Goal: Information Seeking & Learning: Learn about a topic

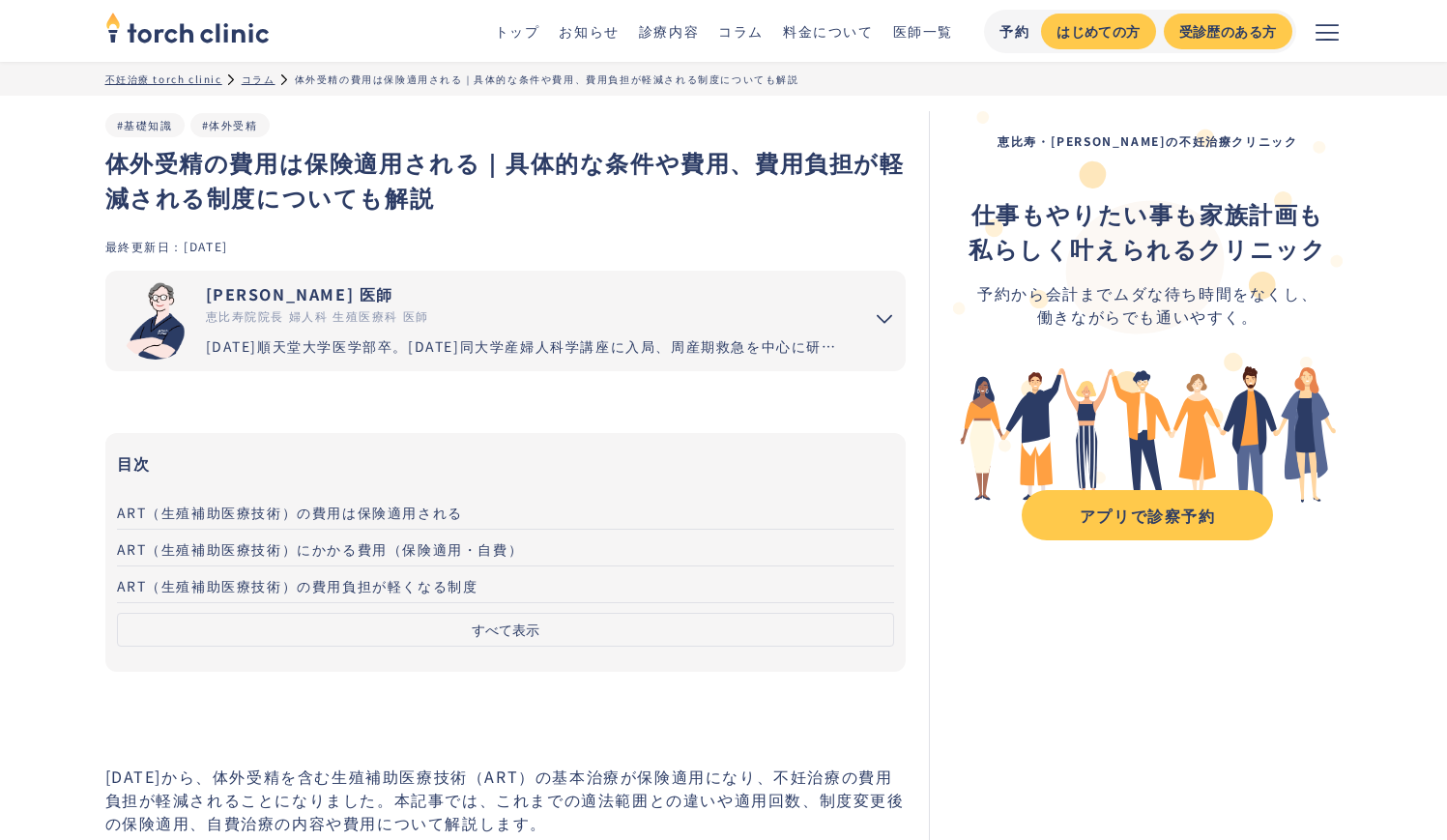
scroll to position [312, 0]
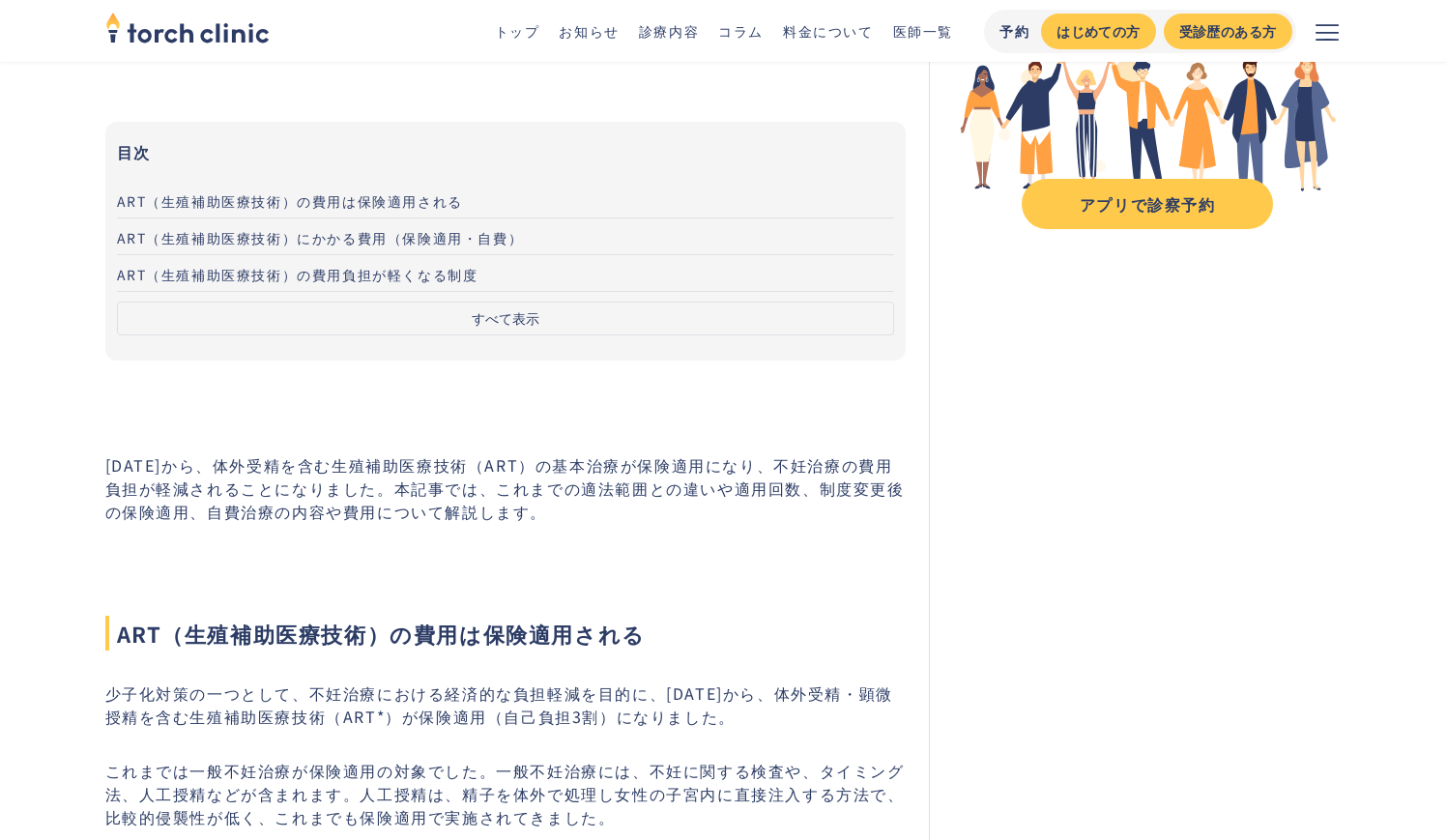
click at [309, 321] on button "すべて表示" at bounding box center [507, 318] width 778 height 34
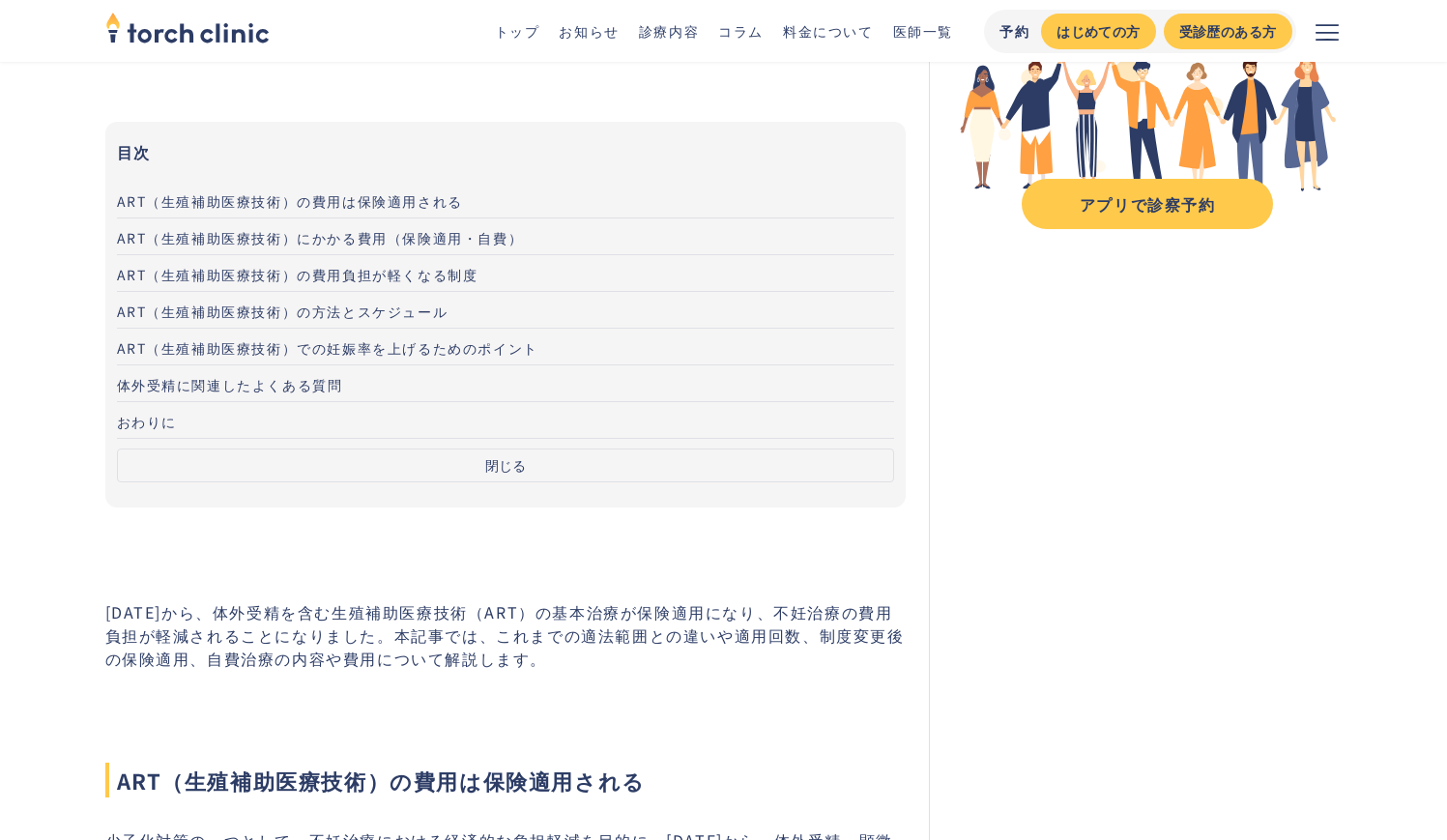
click at [309, 244] on span "ART（生殖補助医療技術）にかかる費用（保険適用・自費）" at bounding box center [320, 237] width 407 height 19
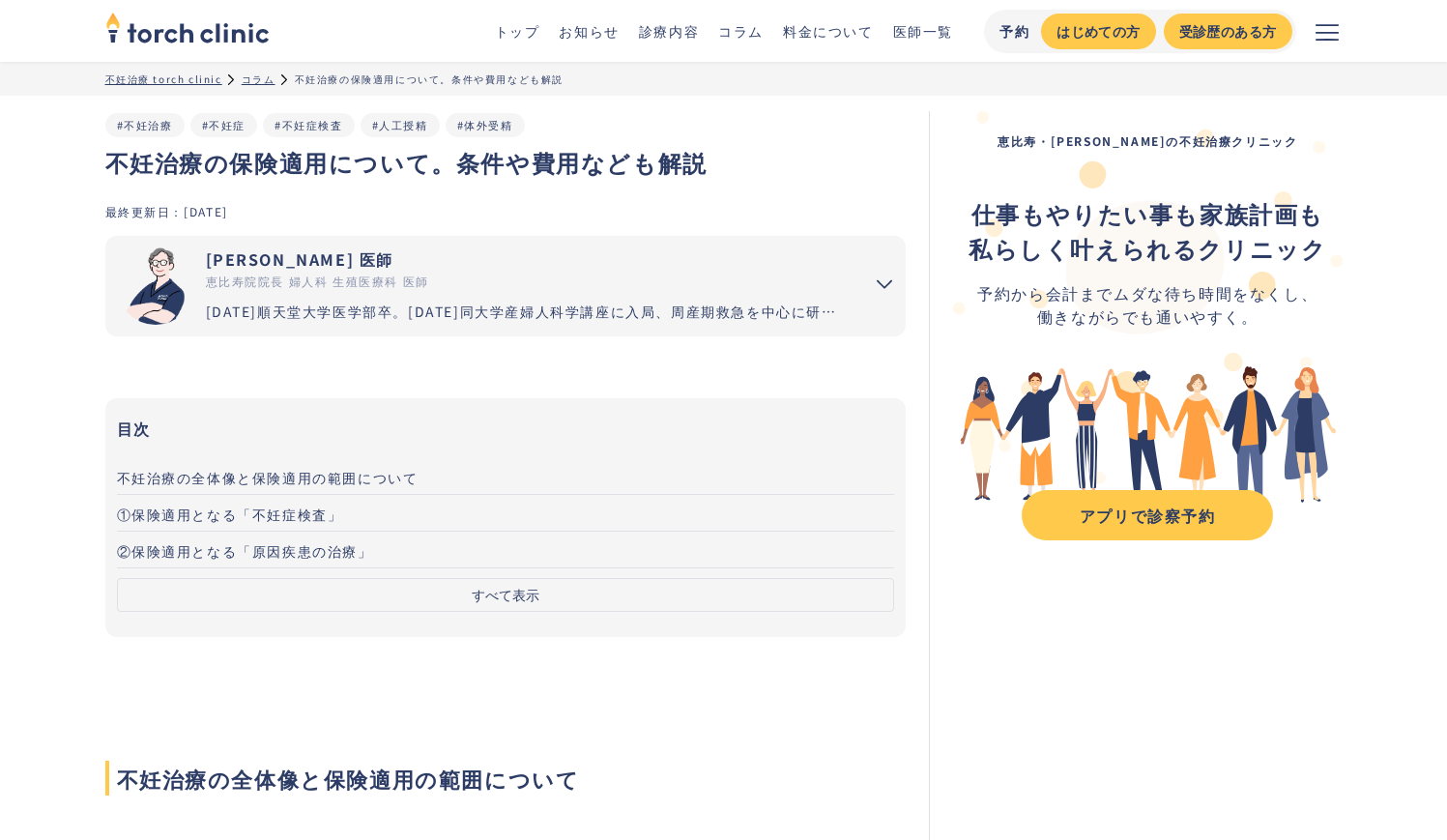
click at [383, 610] on button "すべて表示" at bounding box center [507, 595] width 778 height 34
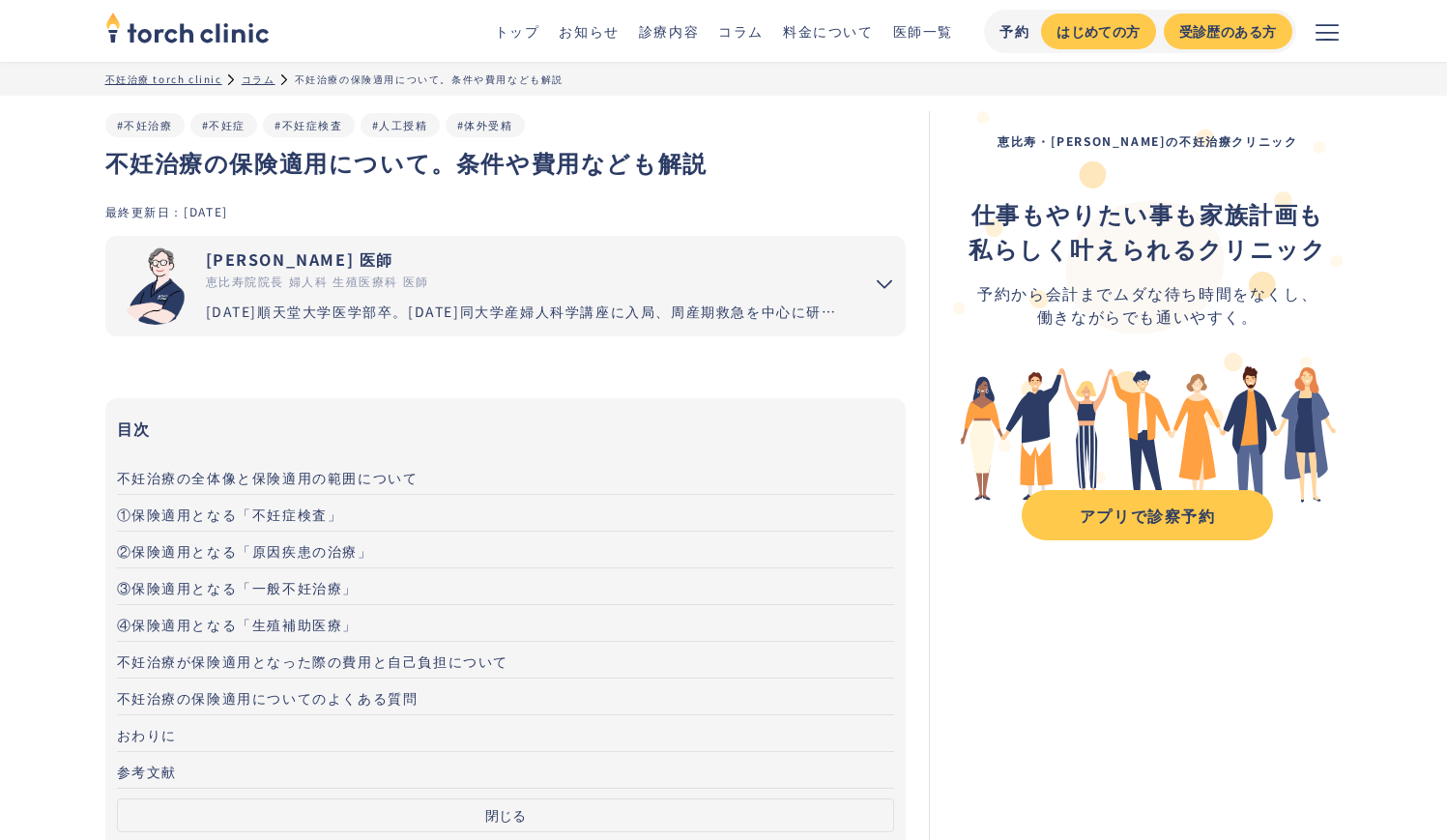
click at [324, 663] on span "不妊治療が保険適用となった際の費用と自己負担について" at bounding box center [313, 661] width 392 height 19
click at [277, 474] on span "不妊治療の全体像と保険適用の範囲について" at bounding box center [268, 477] width 302 height 19
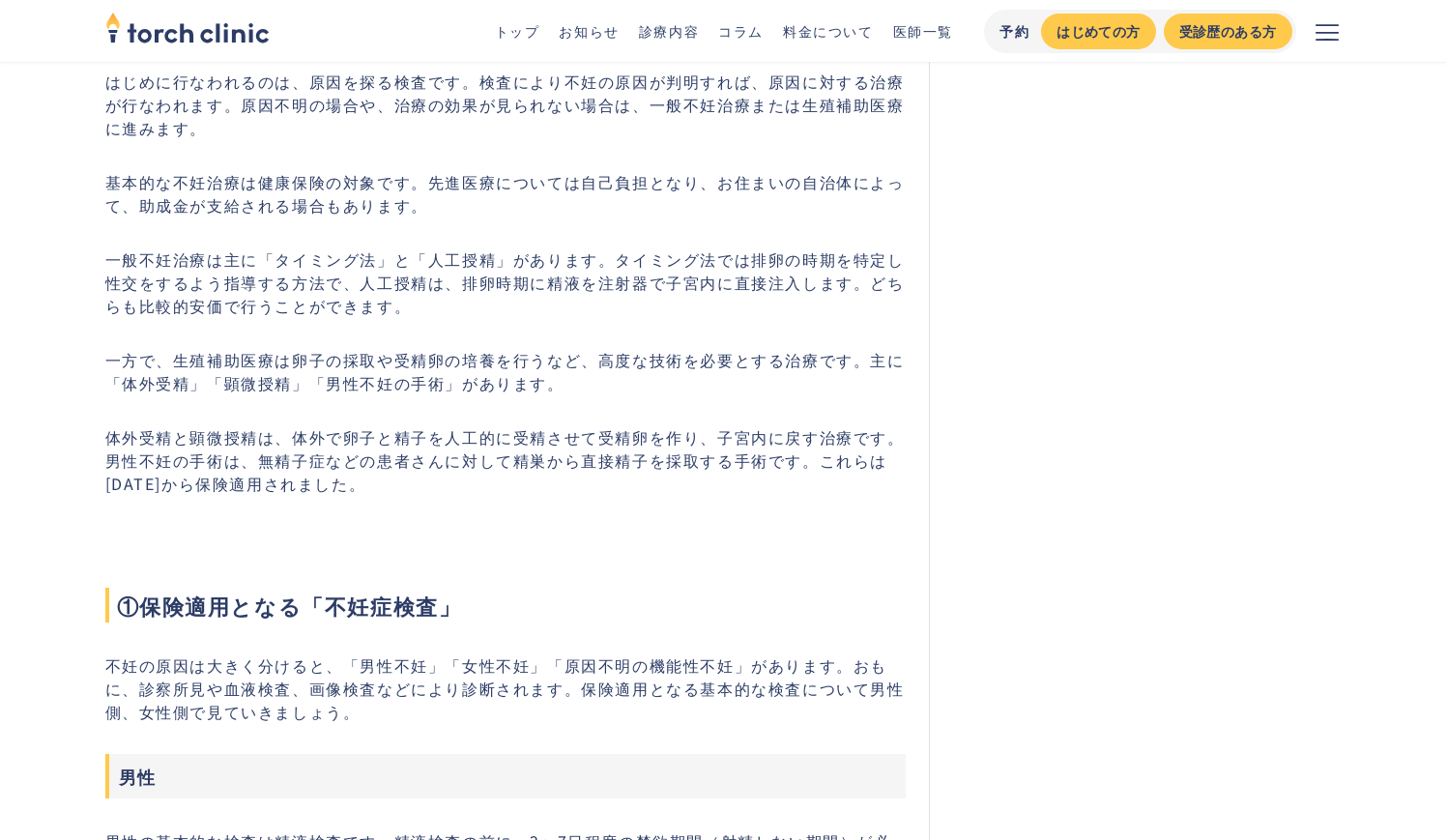
scroll to position [875, 0]
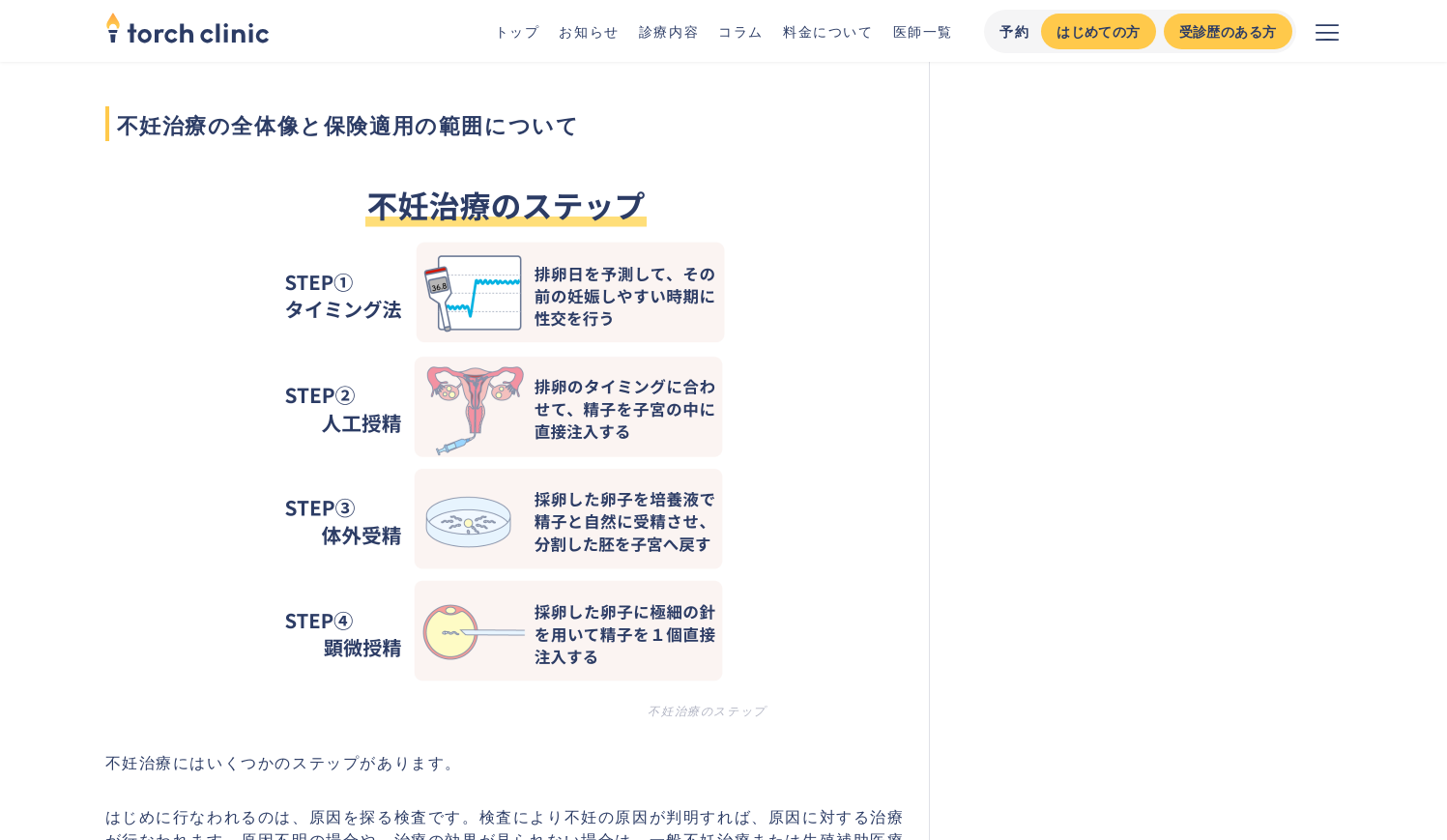
click at [746, 27] on link "コラム" at bounding box center [741, 30] width 46 height 19
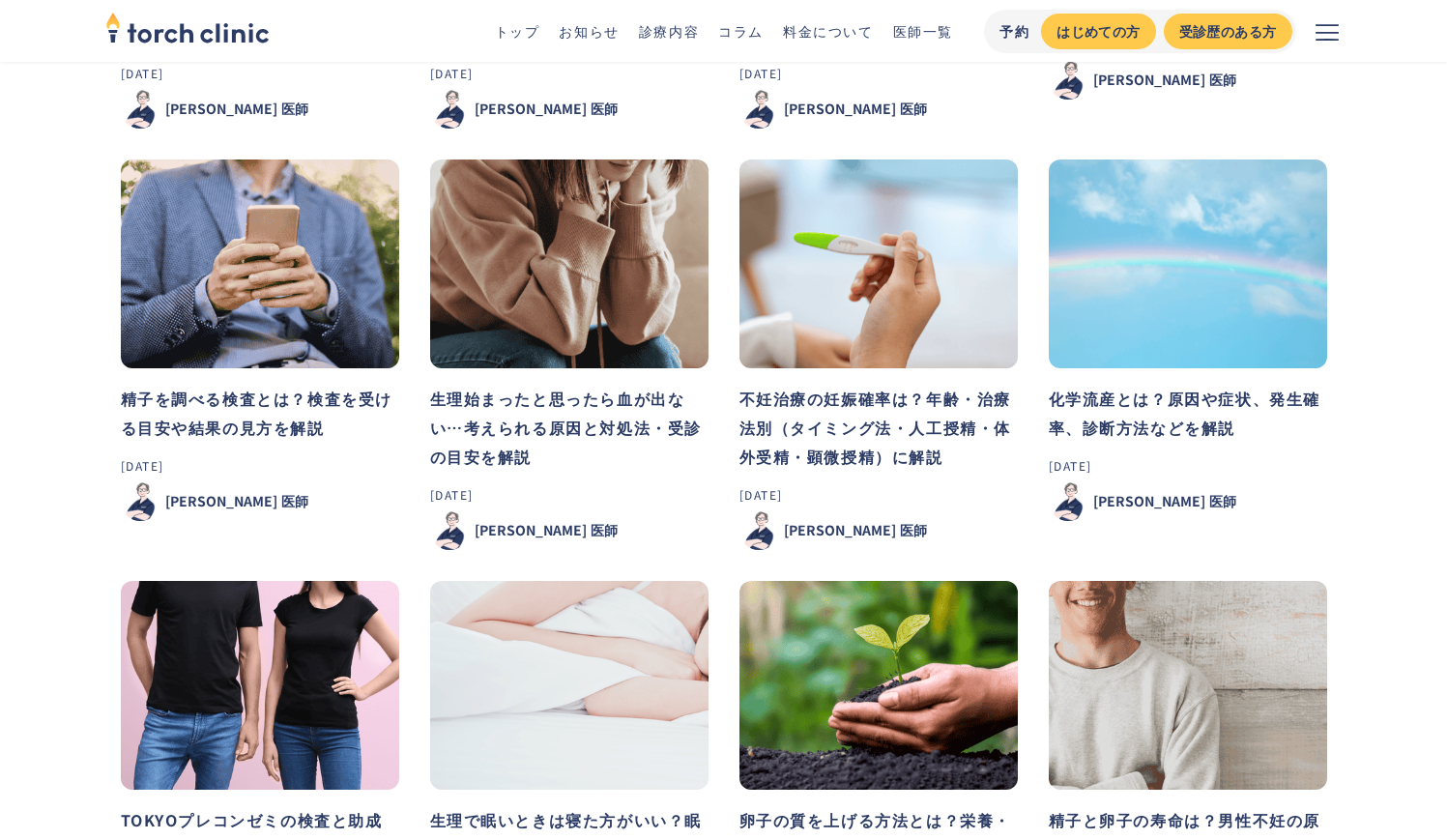
scroll to position [925, 0]
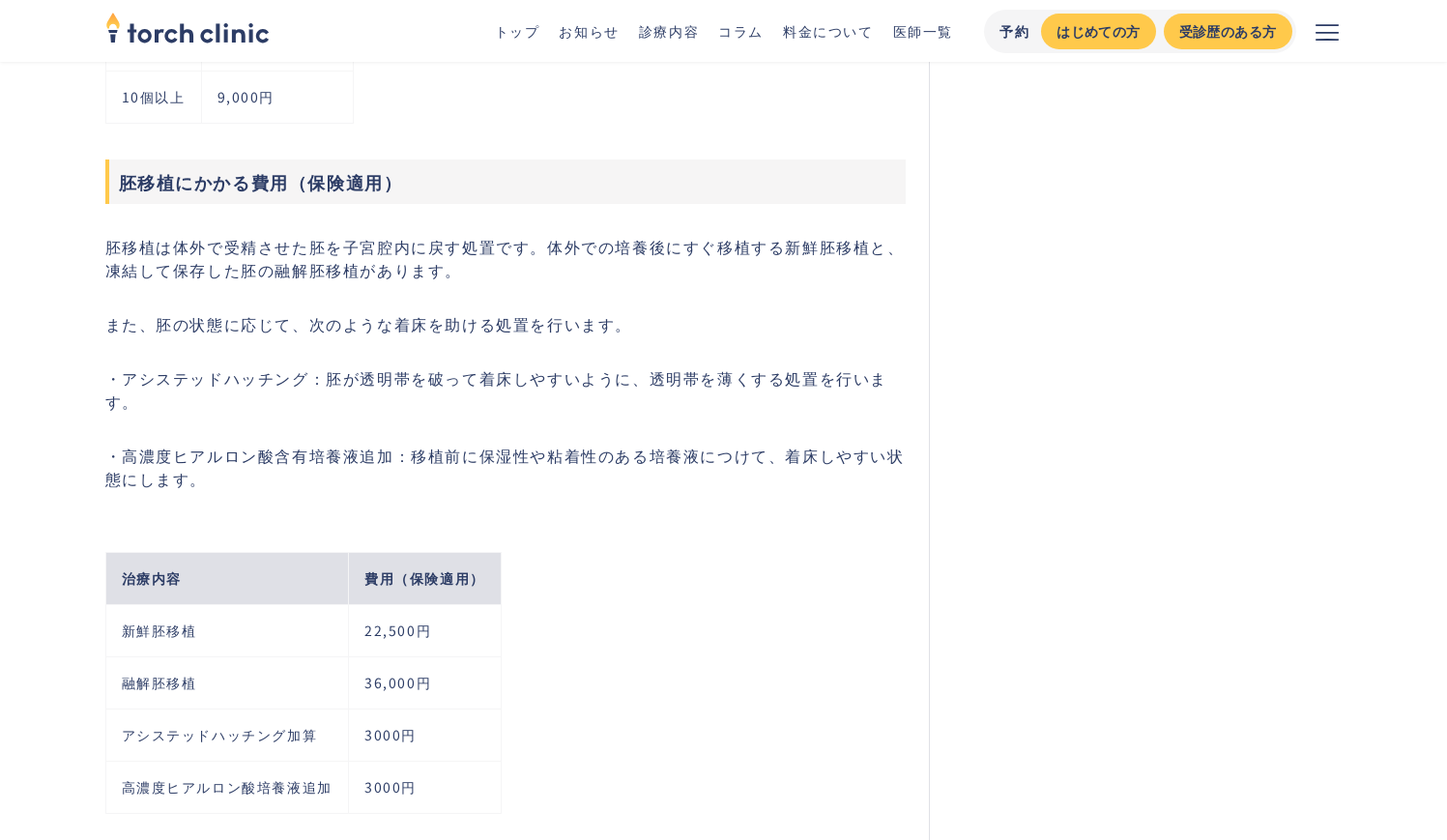
scroll to position [4669, 0]
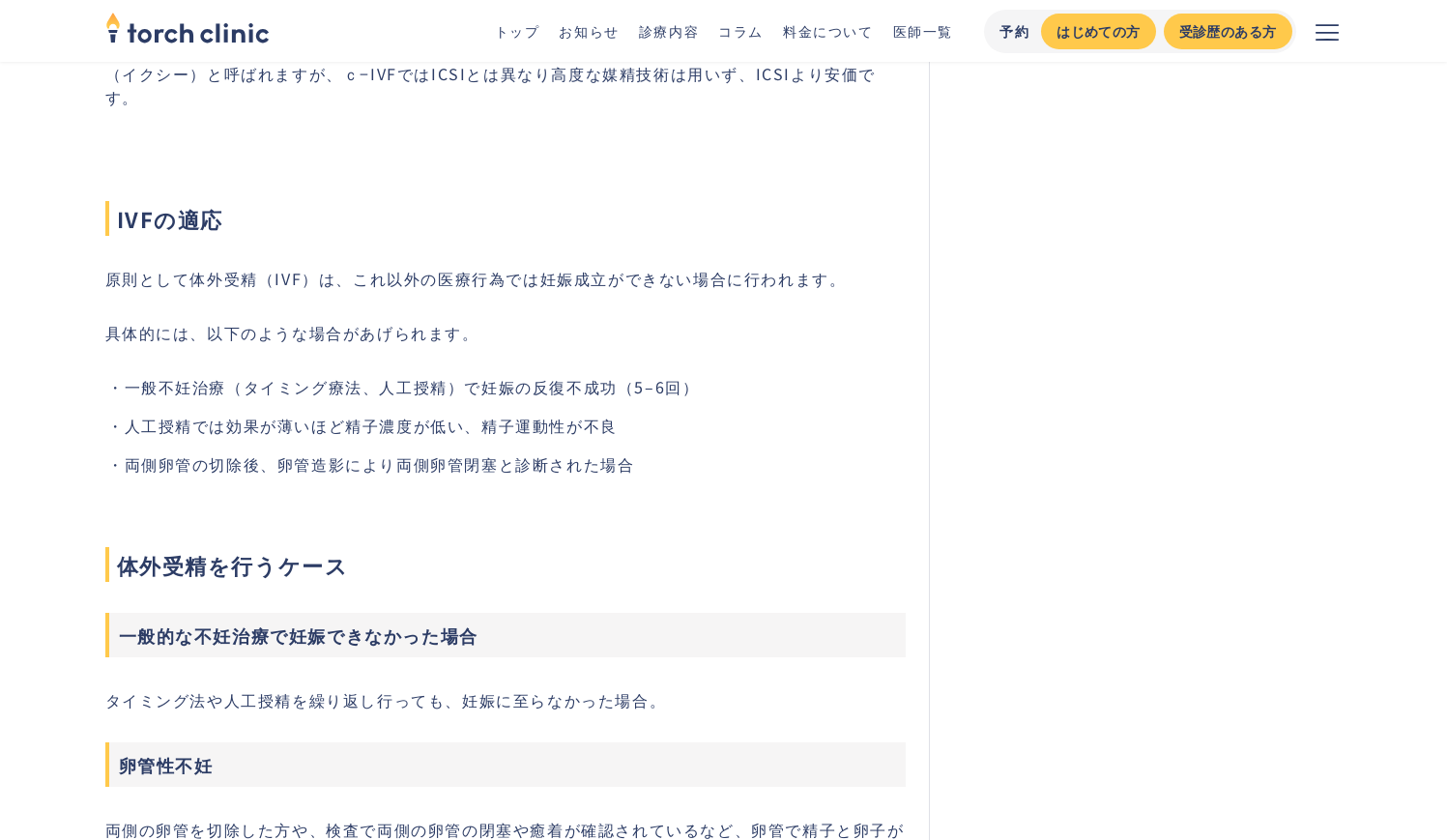
scroll to position [686, 0]
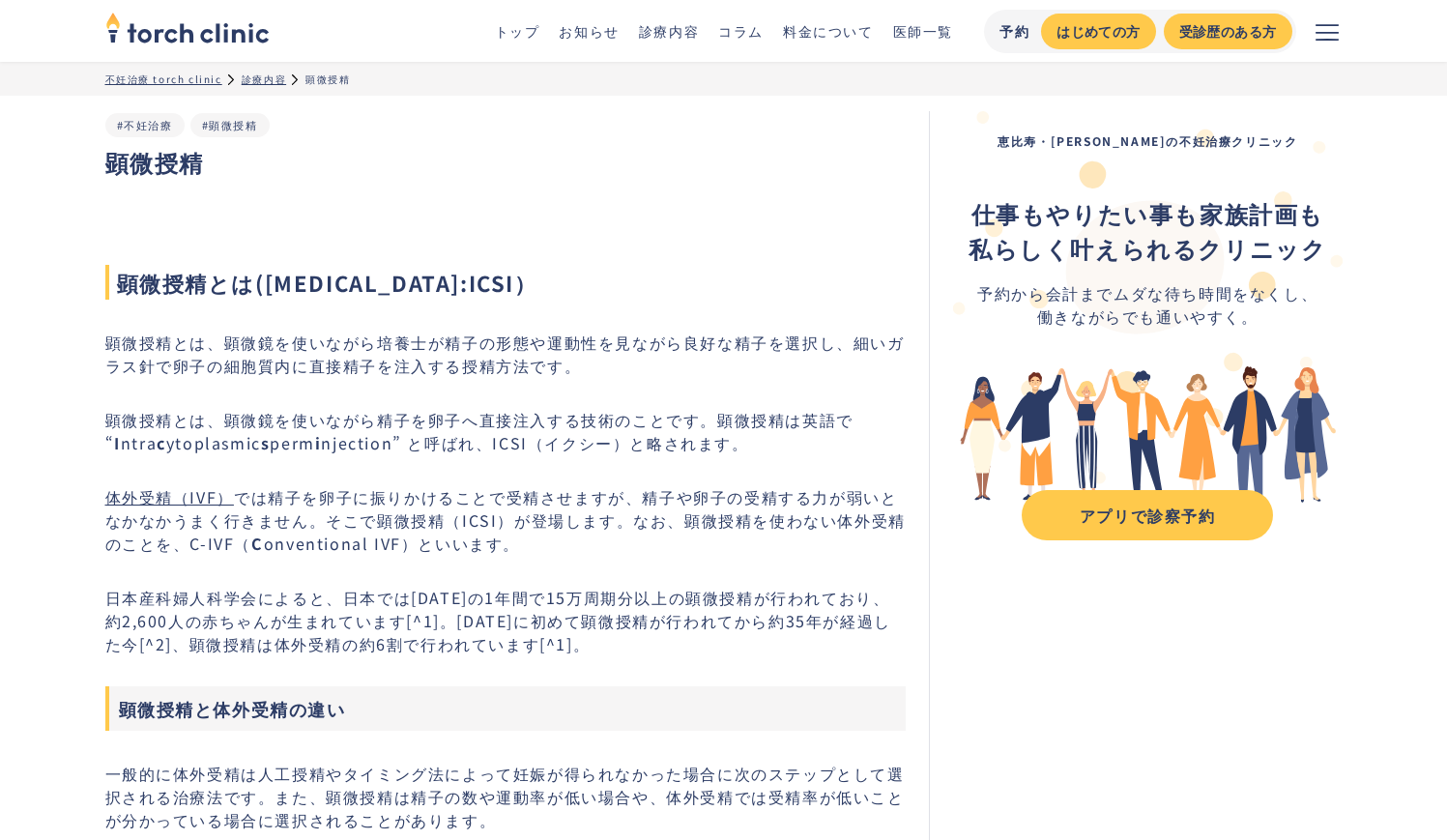
click at [193, 491] on link "体外受精（IVF）" at bounding box center [169, 497] width 128 height 23
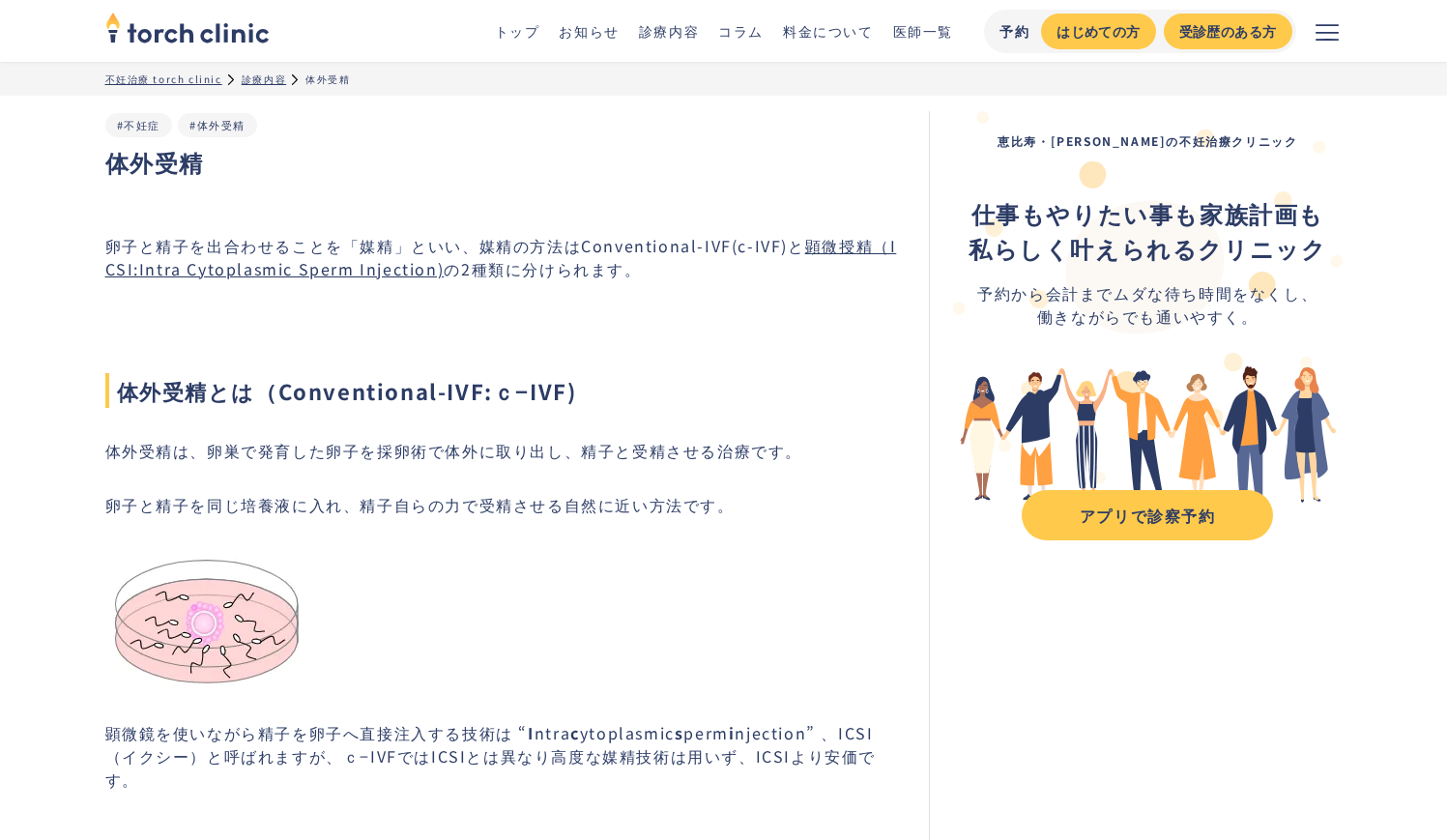
click at [225, 120] on link "#体外受精" at bounding box center [217, 125] width 56 height 16
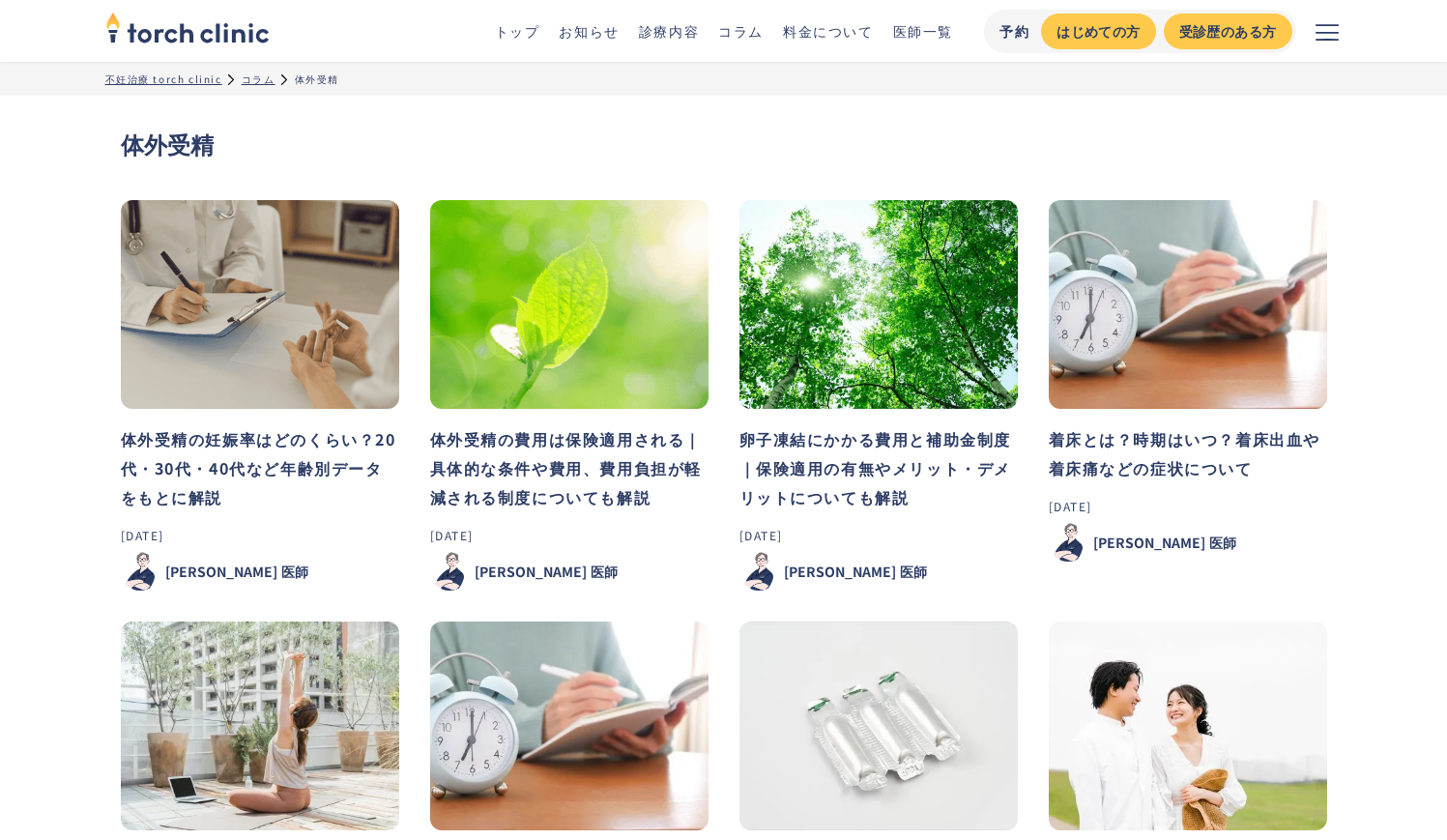
click at [847, 337] on img at bounding box center [879, 305] width 279 height 209
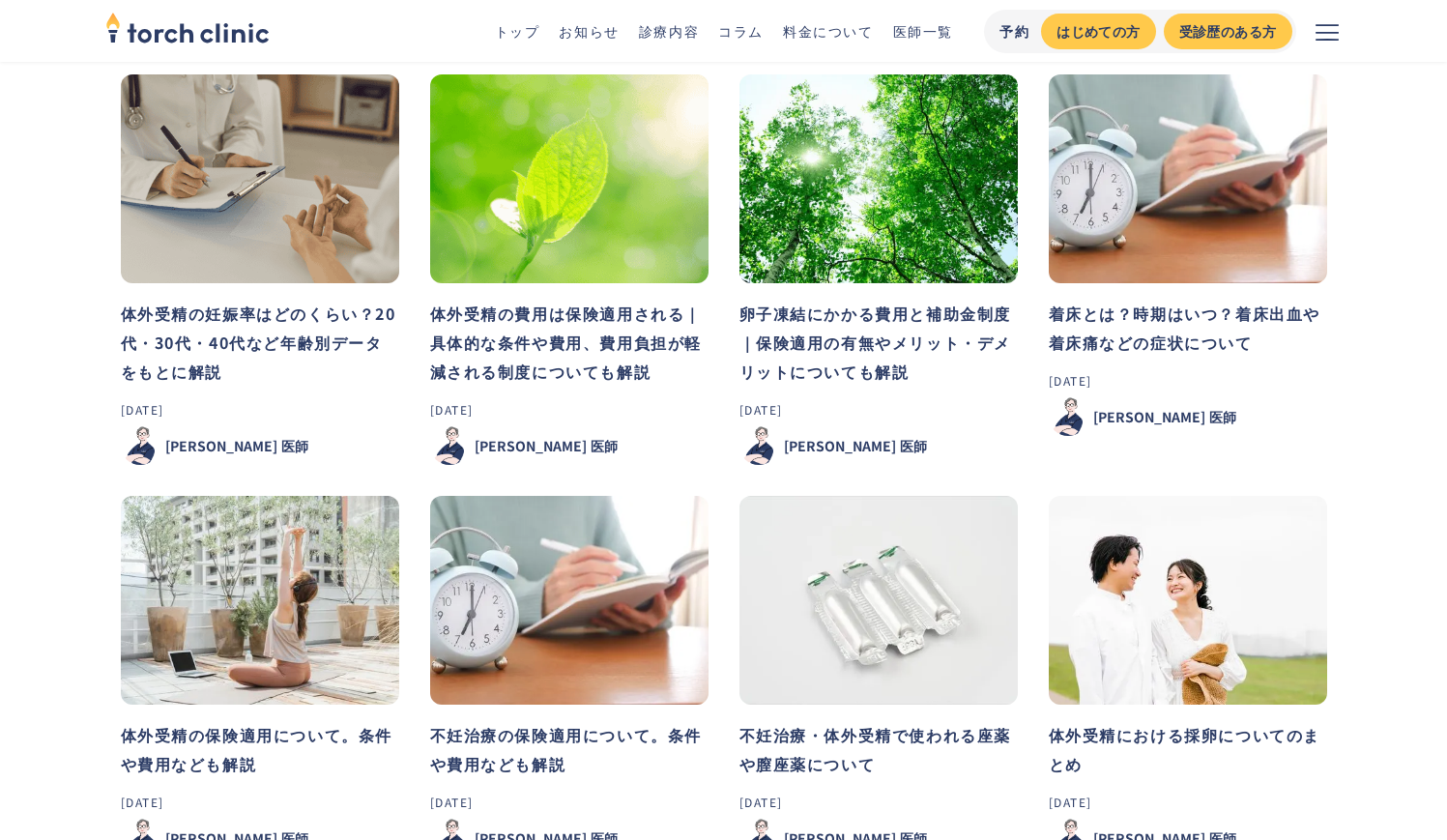
click at [317, 597] on img at bounding box center [260, 600] width 279 height 209
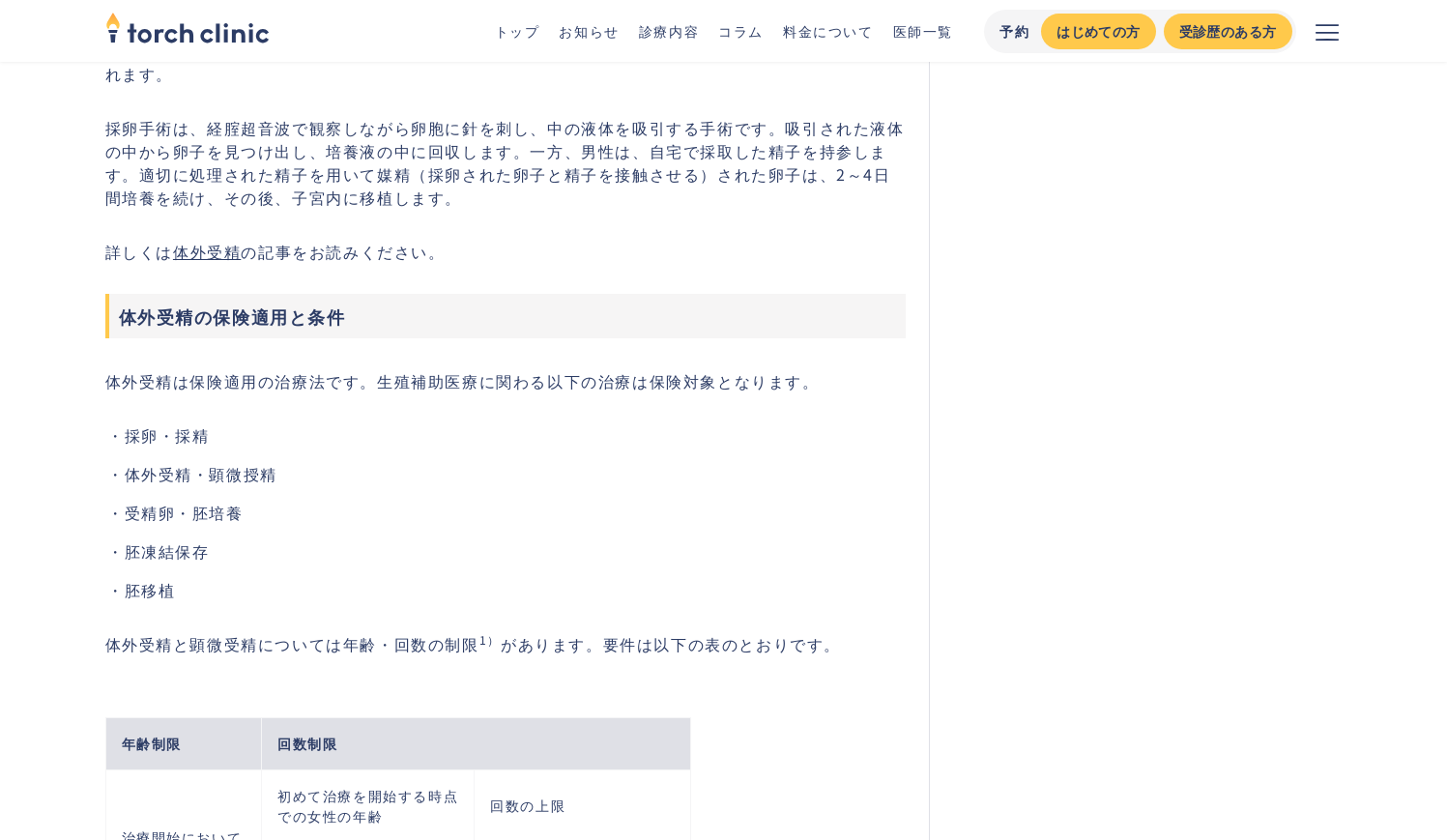
scroll to position [1164, 0]
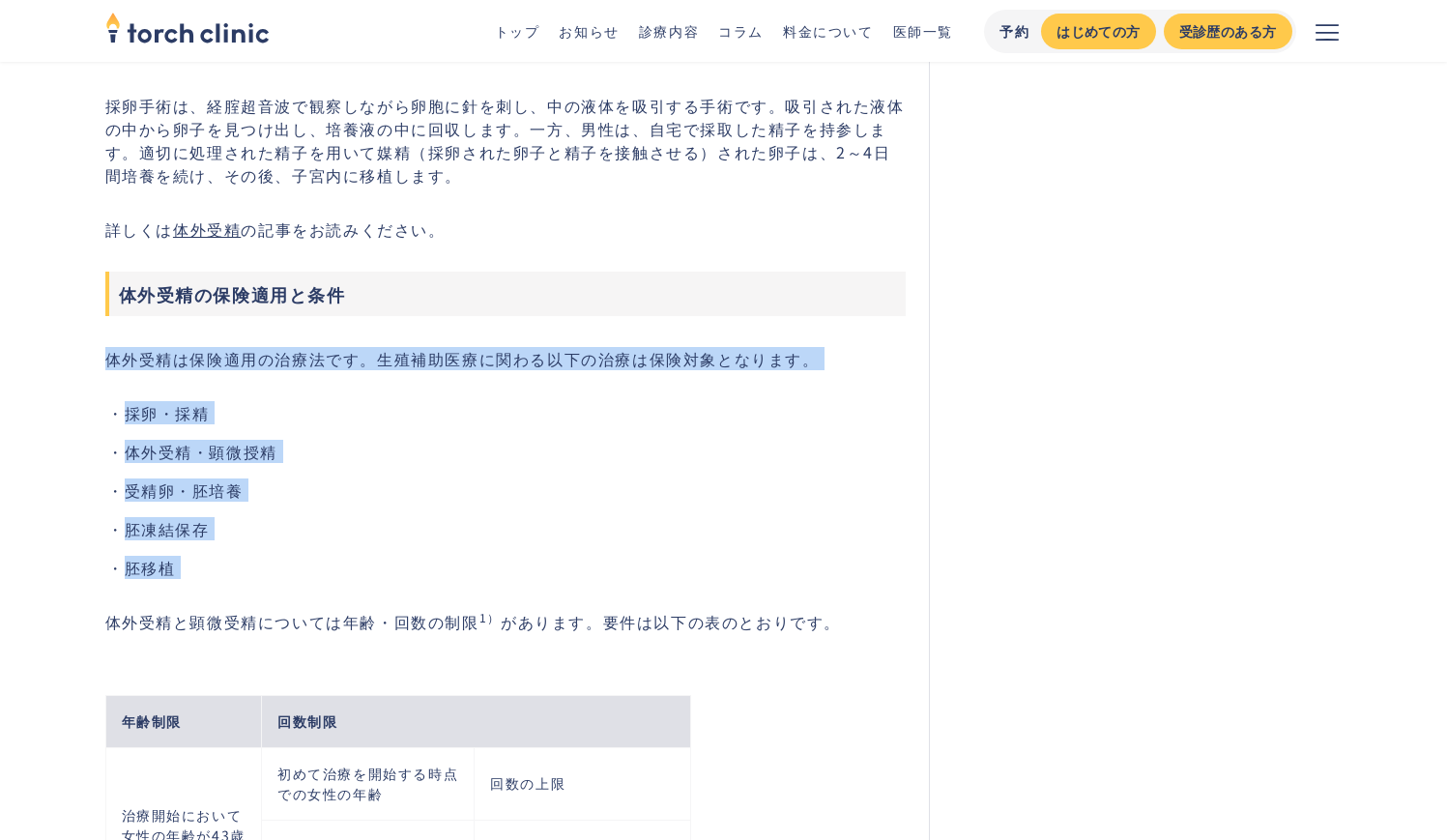
drag, startPoint x: 103, startPoint y: 349, endPoint x: 253, endPoint y: 571, distance: 267.9
copy div "体外受精は保険適用の治療法です。生殖補助医療に関わる以下の治療は保険対象となります。 採卵・採精 体外受精・顕微授精 受精卵・胚培養 胚凍結保存 胚移植"
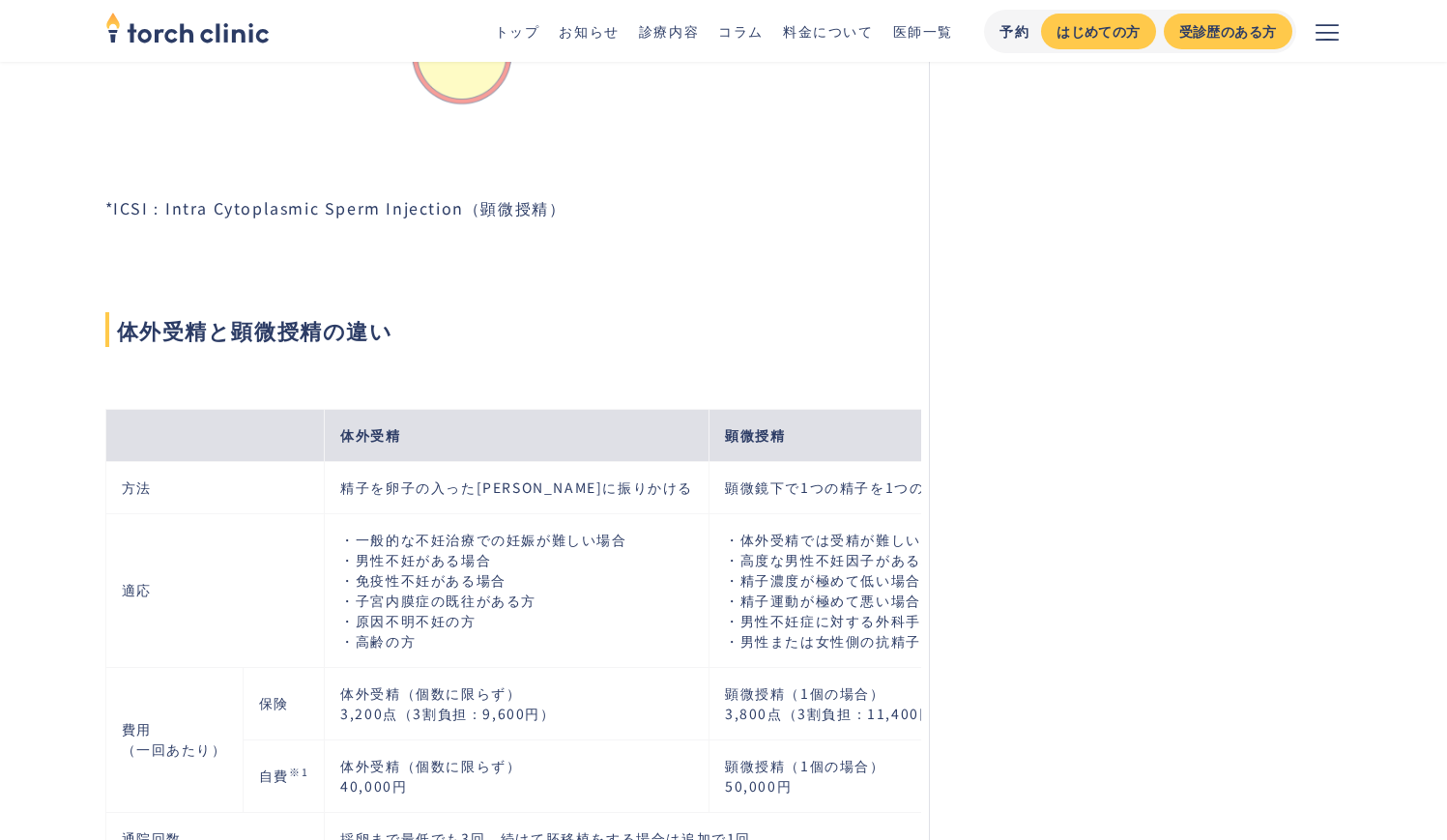
scroll to position [2753, 0]
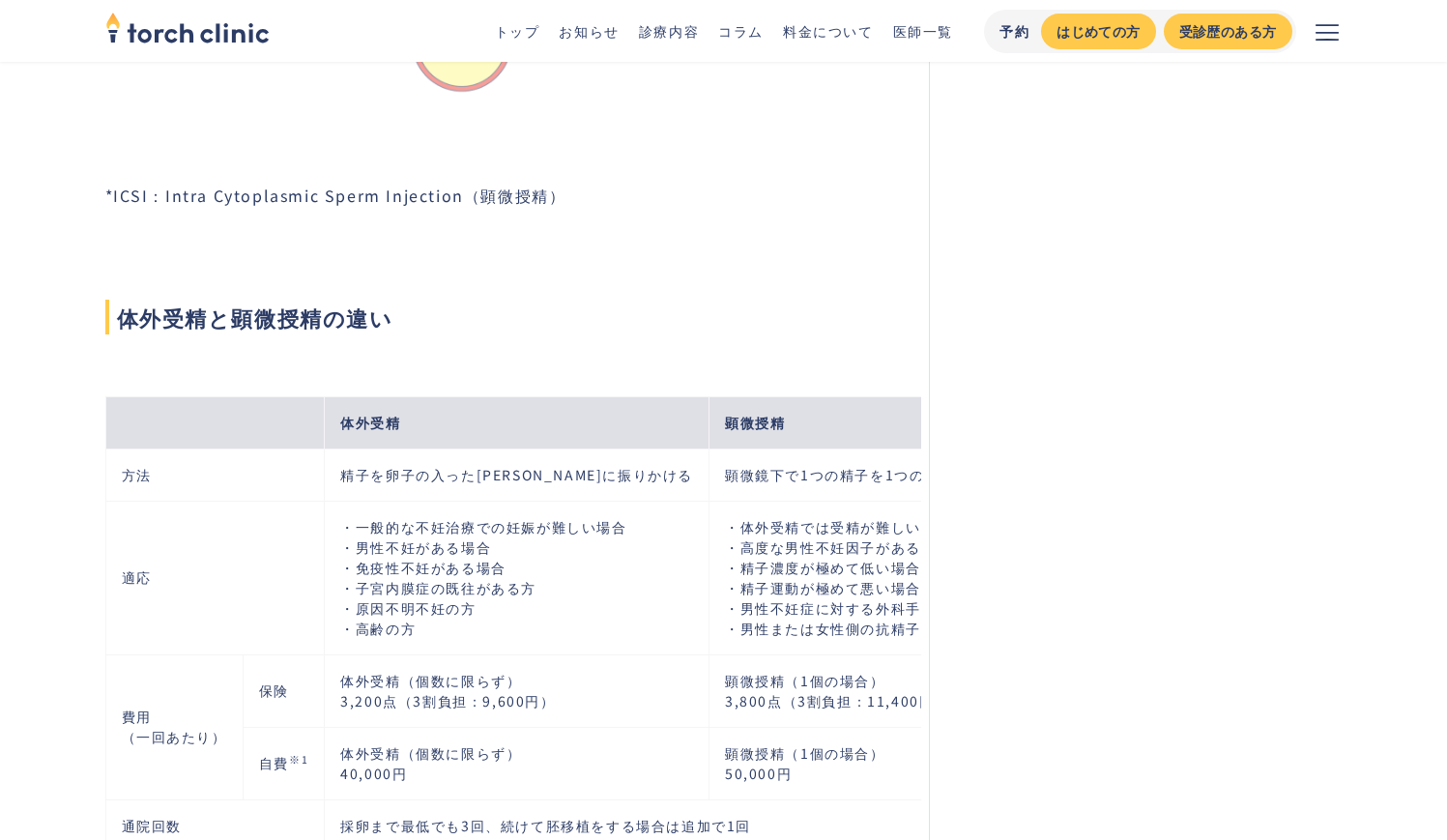
click at [432, 501] on td "精子を卵子の入った[PERSON_NAME]に振りかける" at bounding box center [517, 475] width 385 height 52
click at [338, 487] on td "精子を卵子の入った[PERSON_NAME]に振りかける" at bounding box center [517, 475] width 385 height 52
drag, startPoint x: 376, startPoint y: 489, endPoint x: 557, endPoint y: 495, distance: 181.1
click at [557, 495] on td "精子を卵子の入ったシャーレに振りかける" at bounding box center [517, 475] width 385 height 52
copy td "精子を卵子の入ったシャーレに振りかける"
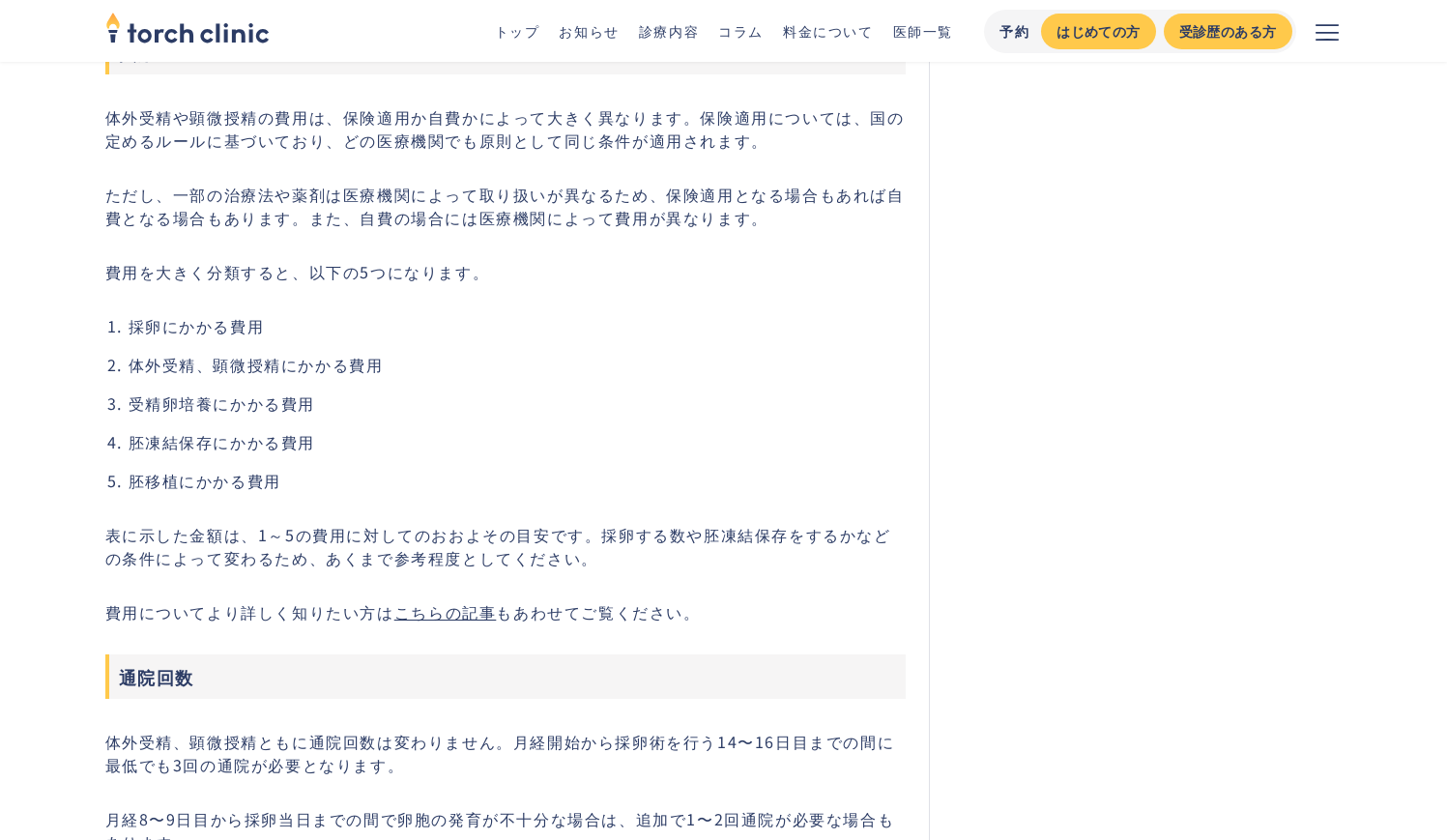
scroll to position [5197, 0]
click at [105, 286] on p "費用を大きく分類すると、以下の5つになります。" at bounding box center [506, 273] width 801 height 23
click at [108, 286] on p "費用を大きく分類すると、以下の5つになります。" at bounding box center [506, 273] width 801 height 23
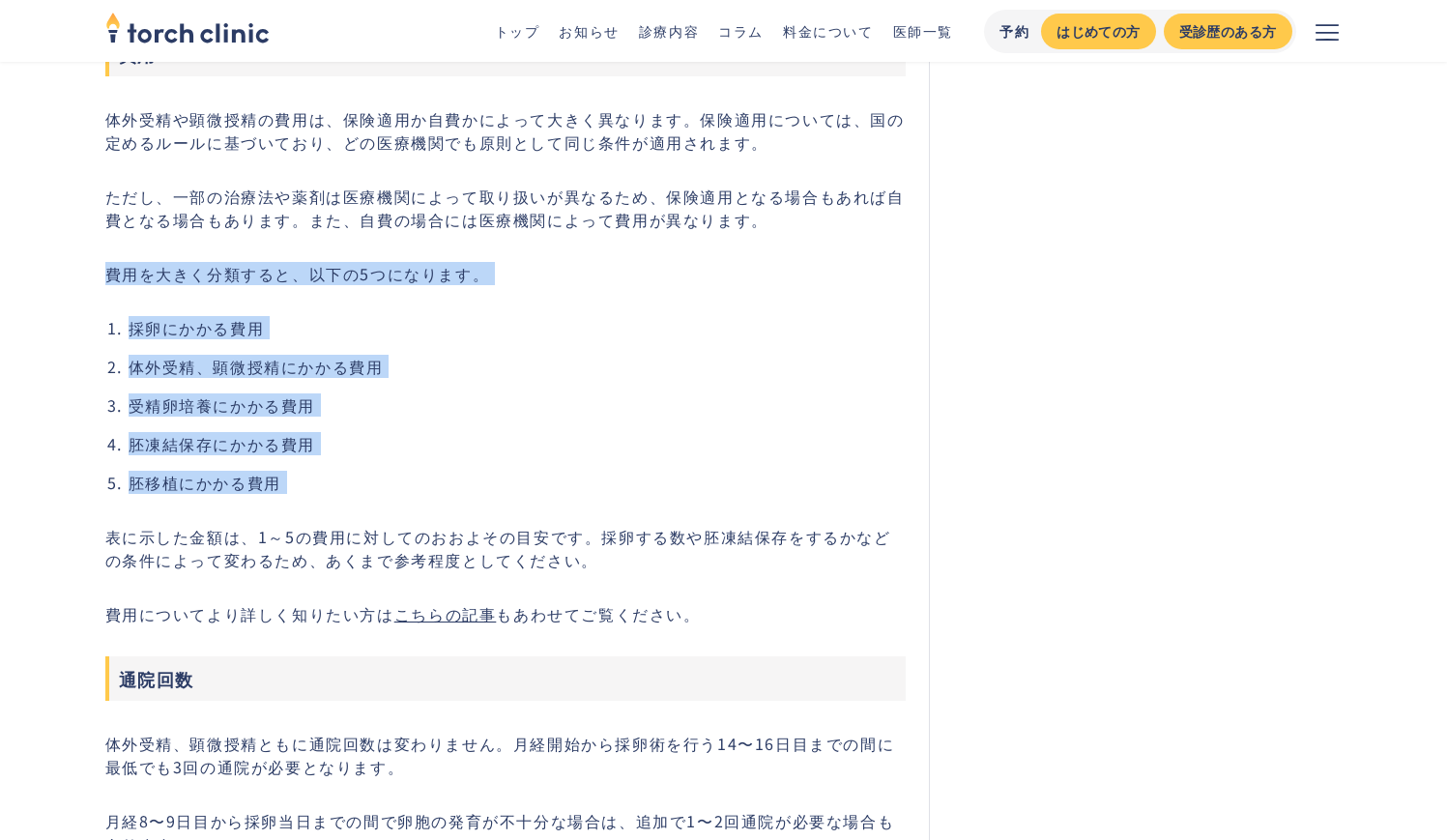
copy div "費用を大きく分類すると、以下の5つになります。 採卵にかかる費用 体外受精、顕微授精にかかる費用 受精卵培養にかかる費用 胚凍結保存にかかる費用 胚移植にかか…"
drag, startPoint x: 108, startPoint y: 286, endPoint x: 289, endPoint y: 500, distance: 280.3
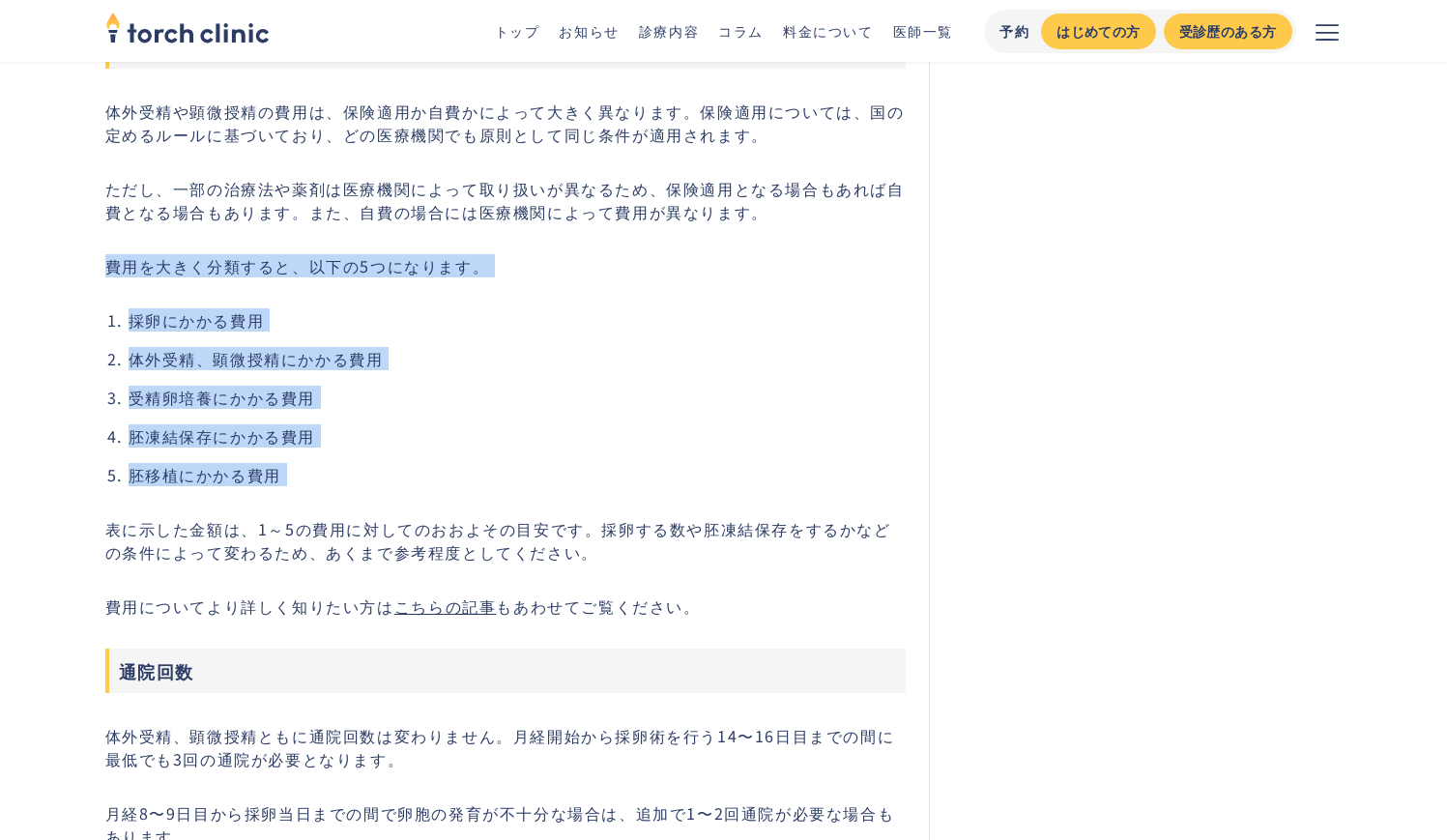
scroll to position [5319, 0]
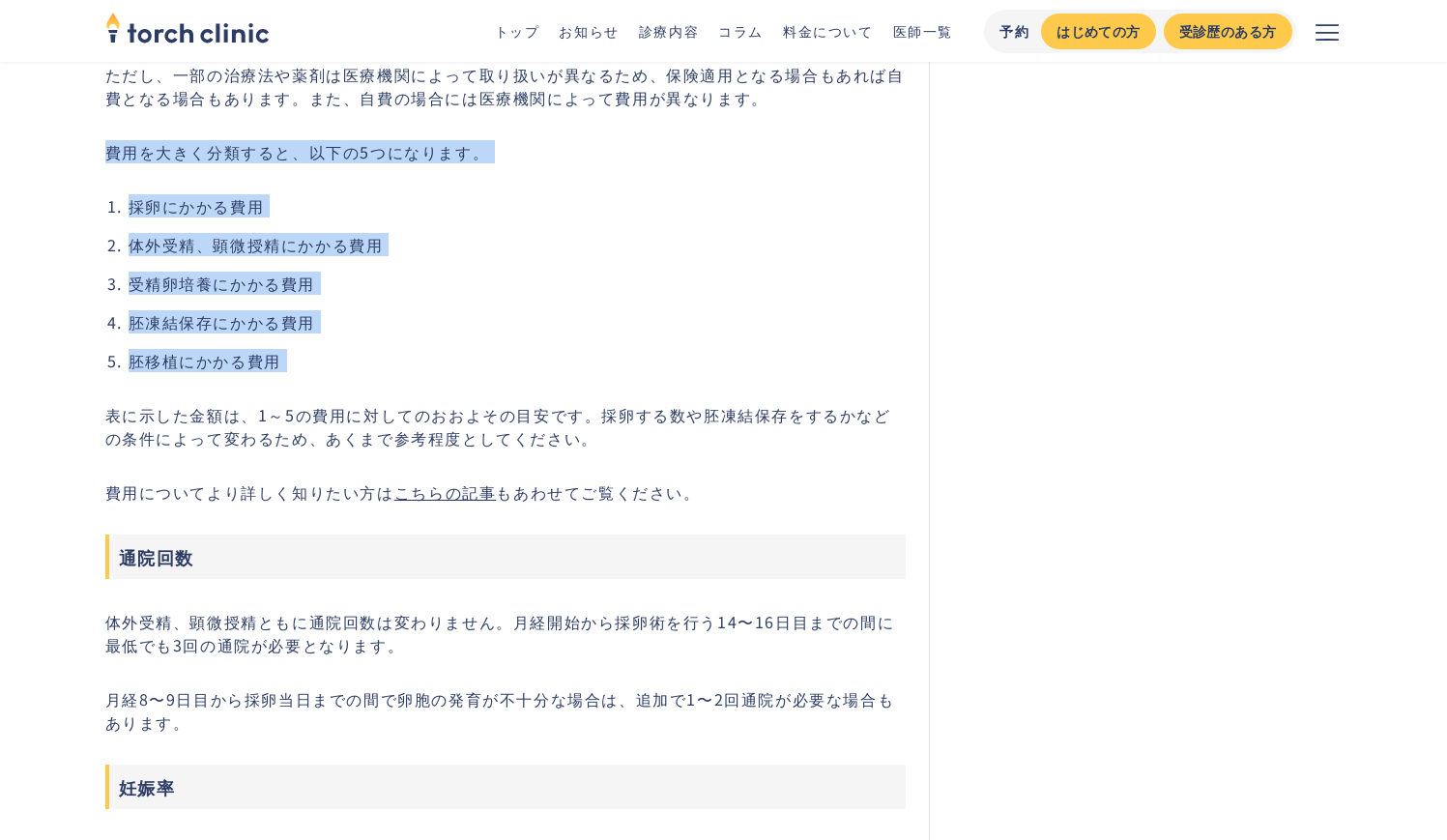
click at [150, 322] on li "胚凍結保存にかかる費用" at bounding box center [517, 321] width 778 height 23
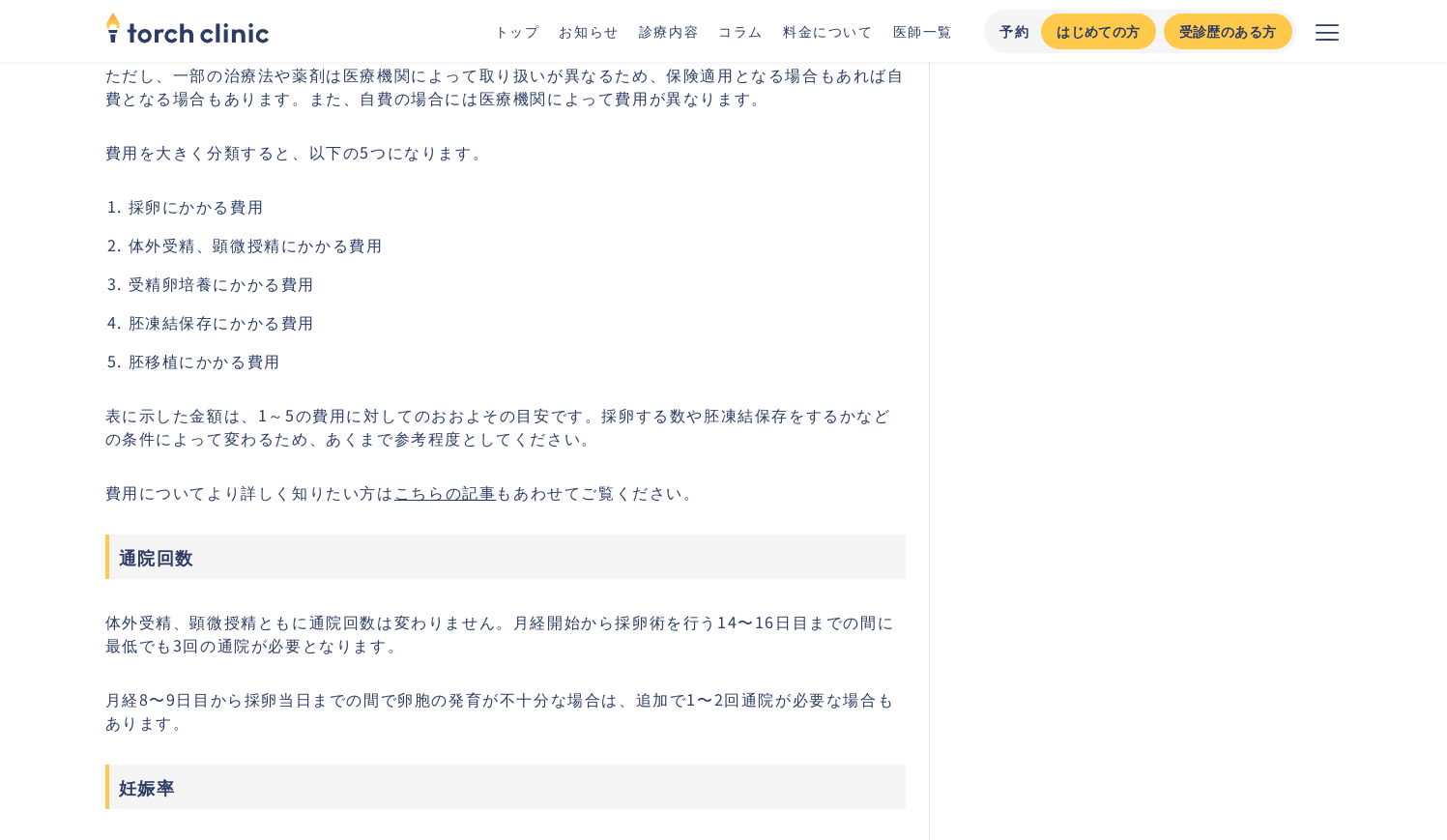
click at [105, 163] on p "費用を大きく分類すると、以下の5つになります。" at bounding box center [506, 151] width 801 height 23
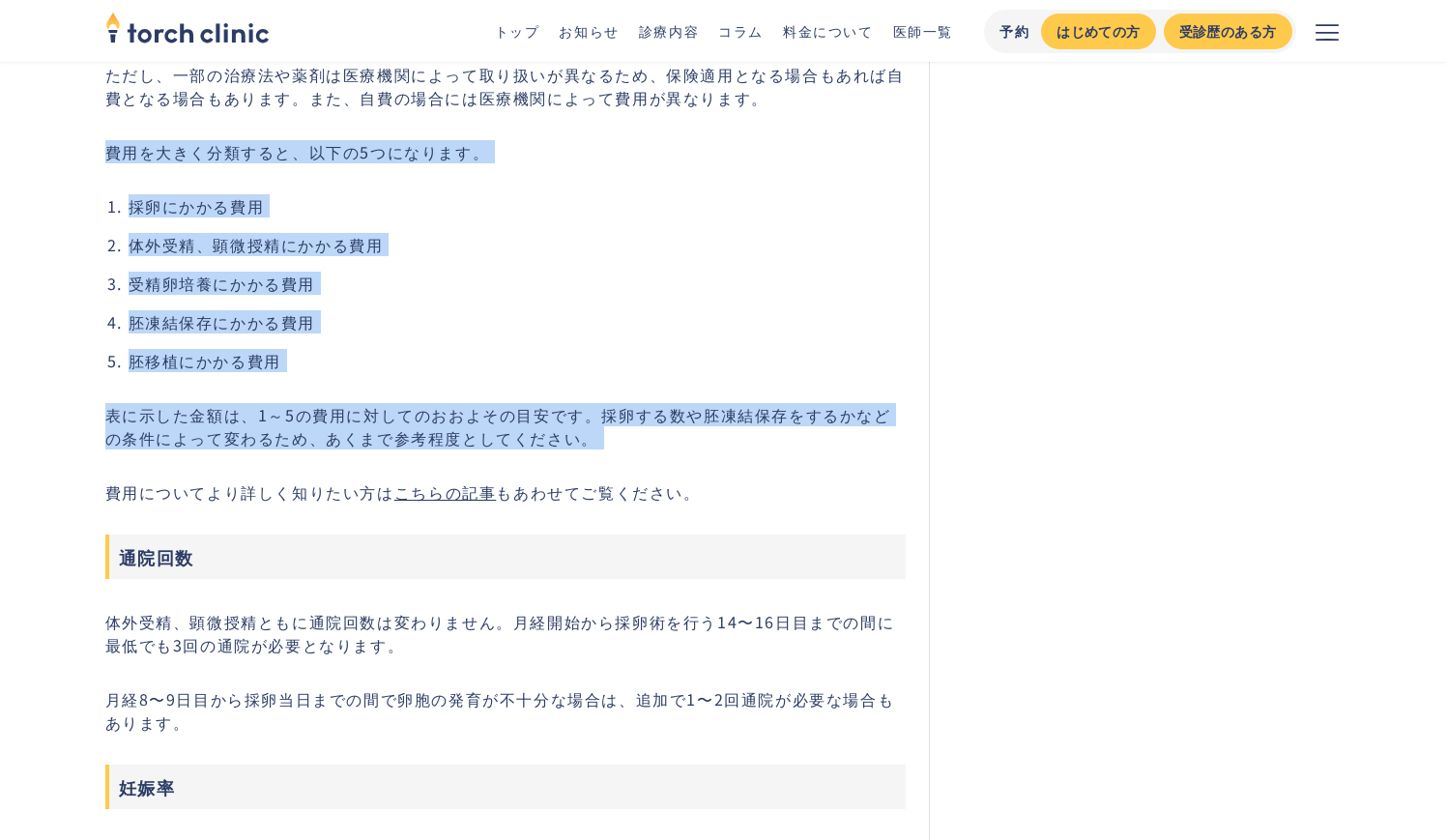
drag, startPoint x: 105, startPoint y: 166, endPoint x: 594, endPoint y: 447, distance: 564.0
copy div "費用を大きく分類すると、以下の5つになります。 採卵にかかる費用 体外受精、顕微授精にかかる費用 受精卵培養にかかる費用 胚凍結保存にかかる費用 胚移植にかか…"
click at [334, 364] on li "胚移植にかかる費用" at bounding box center [517, 360] width 778 height 23
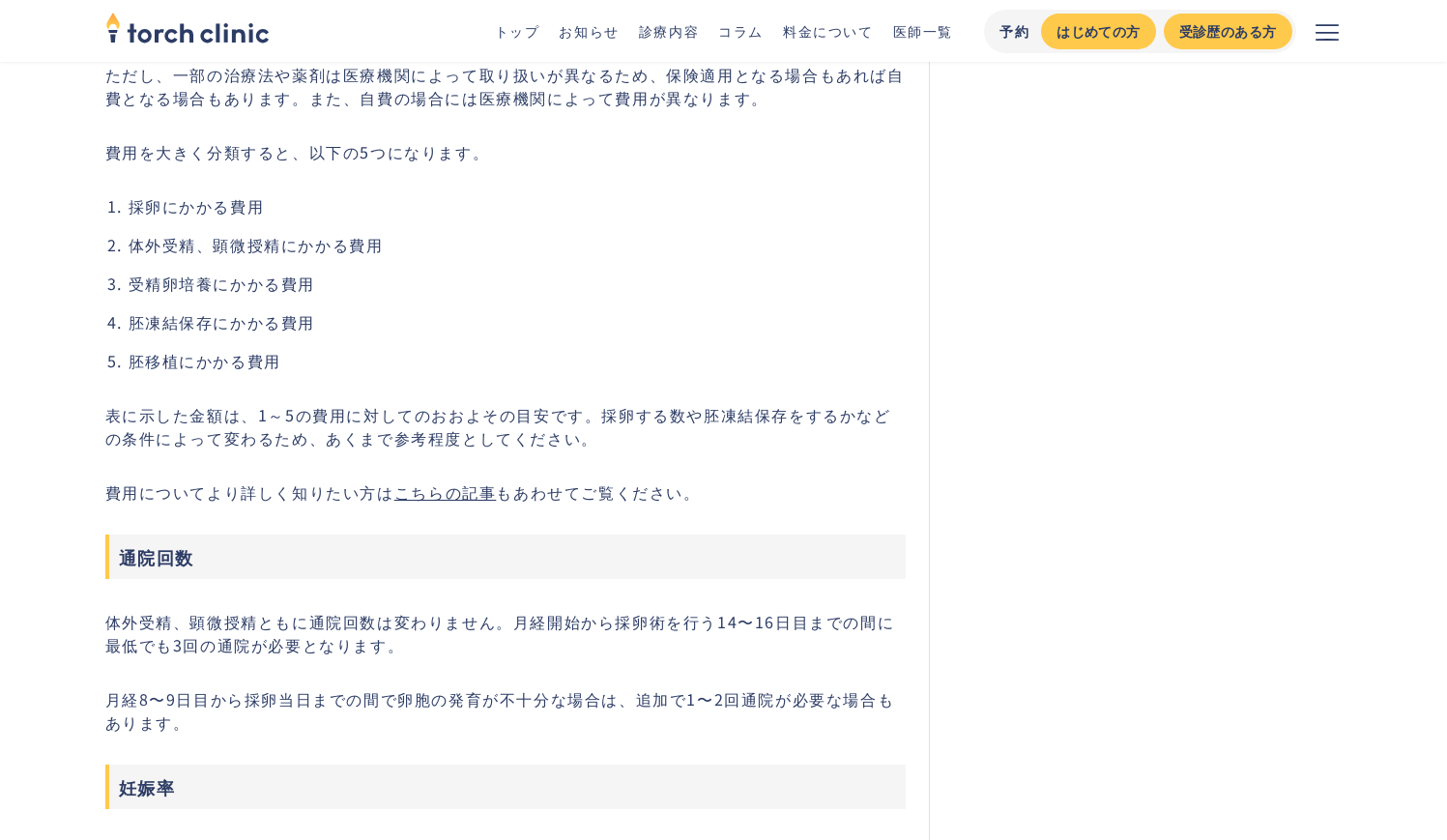
click at [123, 450] on p "表に示した金額は、1～5の費用に対してのおおよその目安です。採卵する数や胚凍結保存をするかなどの条件によって変わるため、あくまで参考程度としてください。" at bounding box center [506, 426] width 801 height 47
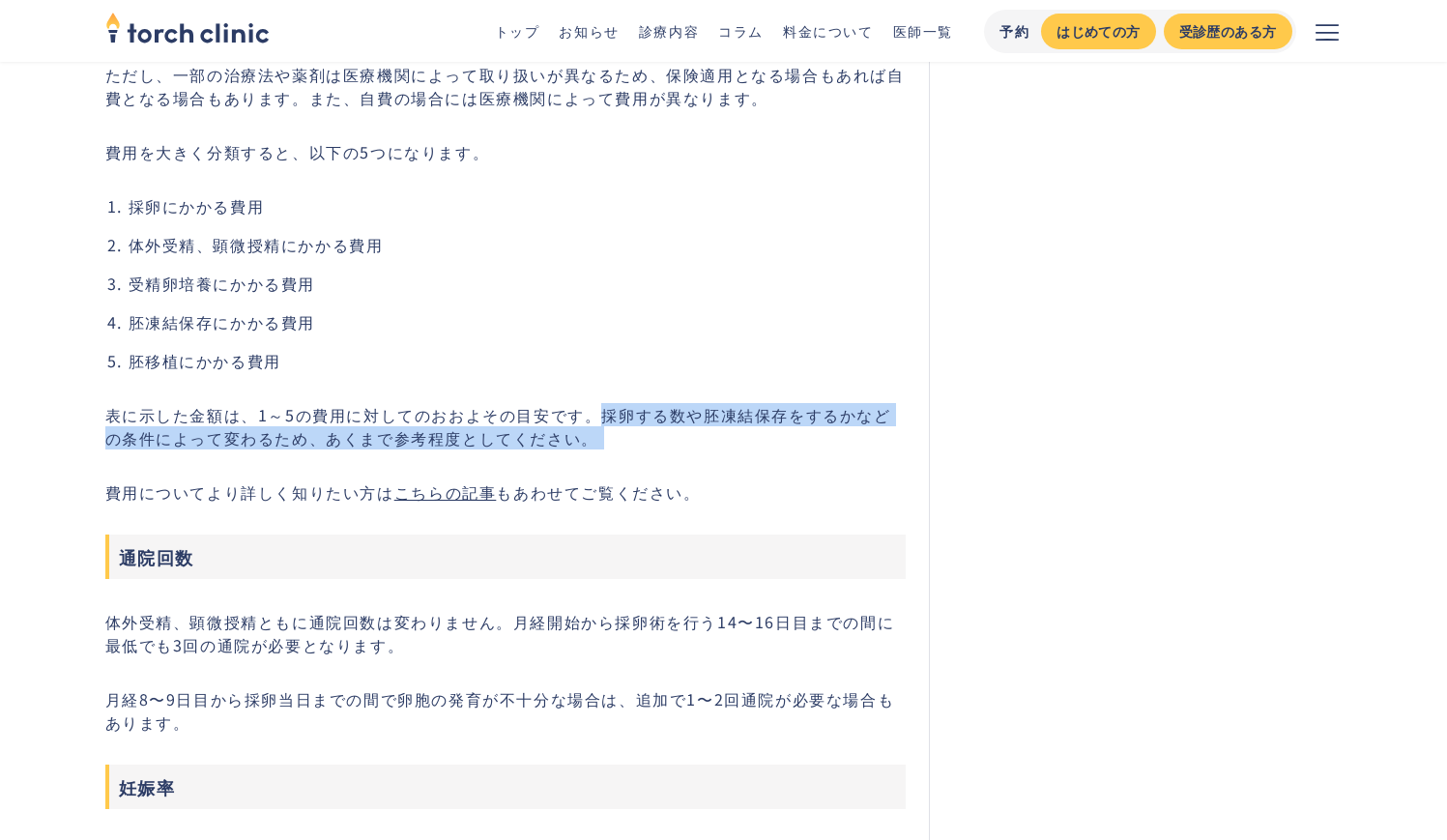
drag, startPoint x: 597, startPoint y: 430, endPoint x: 644, endPoint y: 482, distance: 70.1
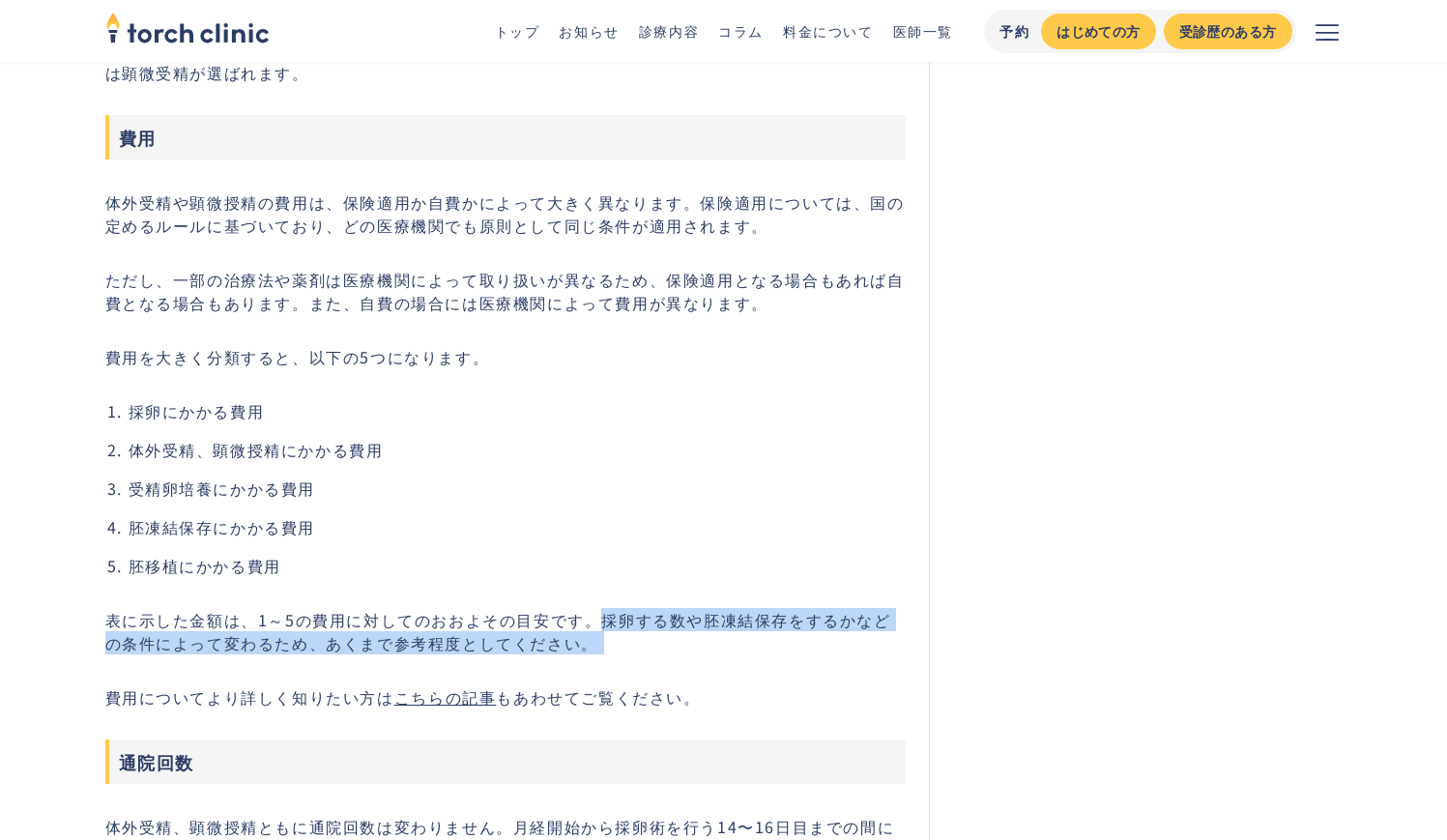
scroll to position [5100, 0]
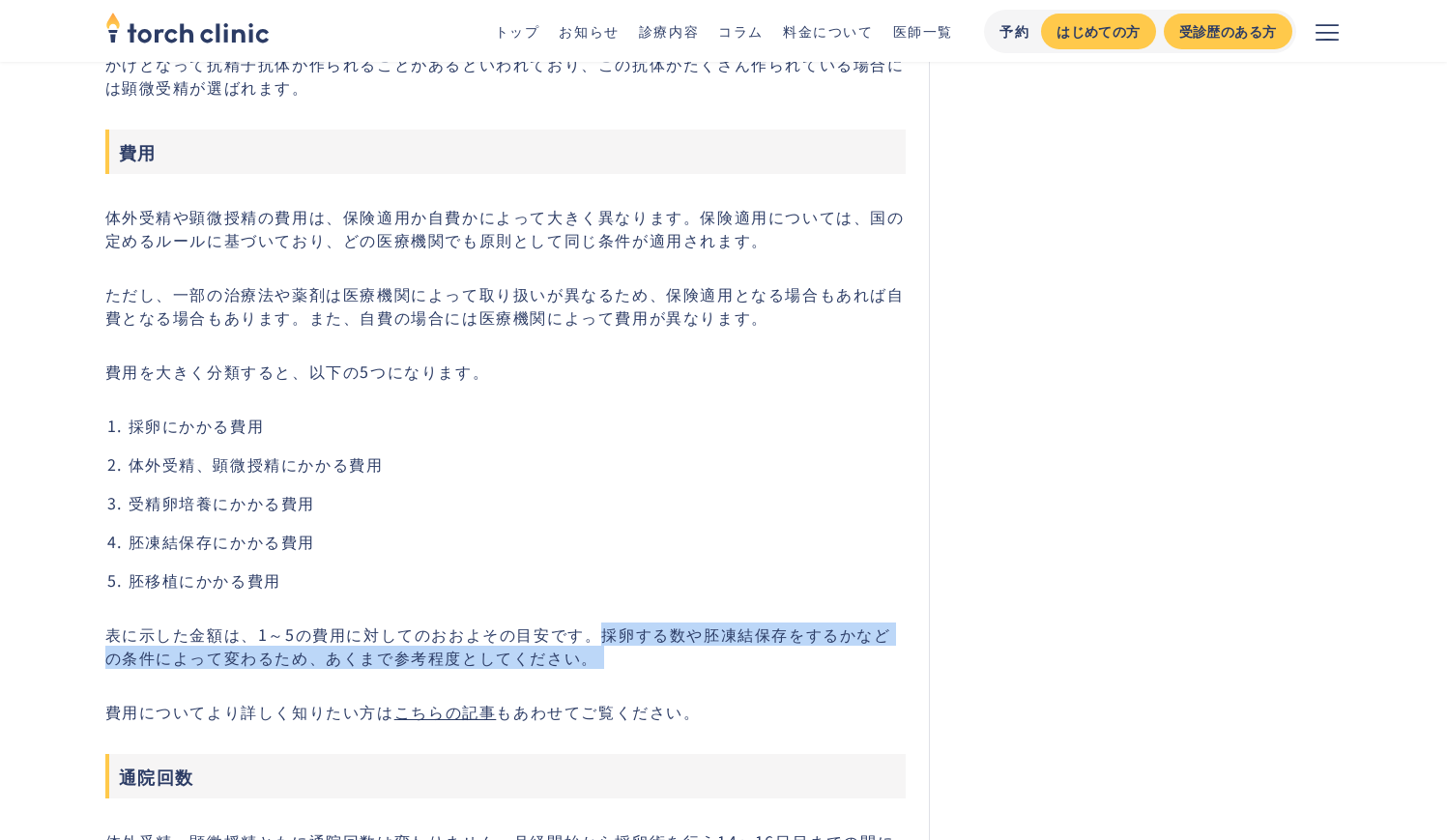
click at [109, 724] on p "費用についてより詳しく知りたい方は こちらの記事 もあわせてご覧ください。" at bounding box center [506, 711] width 801 height 23
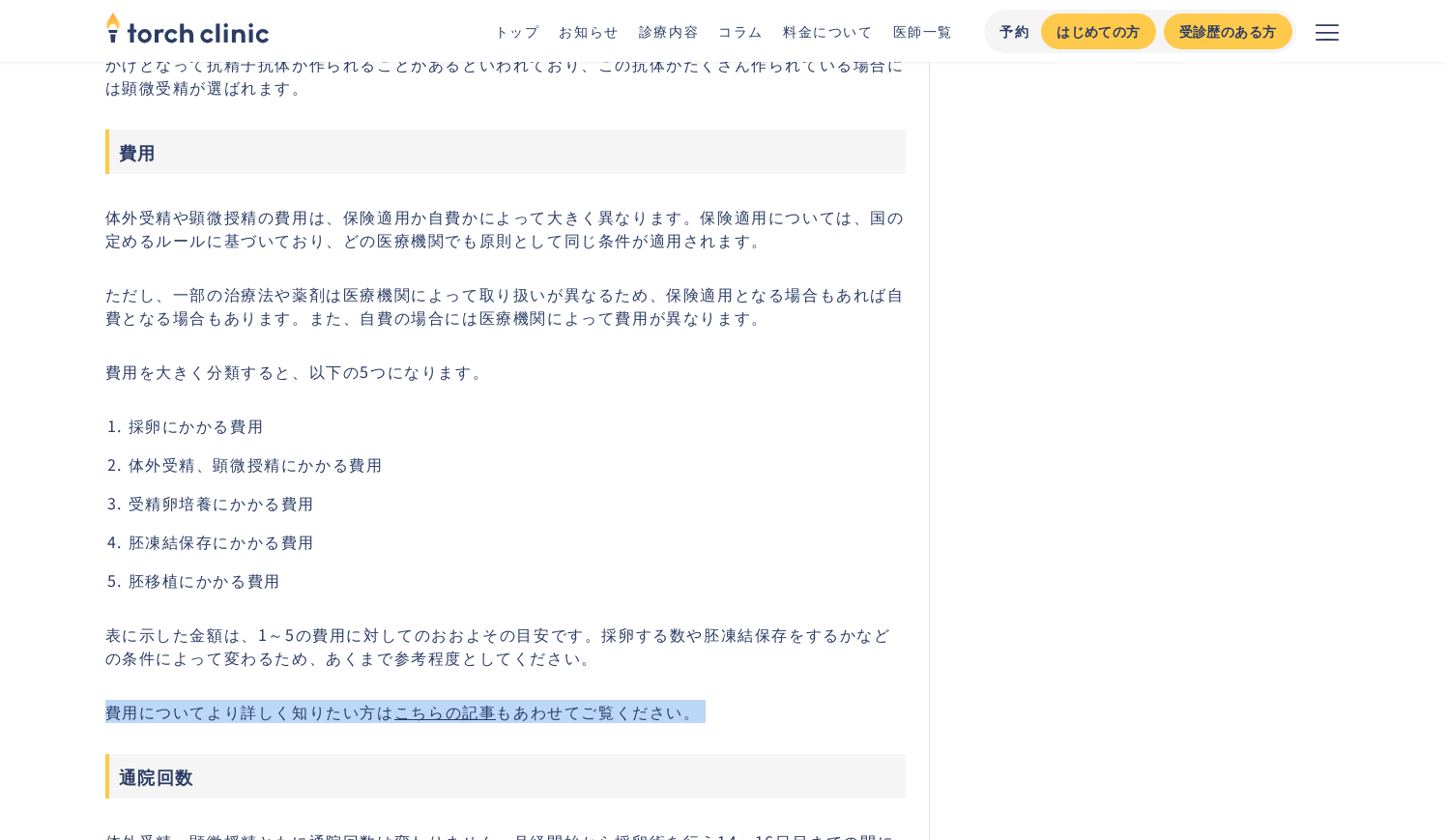
drag, startPoint x: 109, startPoint y: 727, endPoint x: 718, endPoint y: 725, distance: 609.0
click at [718, 724] on p "費用についてより詳しく知りたい方は こちらの記事 もあわせてご覧ください。" at bounding box center [506, 711] width 801 height 23
click at [434, 724] on link "こちらの記事" at bounding box center [445, 711] width 103 height 23
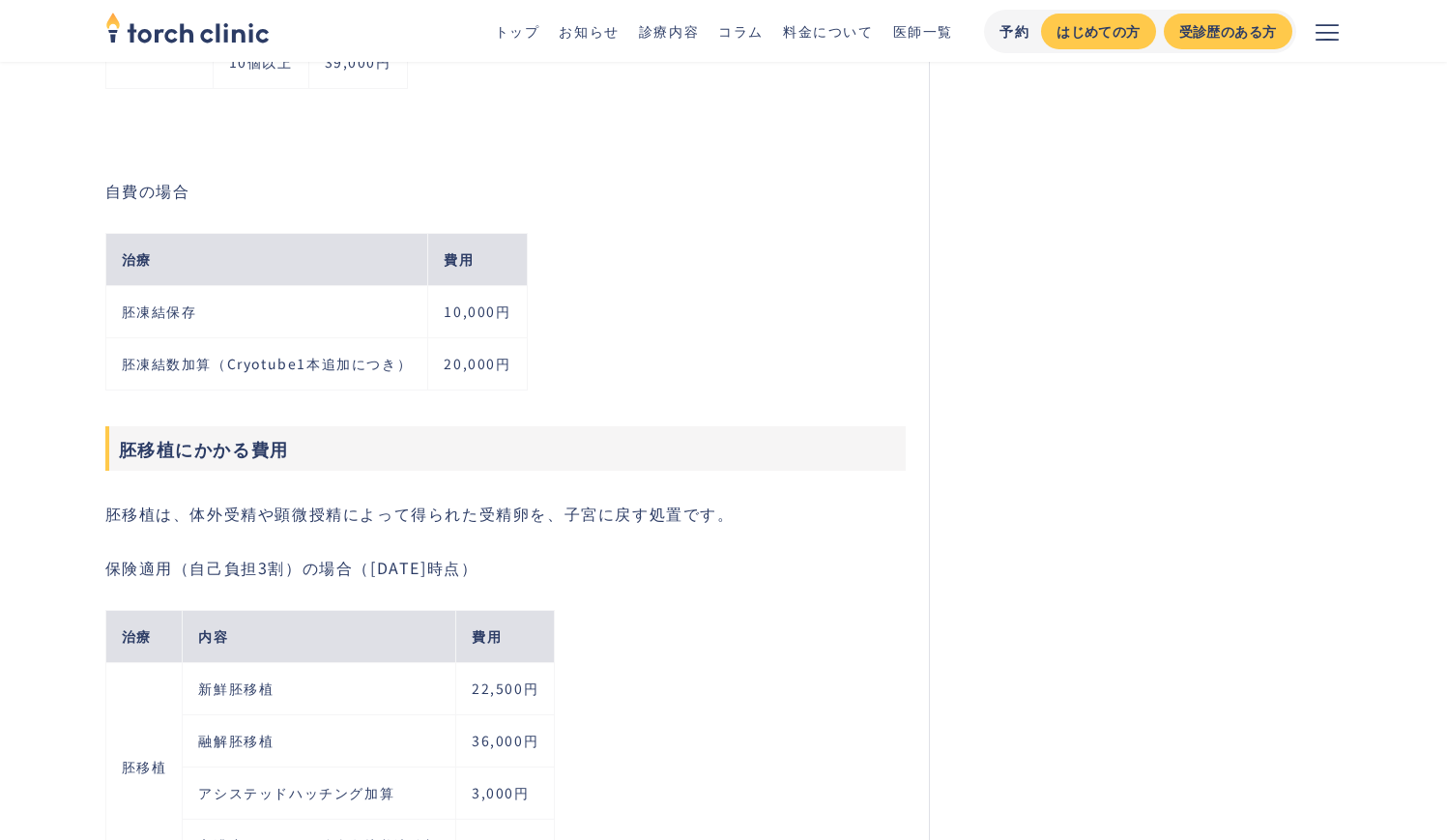
scroll to position [7777, 0]
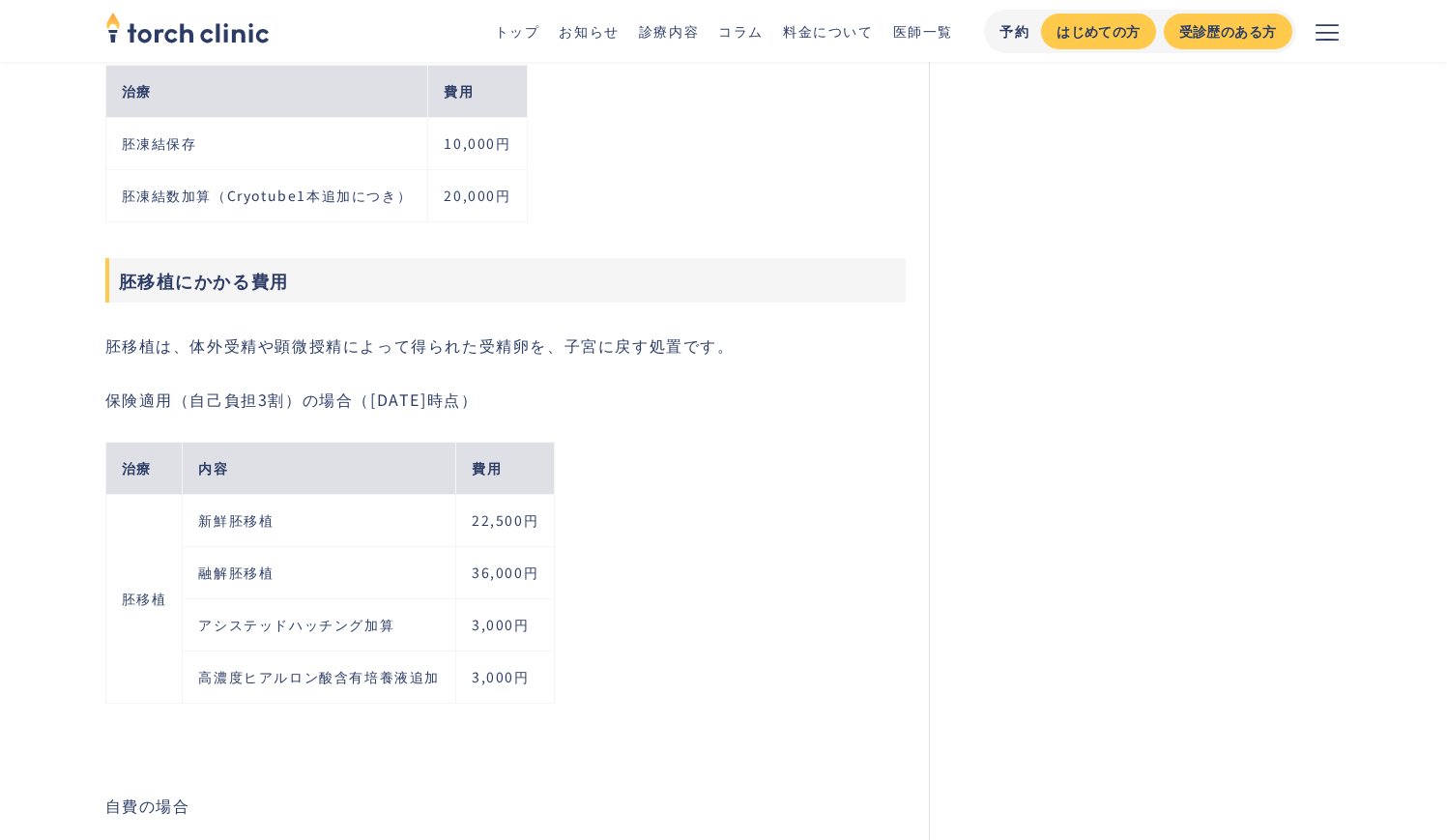
click at [188, 349] on p "胚移植は、体外受精や顕微授精によって得られた受精卵を、子宮に戻す処置です。" at bounding box center [506, 344] width 801 height 23
click at [480, 346] on p "胚移植は、体外受精や顕微授精によって得られた受精卵を、子宮に戻す処置です。" at bounding box center [506, 344] width 801 height 23
drag, startPoint x: 480, startPoint y: 346, endPoint x: 674, endPoint y: 355, distance: 194.2
click at [674, 355] on p "胚移植は、体外受精や顕微授精によって得られた受精卵を、子宮に戻す処置です。" at bounding box center [506, 344] width 801 height 23
copy p "受精卵を、子宮に戻す処置です"
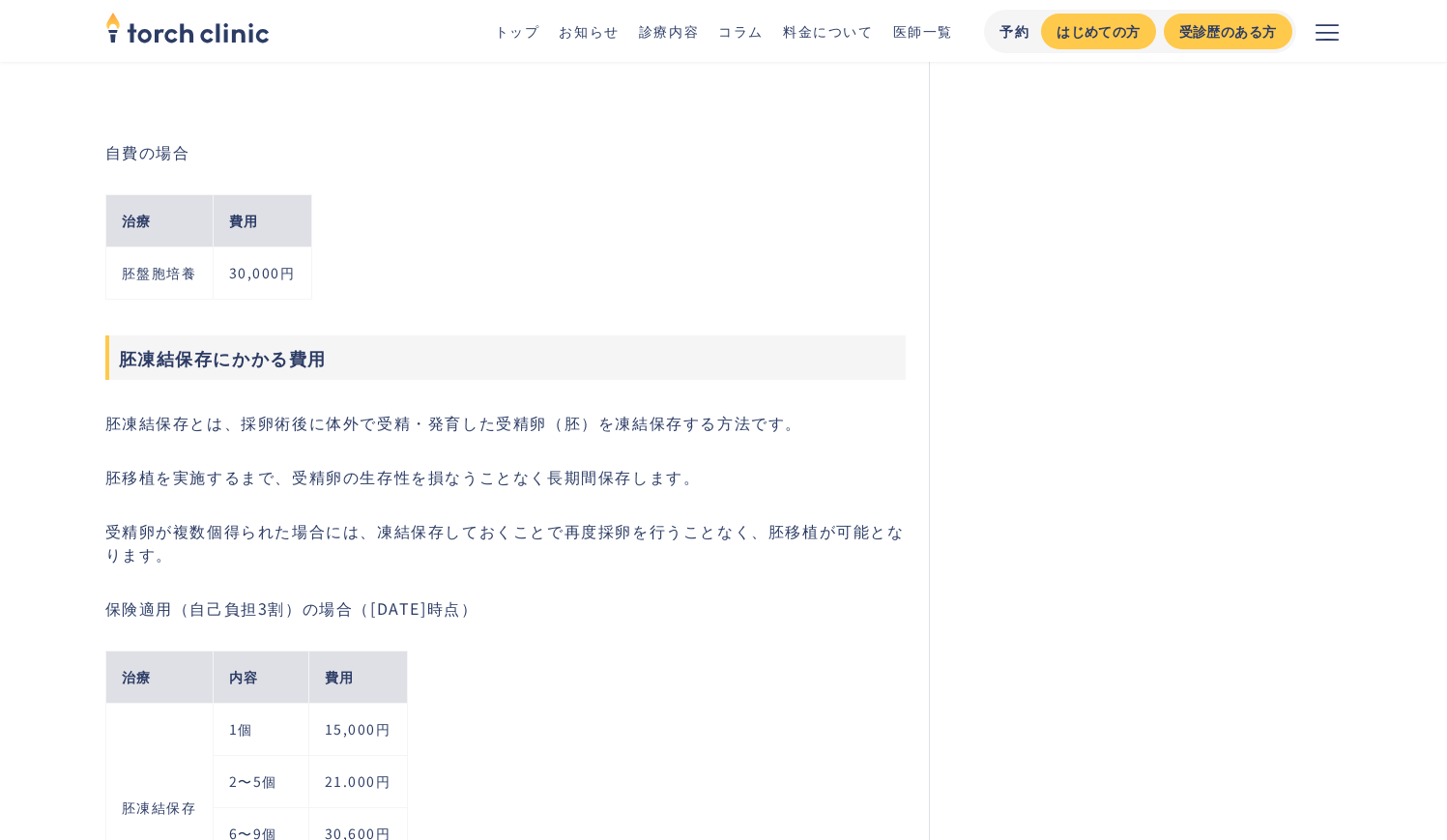
scroll to position [6740, 0]
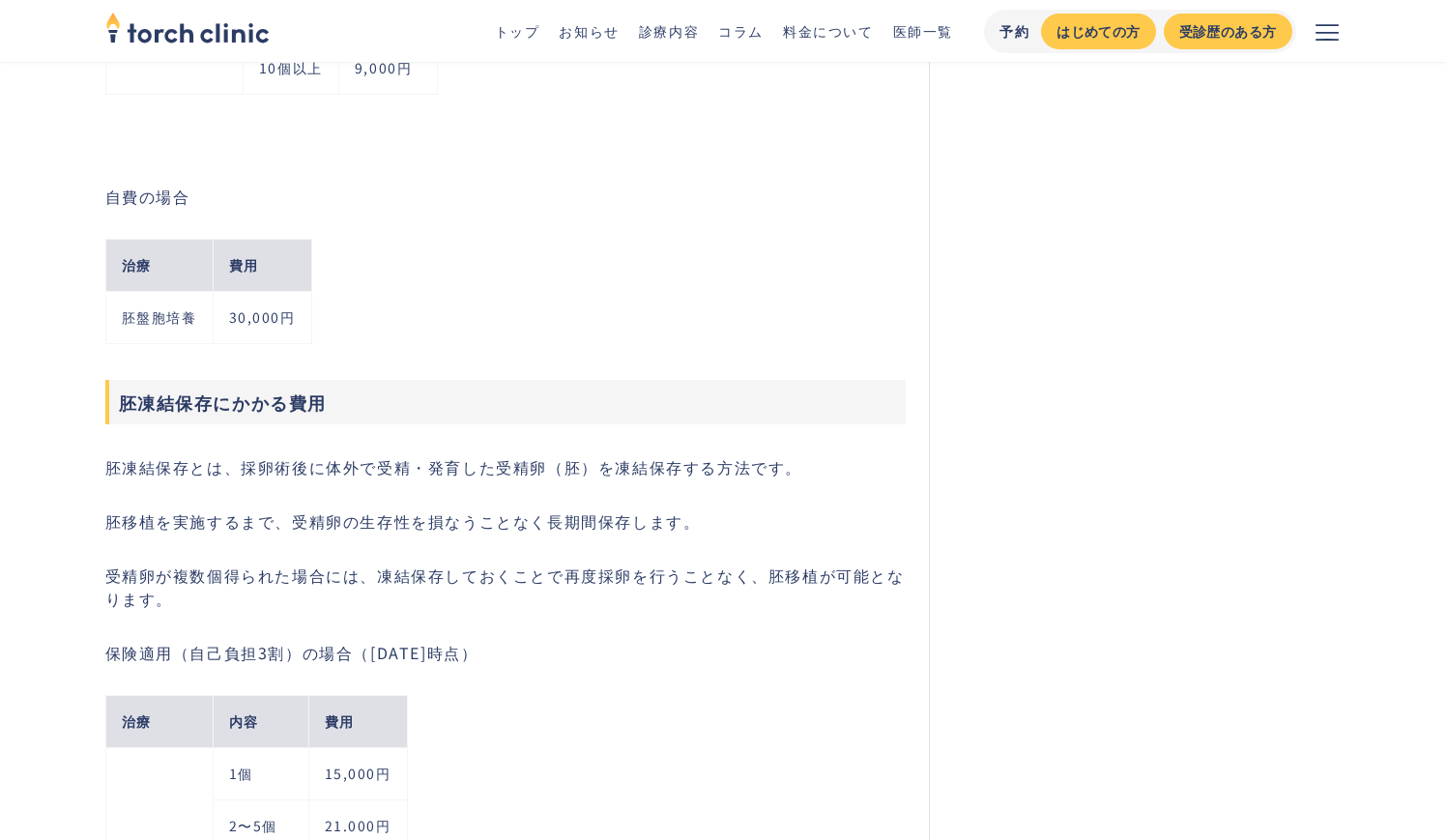
click at [242, 467] on p "胚凍結保存とは、採卵術後に体外で受精・発育した受精卵（胚）を凍結保存する方法です。" at bounding box center [506, 467] width 801 height 23
copy p "採卵術後に体外で受精・発育した受精卵（胚）を凍結保存する方法"
drag, startPoint x: 242, startPoint y: 467, endPoint x: 727, endPoint y: 469, distance: 485.0
click at [727, 469] on p "胚凍結保存とは、採卵術後に体外で受精・発育した受精卵（胚）を凍結保存する方法です。" at bounding box center [506, 467] width 801 height 23
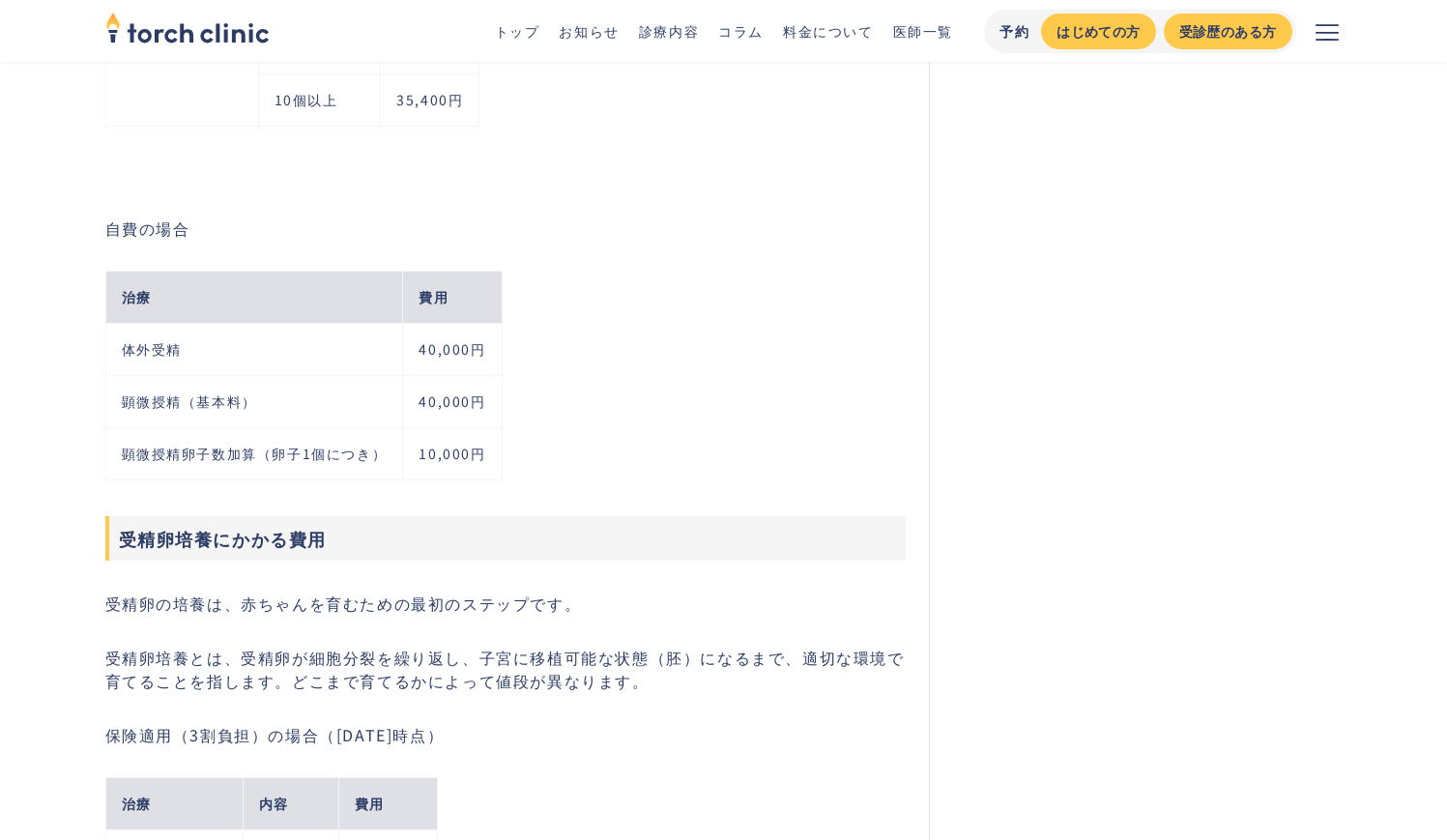
scroll to position [5618, 0]
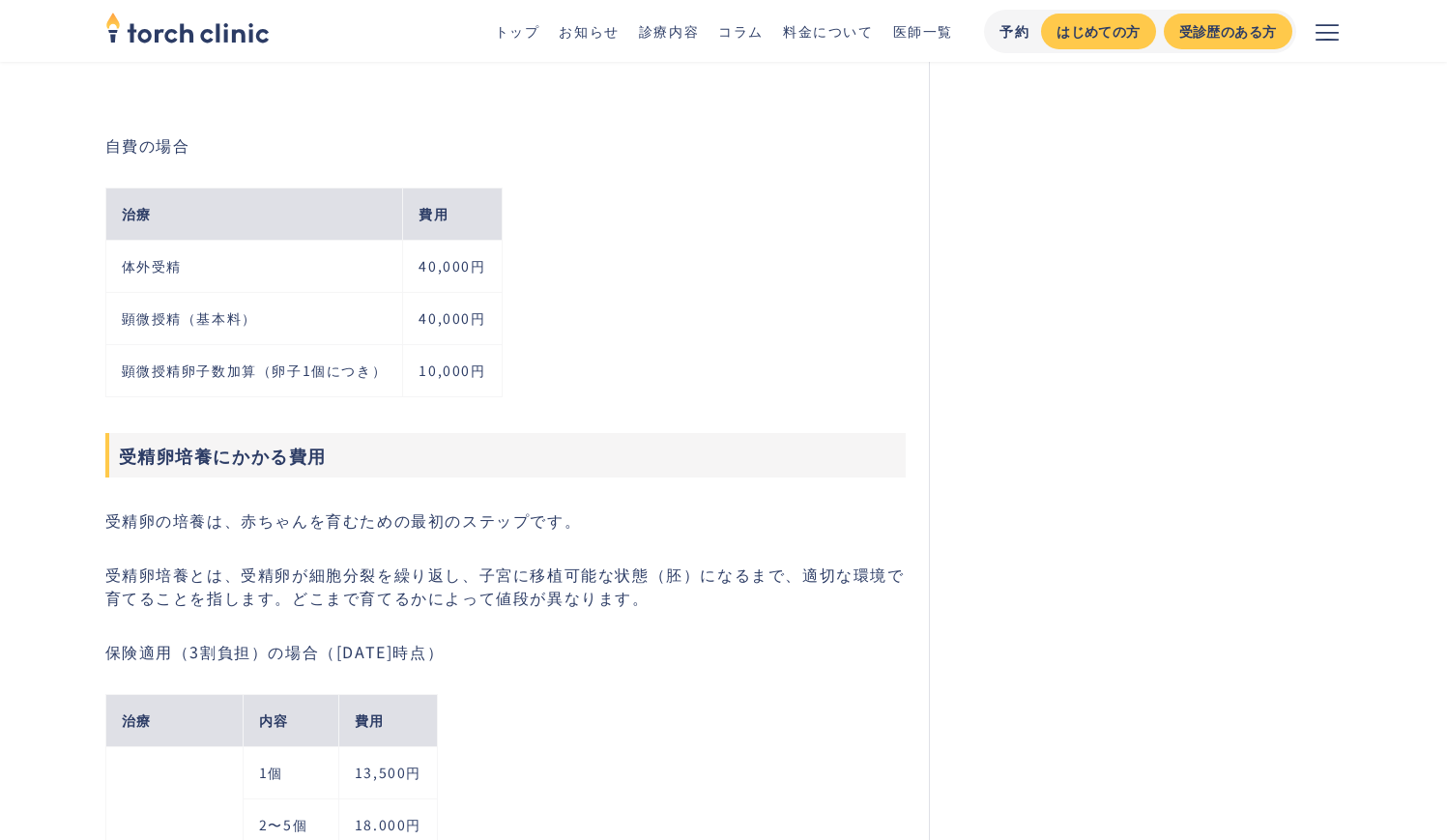
scroll to position [5671, 0]
click at [244, 576] on p "受精卵培養とは、受精卵が細胞分裂を繰り返し、子宮に移植可能な状態（胚）になるまで、適切な環境で育てることを指します。どこまで育てるかによって値段が異なります。" at bounding box center [506, 584] width 801 height 47
copy p "子宮に移植可能な状態（胚）になるまで、適切な環境で育てる"
drag, startPoint x: 486, startPoint y: 572, endPoint x: 149, endPoint y: 597, distance: 337.9
click at [149, 597] on p "受精卵培養とは、受精卵が細胞分裂を繰り返し、子宮に移植可能な状態（胚）になるまで、適切な環境で育てることを指します。どこまで育てるかによって値段が異なります。" at bounding box center [506, 584] width 801 height 47
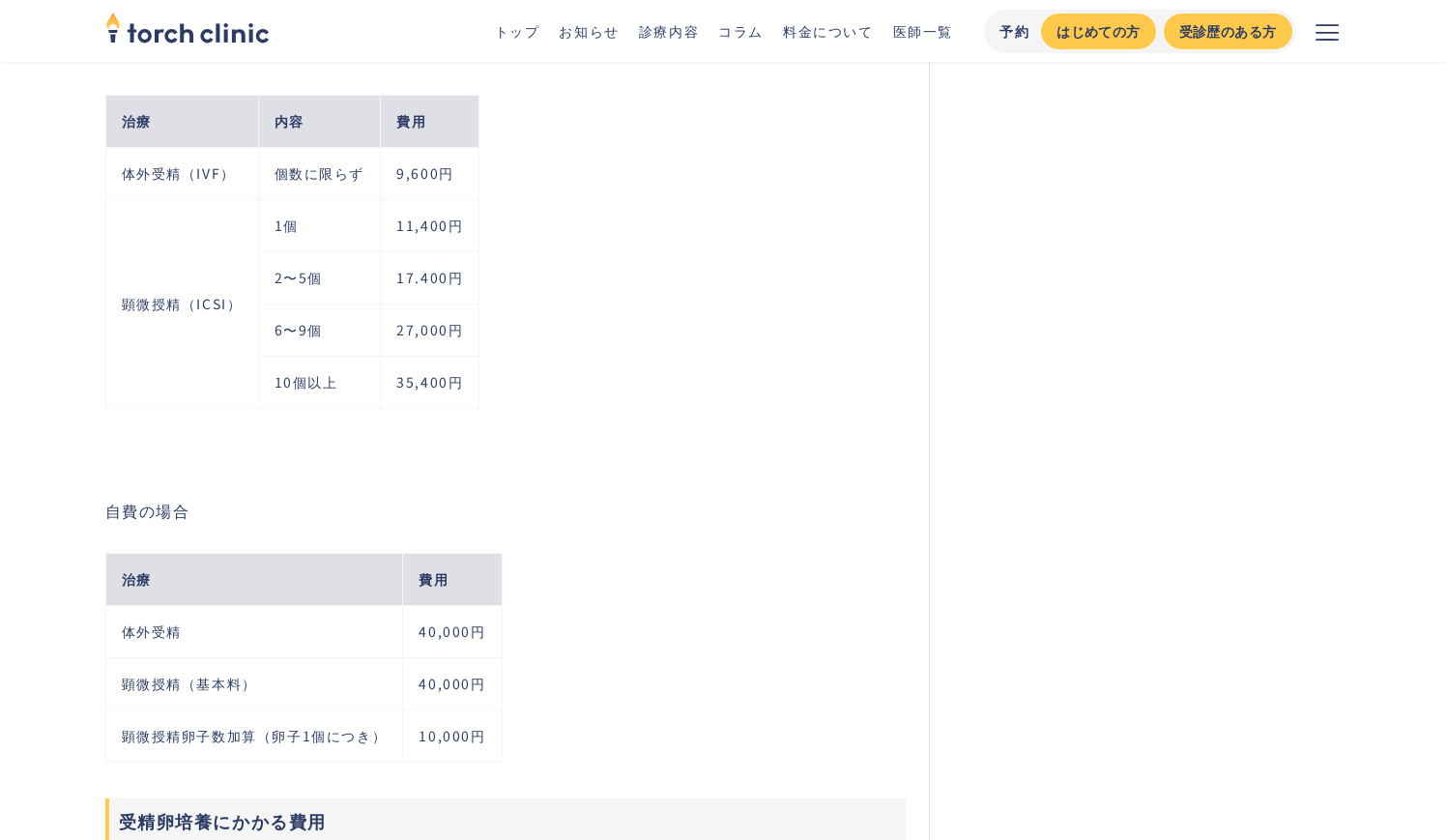
scroll to position [5809, 0]
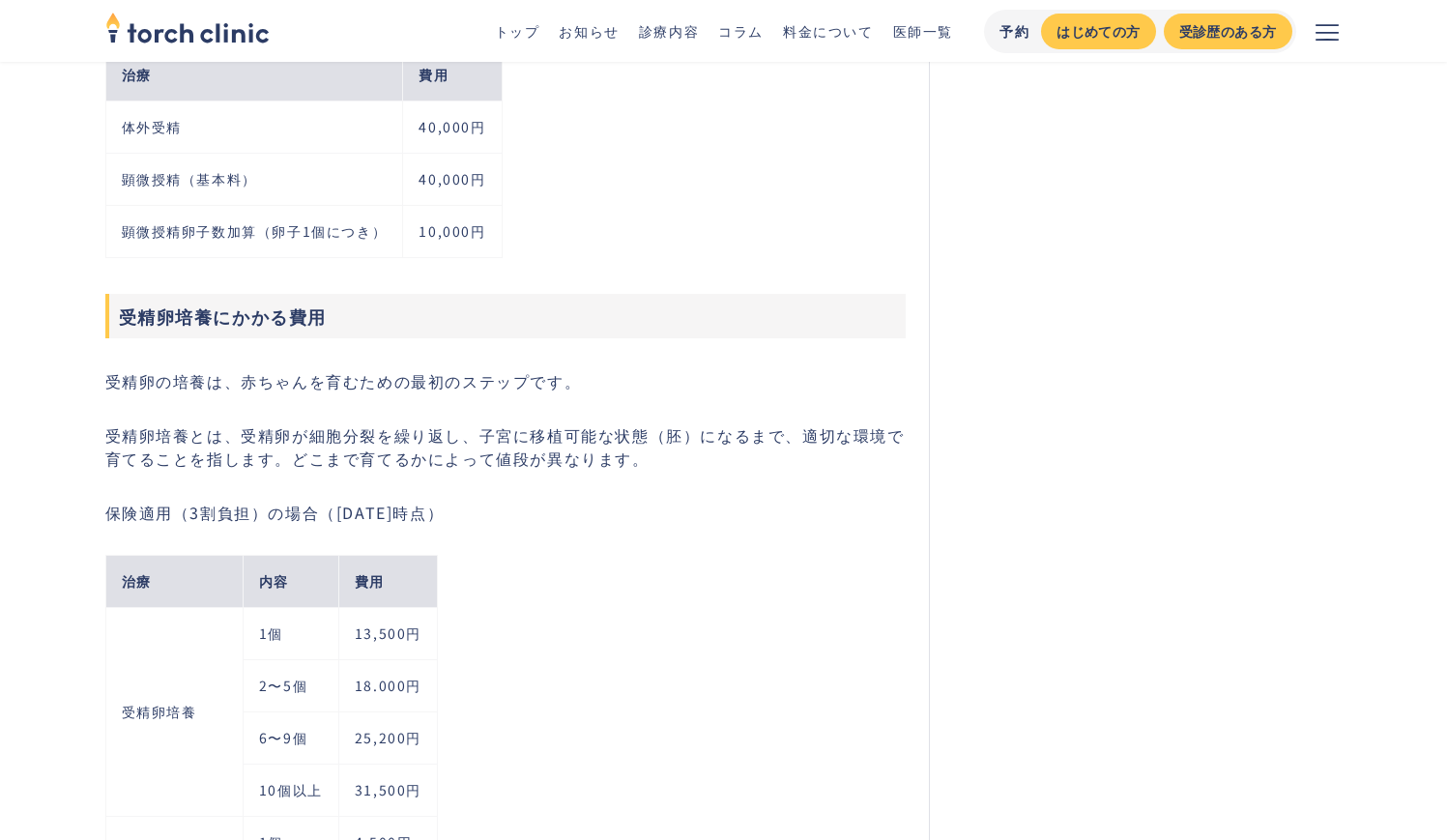
click at [428, 460] on p "受精卵培養とは、受精卵が細胞分裂を繰り返し、子宮に移植可能な状態（胚）になるまで、適切な環境で育てることを指します。どこまで育てるかによって値段が異なります。" at bounding box center [506, 447] width 801 height 47
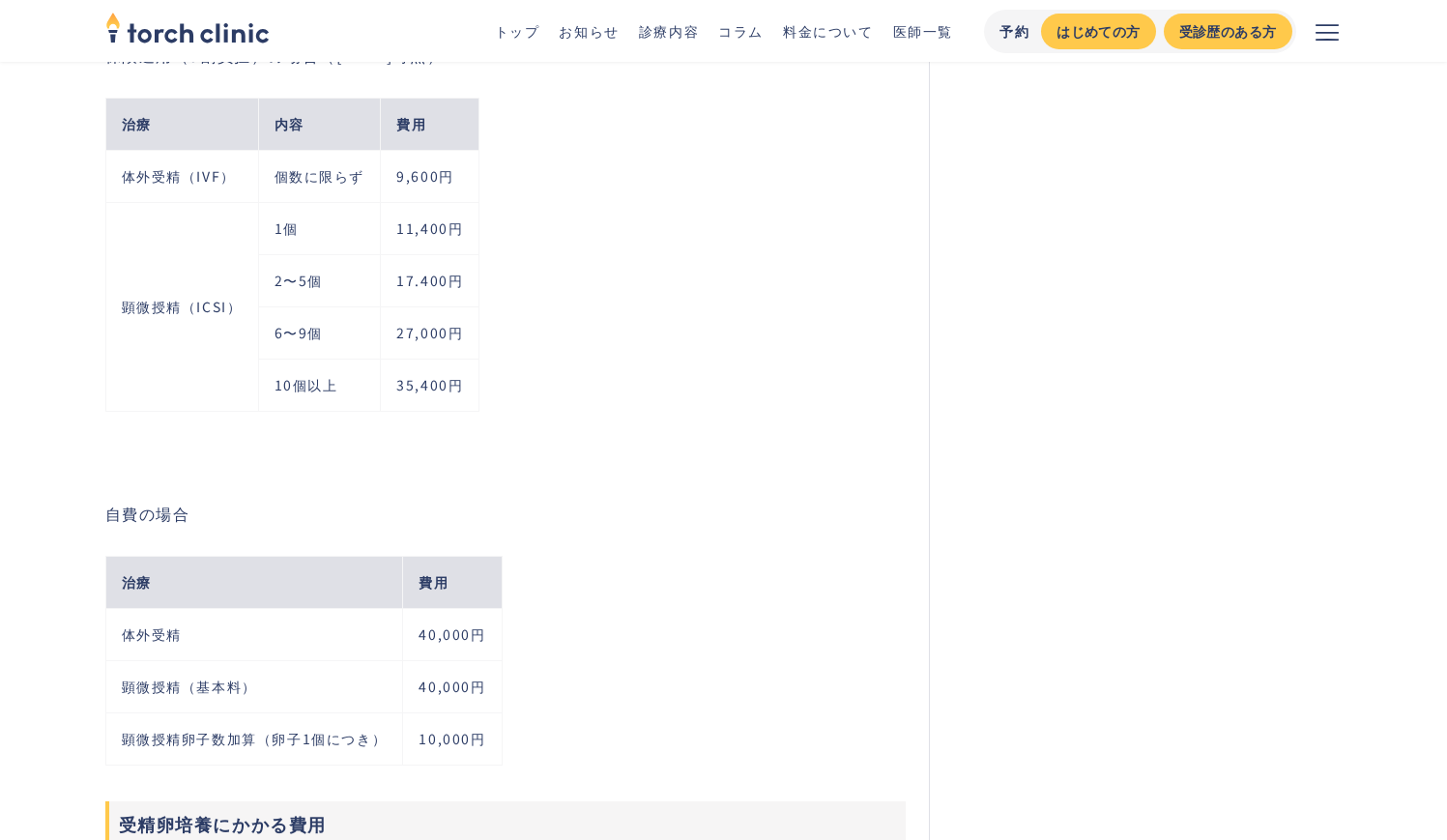
scroll to position [5322, 0]
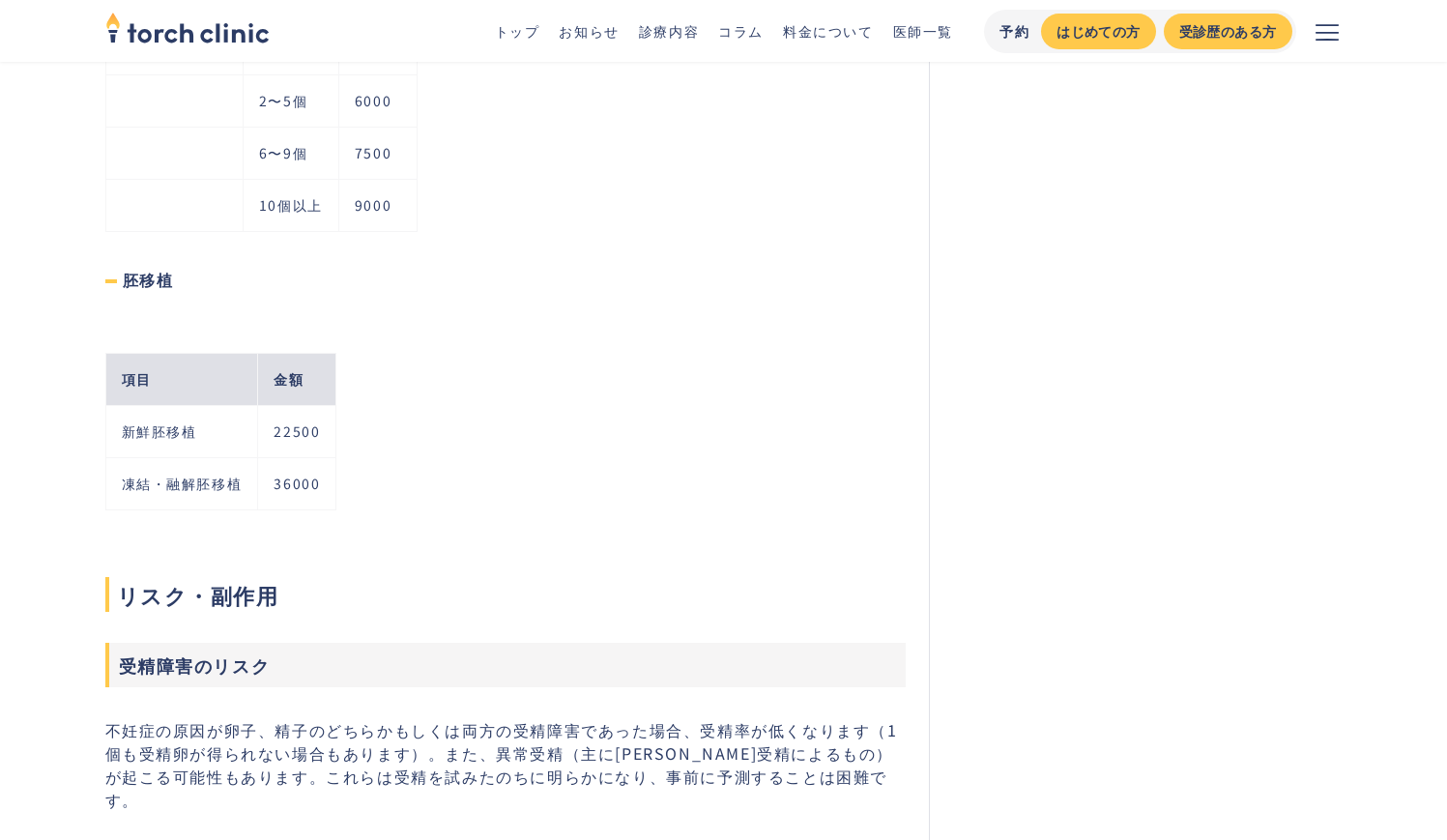
scroll to position [5578, 0]
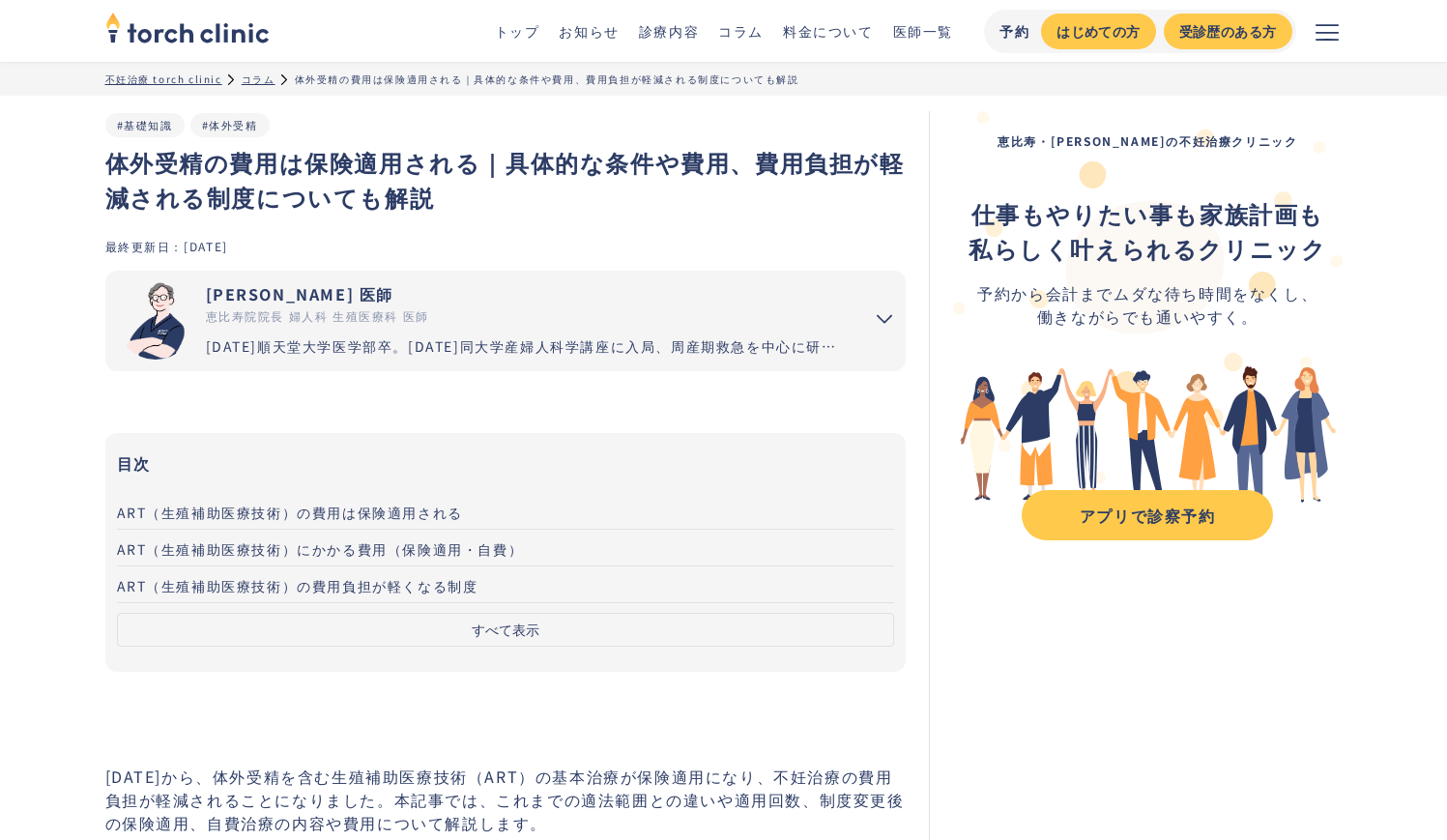
click at [426, 633] on button "すべて表示" at bounding box center [507, 630] width 778 height 34
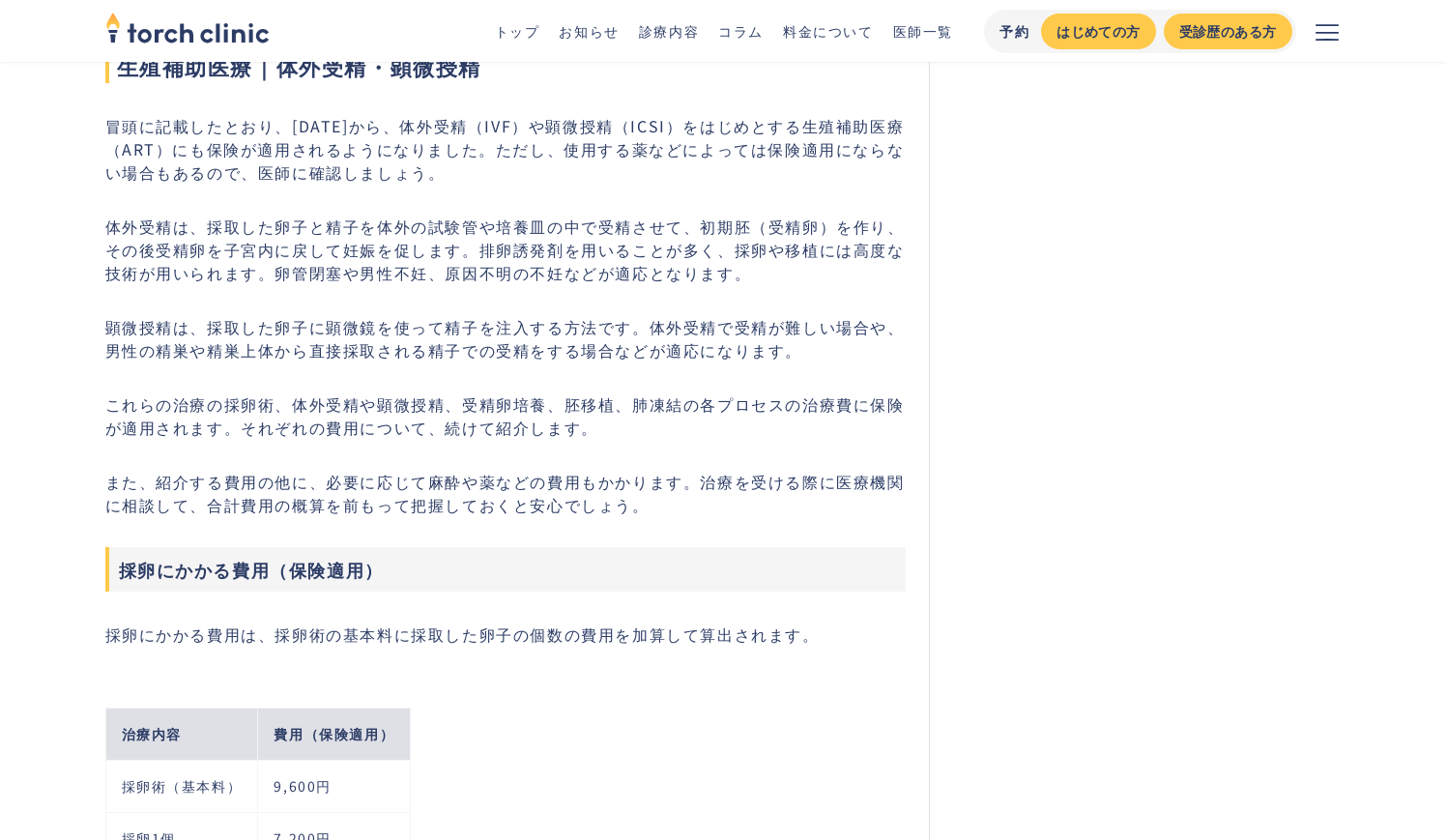
scroll to position [2307, 0]
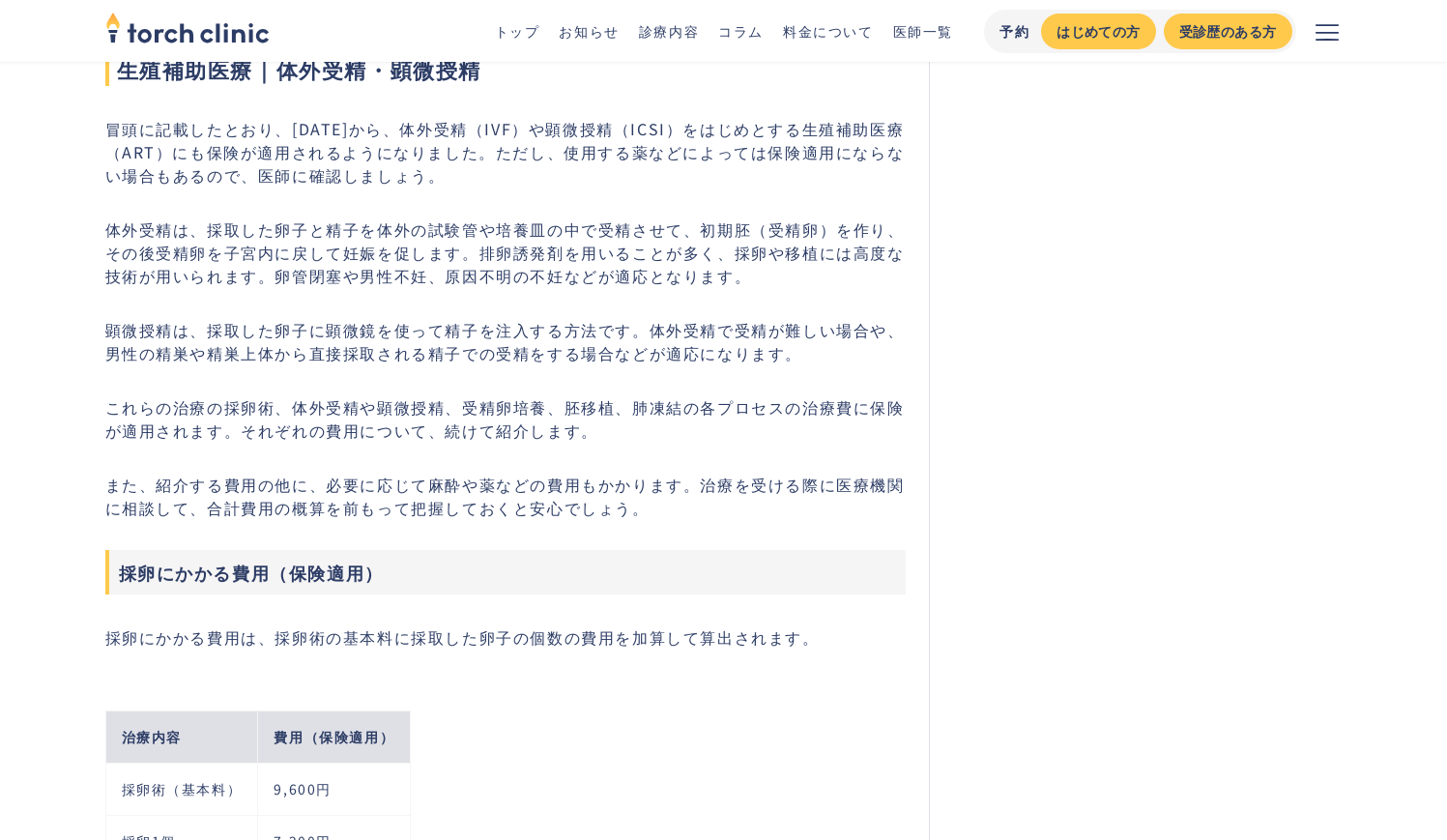
click at [651, 356] on p "顕微授精は、採取した卵子に顕微鏡を使って精子を注入する方法です。体外受精で受精が難しい場合や、男性の精巣や精巣上体から直接採取される精子での受精をする場合など…" at bounding box center [506, 341] width 801 height 47
drag, startPoint x: 651, startPoint y: 356, endPoint x: 848, endPoint y: 352, distance: 197.0
click at [848, 352] on p "顕微授精は、採取した卵子に顕微鏡を使って精子を注入する方法です。体外受精で受精が難しい場合や、男性の精巣や精巣上体から直接採取される精子での受精をする場合など…" at bounding box center [506, 341] width 801 height 47
copy p "体外受精で受精が難しい場合"
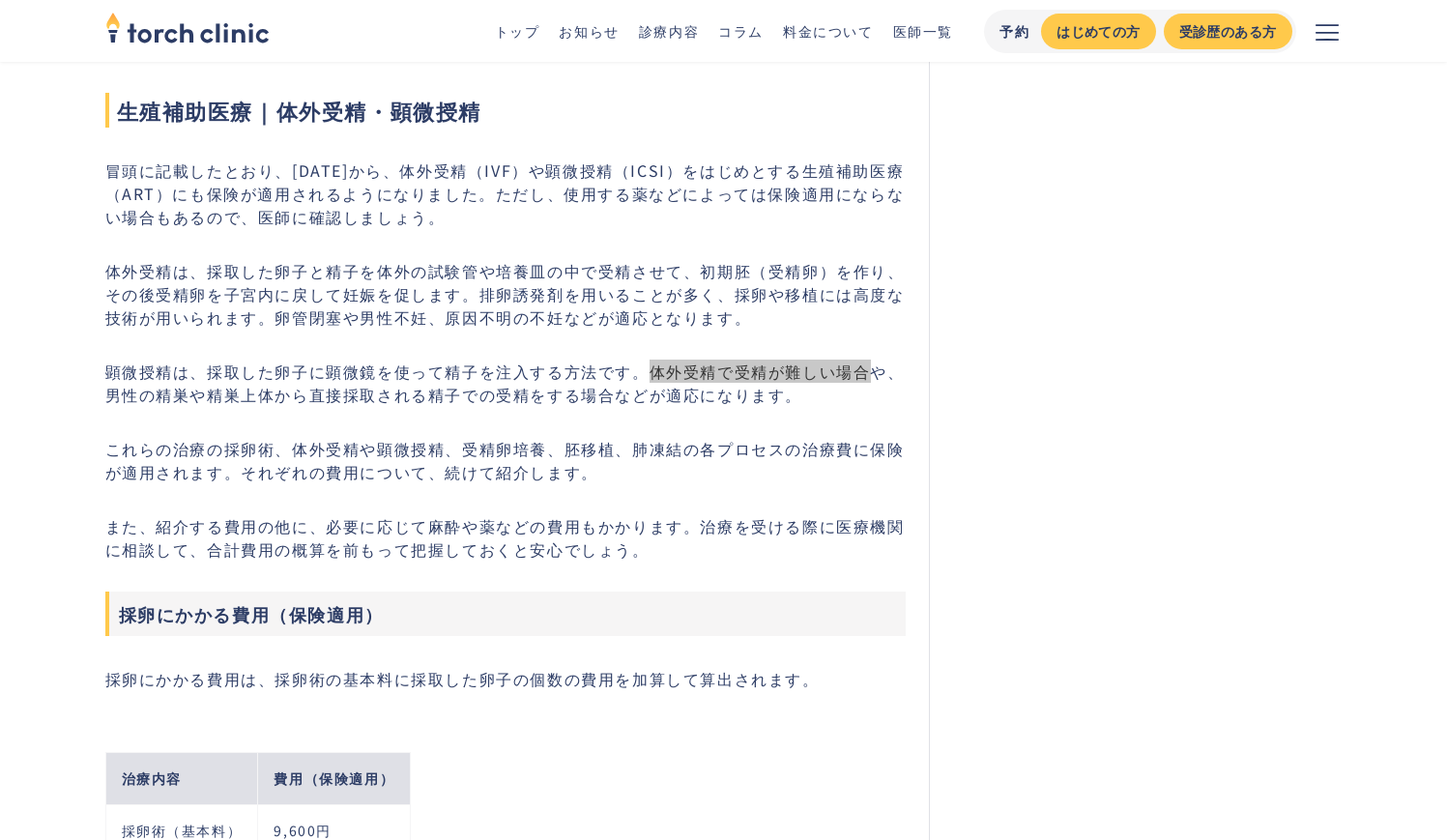
scroll to position [2261, 0]
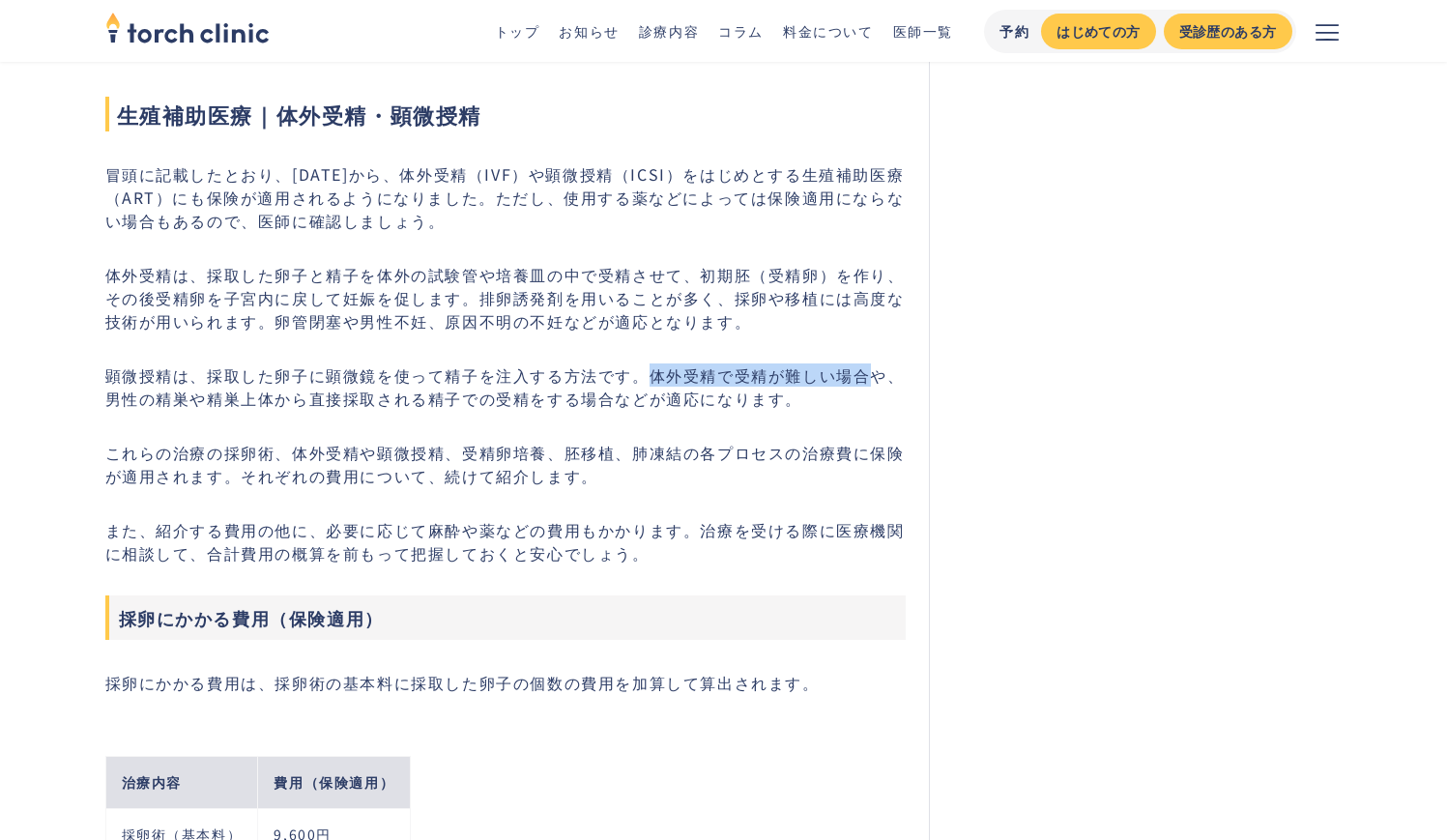
click at [266, 232] on p "冒頭に記載したとおり、2022年4月から、体外受精（IVF）や顕微授精（ICSI）をはじめとする生殖補助医療（ART）にも保険が適用されるようになりました。た…" at bounding box center [506, 197] width 801 height 70
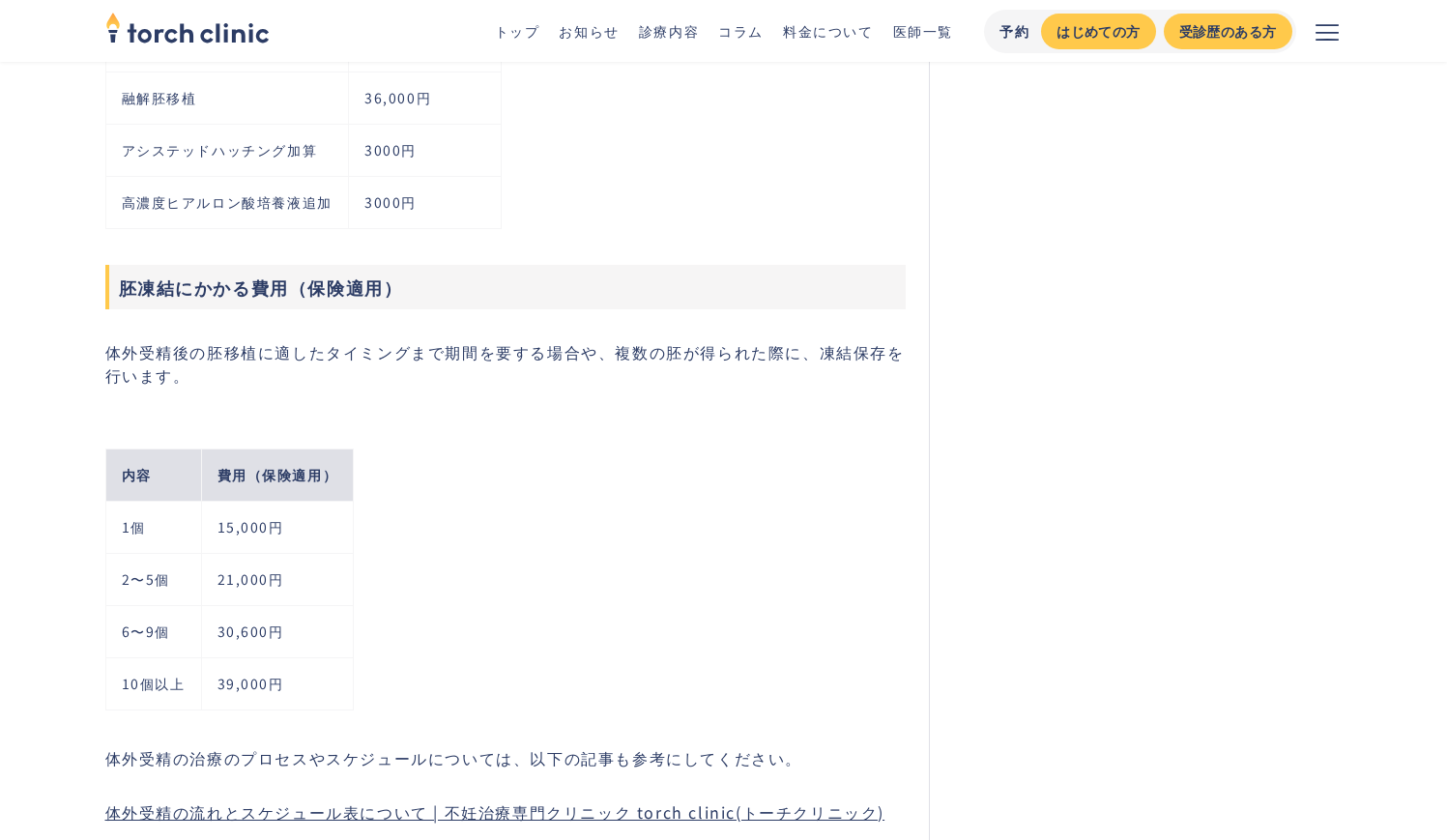
scroll to position [5533, 0]
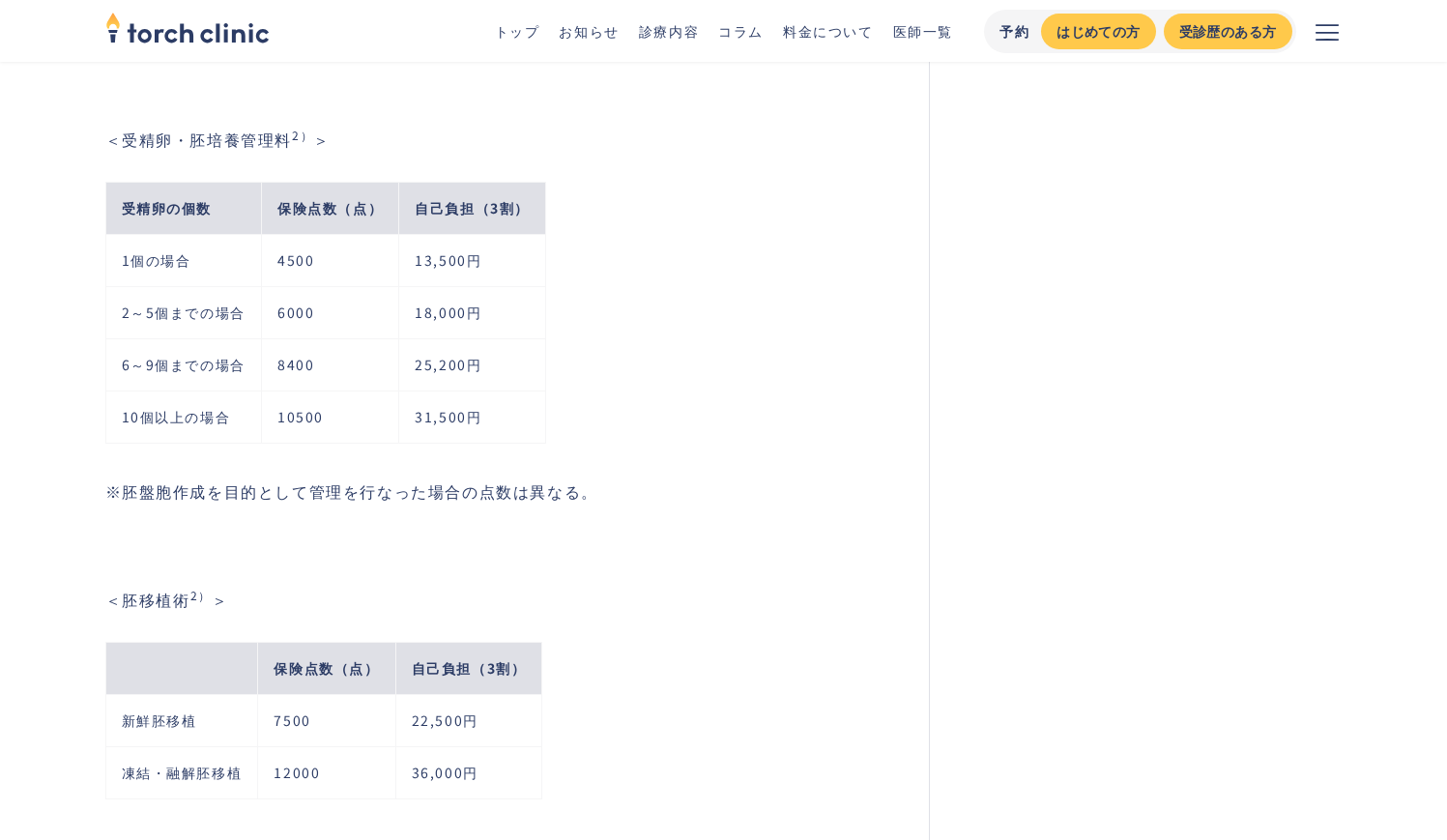
scroll to position [3538, 0]
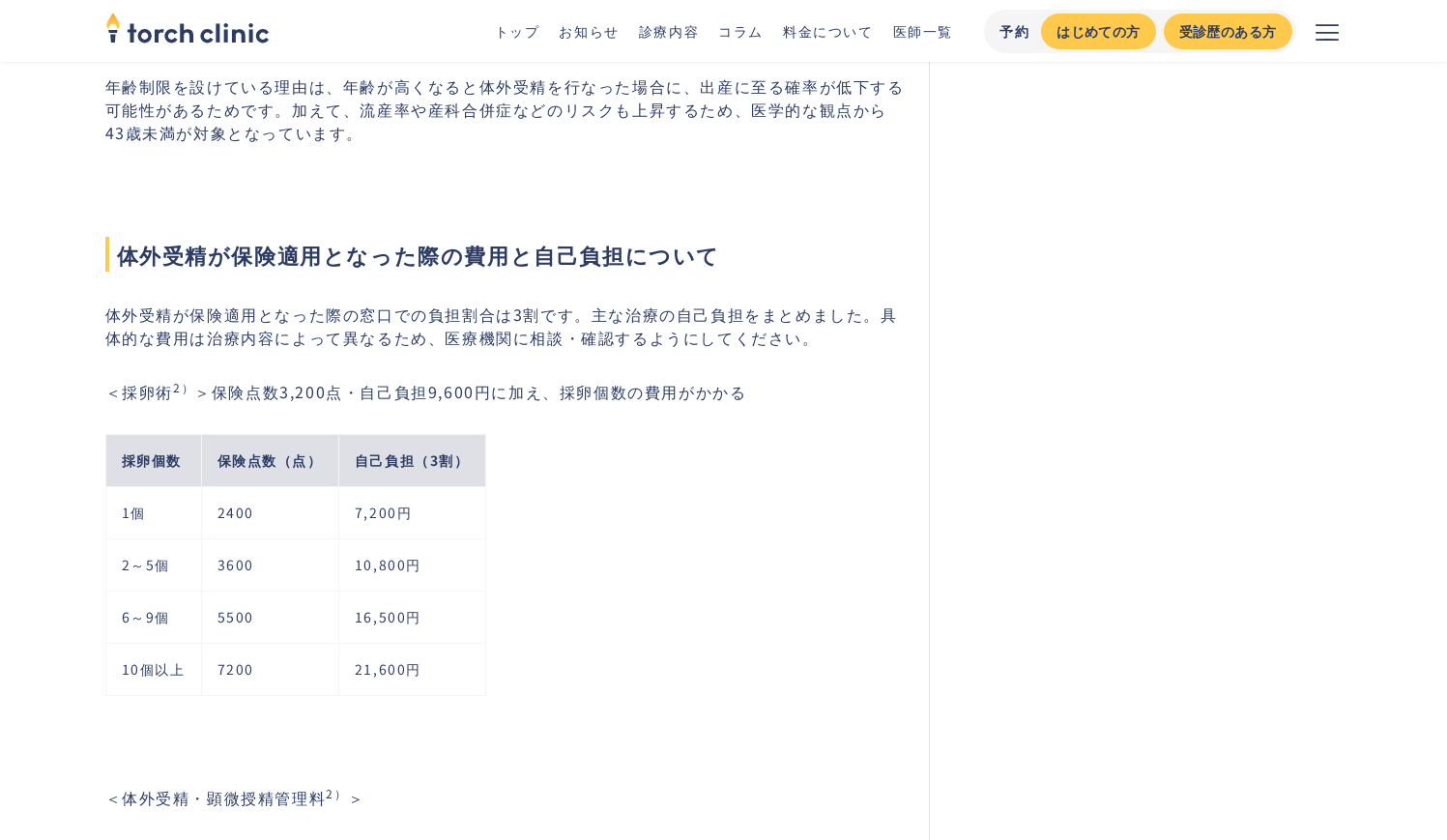
click at [214, 553] on td "3600" at bounding box center [270, 564] width 137 height 52
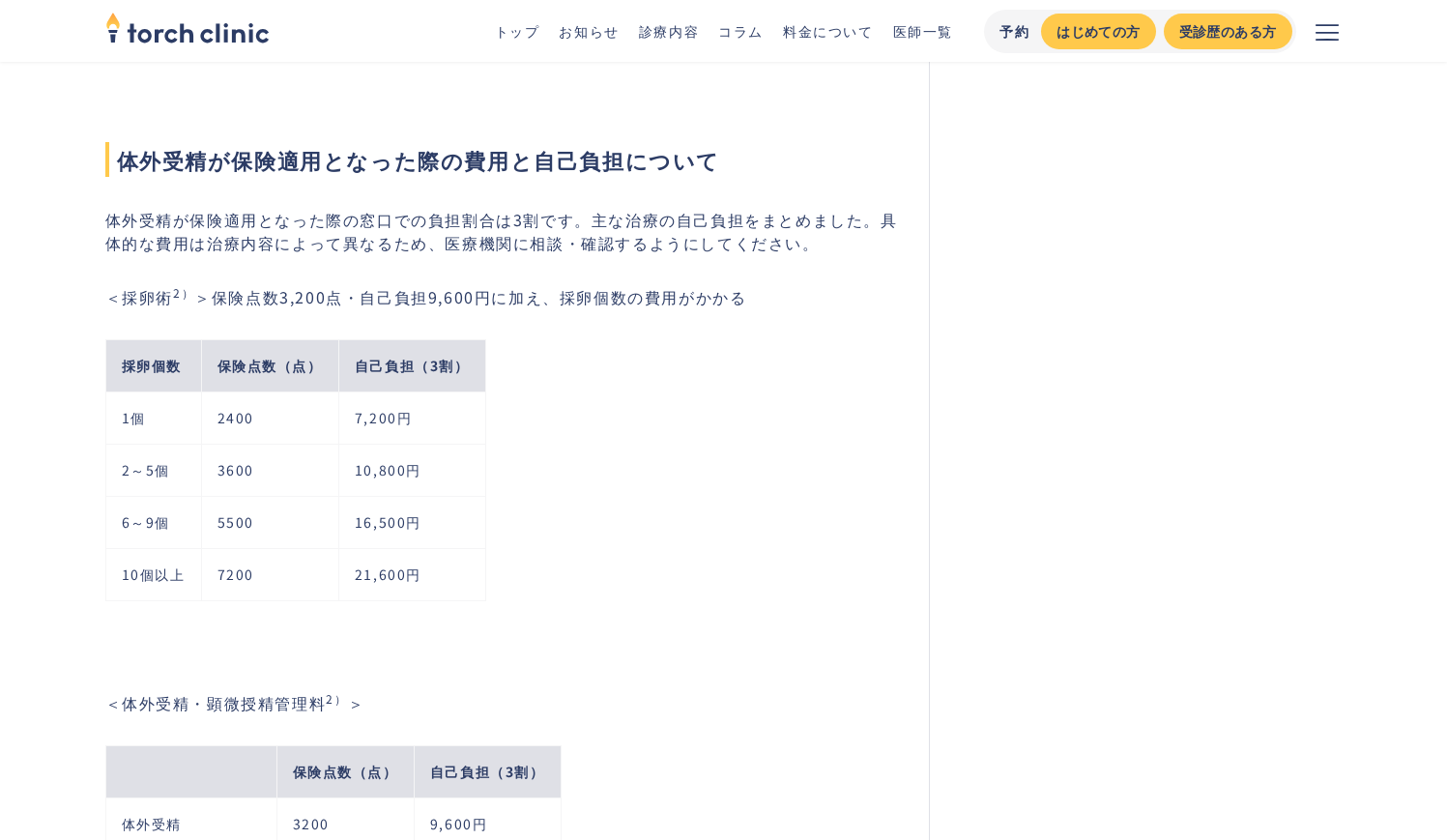
scroll to position [2305, 0]
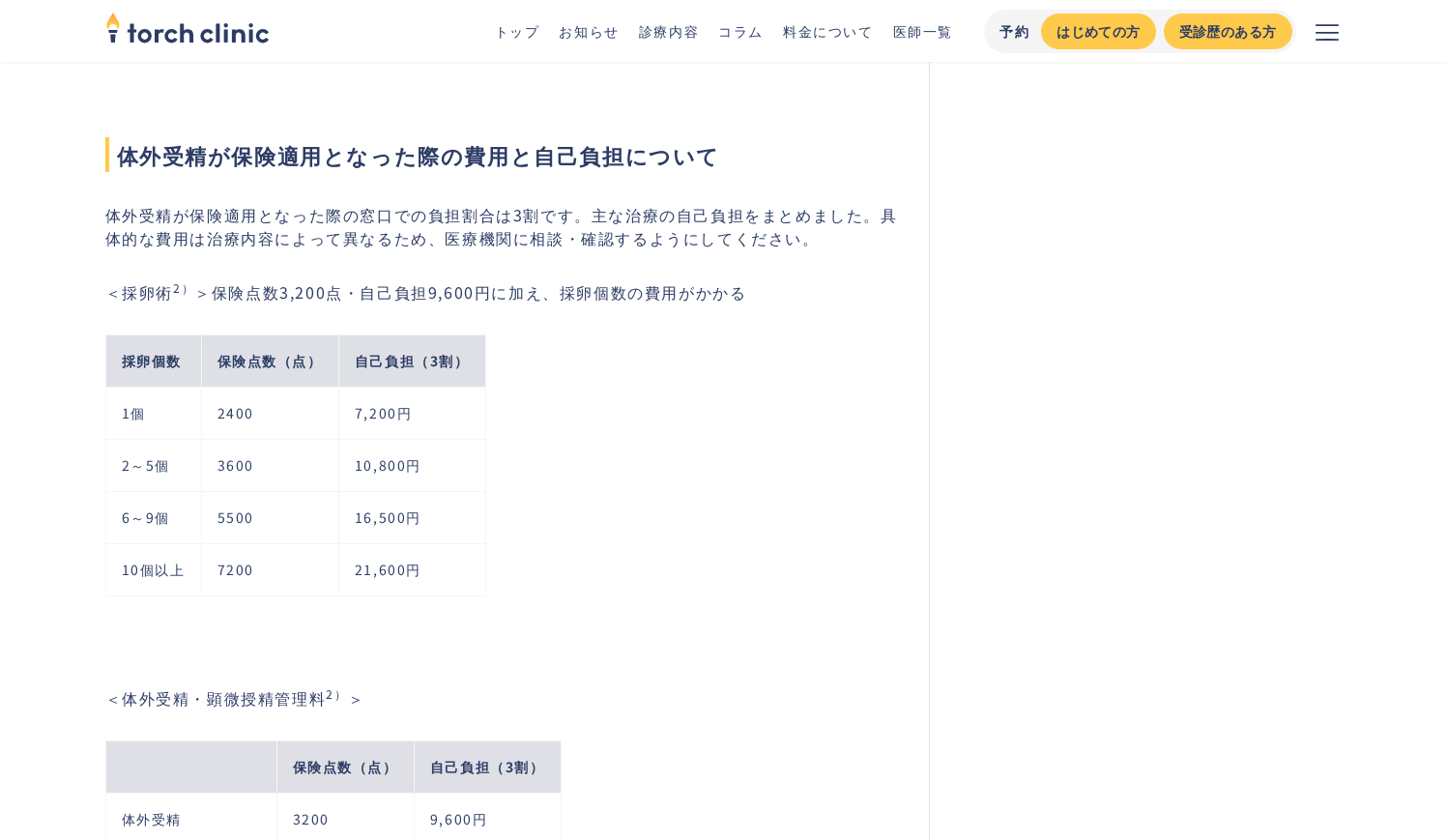
click at [120, 467] on td "2～5個" at bounding box center [153, 465] width 96 height 52
drag, startPoint x: 120, startPoint y: 467, endPoint x: 159, endPoint y: 466, distance: 39.0
click at [159, 466] on td "2～5個" at bounding box center [153, 465] width 96 height 52
copy td "2～5個"
click at [222, 467] on td "3600" at bounding box center [270, 465] width 137 height 52
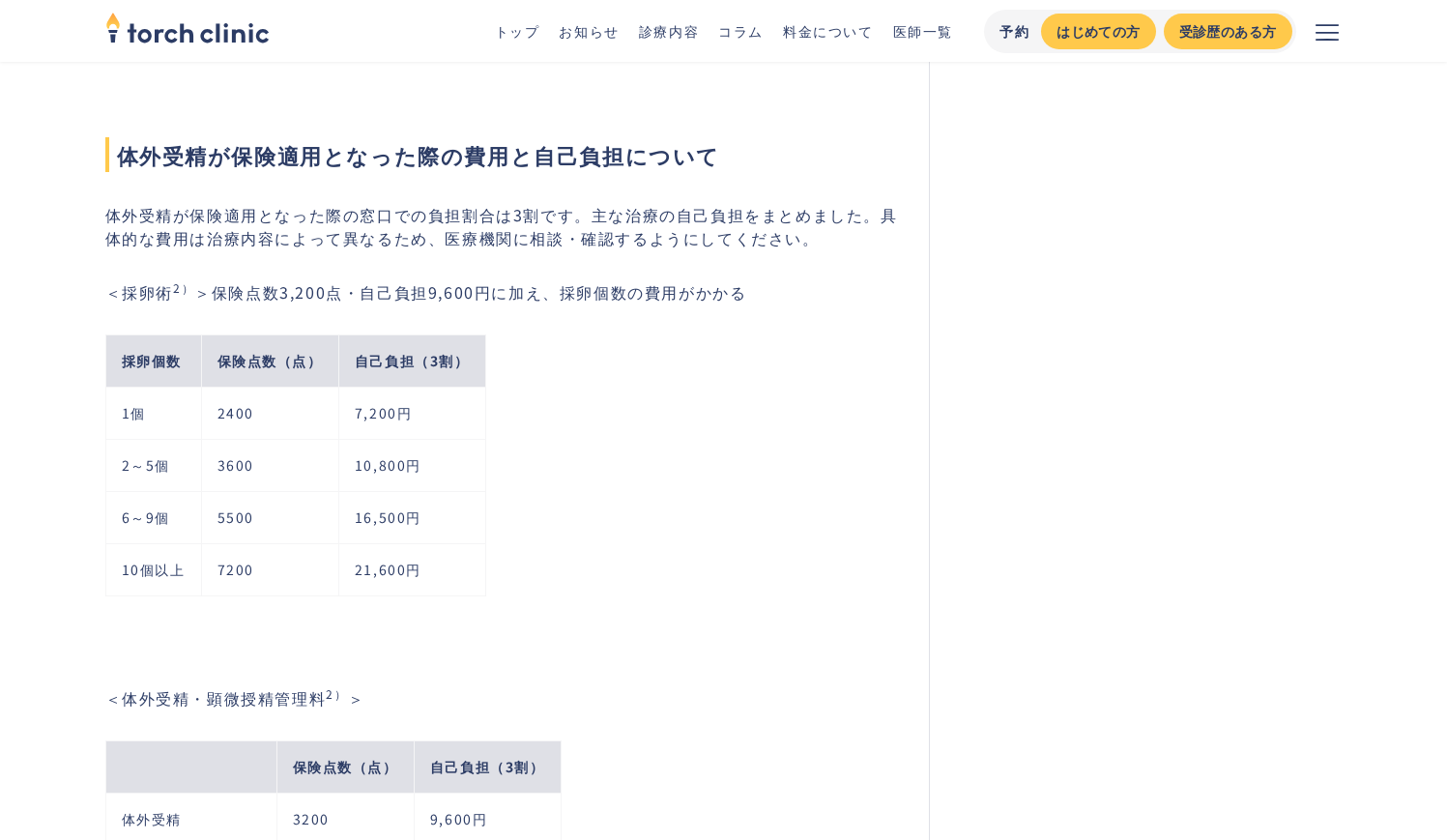
click at [218, 470] on td "3600" at bounding box center [270, 465] width 137 height 52
drag, startPoint x: 218, startPoint y: 470, endPoint x: 251, endPoint y: 470, distance: 33.0
click at [251, 470] on td "3600" at bounding box center [270, 465] width 137 height 52
click at [358, 471] on td "10,800円" at bounding box center [412, 465] width 147 height 52
drag, startPoint x: 352, startPoint y: 468, endPoint x: 424, endPoint y: 468, distance: 72.0
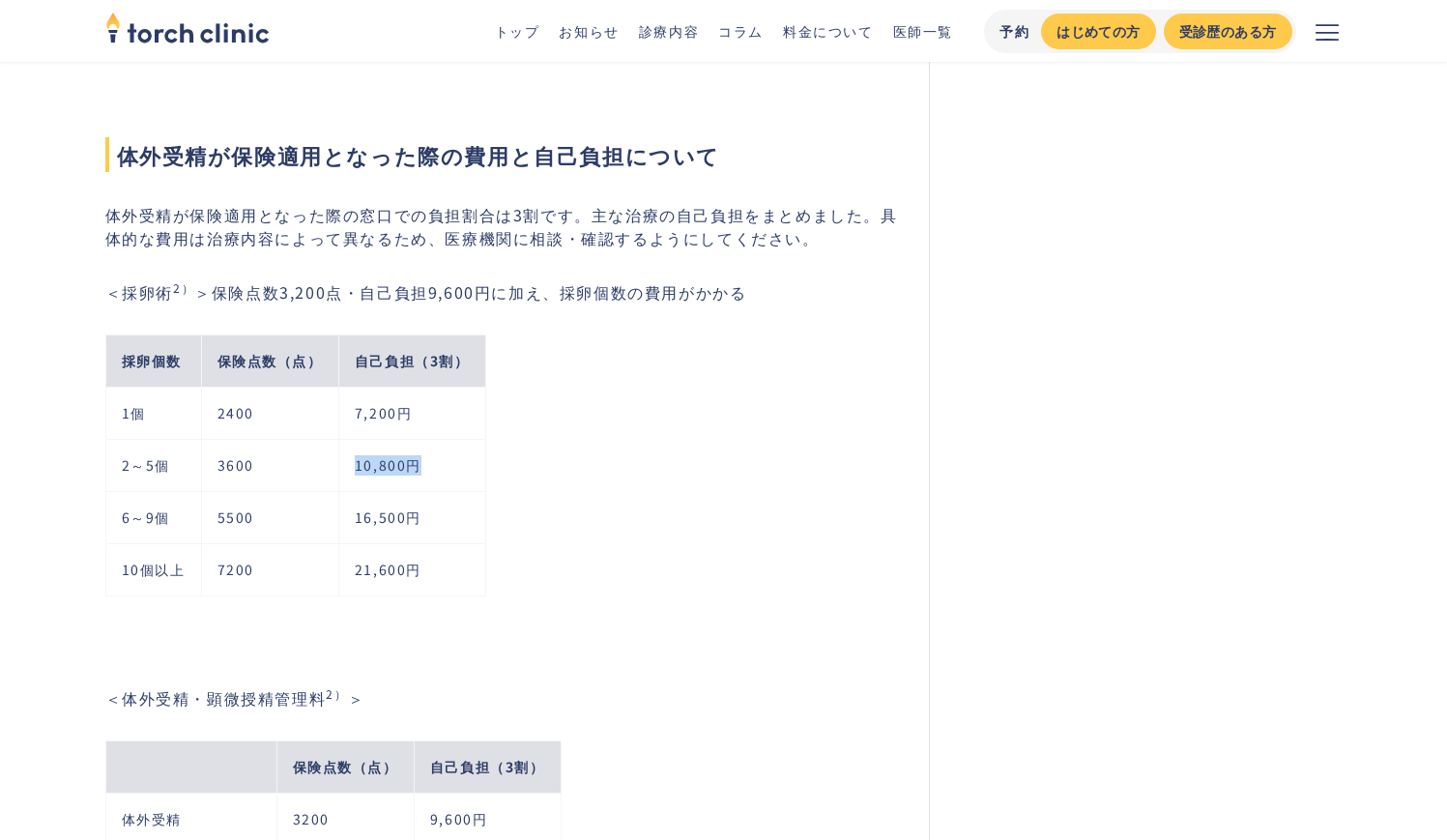
click at [424, 468] on td "10,800円" at bounding box center [412, 465] width 147 height 52
copy td "10,800円"
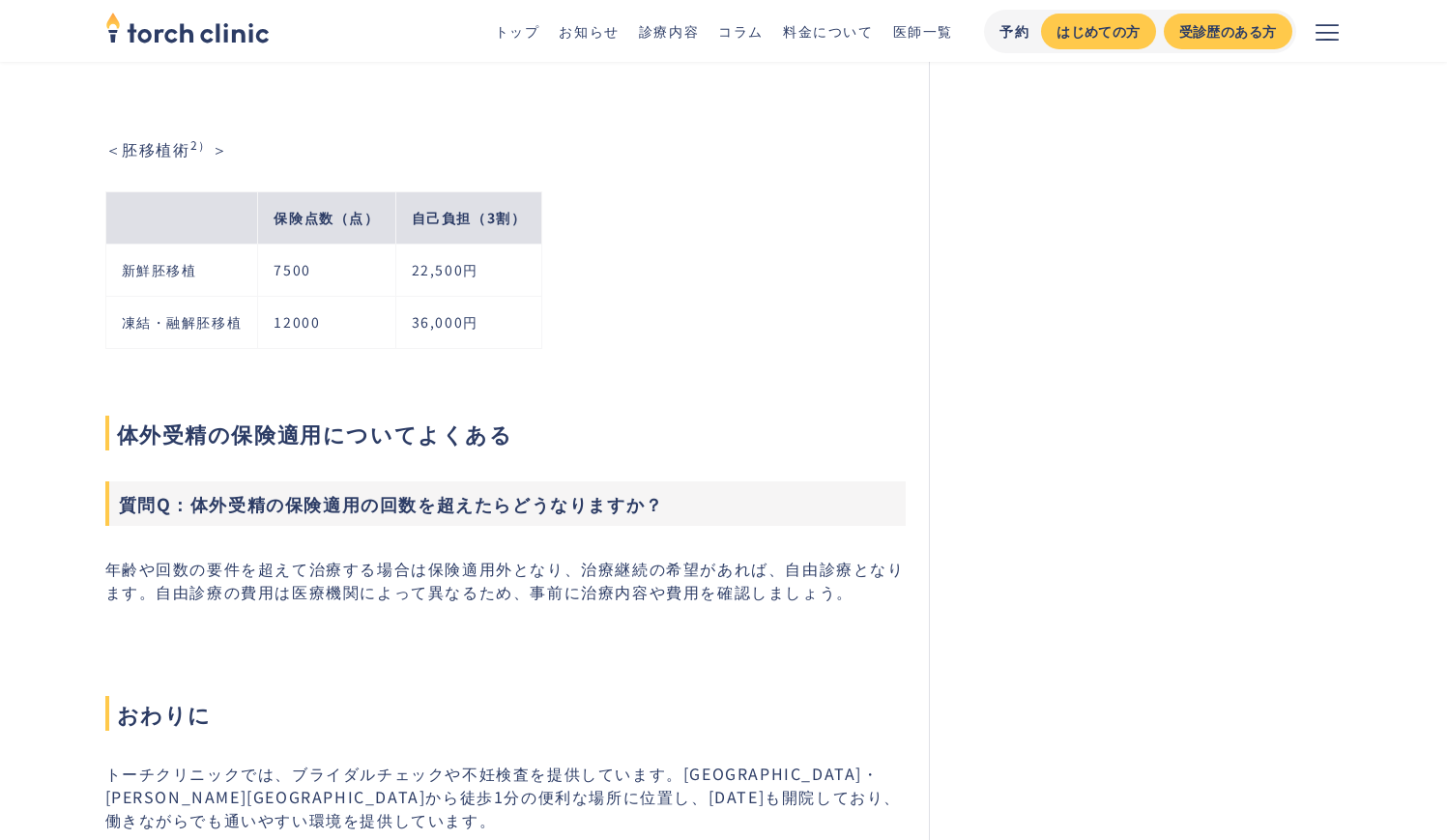
scroll to position [3143, 0]
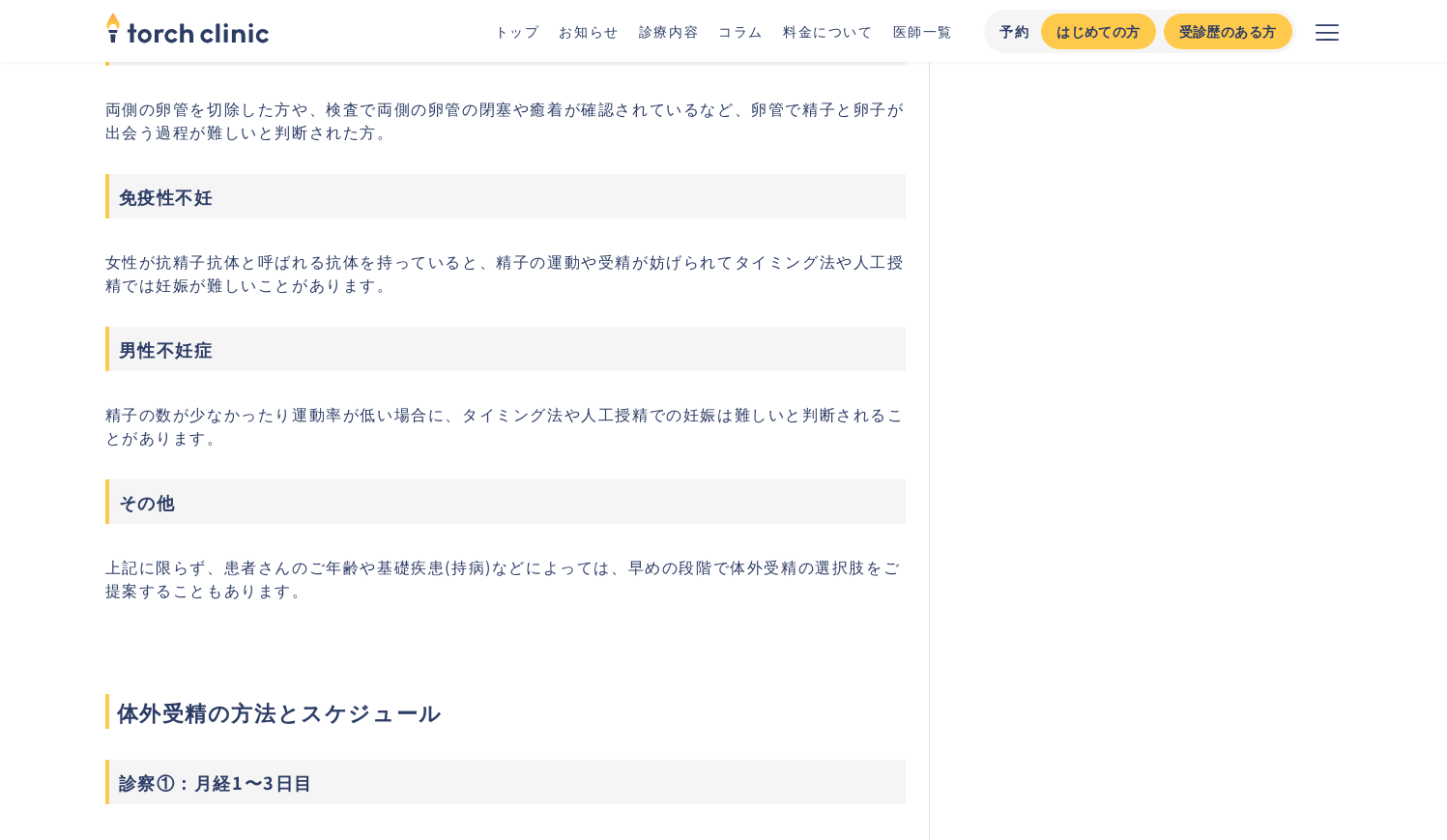
scroll to position [1463, 0]
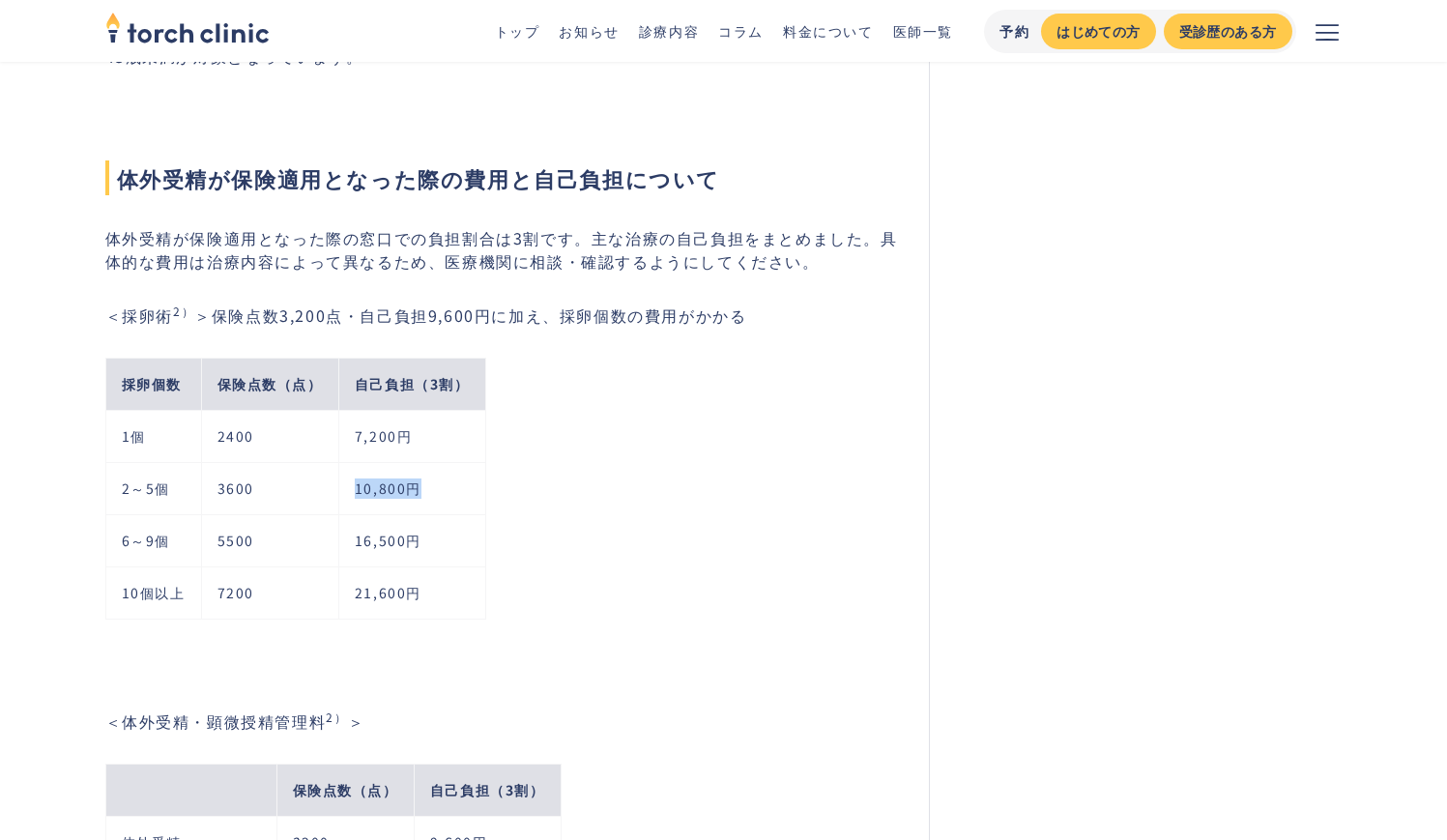
scroll to position [2274, 0]
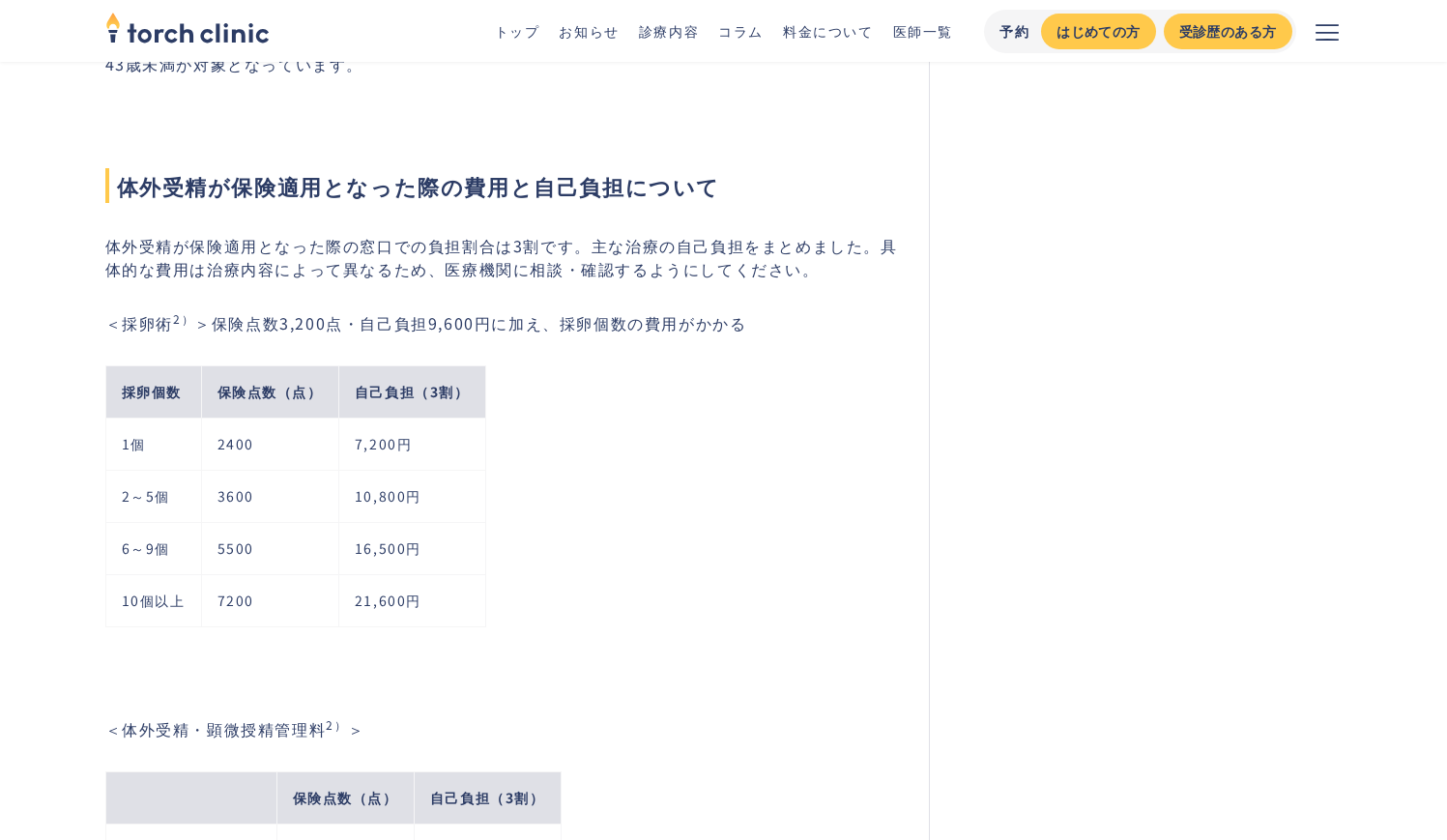
click at [204, 288] on div "体外受精は保険適用となる不妊治療のひとつです。以前は自由診療で、治療には高額な費用がかかり、子どもを持ちたいと考える方の経済的負担となっていました。全世代型社…" at bounding box center [506, 786] width 801 height 4725
drag, startPoint x: 123, startPoint y: 323, endPoint x: 176, endPoint y: 323, distance: 53.0
click at [176, 323] on div "＜採卵術 2） ＞保険点数3,200点・自己負担9,600円に加え、採卵個数の費用がかかる 採卵個数 保険点数（点） 自己負担（3割） 1個 2400 7,2…" at bounding box center [506, 472] width 801 height 321
copy div "採卵術"
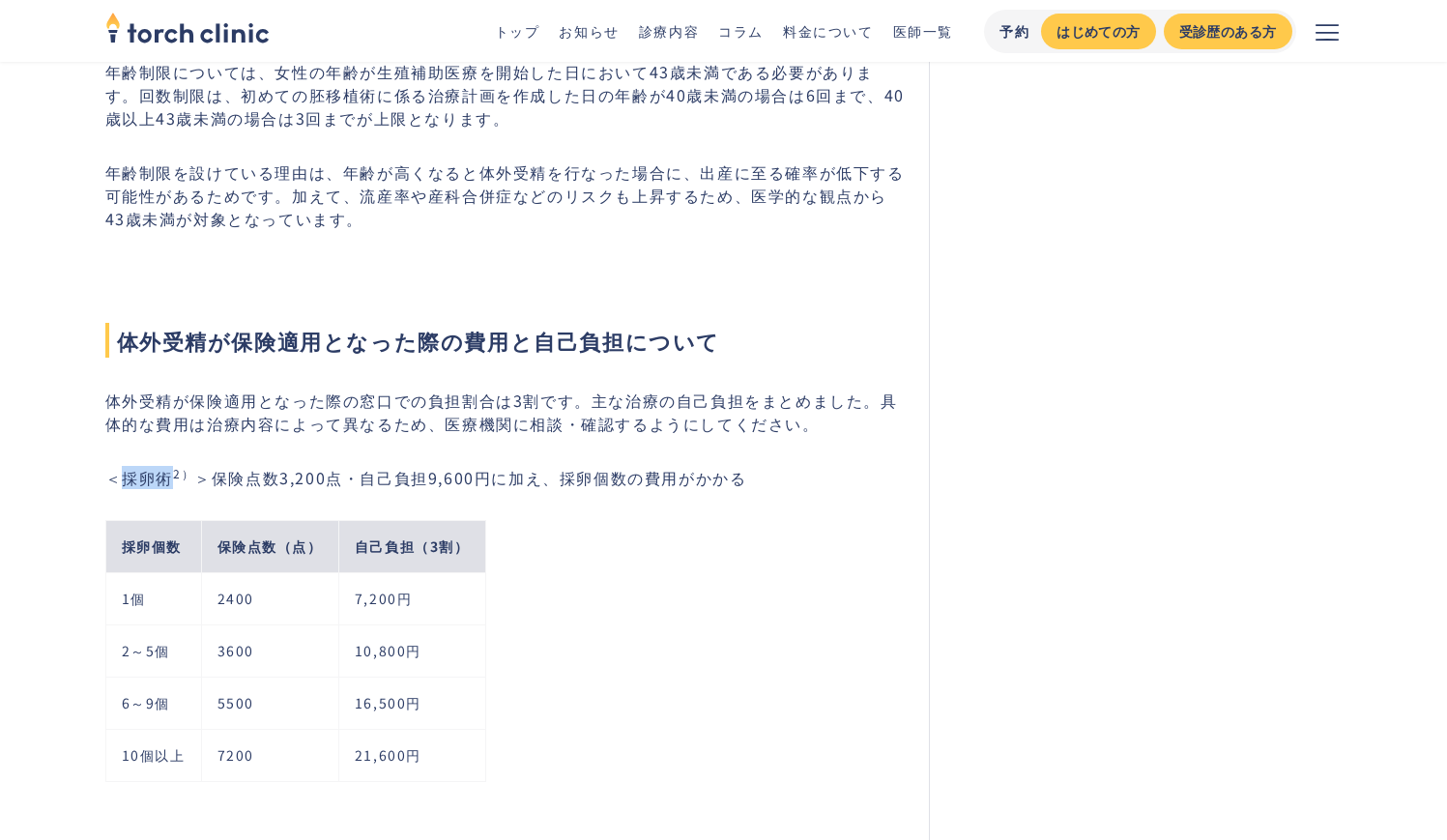
scroll to position [2123, 0]
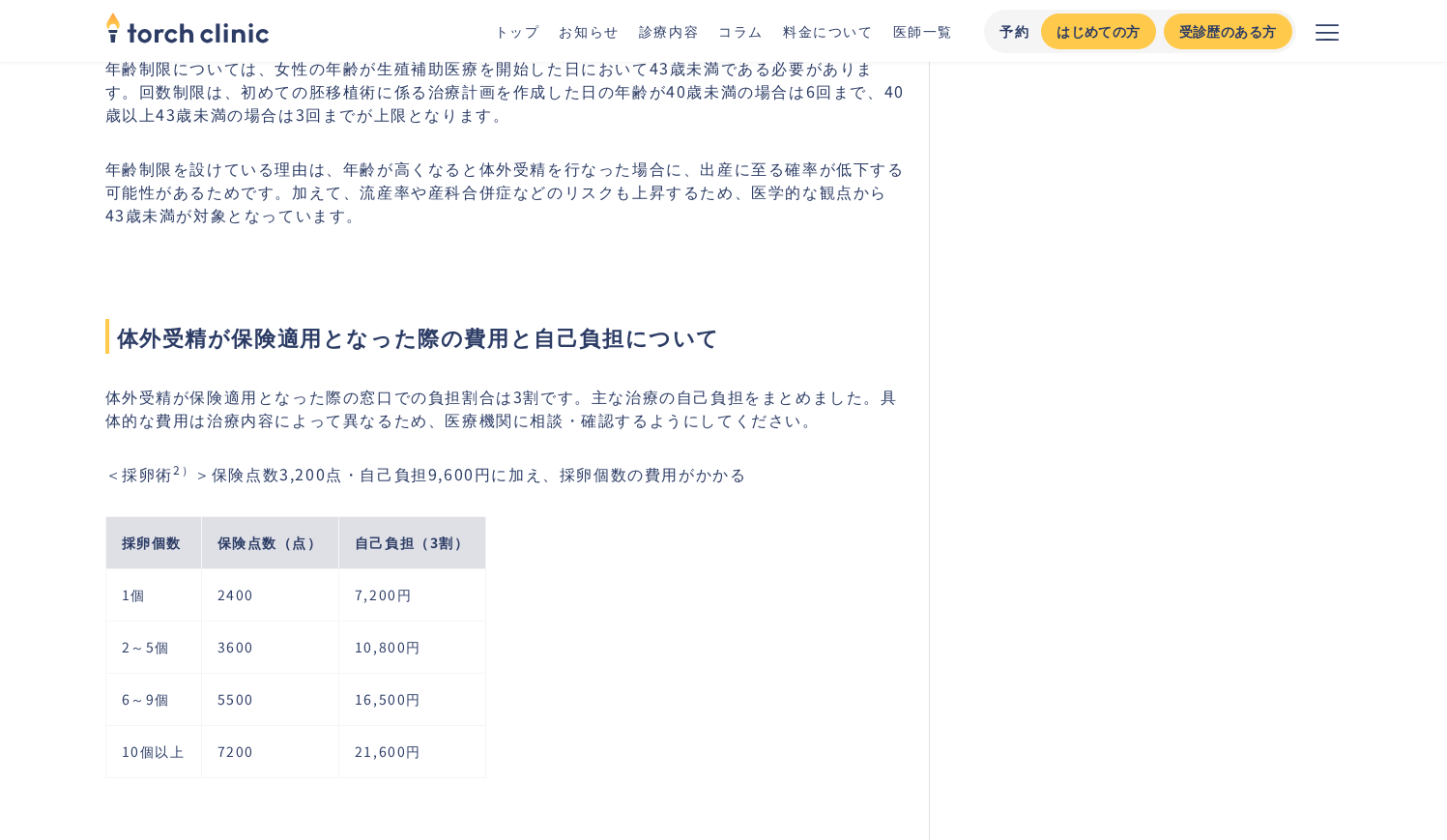
click at [140, 568] on td "1個" at bounding box center [153, 594] width 96 height 52
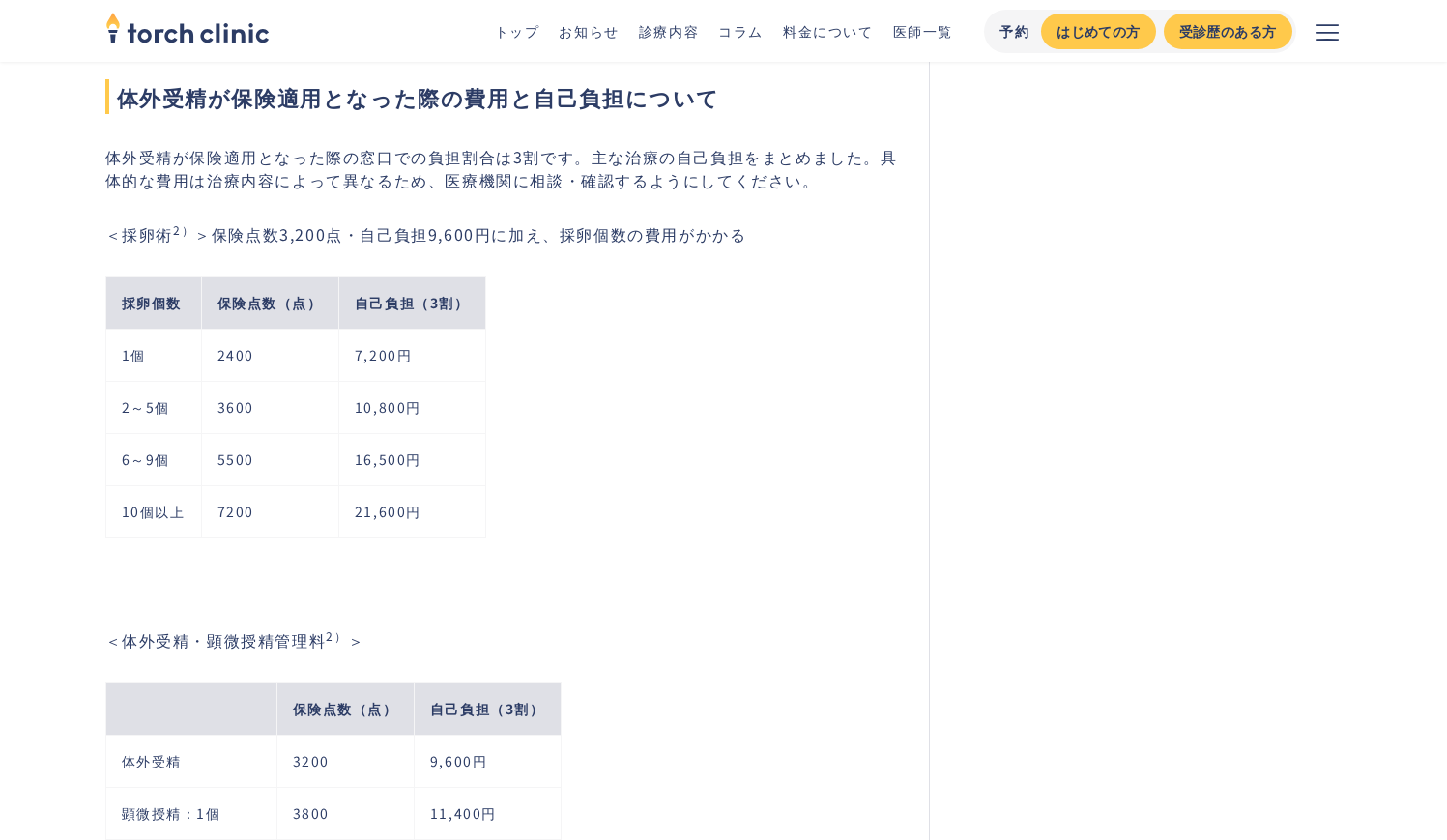
scroll to position [2646, 0]
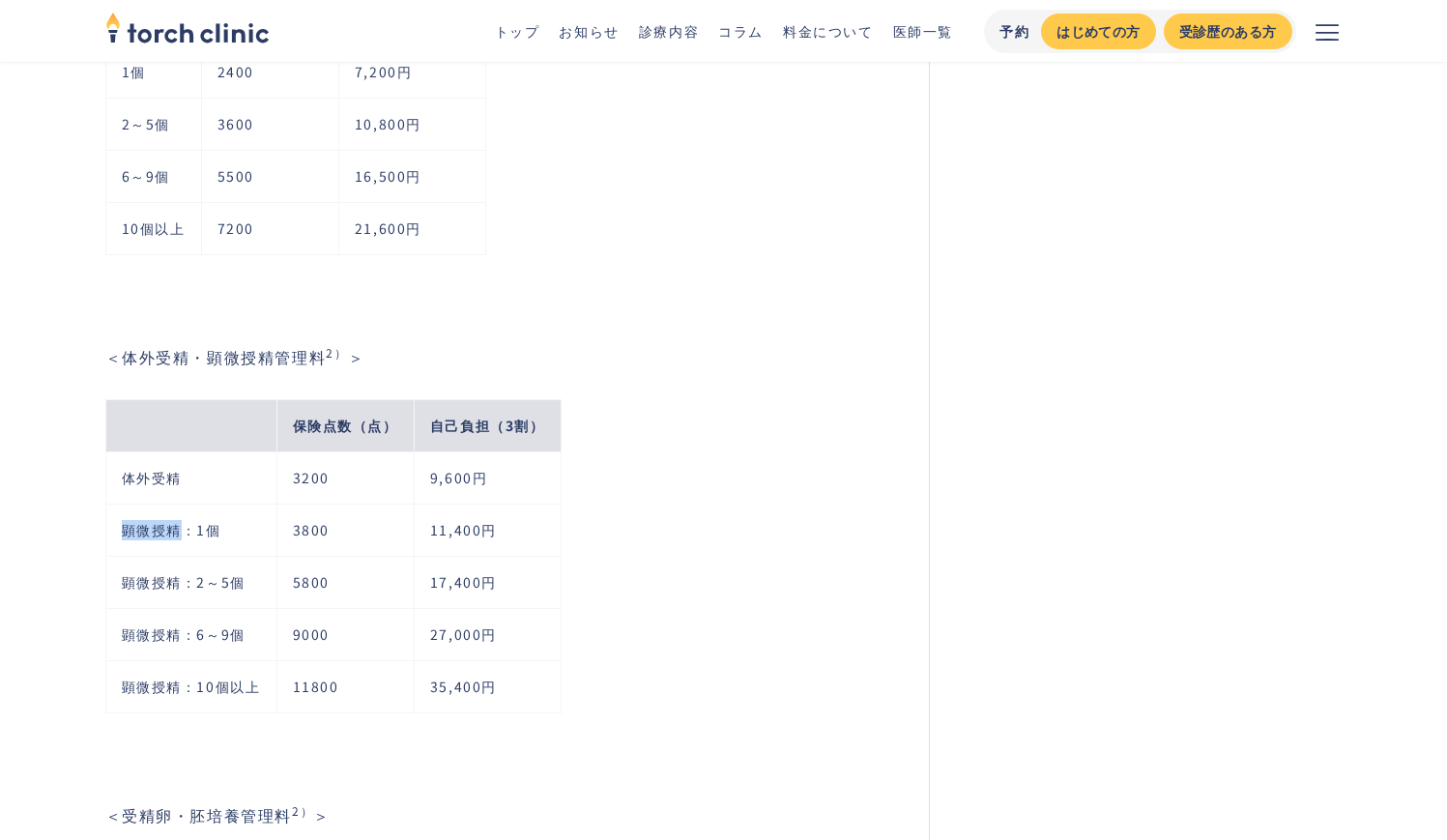
drag, startPoint x: 121, startPoint y: 529, endPoint x: 179, endPoint y: 529, distance: 58.0
click at [179, 529] on td "顕微授精：1個" at bounding box center [191, 529] width 171 height 52
copy td "顕微授精"
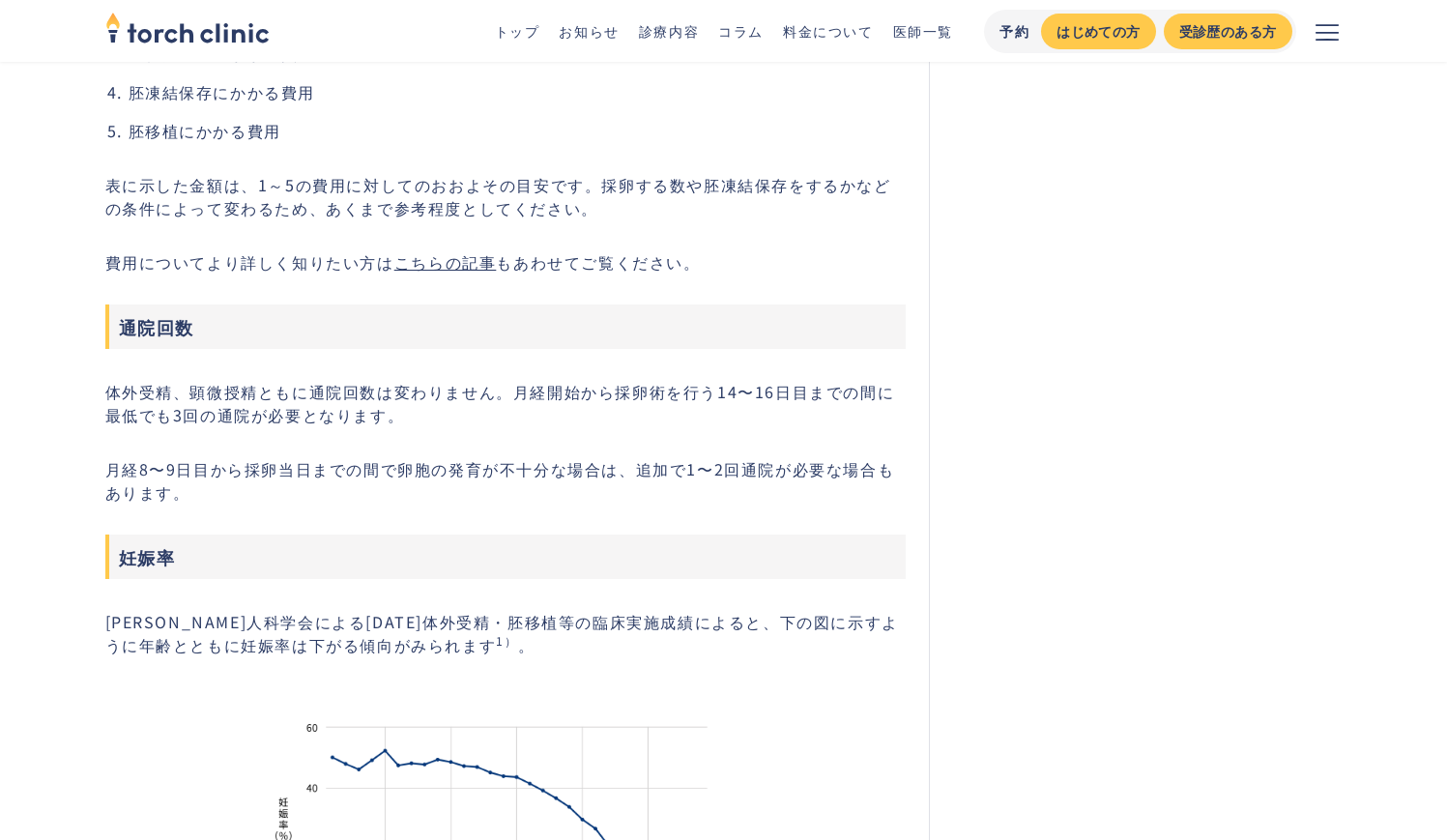
scroll to position [5326, 0]
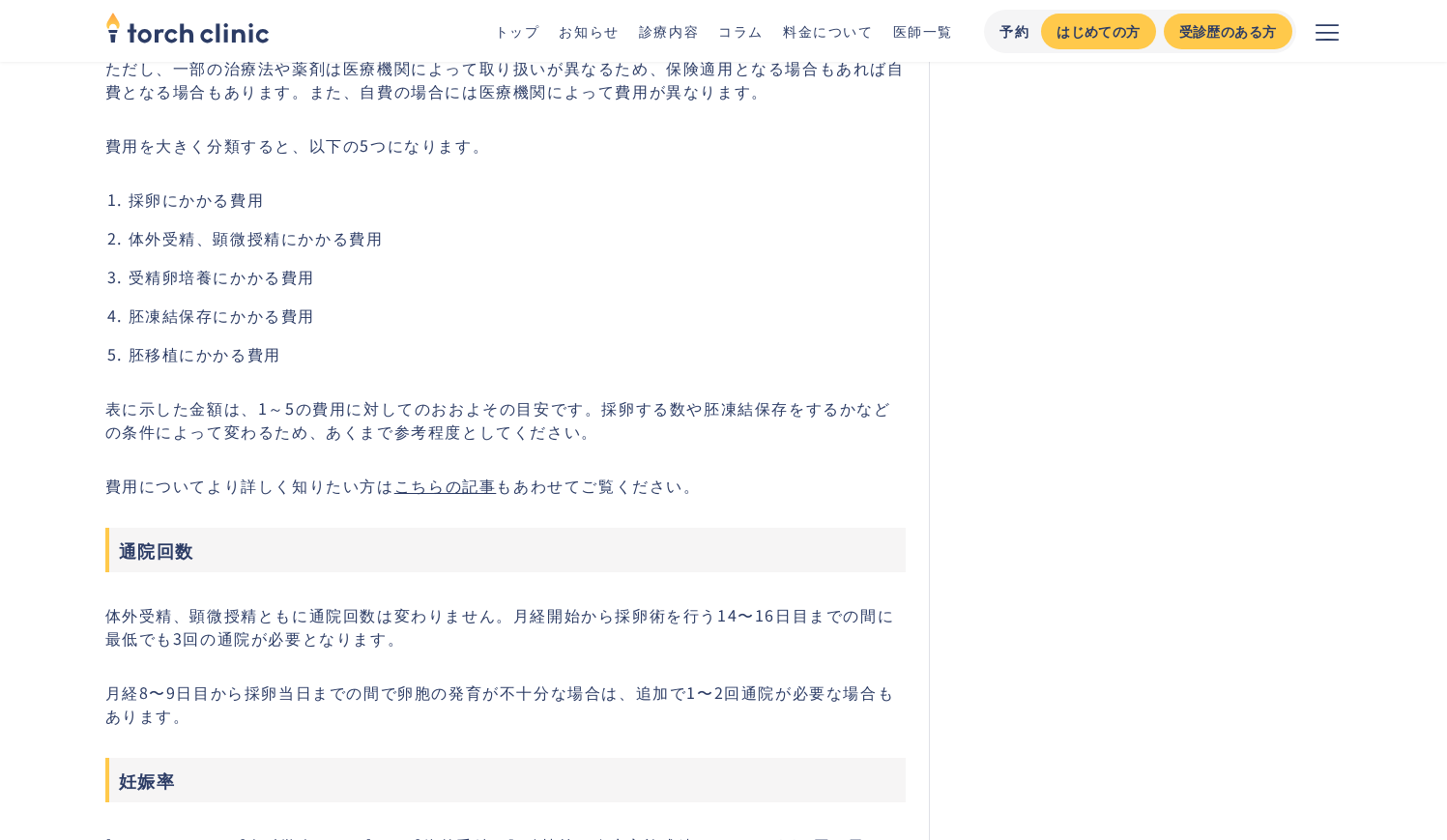
click at [458, 497] on link "こちらの記事" at bounding box center [445, 485] width 103 height 23
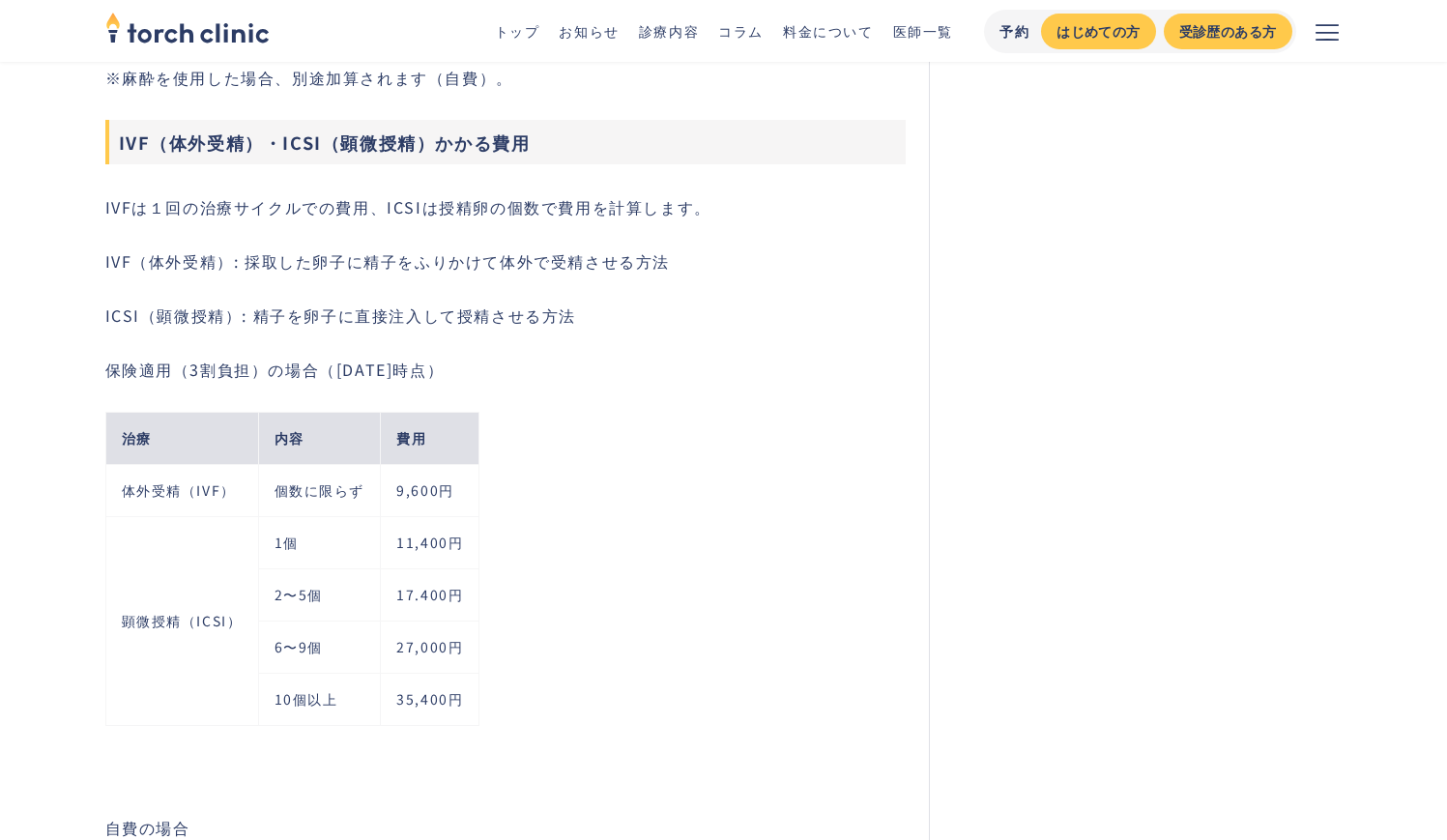
scroll to position [4842, 0]
click at [162, 541] on td "顕微授精（ICSI）" at bounding box center [181, 619] width 152 height 209
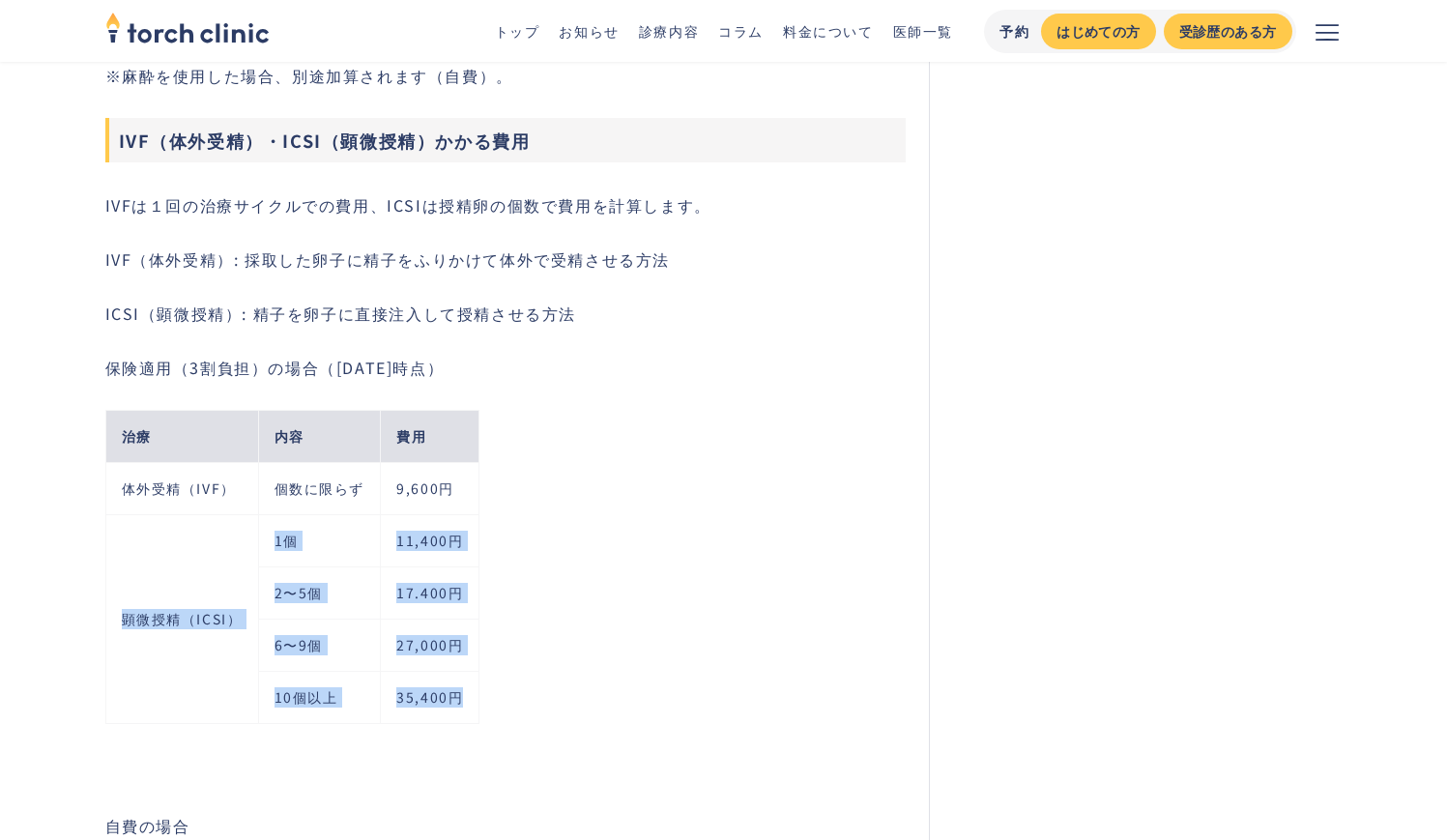
copy tbody "顕微授精（ICSI） 1個 11,400円 2〜5個 17.400円 6〜9個 27,000円 10個以上 35,400円"
drag, startPoint x: 162, startPoint y: 541, endPoint x: 437, endPoint y: 709, distance: 322.3
click at [437, 709] on tbody "治療 内容 費用 体外受精（IVF） 個数に限らず 9,600円 顕微授精（ICSI） 1個 11,400円 2〜5個 17.400円 6〜9個 27,000…" at bounding box center [293, 566] width 374 height 314
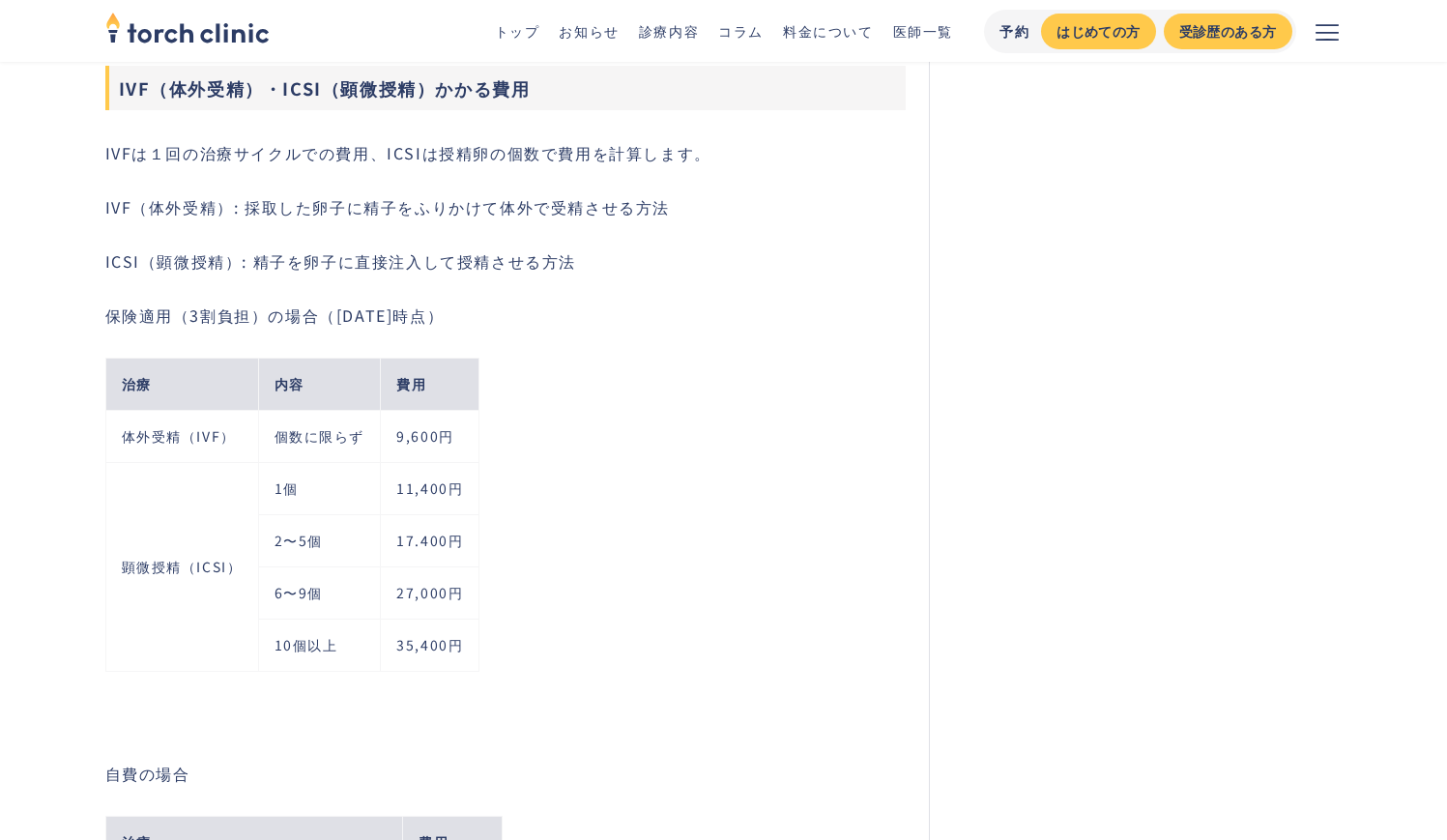
click at [248, 485] on td "顕微授精（ICSI）" at bounding box center [181, 566] width 152 height 209
click at [272, 491] on td "1個" at bounding box center [318, 488] width 122 height 52
click at [276, 489] on td "1個" at bounding box center [318, 488] width 122 height 52
copy td "1個"
drag, startPoint x: 276, startPoint y: 489, endPoint x: 290, endPoint y: 489, distance: 14.0
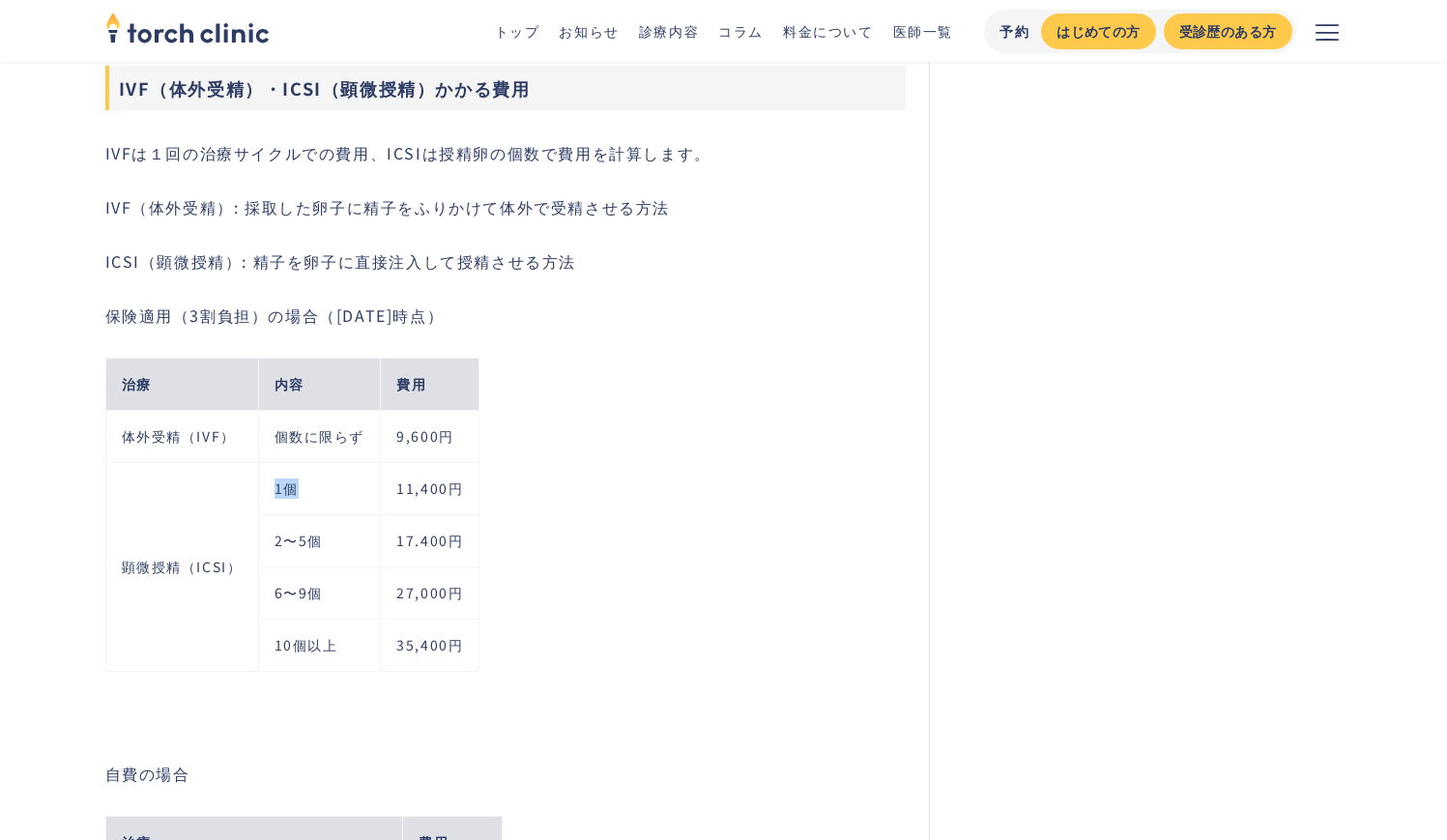
click at [290, 489] on td "1個" at bounding box center [318, 488] width 122 height 52
click at [283, 550] on td "2〜5個" at bounding box center [318, 540] width 122 height 52
click at [278, 545] on td "2〜5個" at bounding box center [318, 540] width 122 height 52
copy td "2〜5個"
drag, startPoint x: 278, startPoint y: 545, endPoint x: 317, endPoint y: 544, distance: 39.0
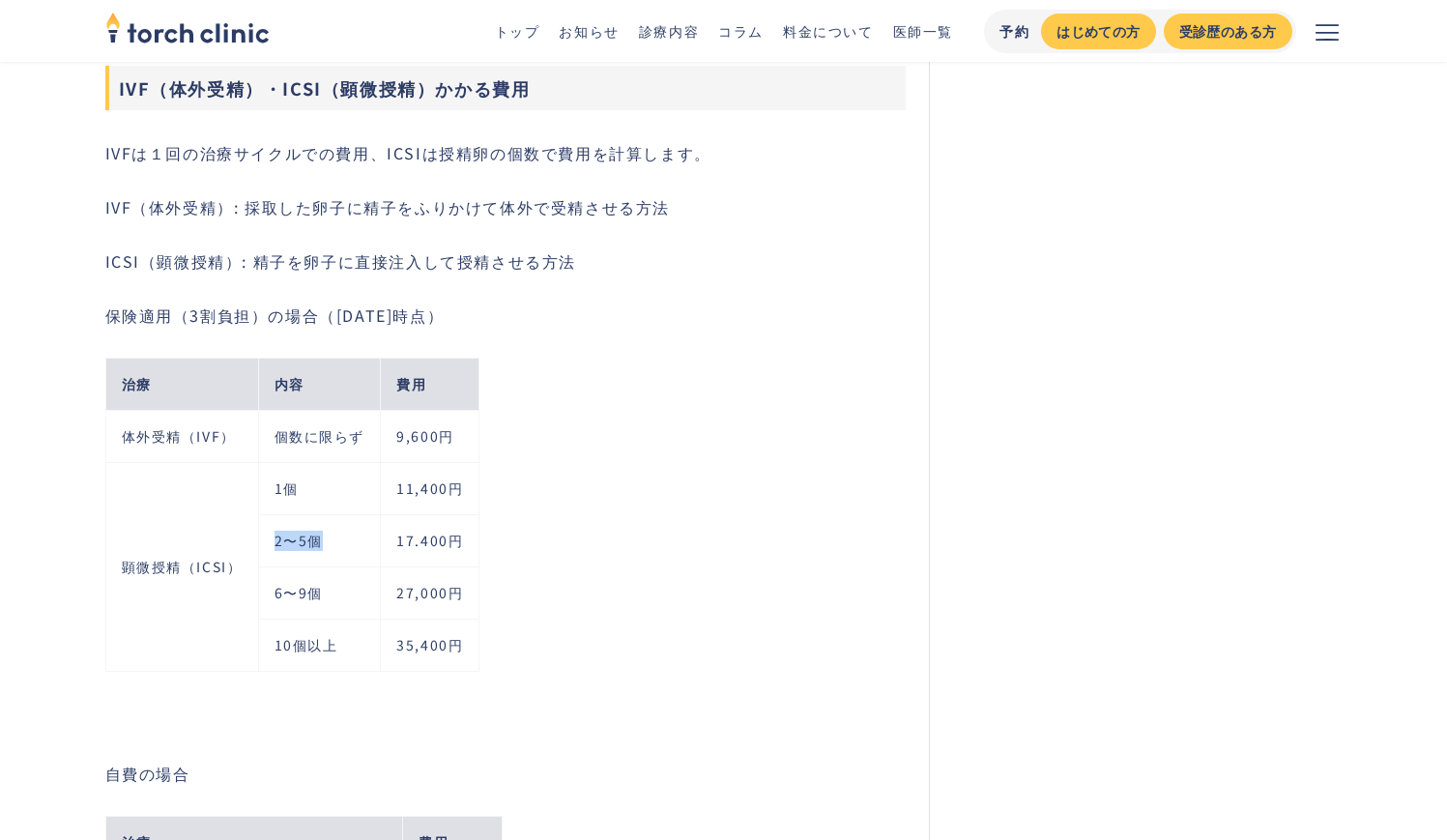
click at [317, 544] on td "2〜5個" at bounding box center [318, 540] width 122 height 52
click at [270, 596] on td "6〜9個" at bounding box center [318, 592] width 122 height 52
click at [275, 594] on td "6〜9個" at bounding box center [318, 592] width 122 height 52
copy td "6〜9個"
drag, startPoint x: 275, startPoint y: 594, endPoint x: 336, endPoint y: 591, distance: 61.1
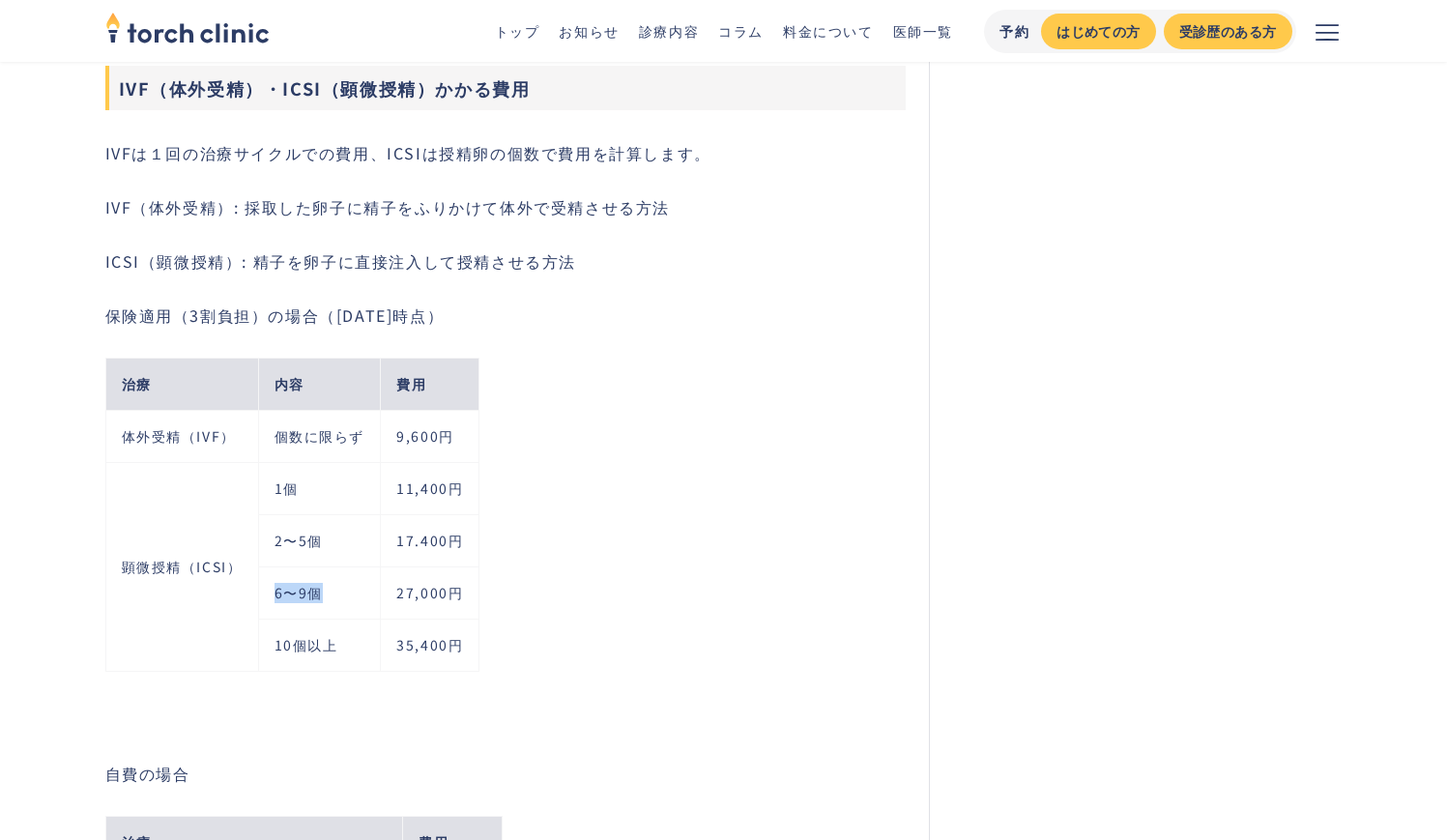
click at [336, 591] on td "6〜9個" at bounding box center [318, 592] width 122 height 52
click at [271, 644] on td "10個以上" at bounding box center [318, 645] width 122 height 52
copy td "10個以上"
drag, startPoint x: 277, startPoint y: 644, endPoint x: 346, endPoint y: 645, distance: 69.0
click at [346, 645] on td "10個以上" at bounding box center [318, 645] width 122 height 52
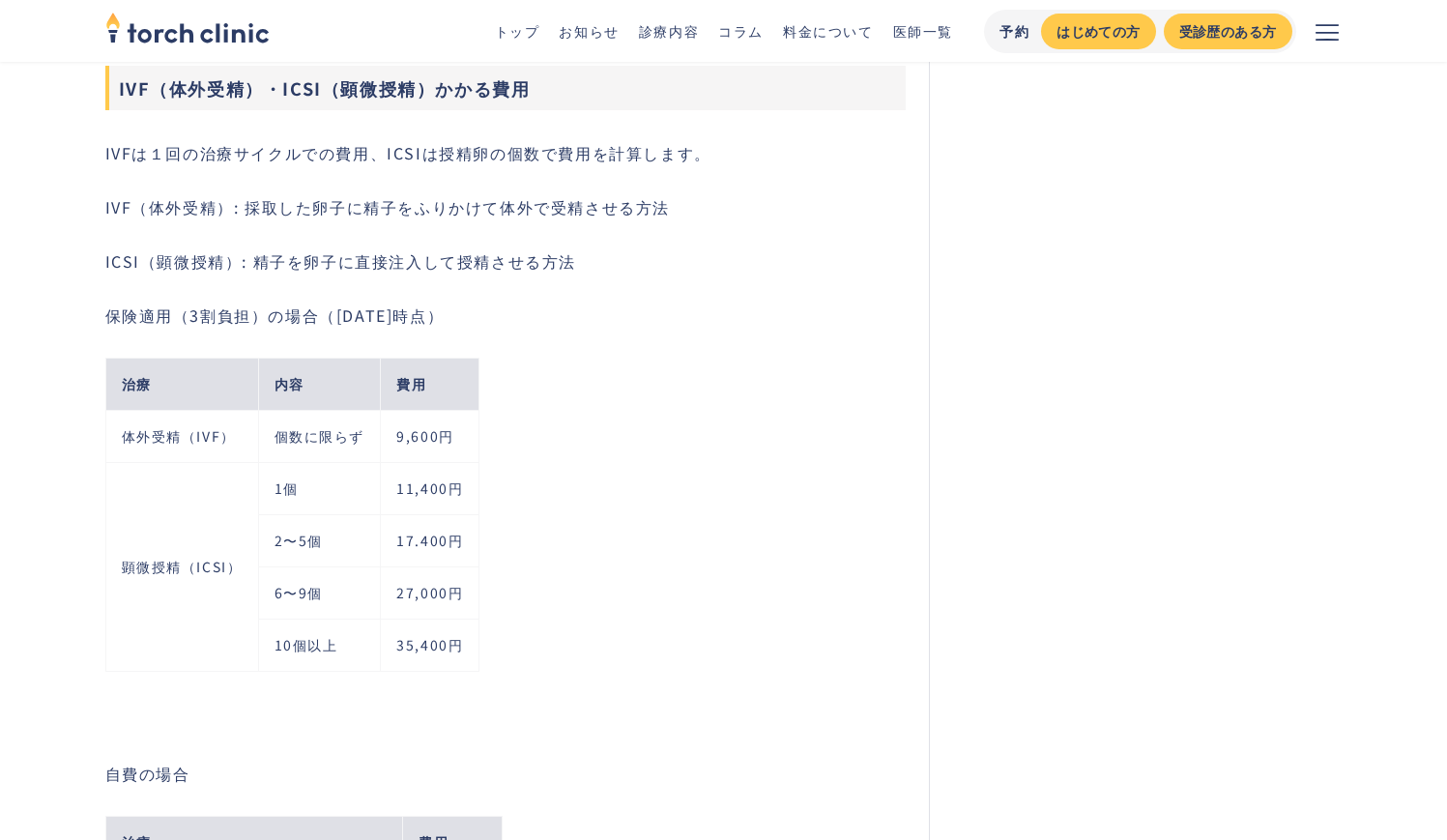
click at [409, 596] on td "27,000円" at bounding box center [430, 592] width 99 height 52
click at [395, 594] on td "27,000円" at bounding box center [430, 592] width 99 height 52
copy td "27,000円"
drag, startPoint x: 395, startPoint y: 594, endPoint x: 477, endPoint y: 598, distance: 82.1
click at [477, 598] on td "27,000円" at bounding box center [430, 592] width 99 height 52
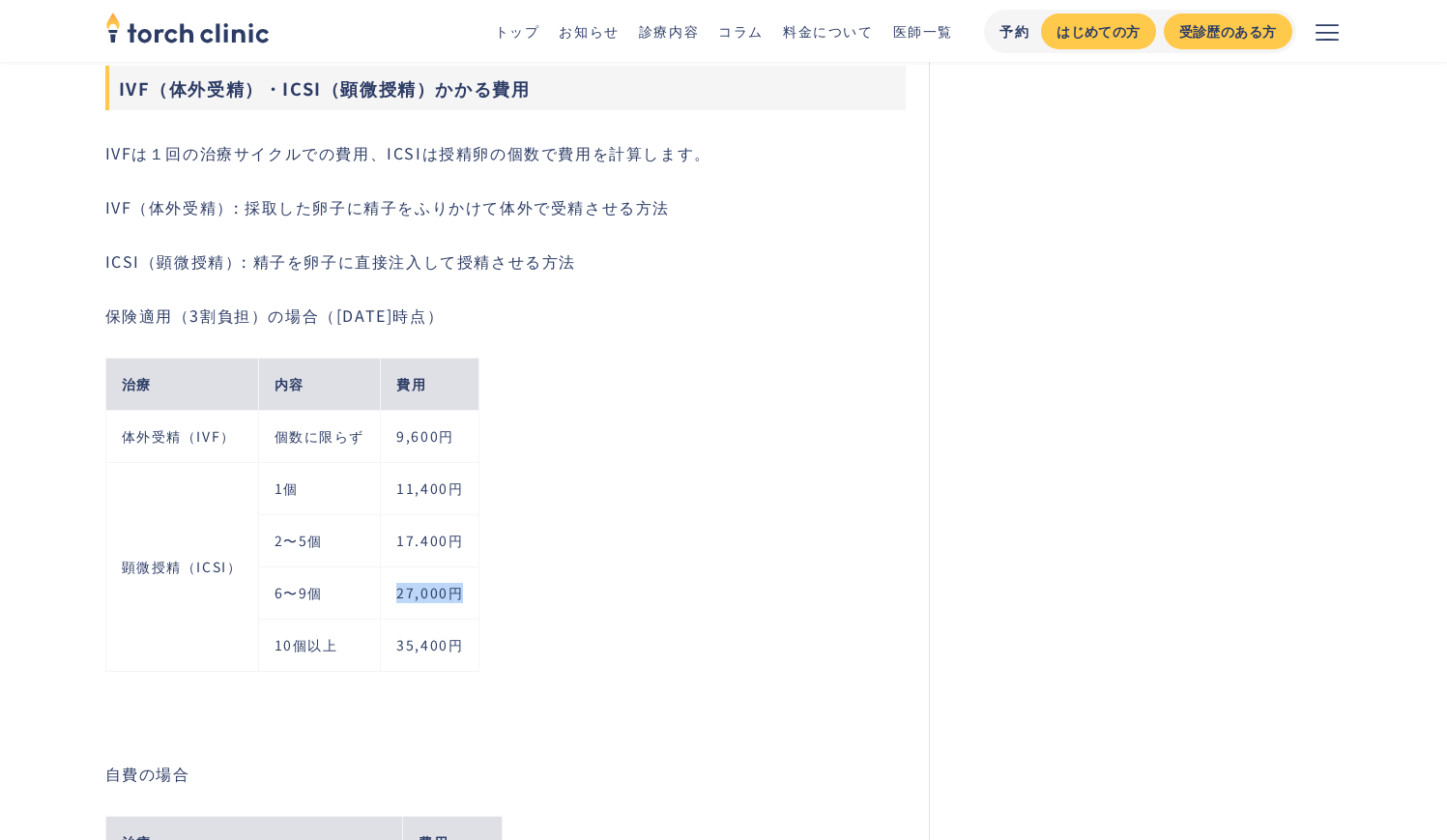
click at [416, 495] on td "11,400円" at bounding box center [430, 488] width 99 height 52
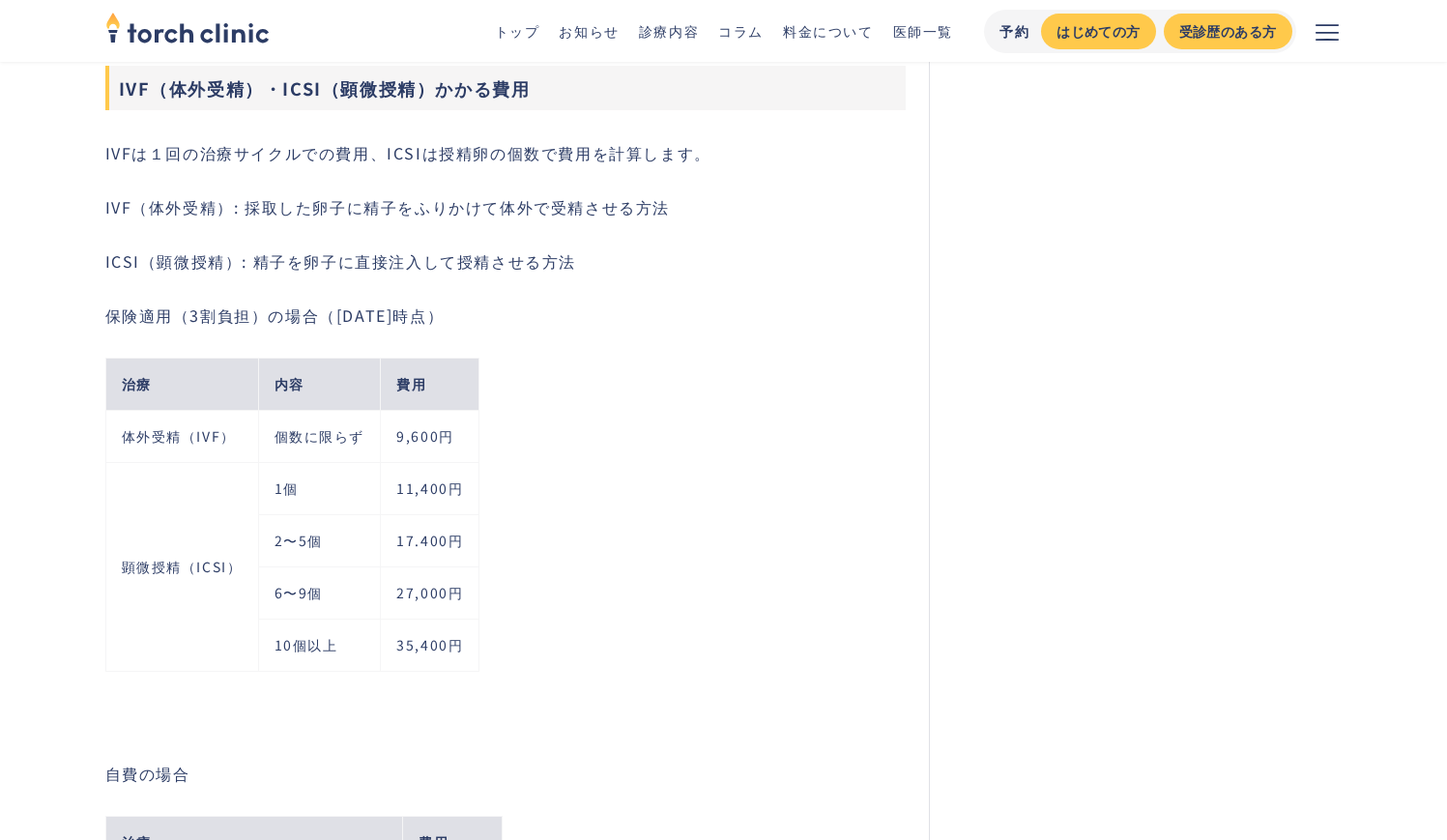
click at [387, 594] on td "27,000円" at bounding box center [430, 592] width 99 height 52
click at [415, 628] on td "35,400円" at bounding box center [430, 645] width 99 height 52
copy td "35,400円"
drag, startPoint x: 393, startPoint y: 641, endPoint x: 466, endPoint y: 644, distance: 73.1
click at [466, 644] on td "35,400円" at bounding box center [430, 645] width 99 height 52
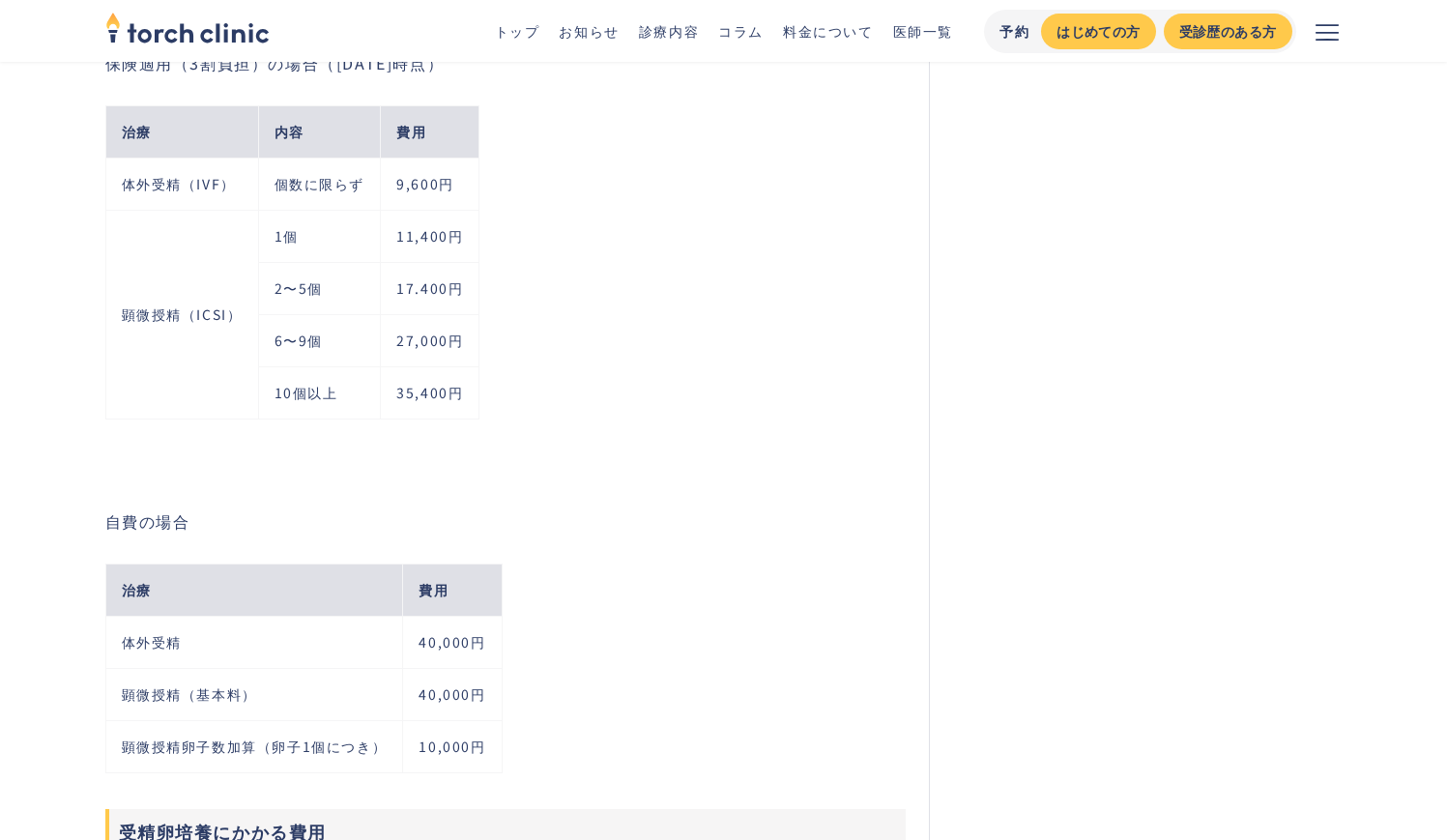
scroll to position [5293, 0]
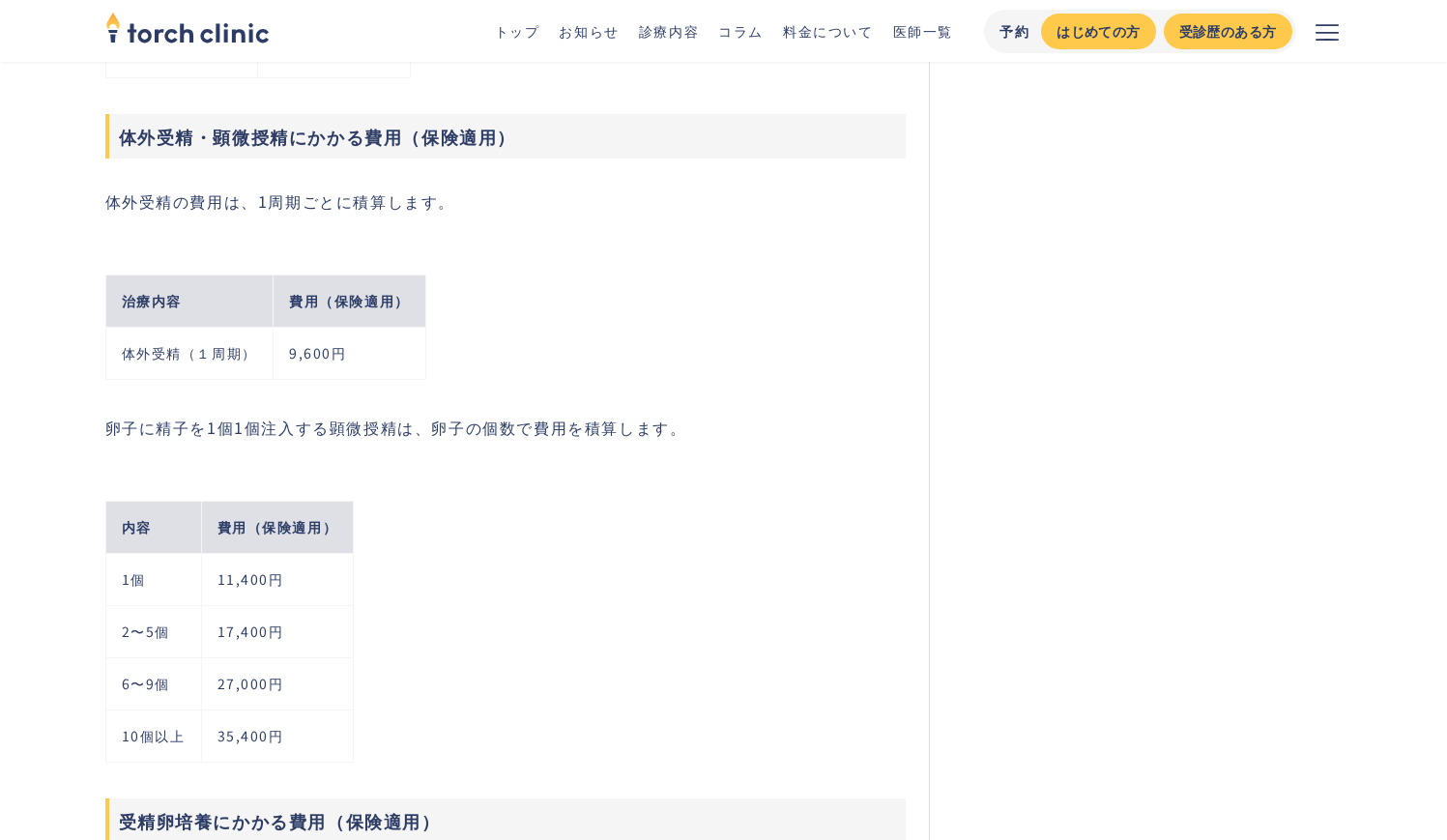
scroll to position [3255, 0]
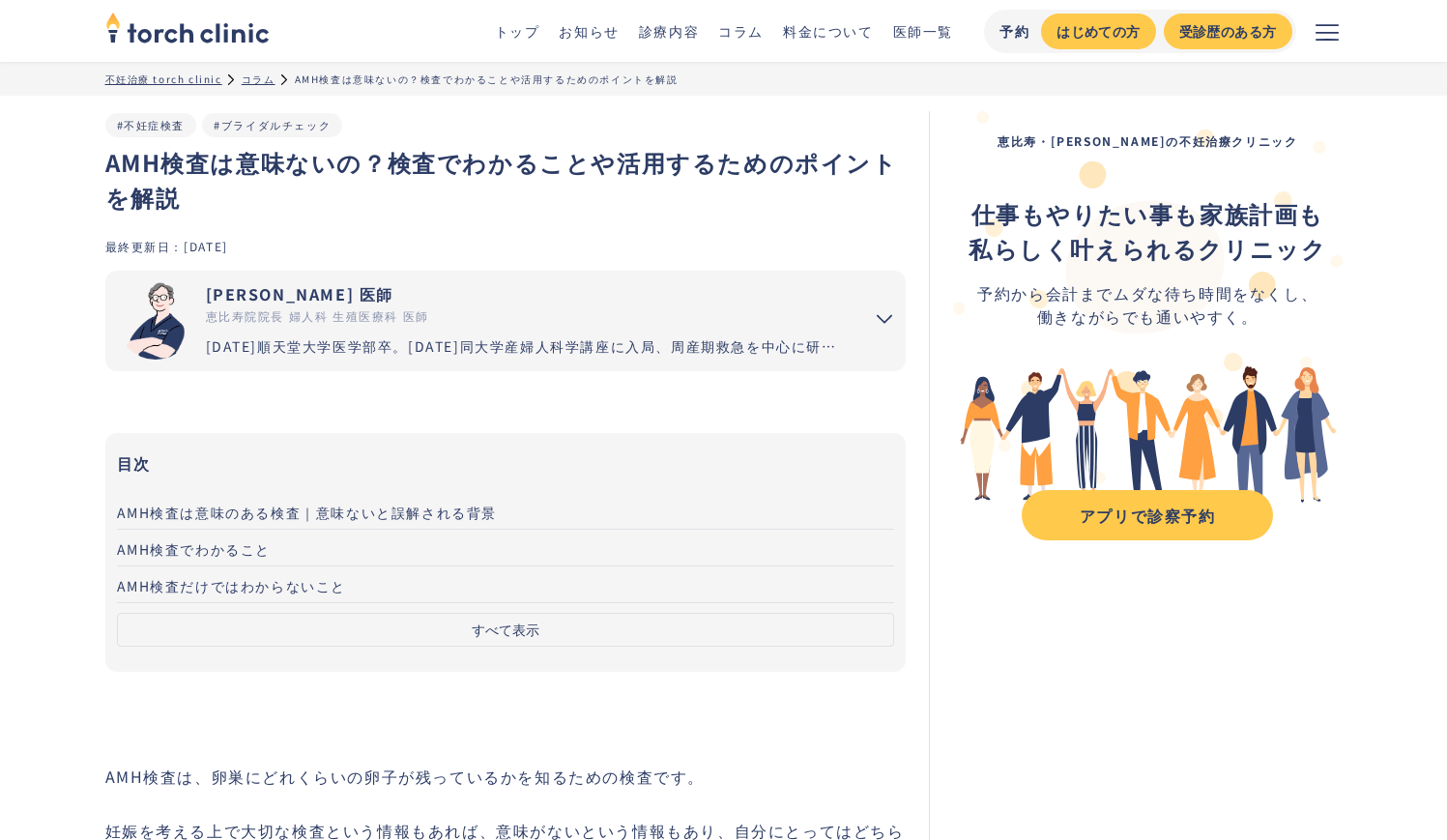
click at [498, 636] on button "すべて表示" at bounding box center [507, 630] width 778 height 34
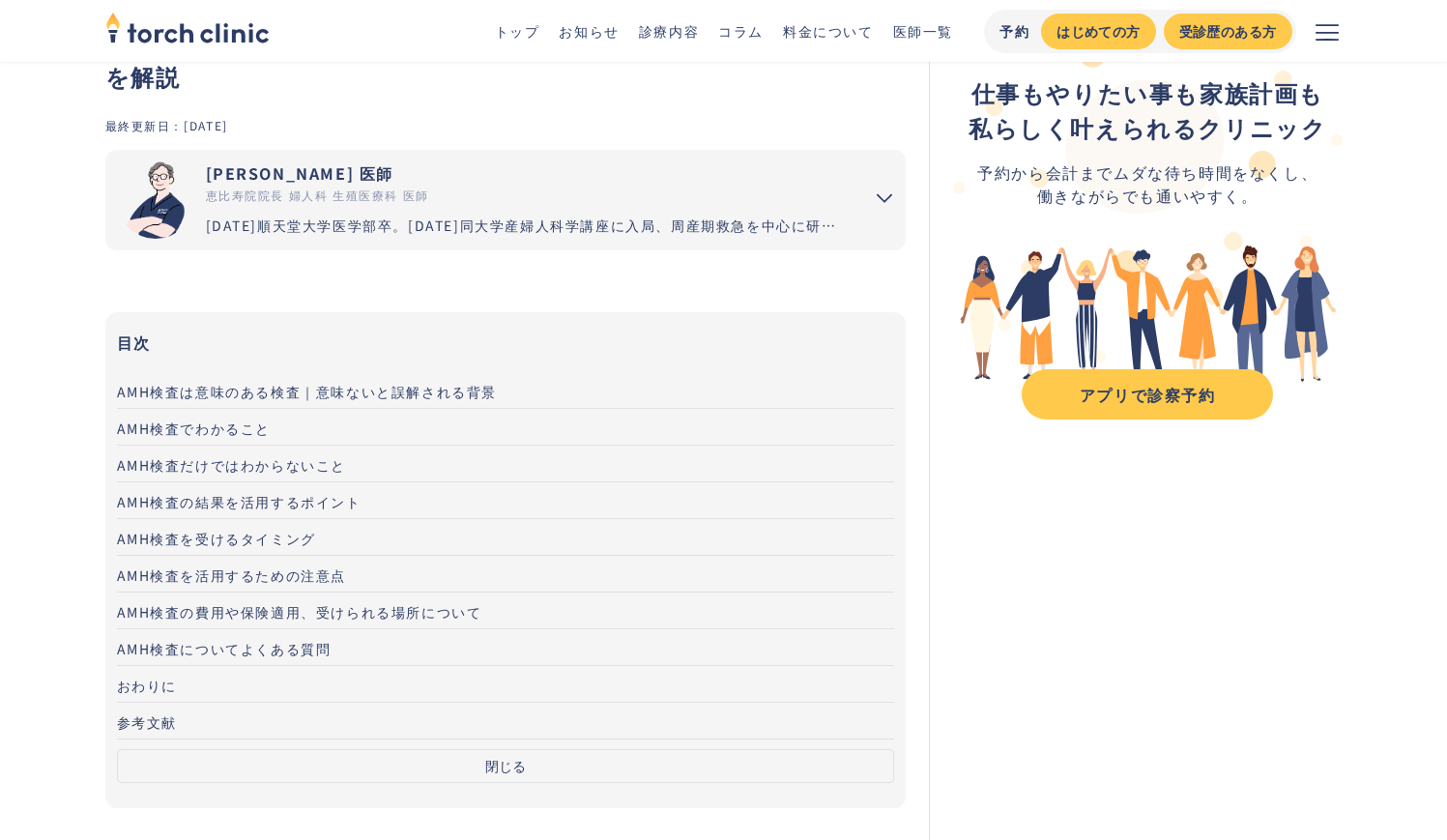
scroll to position [170, 0]
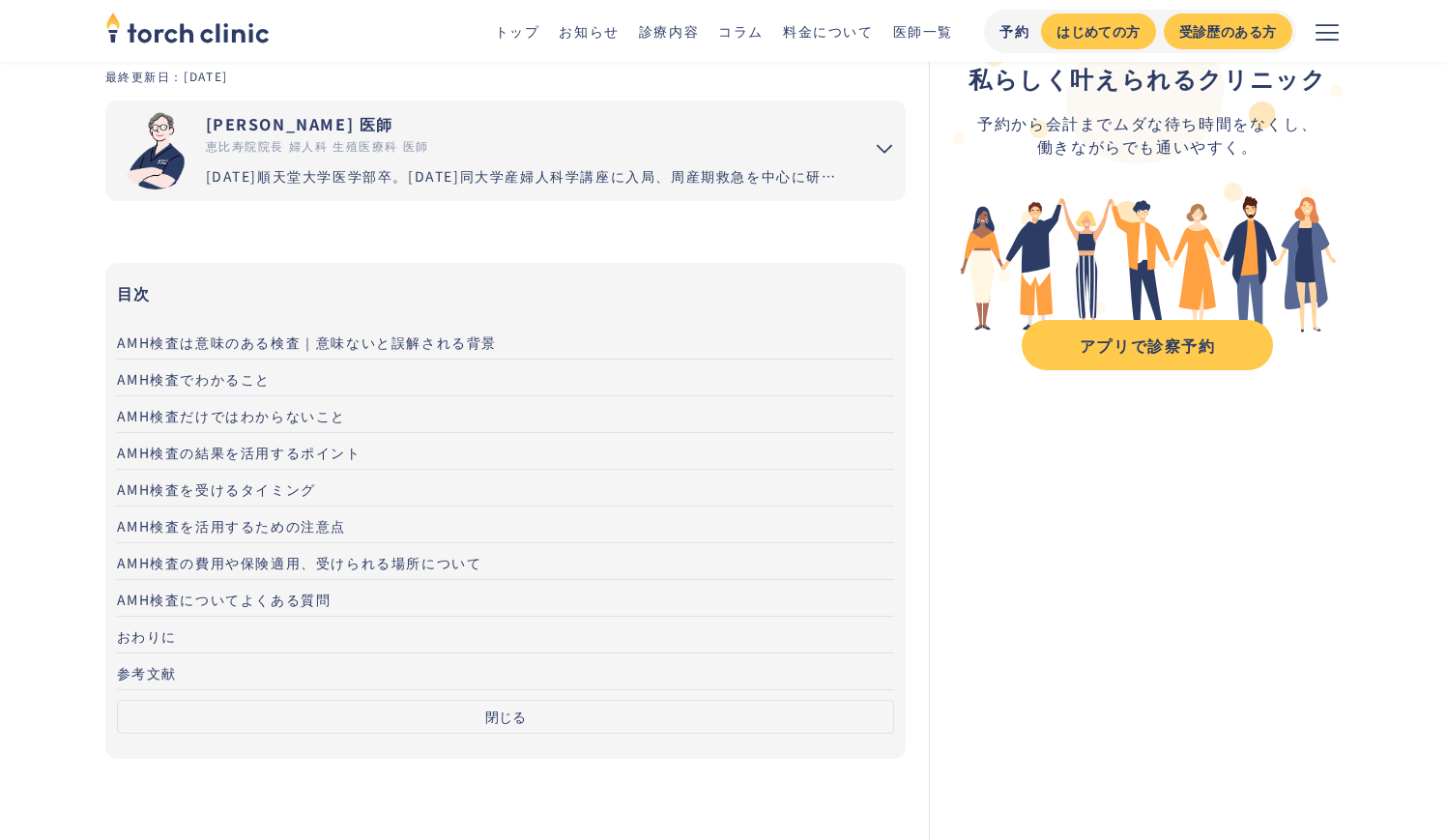
click at [306, 559] on span "AMH検査の費用や保険適用、受けられる場所について" at bounding box center [300, 562] width 365 height 19
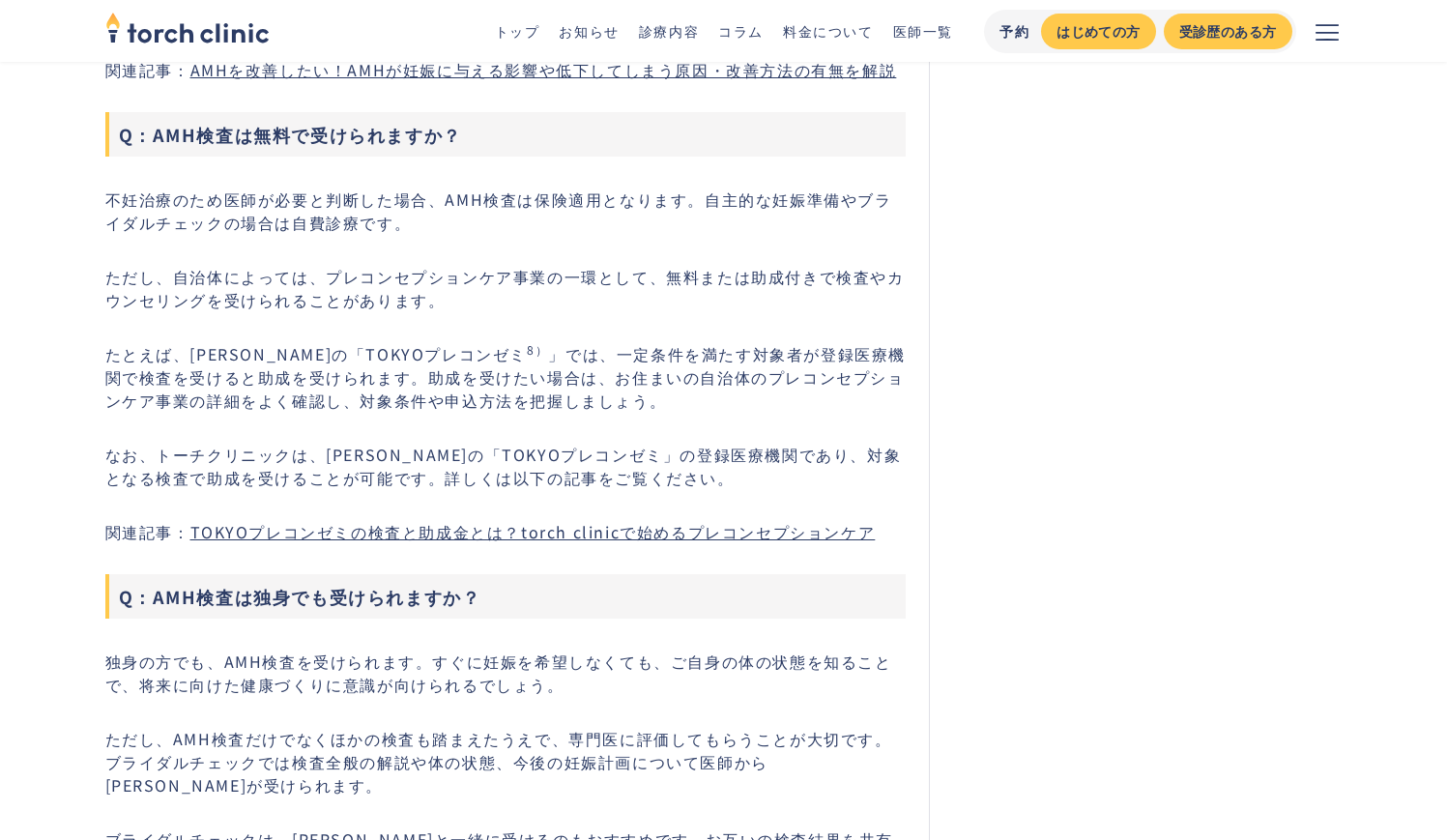
scroll to position [10701, 0]
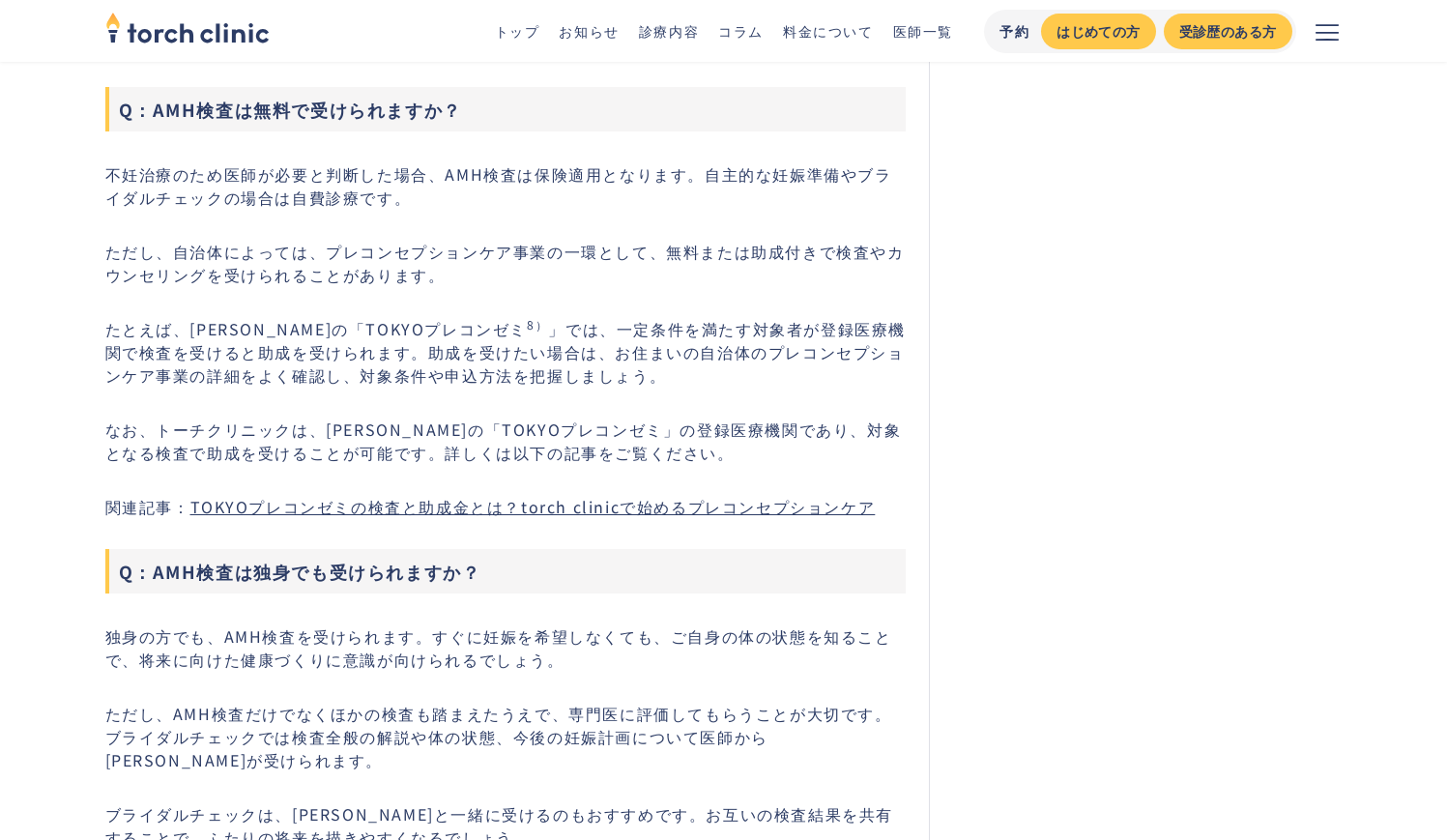
drag, startPoint x: 102, startPoint y: 228, endPoint x: 112, endPoint y: 233, distance: 11.2
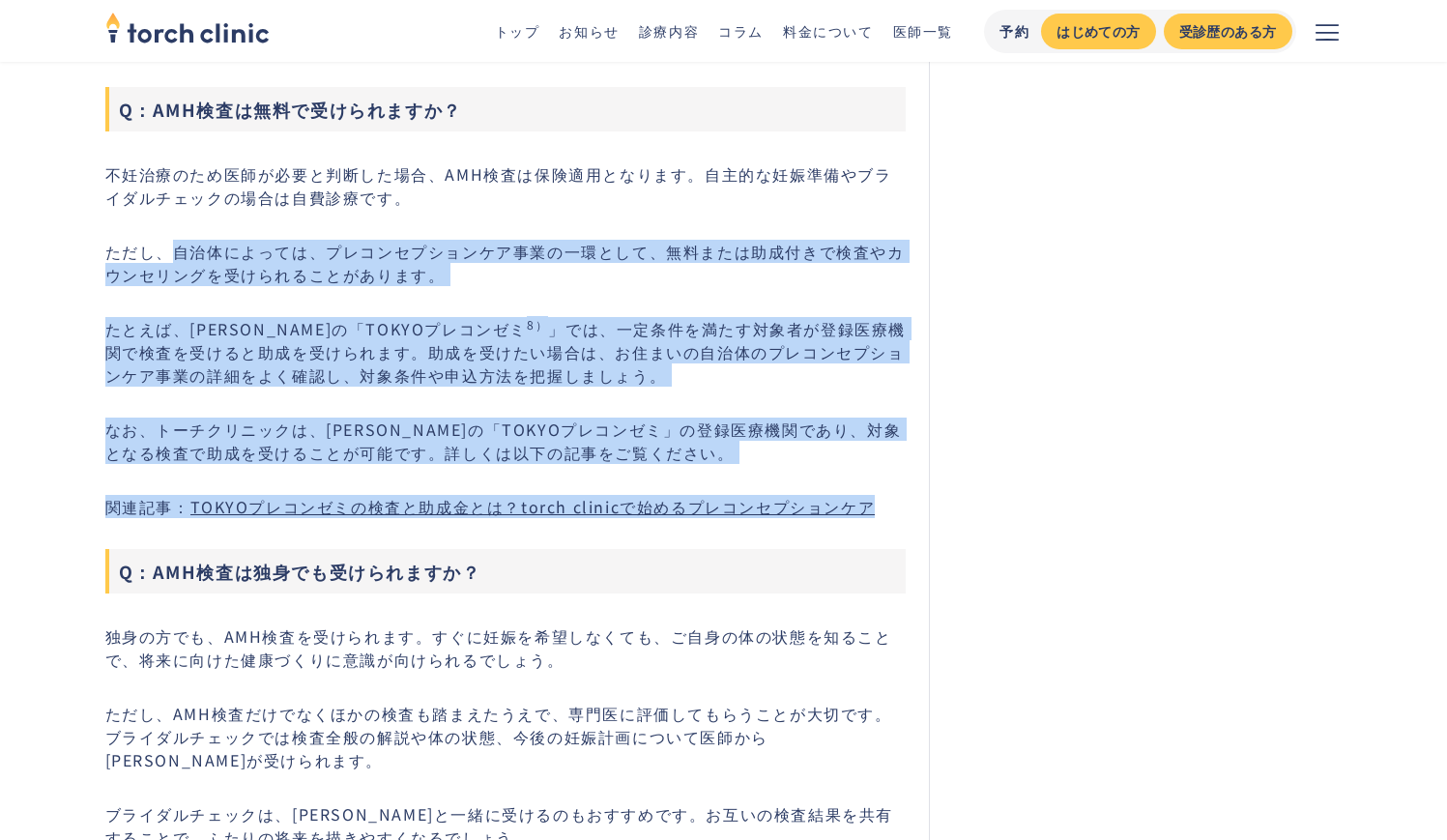
drag, startPoint x: 171, startPoint y: 227, endPoint x: 894, endPoint y: 493, distance: 770.4
copy div "自治体によっては、プレコンセプションケア事業の一環として、無料または助成付きで検査やカウンセリングを受けられることがあります。 たとえば、東京都の「TOKYO…"
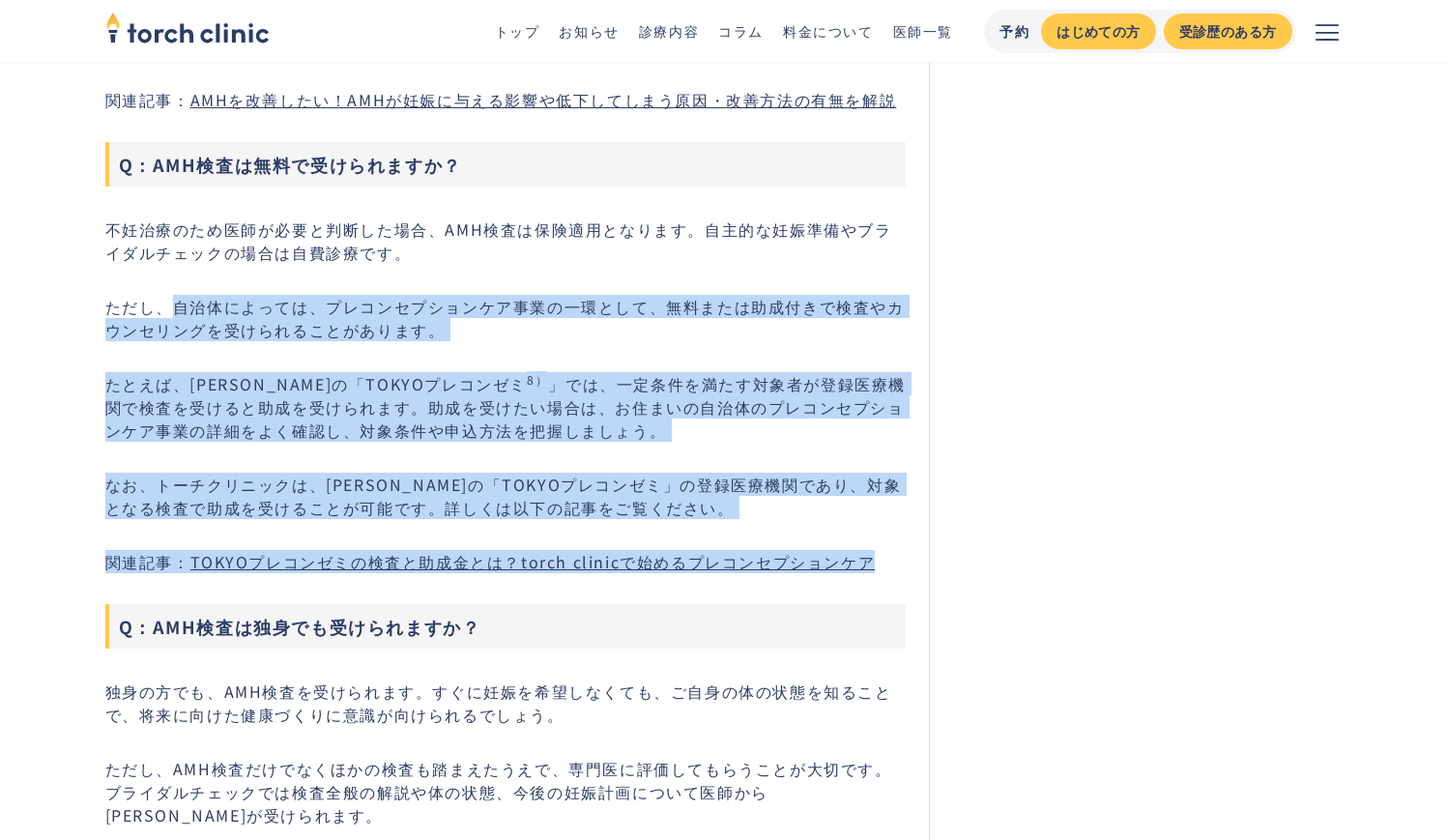
click at [424, 550] on link "TOKYOプレコンゼミの検査と助成金とは？torch clinicで始めるプレコンセプションケア" at bounding box center [532, 561] width 686 height 23
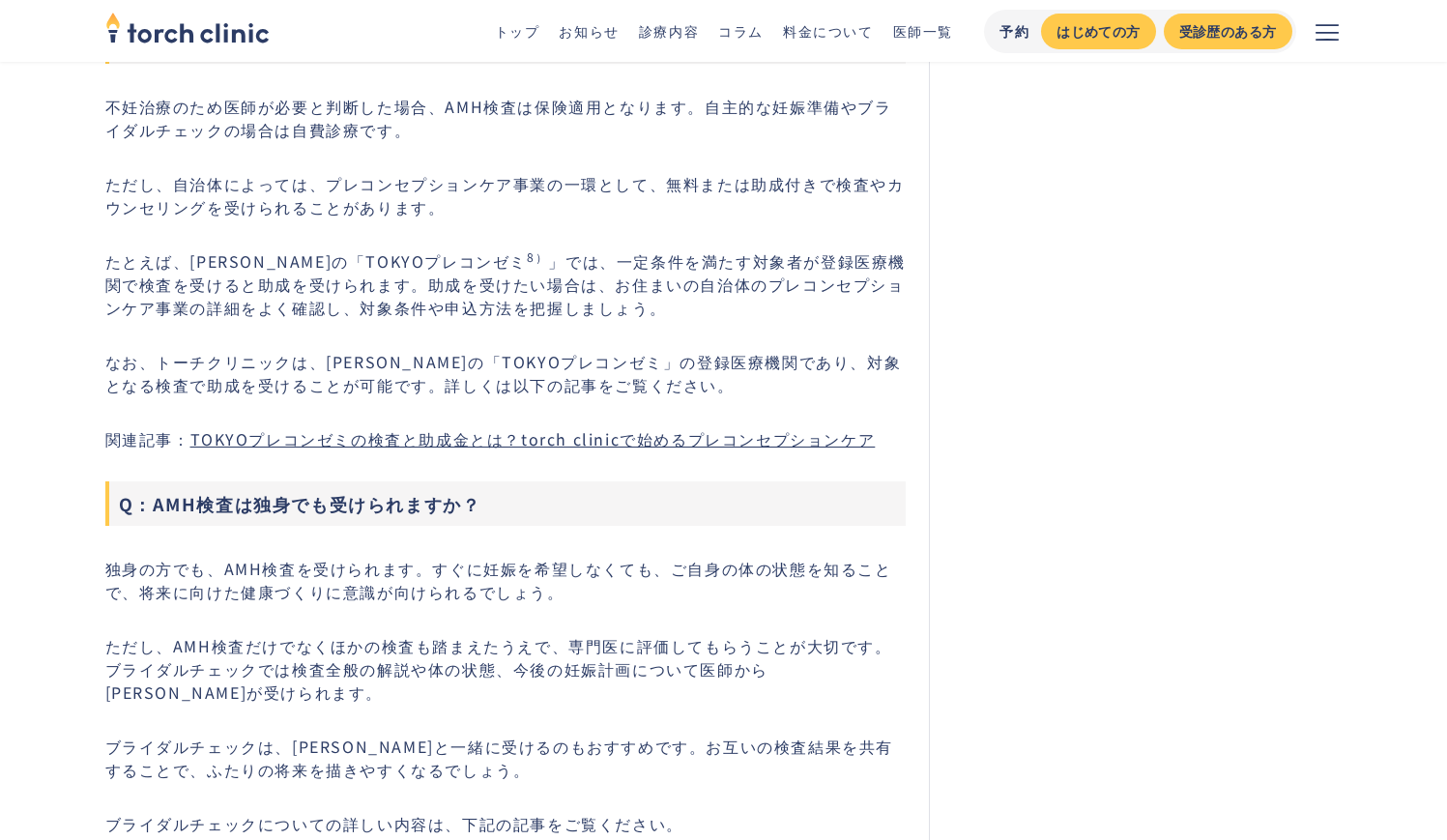
scroll to position [10518, 0]
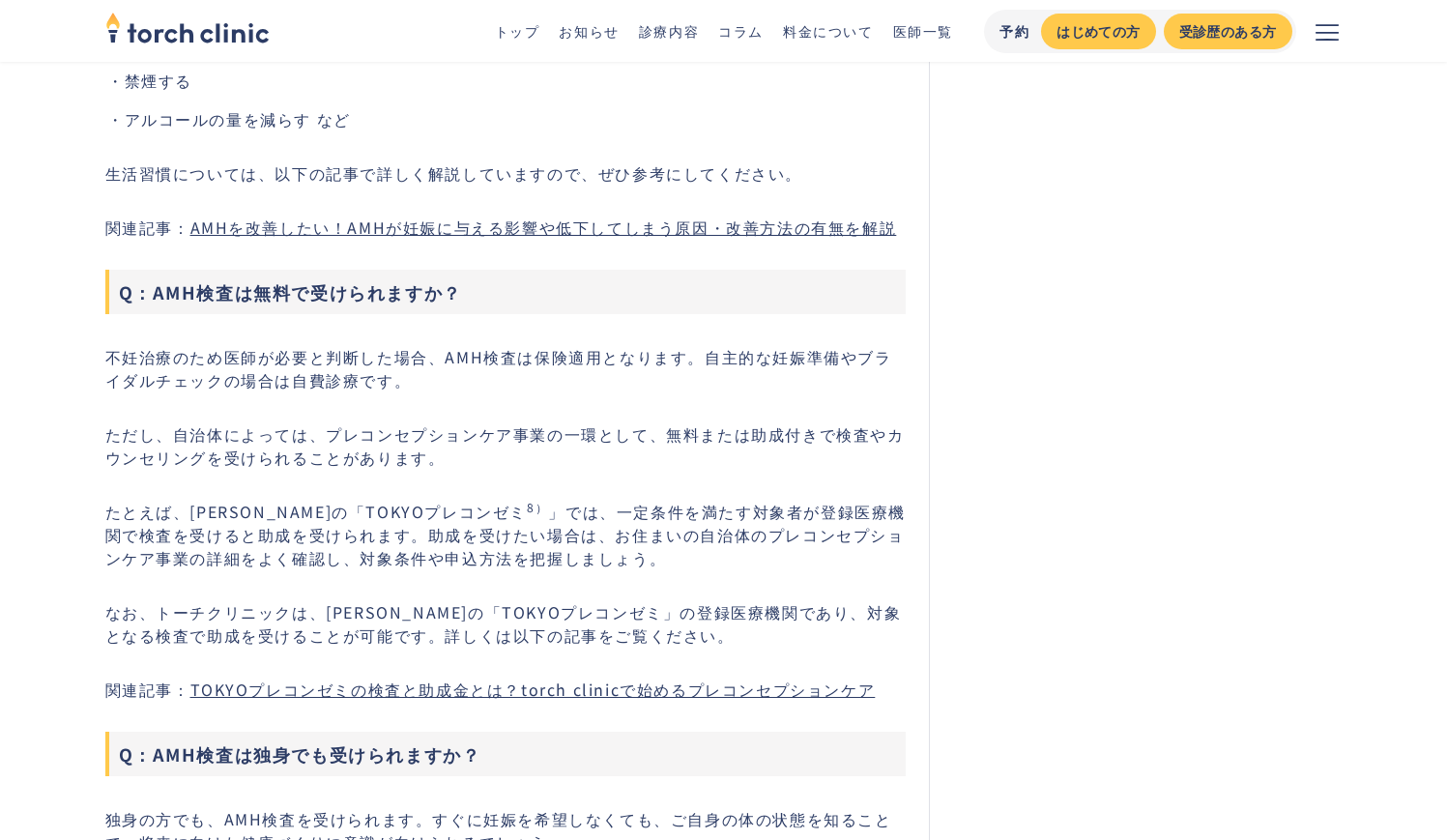
click at [662, 423] on p "ただし、自治体によっては、プレコンセプションケア事業の一環として、無料または助成付きで検査やカウンセリングを受けられることがあります。" at bounding box center [506, 446] width 801 height 47
copy p "無料または助成付きで検査"
drag, startPoint x: 662, startPoint y: 410, endPoint x: 861, endPoint y: 406, distance: 199.0
click at [861, 423] on p "ただし、自治体によっては、プレコンセプションケア事業の一環として、無料または助成付きで検査やカウンセリングを受けられることがあります。" at bounding box center [506, 446] width 801 height 47
click at [325, 423] on p "ただし、自治体によっては、プレコンセプションケア事業の一環として、無料または助成付きで検査やカウンセリングを受けられることがあります。" at bounding box center [506, 446] width 801 height 47
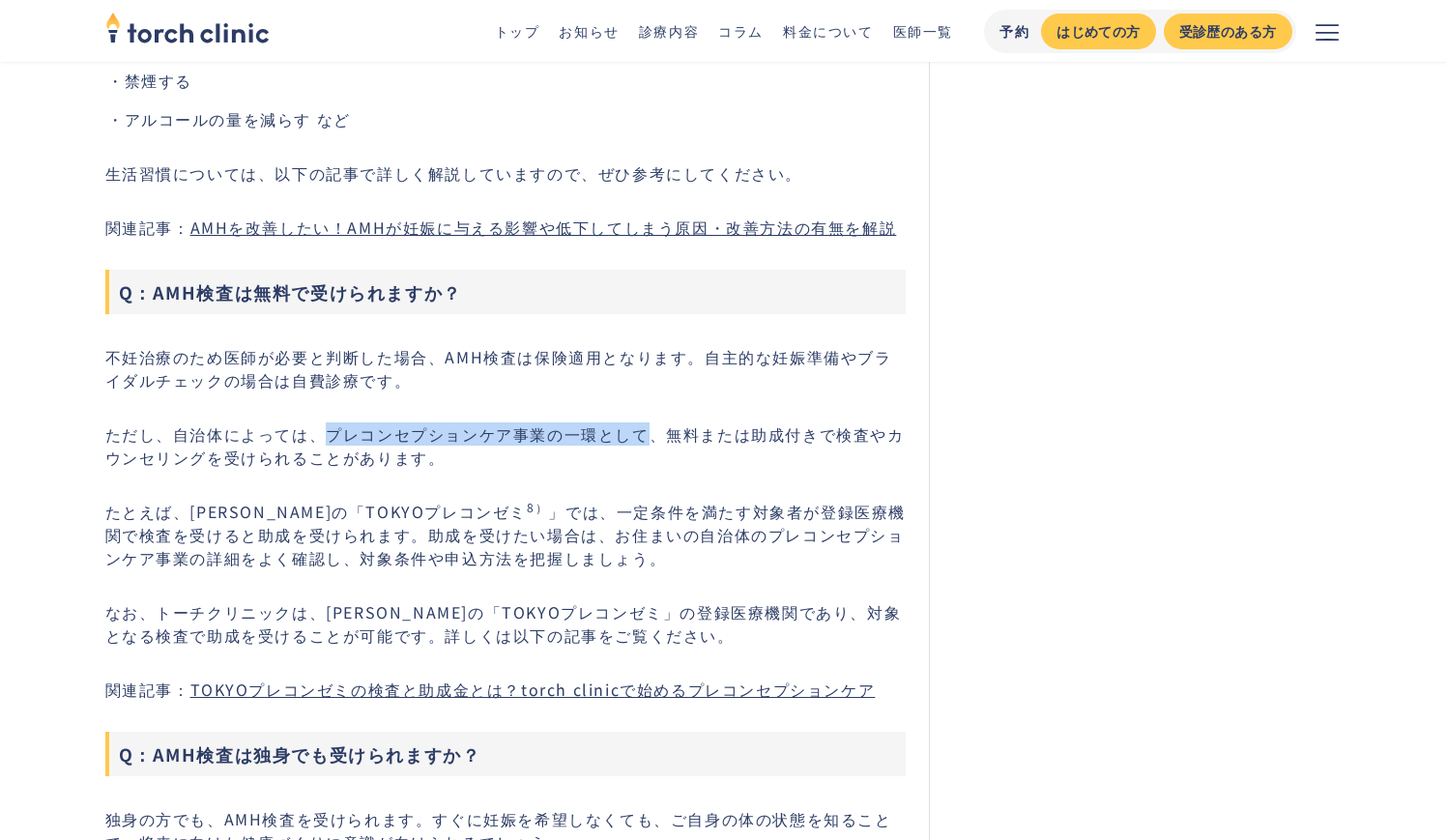
drag, startPoint x: 325, startPoint y: 414, endPoint x: 628, endPoint y: 404, distance: 303.2
click at [628, 423] on p "ただし、自治体によっては、プレコンセプションケア事業の一環として、無料または助成付きで検査やカウンセリングを受けられることがあります。" at bounding box center [506, 446] width 801 height 47
copy p "プレコンセプションケア事業の一環として"
click at [186, 500] on p "たとえば、東京都の「TOKYOプレコンゼミ 8） 」では、一定条件を満たす対象者が登録医療機関で検査を受けると助成を受けられます。助成を受けたい場合は、お住ま…" at bounding box center [506, 534] width 801 height 70
click at [511, 500] on p "たとえば、東京都の「TOKYOプレコンゼミ 8） 」では、一定条件を満たす対象者が登録医療機関で検査を受けると助成を受けられます。助成を受けたい場合は、お住ま…" at bounding box center [506, 534] width 801 height 70
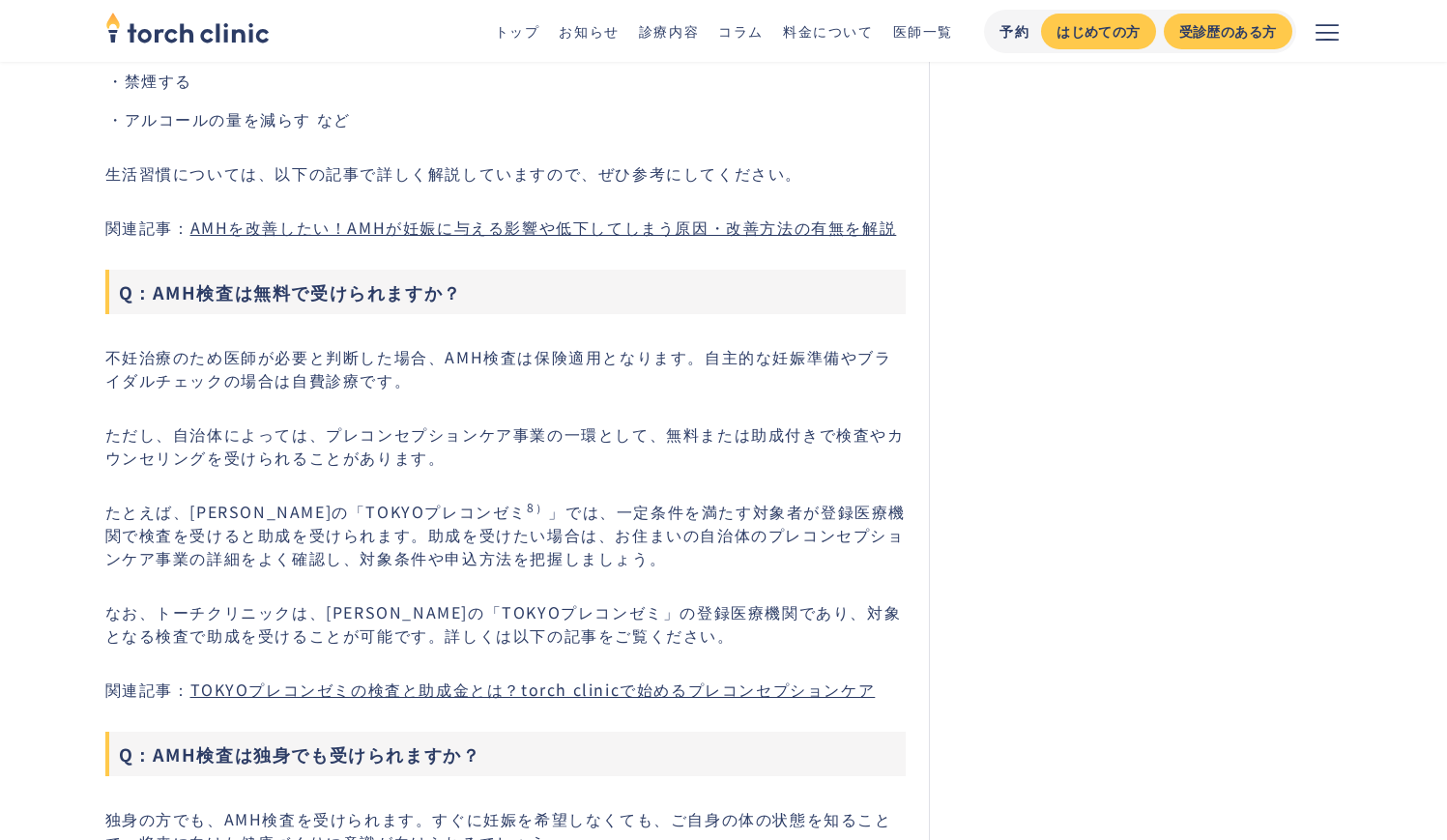
click at [186, 500] on p "たとえば、東京都の「TOKYOプレコンゼミ 8） 」では、一定条件を満たす対象者が登録医療機関で検査を受けると助成を受けられます。助成を受けたい場合は、お住ま…" at bounding box center [506, 534] width 801 height 70
drag, startPoint x: 186, startPoint y: 492, endPoint x: 322, endPoint y: 478, distance: 136.7
click at [322, 500] on p "たとえば、東京都の「TOKYOプレコンゼミ 8） 」では、一定条件を満たす対象者が登録医療機関で検査を受けると助成を受けられます。助成を受けたい場合は、お住ま…" at bounding box center [506, 534] width 801 height 70
click at [264, 500] on p "たとえば、東京都の「TOKYOプレコンゼミ 8） 」では、一定条件を満たす対象者が登録医療機関で検査を受けると助成を受けられます。助成を受けたい場合は、お住ま…" at bounding box center [506, 534] width 801 height 70
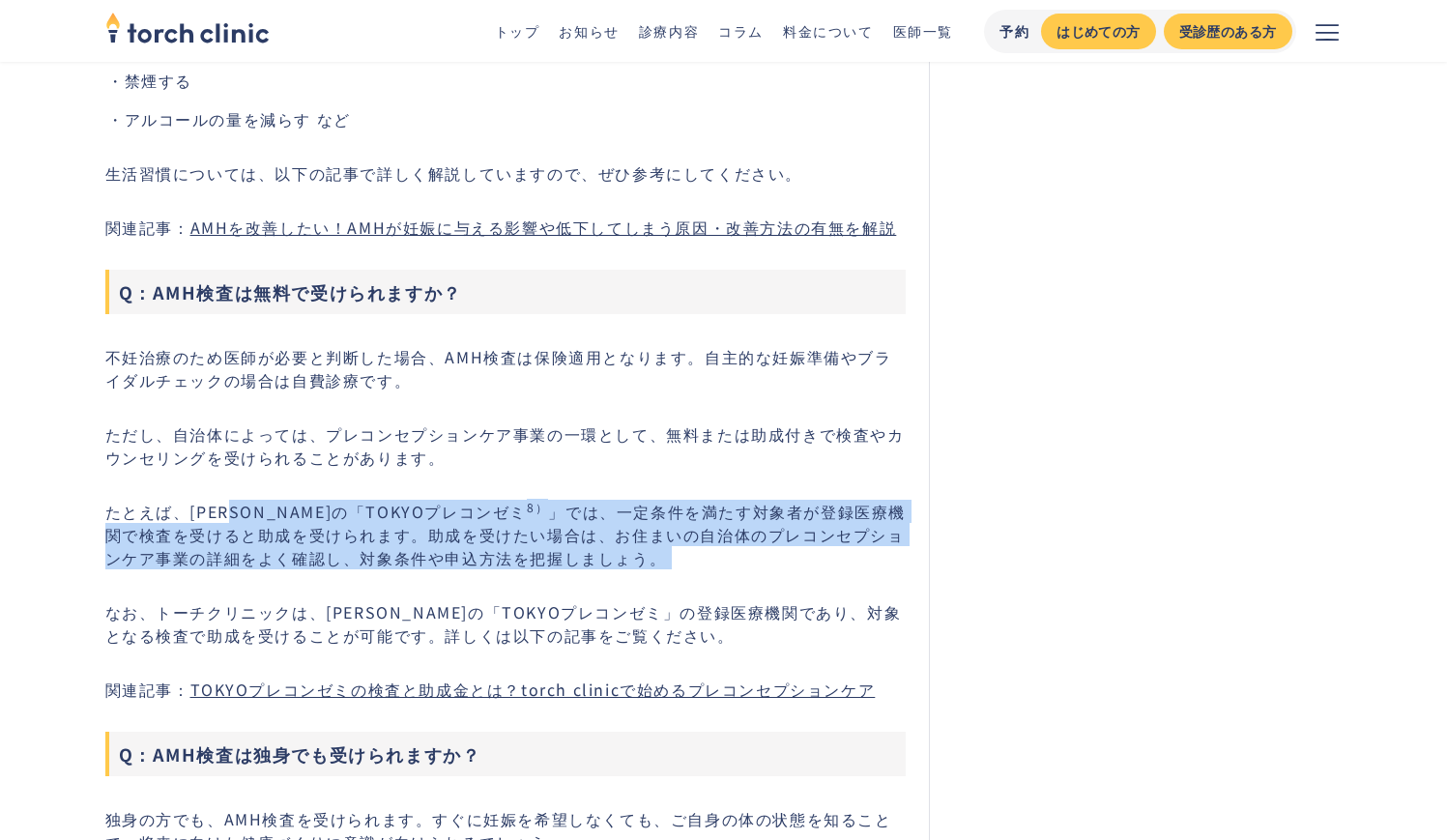
drag, startPoint x: 264, startPoint y: 486, endPoint x: 606, endPoint y: 537, distance: 345.8
click at [606, 537] on p "たとえば、東京都の「TOKYOプレコンゼミ 8） 」では、一定条件を満たす対象者が登録医療機関で検査を受けると助成を受けられます。助成を受けたい場合は、お住ま…" at bounding box center [506, 534] width 801 height 70
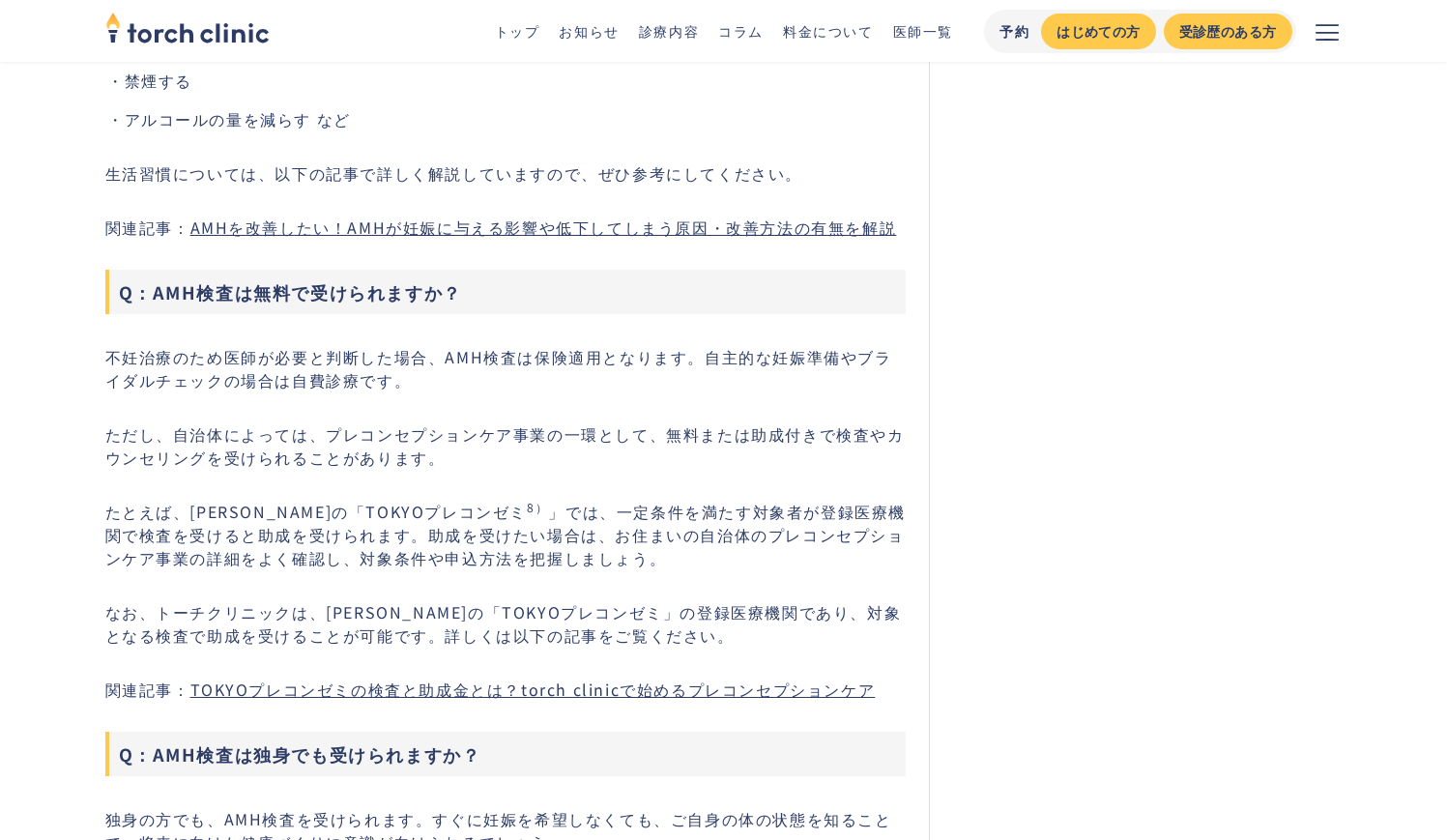
click at [119, 609] on p "なお、トーチクリニックは、東京都の「TOKYOプレコンゼミ」の登録医療機関であり、対象となる検査で助成を受けることが可能です。詳しくは以下の記事をご覧ください。" at bounding box center [506, 623] width 801 height 47
click at [109, 600] on p "なお、トーチクリニックは、東京都の「TOKYOプレコンゼミ」の登録医療機関であり、対象となる検査で助成を受けることが可能です。詳しくは以下の記事をご覧ください。" at bounding box center [506, 623] width 801 height 47
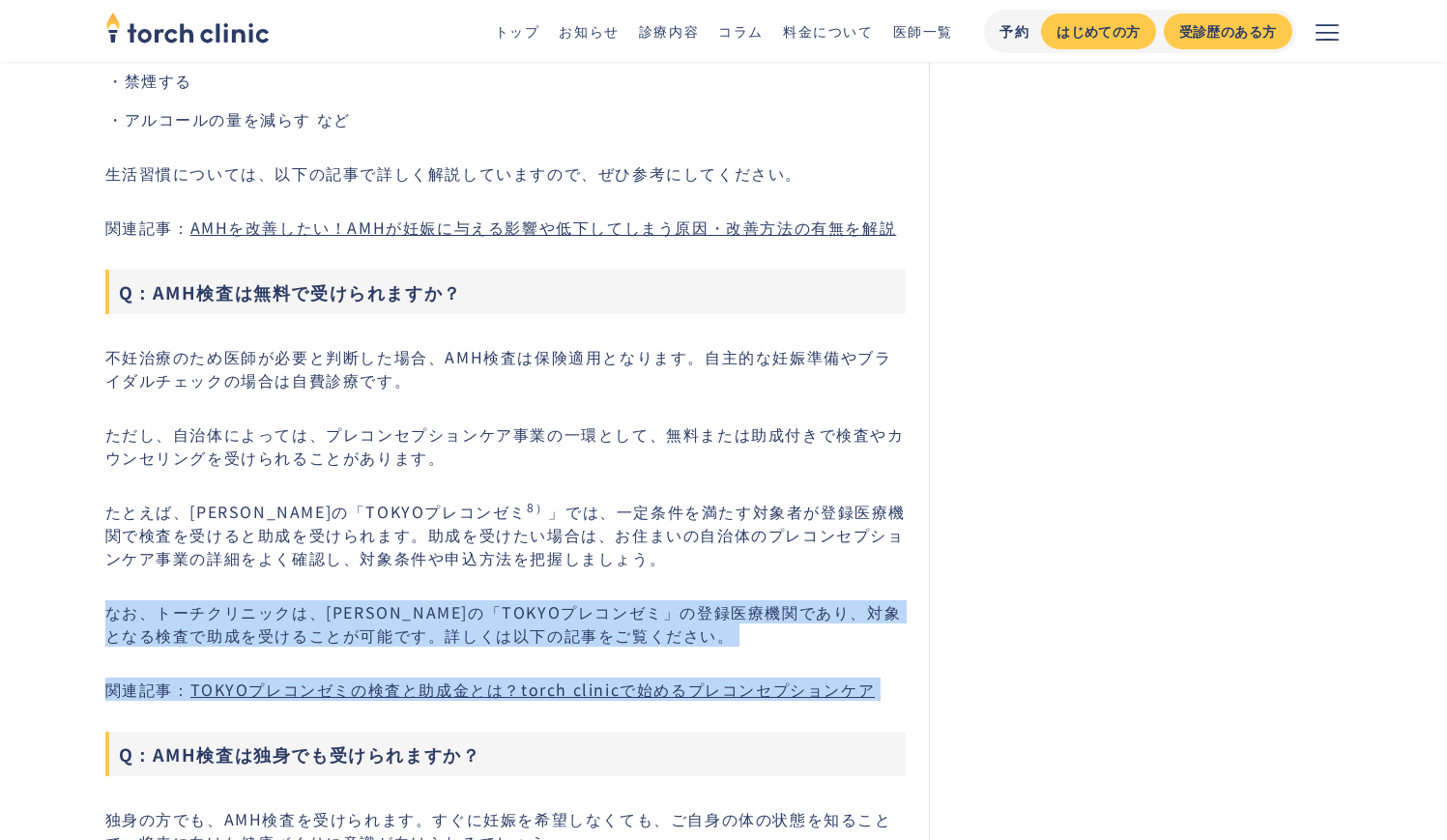
copy div "なお、トーチクリニックは、東京都の「TOKYOプレコンゼミ」の登録医療機関であり、対象となる検査で助成を受けることが可能です。詳しくは以下の記事をご覧ください…"
drag, startPoint x: 109, startPoint y: 591, endPoint x: 894, endPoint y: 666, distance: 788.6
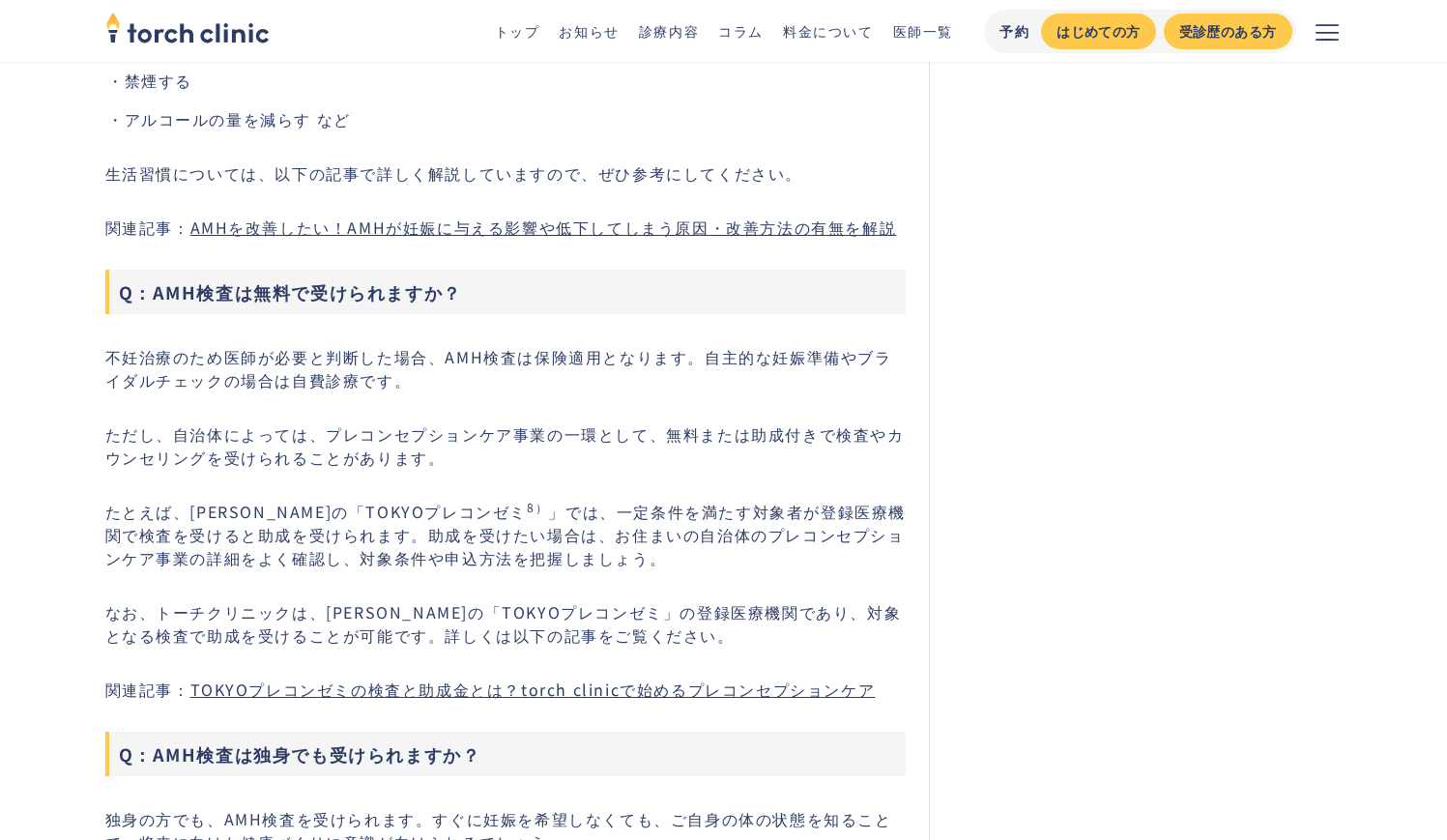
click at [266, 525] on p "たとえば、東京都の「TOKYOプレコンゼミ 8） 」では、一定条件を満たす対象者が登録医療機関で検査を受けると助成を受けられます。助成を受けたい場合は、お住ま…" at bounding box center [506, 534] width 801 height 70
click at [159, 600] on p "なお、トーチクリニックは、東京都の「TOKYOプレコンゼミ」の登録医療機関であり、対象となる検査で助成を受けることが可能です。詳しくは以下の記事をご覧ください。" at bounding box center [506, 623] width 801 height 47
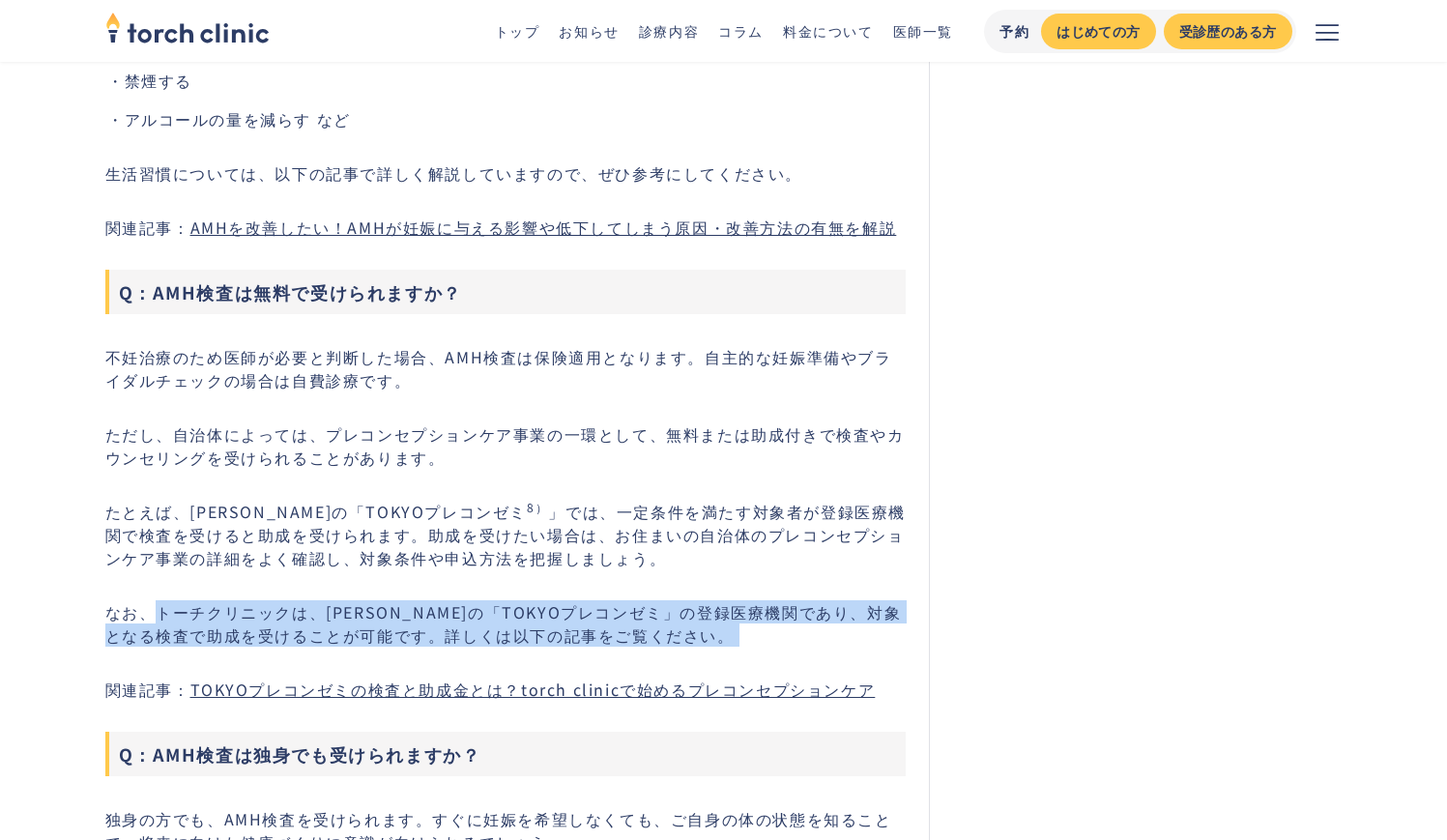
drag, startPoint x: 159, startPoint y: 591, endPoint x: 635, endPoint y: 617, distance: 476.7
click at [635, 617] on p "なお、トーチクリニックは、東京都の「TOKYOプレコンゼミ」の登録医療機関であり、対象となる検査で助成を受けることが可能です。詳しくは以下の記事をご覧ください。" at bounding box center [506, 623] width 801 height 47
copy p "トーチクリニックは、東京都の「TOKYOプレコンゼミ」の登録医療機関であり、対象となる検査で助成を受けることが可能です。詳しくは以下の記事をご覧ください。"
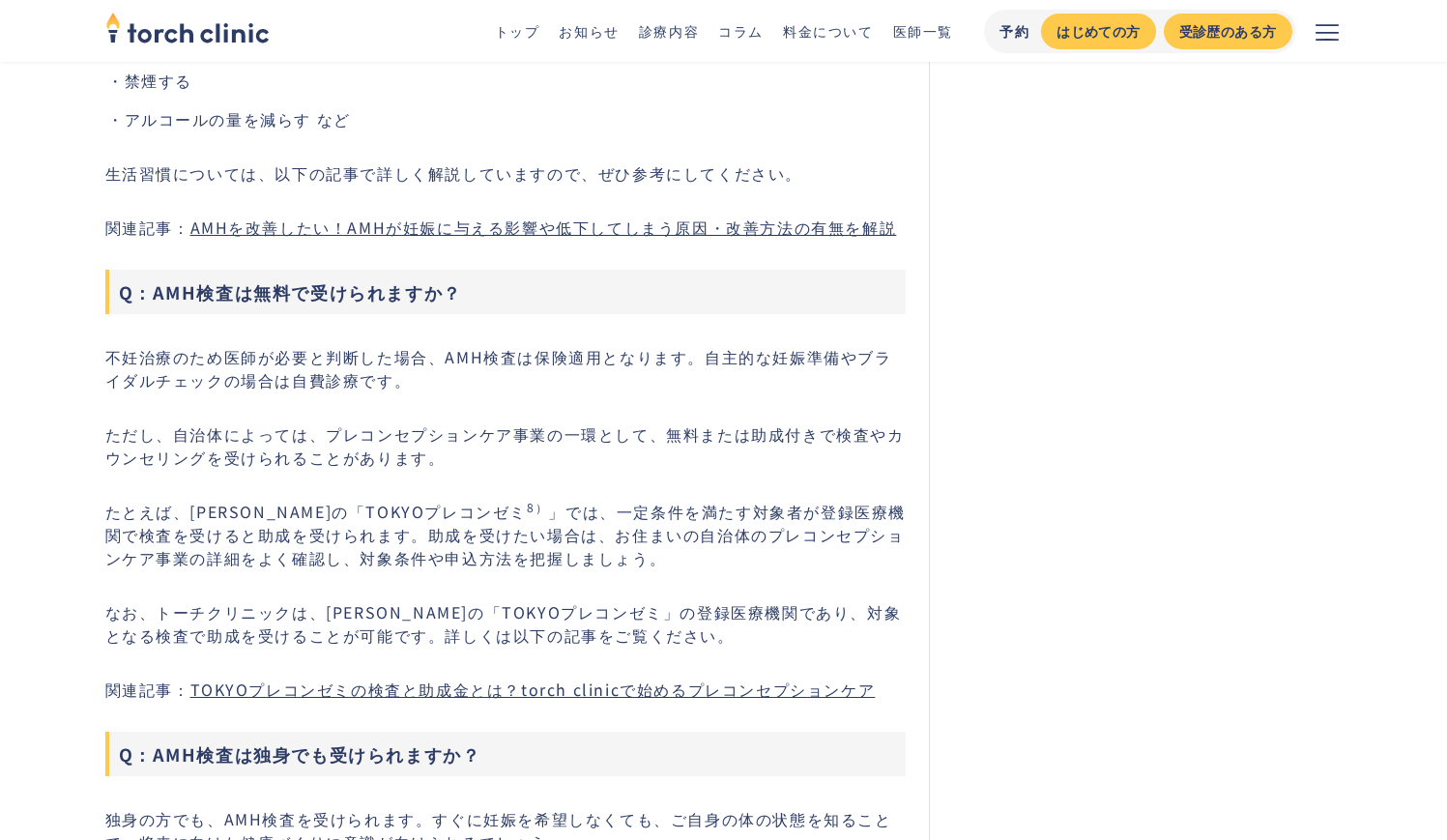
click at [161, 600] on p "なお、トーチクリニックは、東京都の「TOKYOプレコンゼミ」の登録医療機関であり、対象となる検査で助成を受けることが可能です。詳しくは以下の記事をご覧ください。" at bounding box center [506, 623] width 801 height 47
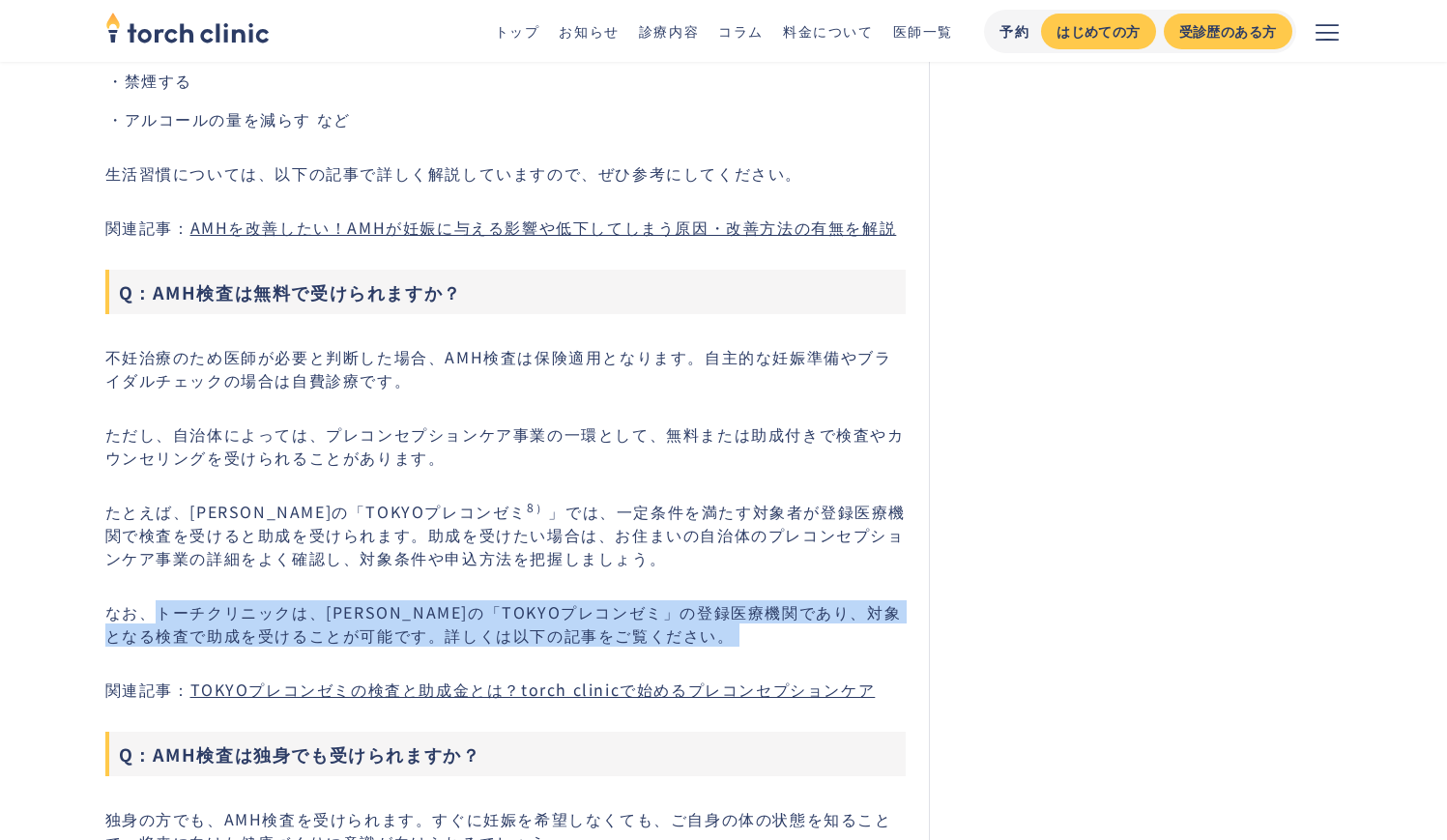
copy p "トーチクリニックは、東京都の「TOKYOプレコンゼミ」の登録医療機関であり、対象となる検査で助成を受けることが可能です。詳しくは以下の記事をご覧ください。"
drag, startPoint x: 161, startPoint y: 588, endPoint x: 643, endPoint y: 605, distance: 482.3
click at [643, 605] on p "なお、トーチクリニックは、東京都の「TOKYOプレコンゼミ」の登録医療機関であり、対象となる検査で助成を受けることが可能です。詳しくは以下の記事をご覧ください。" at bounding box center [506, 623] width 801 height 47
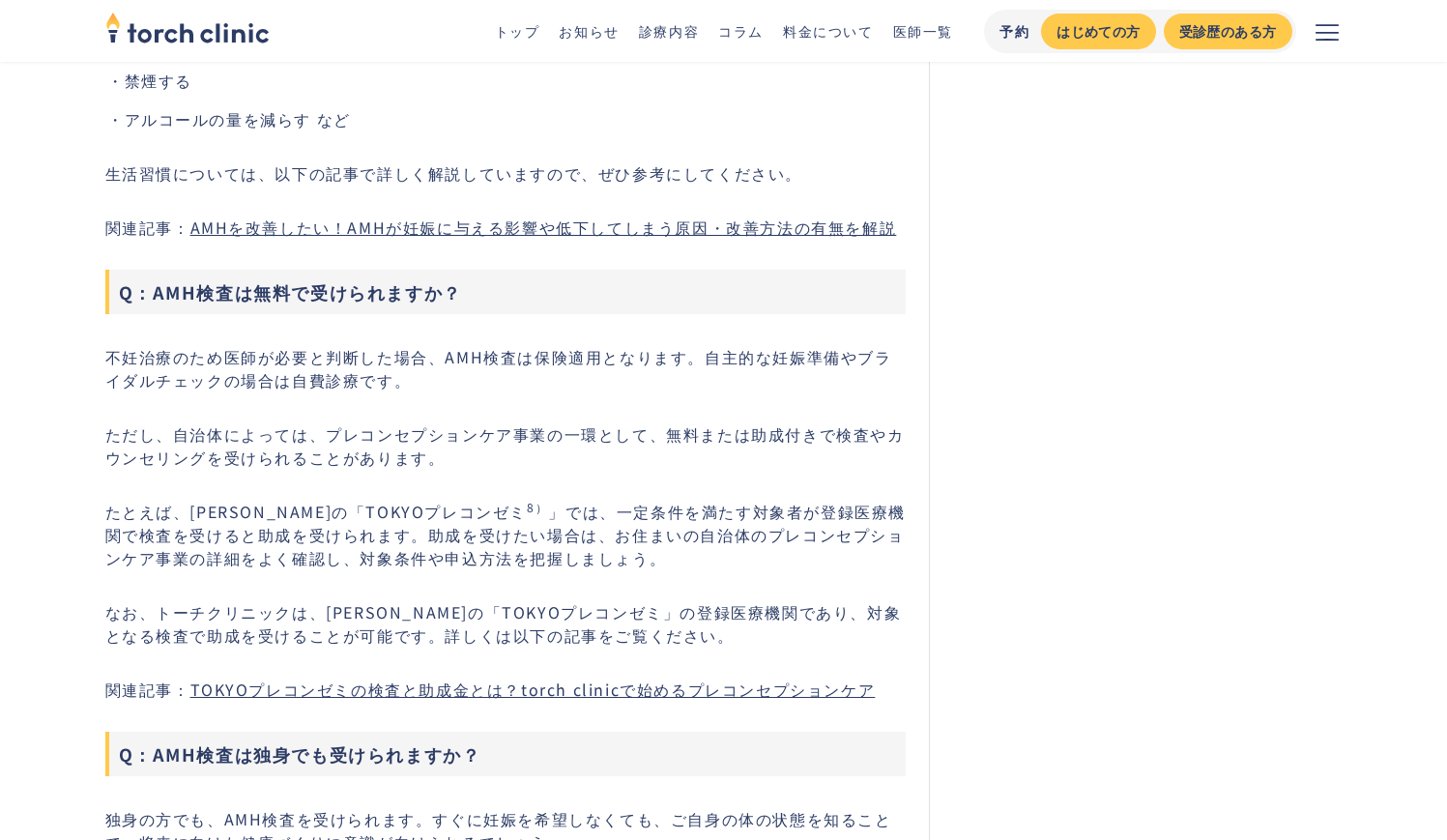
click at [586, 678] on link "TOKYOプレコンゼミの検査と助成金とは？torch clinicで始めるプレコンセプションケア" at bounding box center [532, 689] width 686 height 23
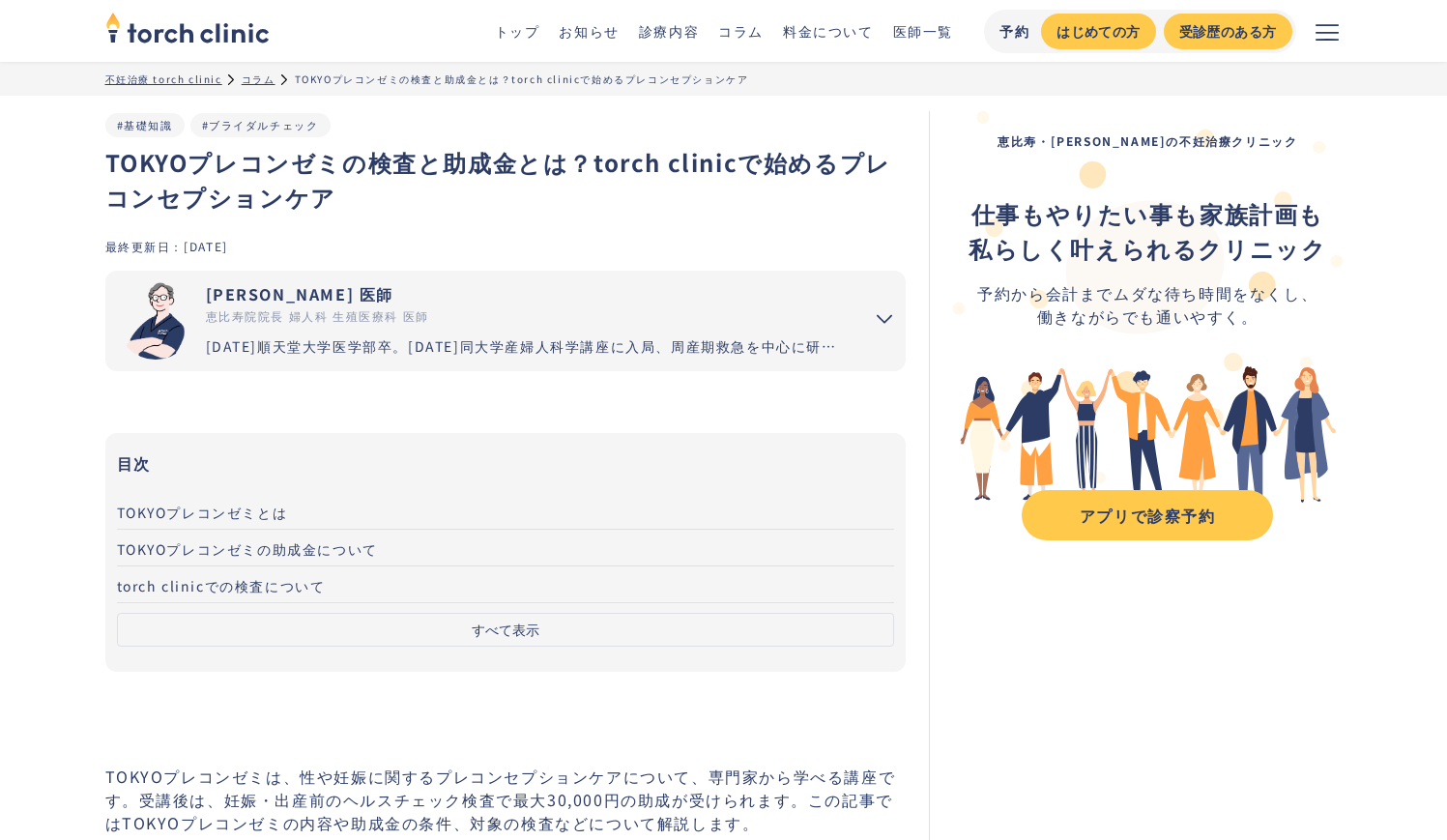
click at [263, 77] on div "コラム" at bounding box center [259, 79] width 34 height 15
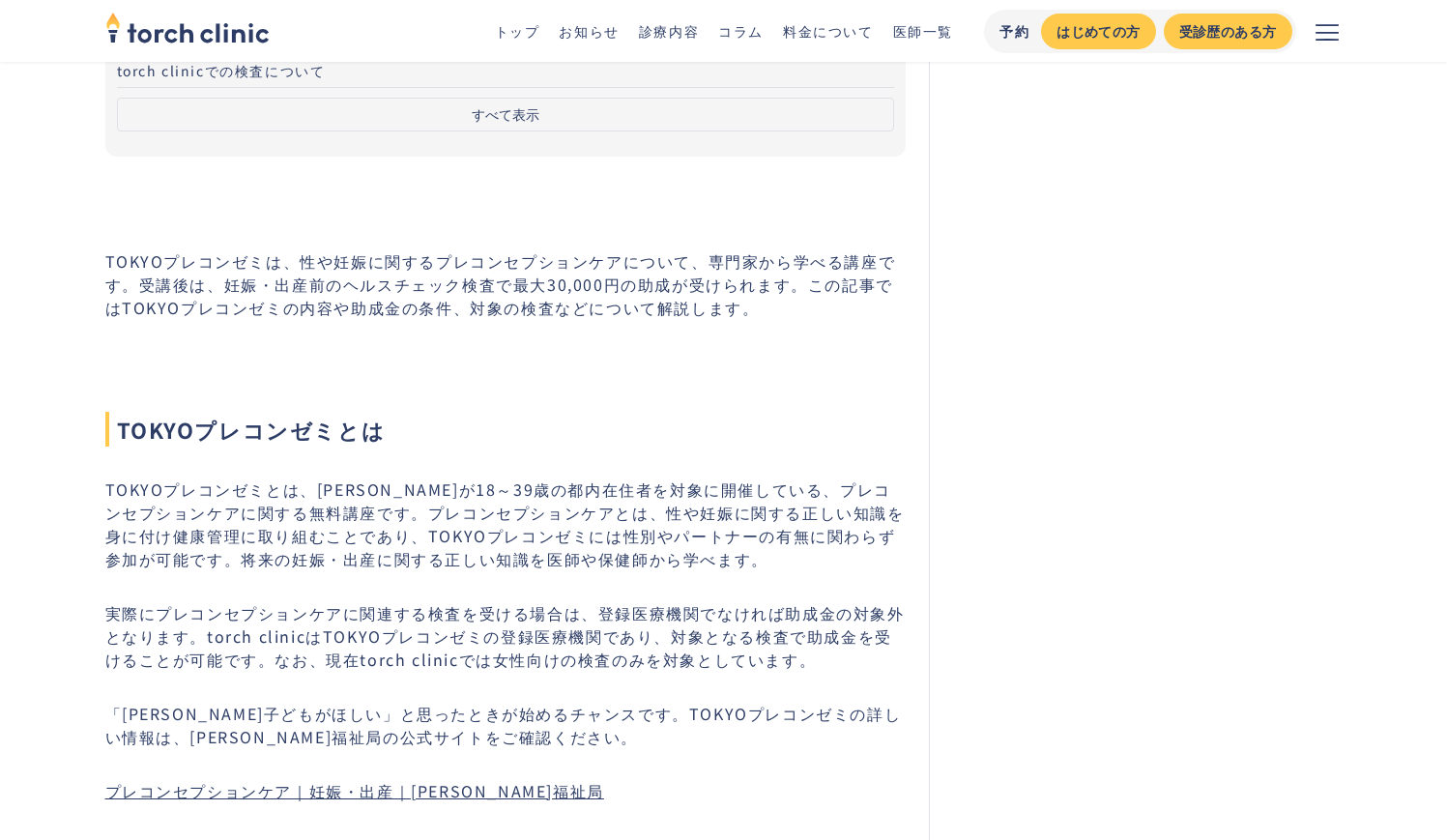
scroll to position [521, 0]
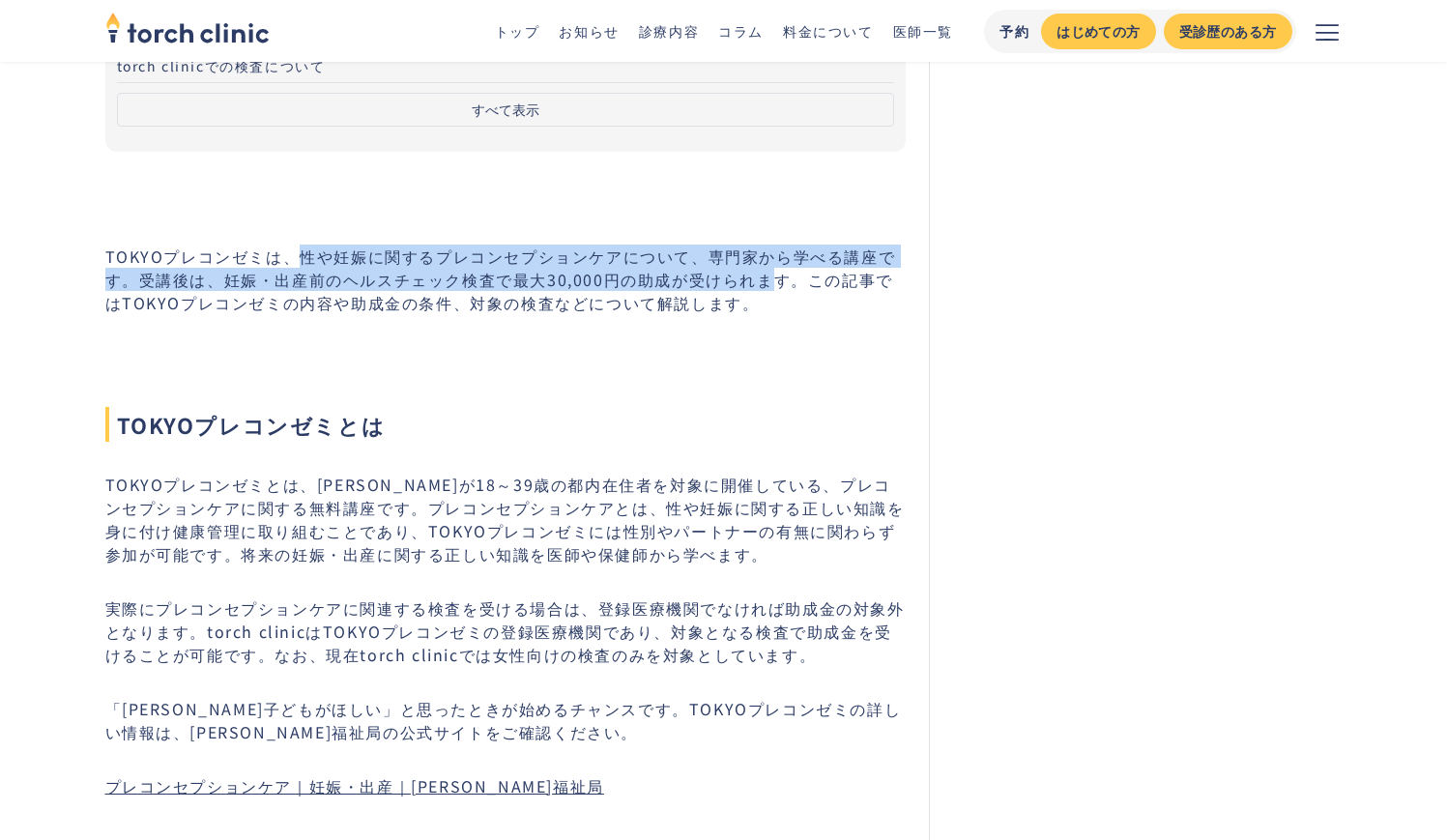
drag, startPoint x: 298, startPoint y: 258, endPoint x: 779, endPoint y: 289, distance: 482.0
click at [779, 289] on p "TOKYOプレコンゼミは、性や妊娠に関するプレコンセプションケアについて、専門家から学べる講座です。受講後は、妊娠・出産前のヘルスチェック検査で最大30,00…" at bounding box center [506, 280] width 801 height 70
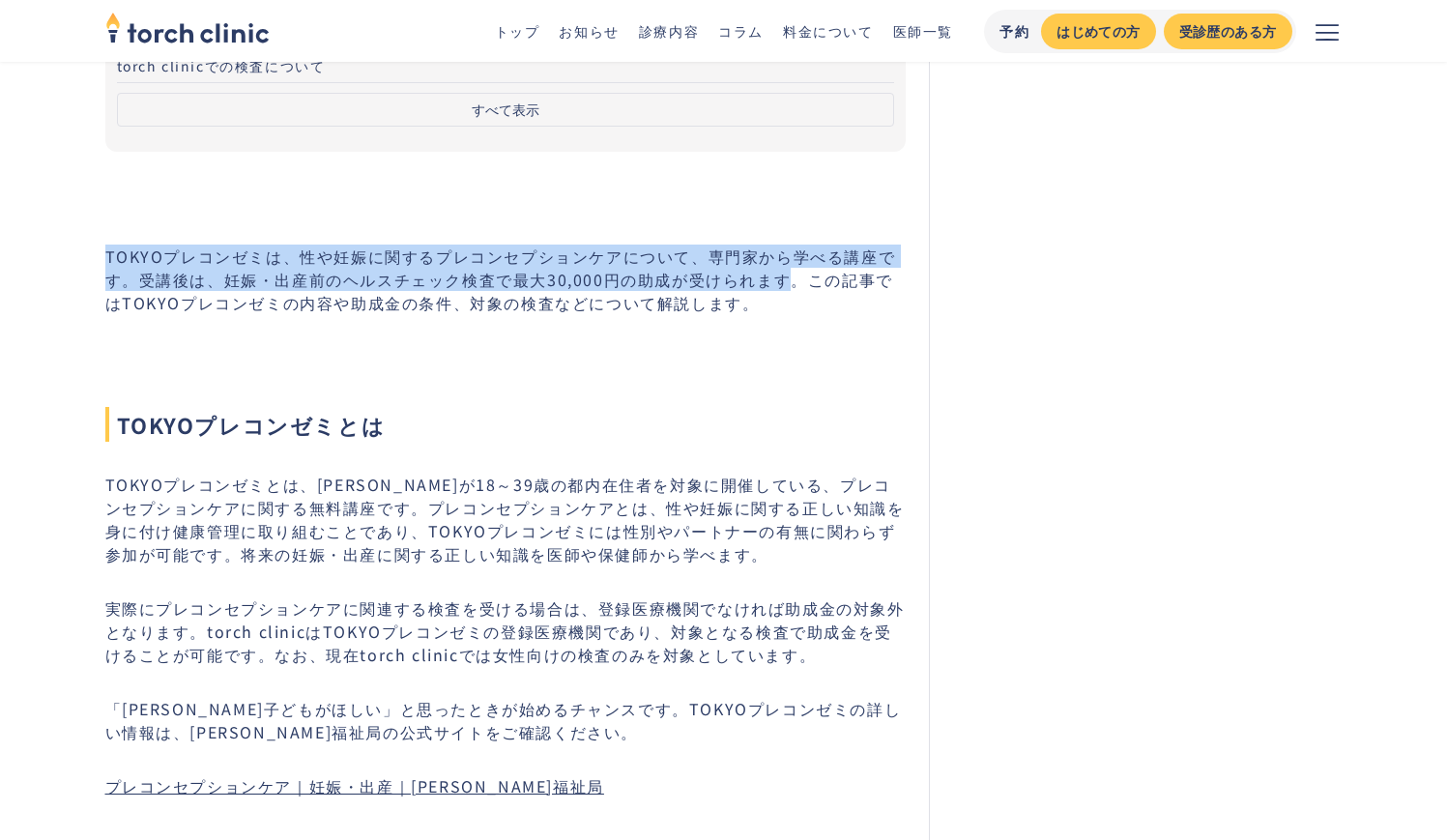
drag, startPoint x: 106, startPoint y: 256, endPoint x: 789, endPoint y: 285, distance: 683.6
click at [789, 285] on p "TOKYOプレコンゼミは、性や妊娠に関するプレコンセプションケアについて、専門家から学べる講座です。受講後は、妊娠・出産前のヘルスチェック検査で最大30,00…" at bounding box center [506, 280] width 801 height 70
copy p "TOKYOプレコンゼミは、性や妊娠に関するプレコンセプションケアについて、専門家から学べる講座です。受講後は、妊娠・出産前のヘルスチェック検査で最大30,00…"
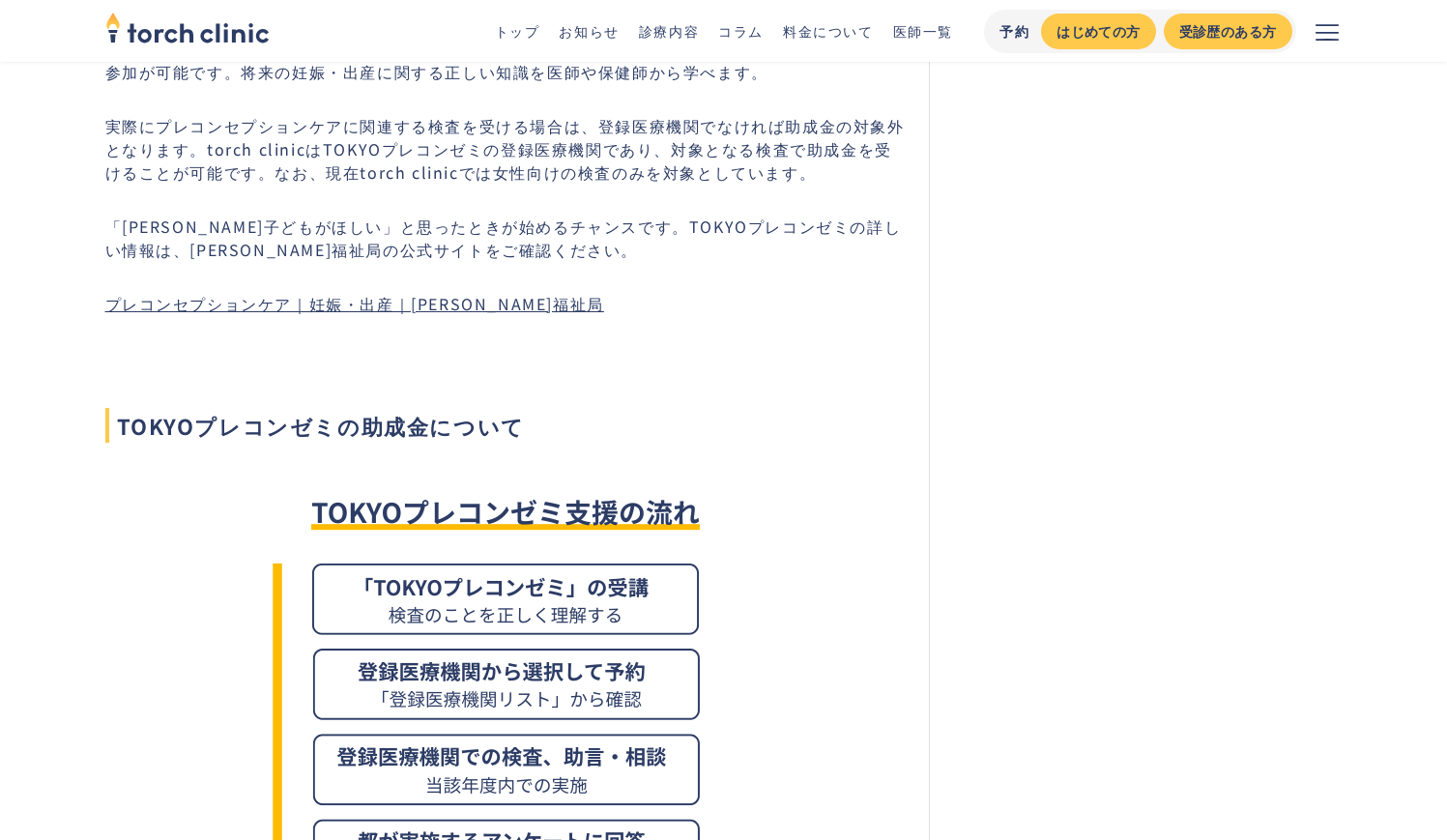
scroll to position [1014, 0]
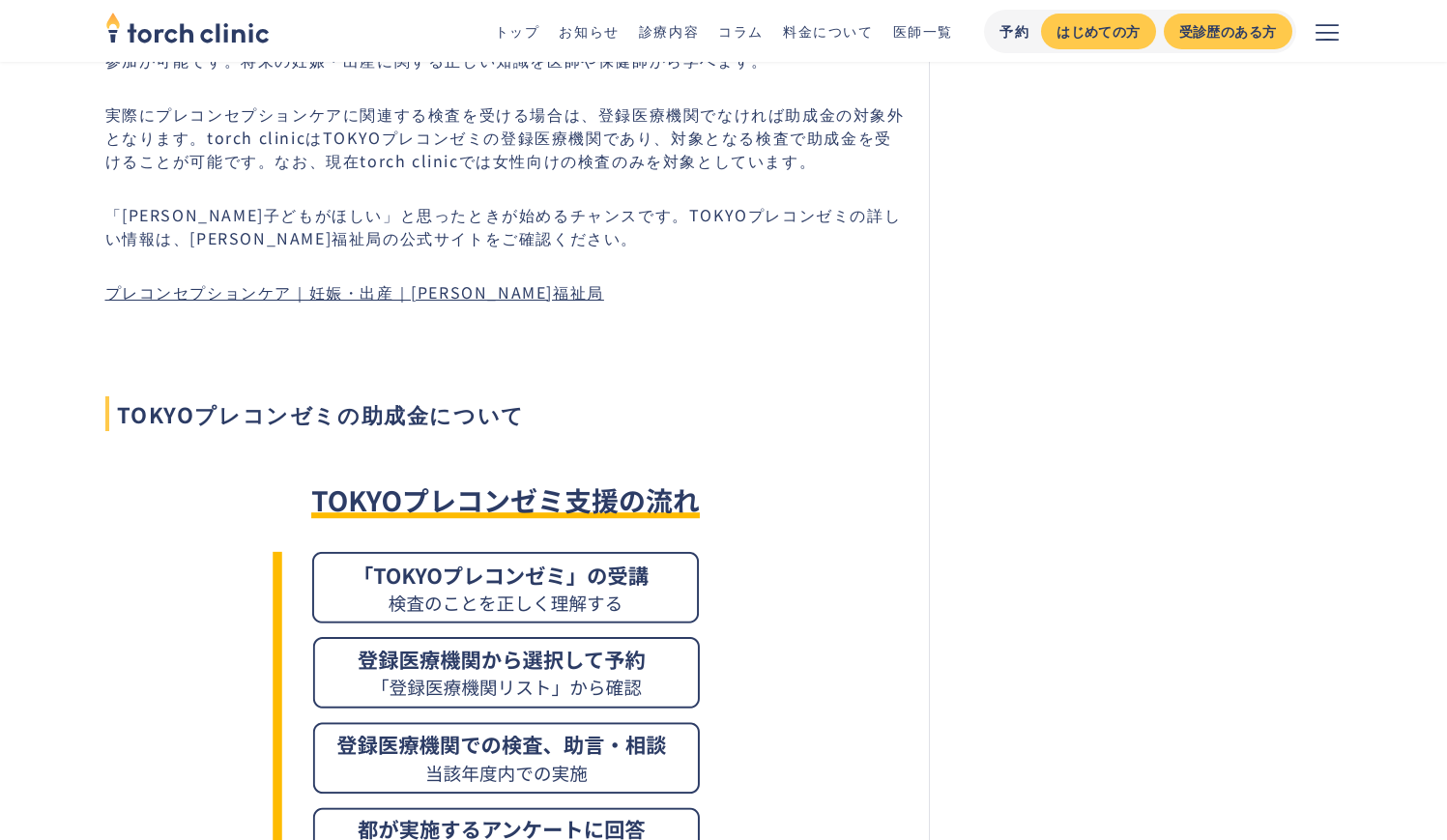
click at [411, 291] on link "プレコンセプションケア｜妊娠・出産｜東京都福祉局" at bounding box center [354, 292] width 499 height 23
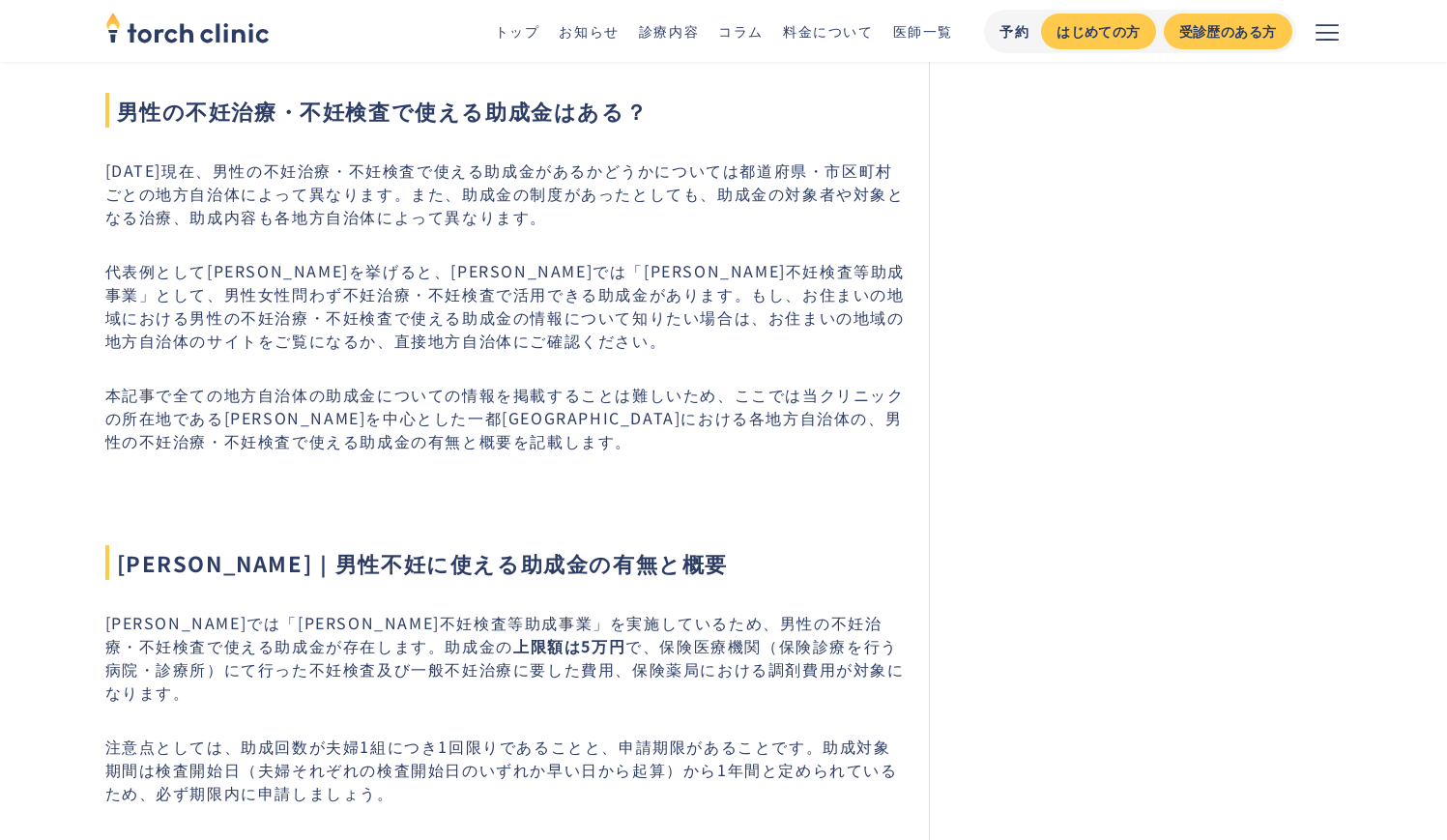
scroll to position [492, 0]
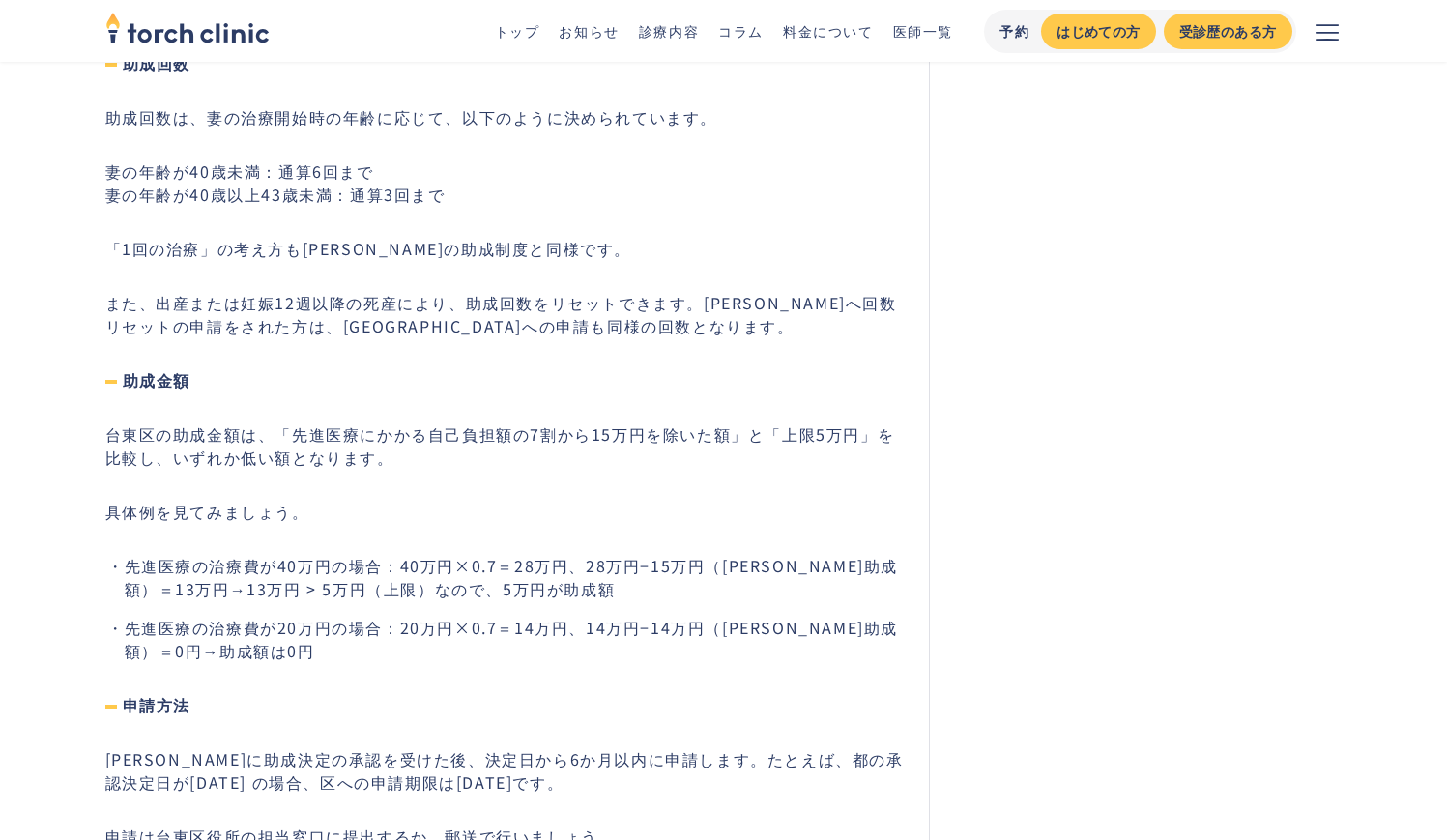
scroll to position [7932, 0]
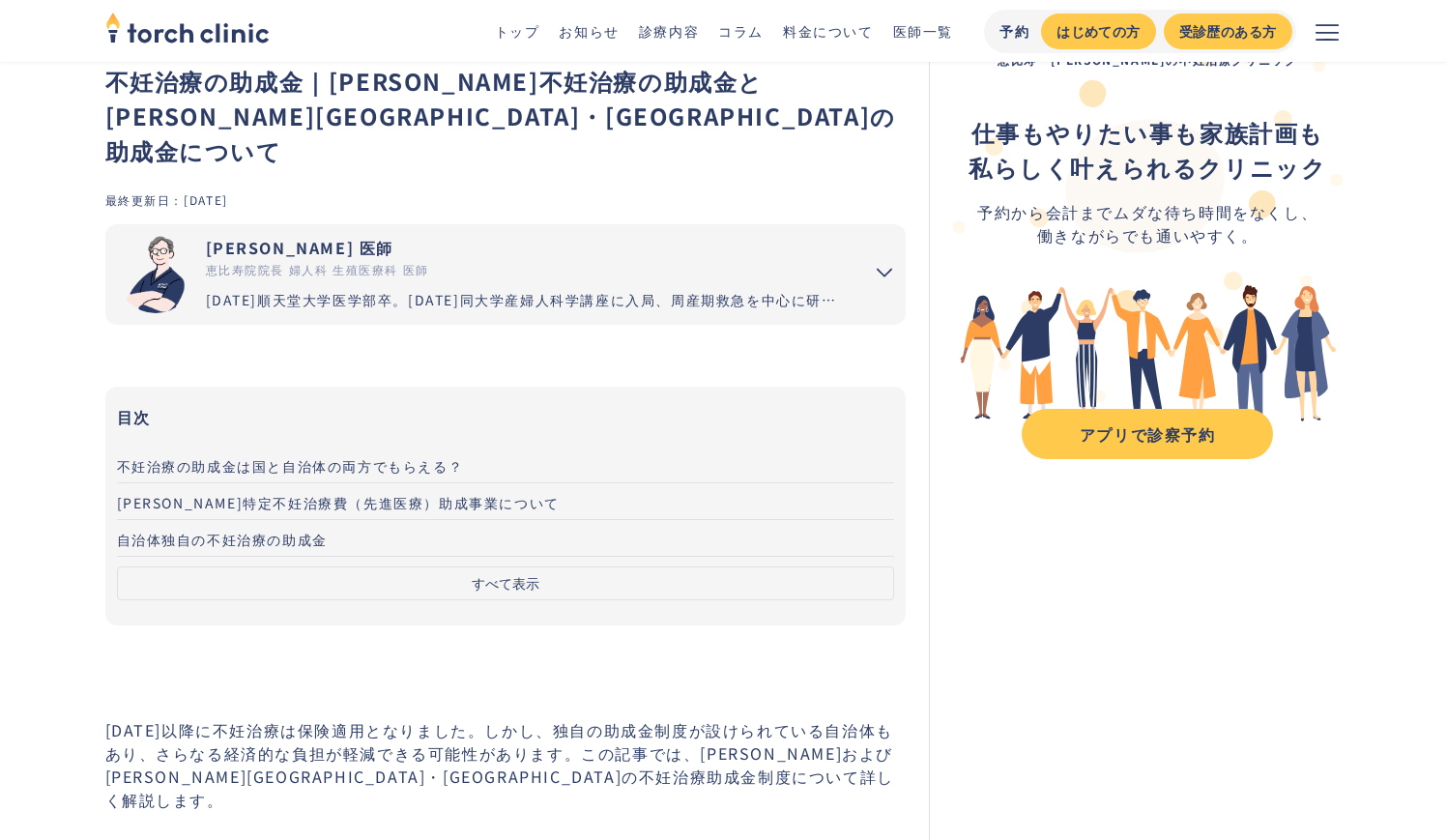
scroll to position [69, 0]
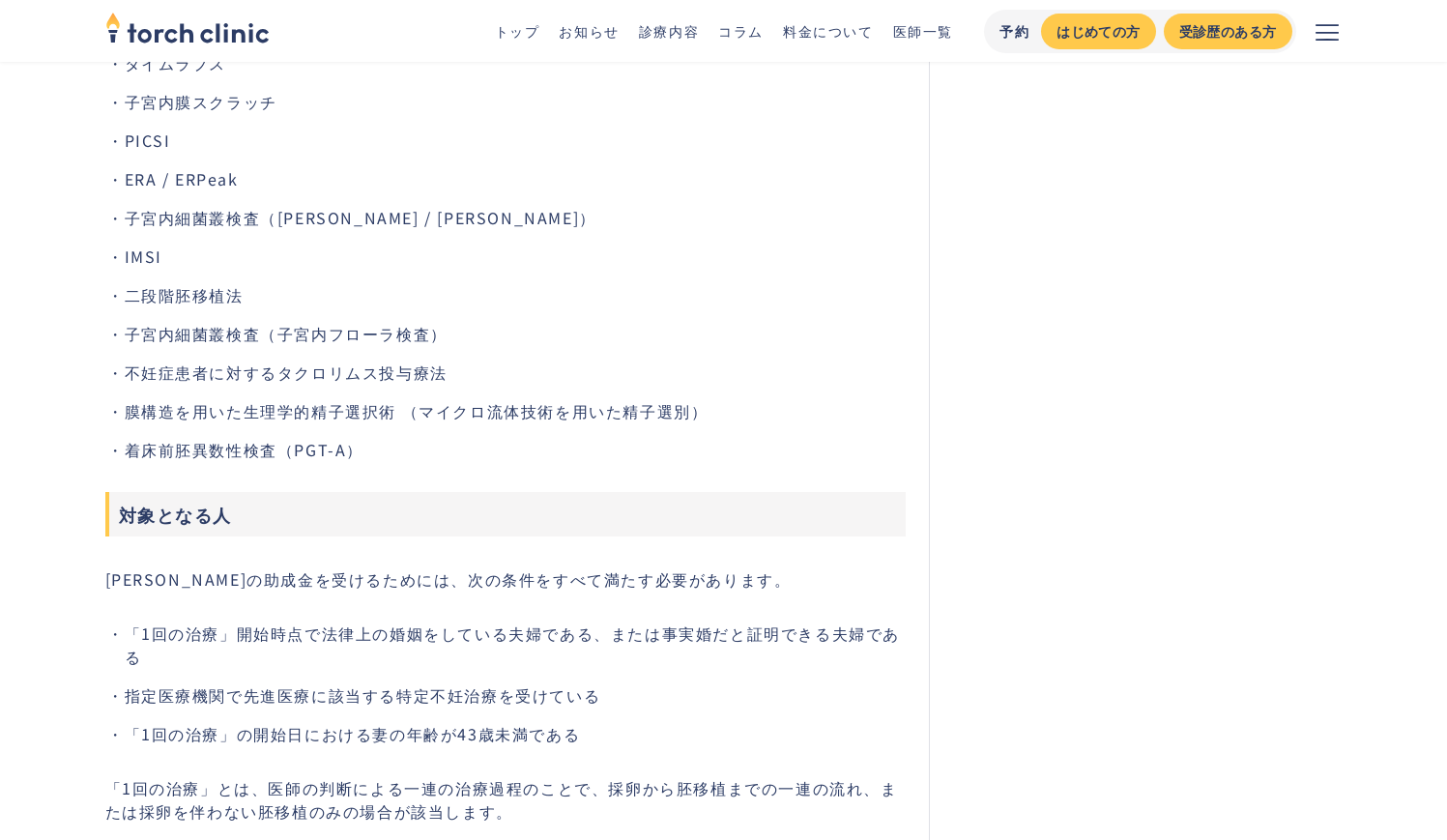
scroll to position [1787, 0]
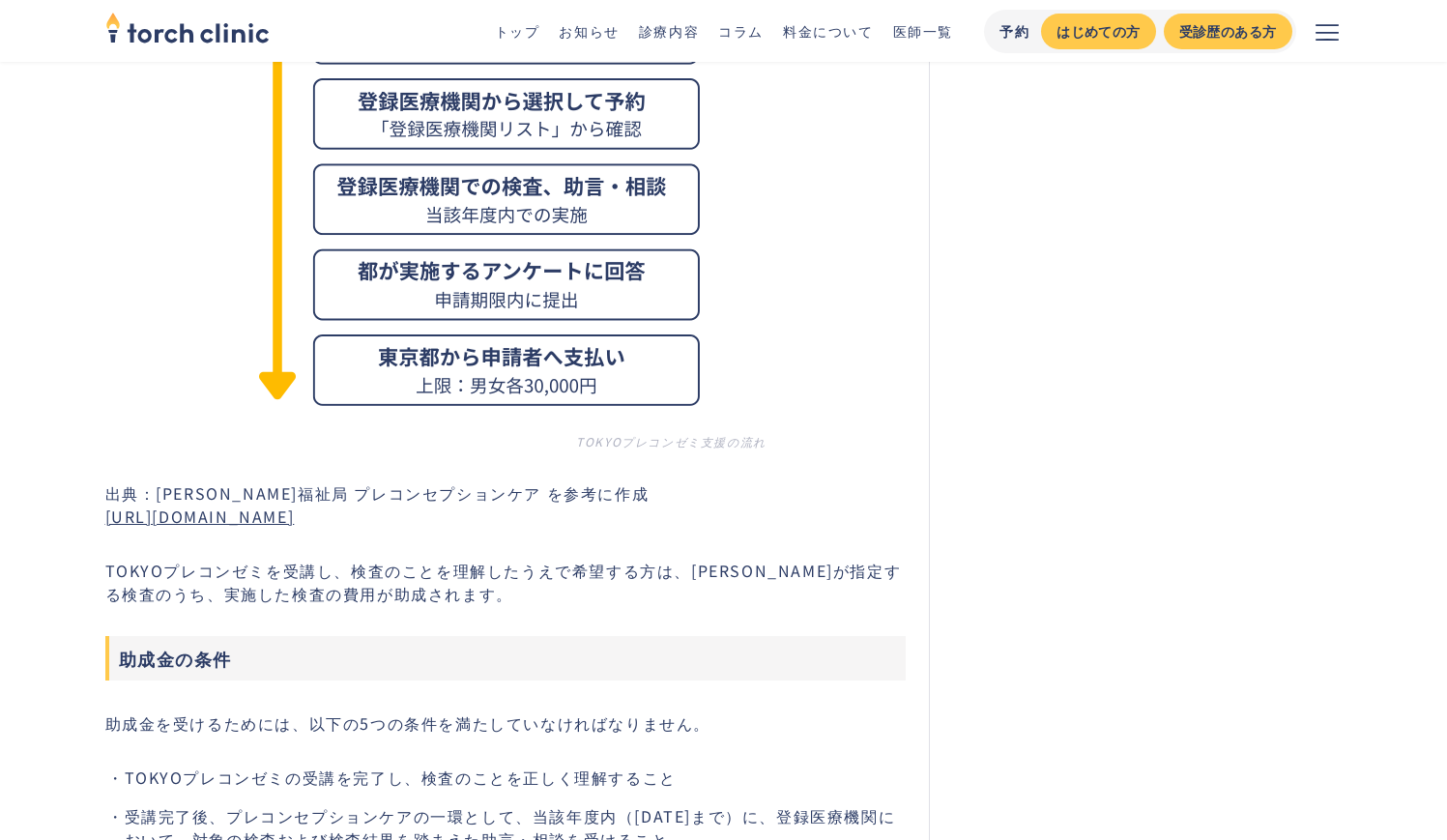
scroll to position [1570, 0]
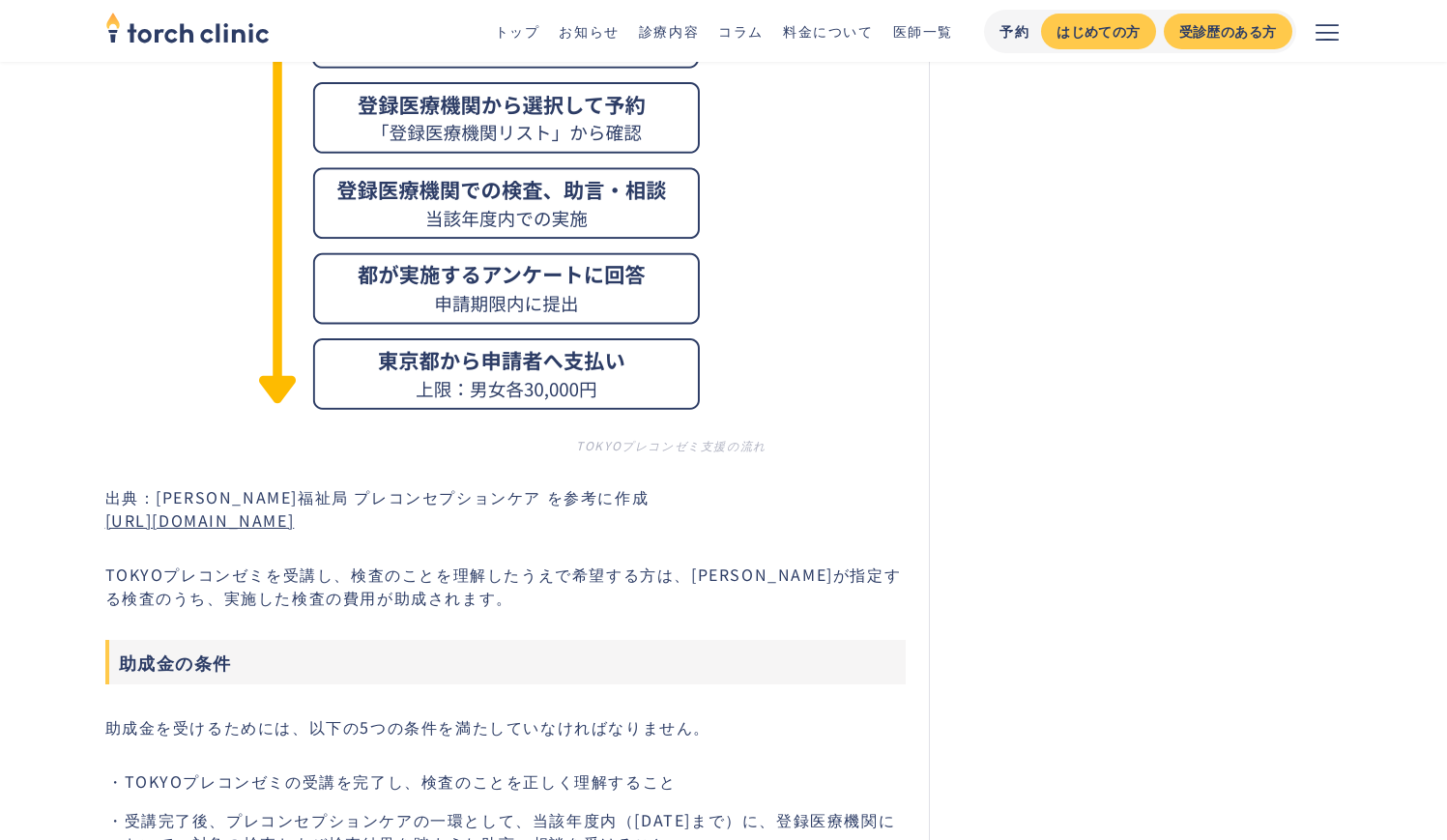
click at [419, 285] on img at bounding box center [506, 168] width 522 height 523
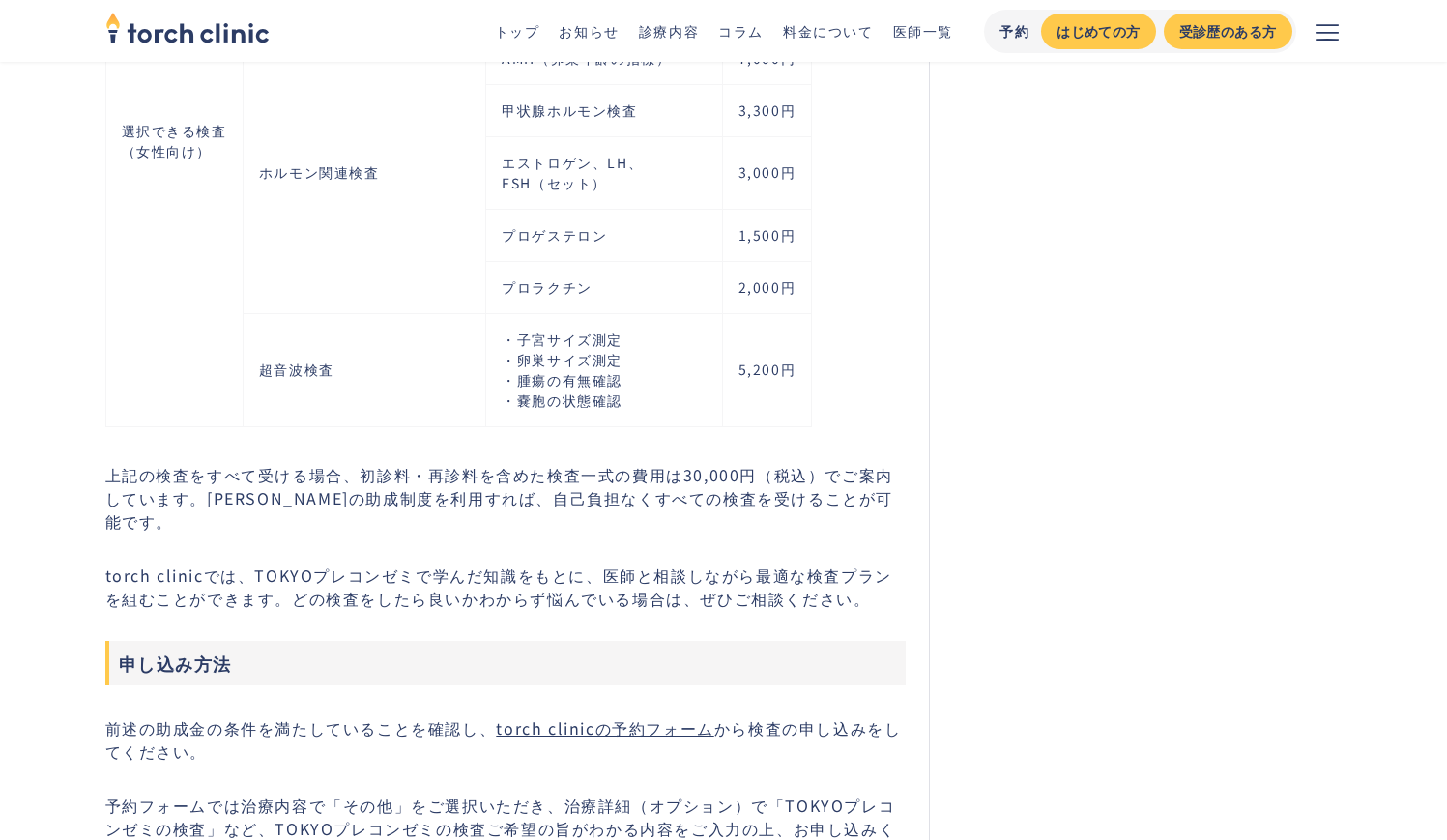
scroll to position [3662, 0]
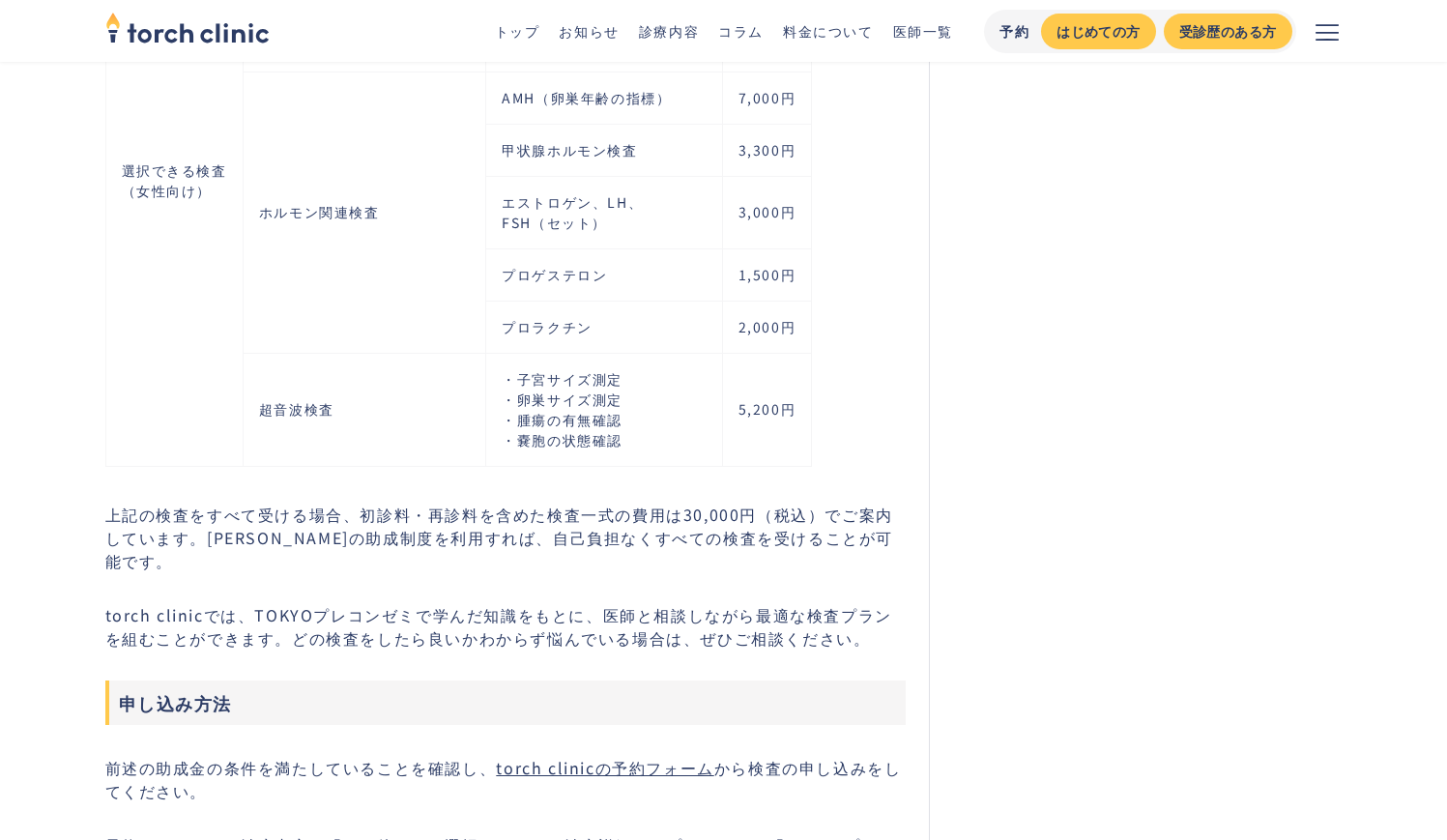
click at [444, 517] on p "上記の検査をすべて受ける場合、初診料・再診料を含めた検査一式の費用は30,000円（税込）でご案内しています。東京都の助成制度を利用すれば、自己負担なくすべて…" at bounding box center [506, 537] width 801 height 70
click at [199, 516] on p "上記の検査をすべて受ける場合、初診料・再診料を含めた検査一式の費用は30,000円（税込）でご案内しています。東京都の助成制度を利用すれば、自己負担なくすべて…" at bounding box center [506, 537] width 801 height 70
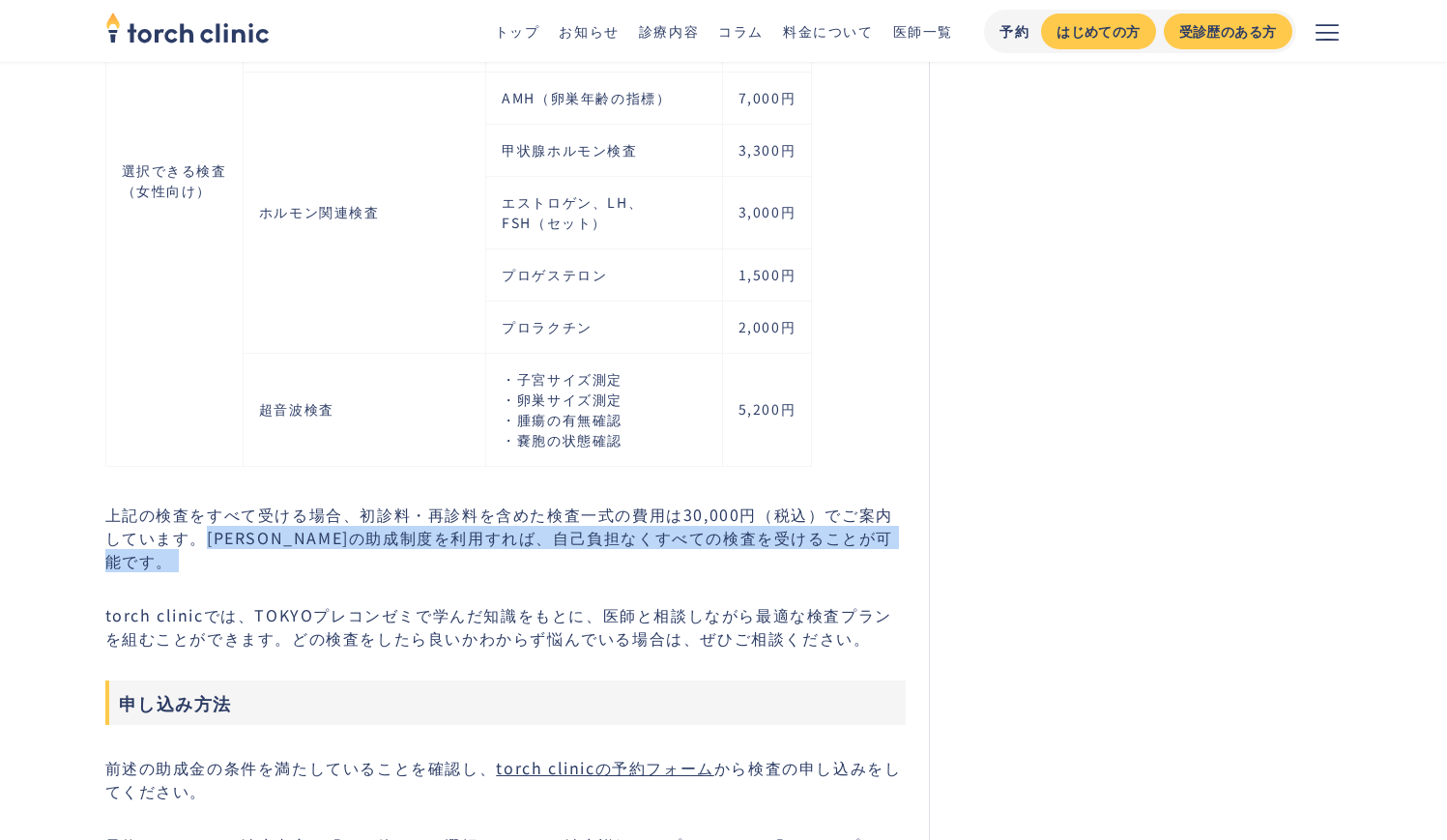
drag, startPoint x: 199, startPoint y: 516, endPoint x: 855, endPoint y: 510, distance: 656.0
click at [855, 510] on p "上記の検査をすべて受ける場合、初診料・再診料を含めた検査一式の費用は30,000円（税込）でご案内しています。東京都の助成制度を利用すれば、自己負担なくすべて…" at bounding box center [506, 537] width 801 height 70
copy p "東京都の助成制度を利用すれば、自己負担なくすべての検査を受けることが可能です。"
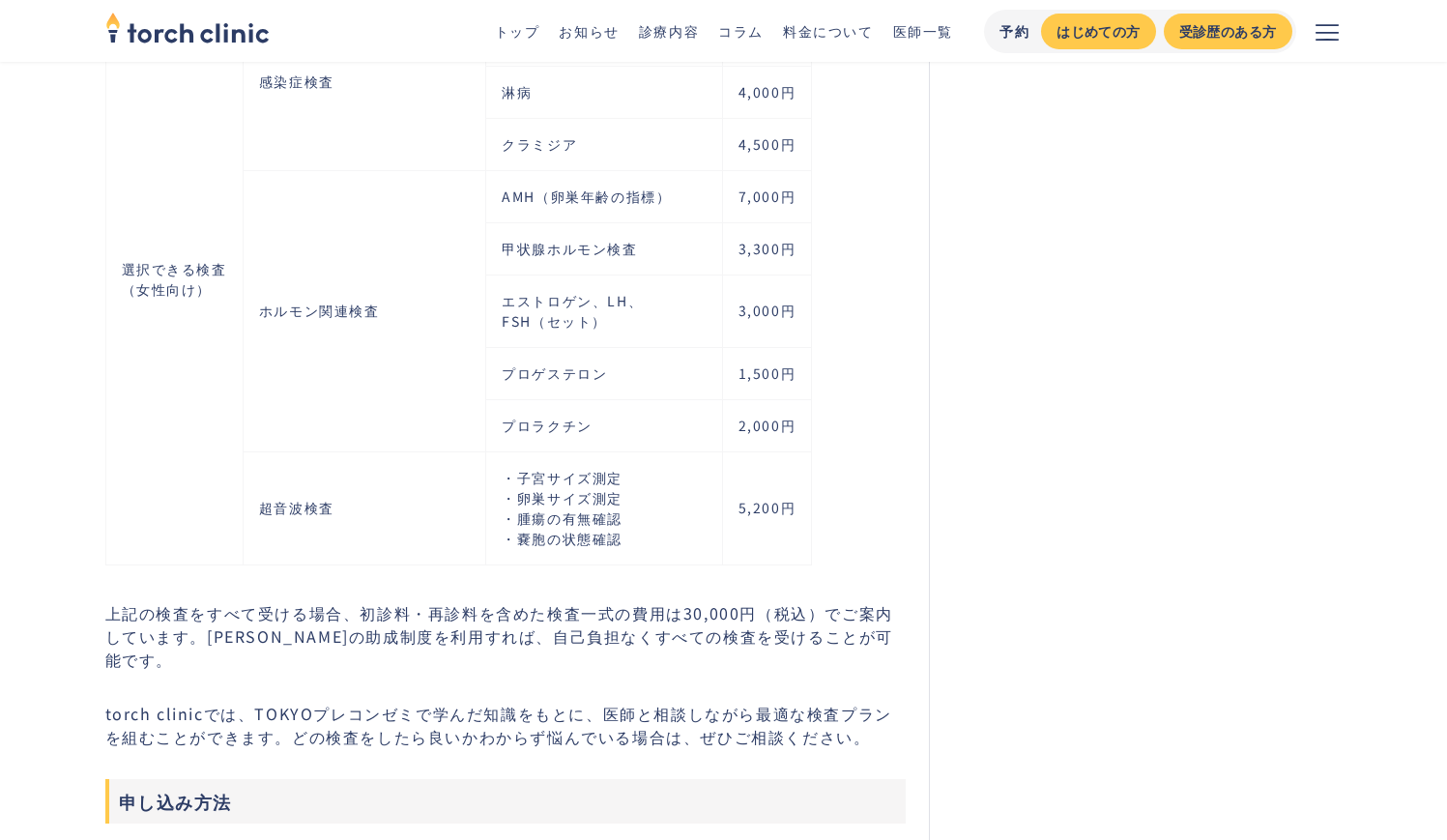
click at [105, 601] on p "上記の検査をすべて受ける場合、初診料・再診料を含めた検査一式の費用は30,000円（税込）でご案内しています。東京都の助成制度を利用すれば、自己負担なくすべて…" at bounding box center [506, 636] width 801 height 70
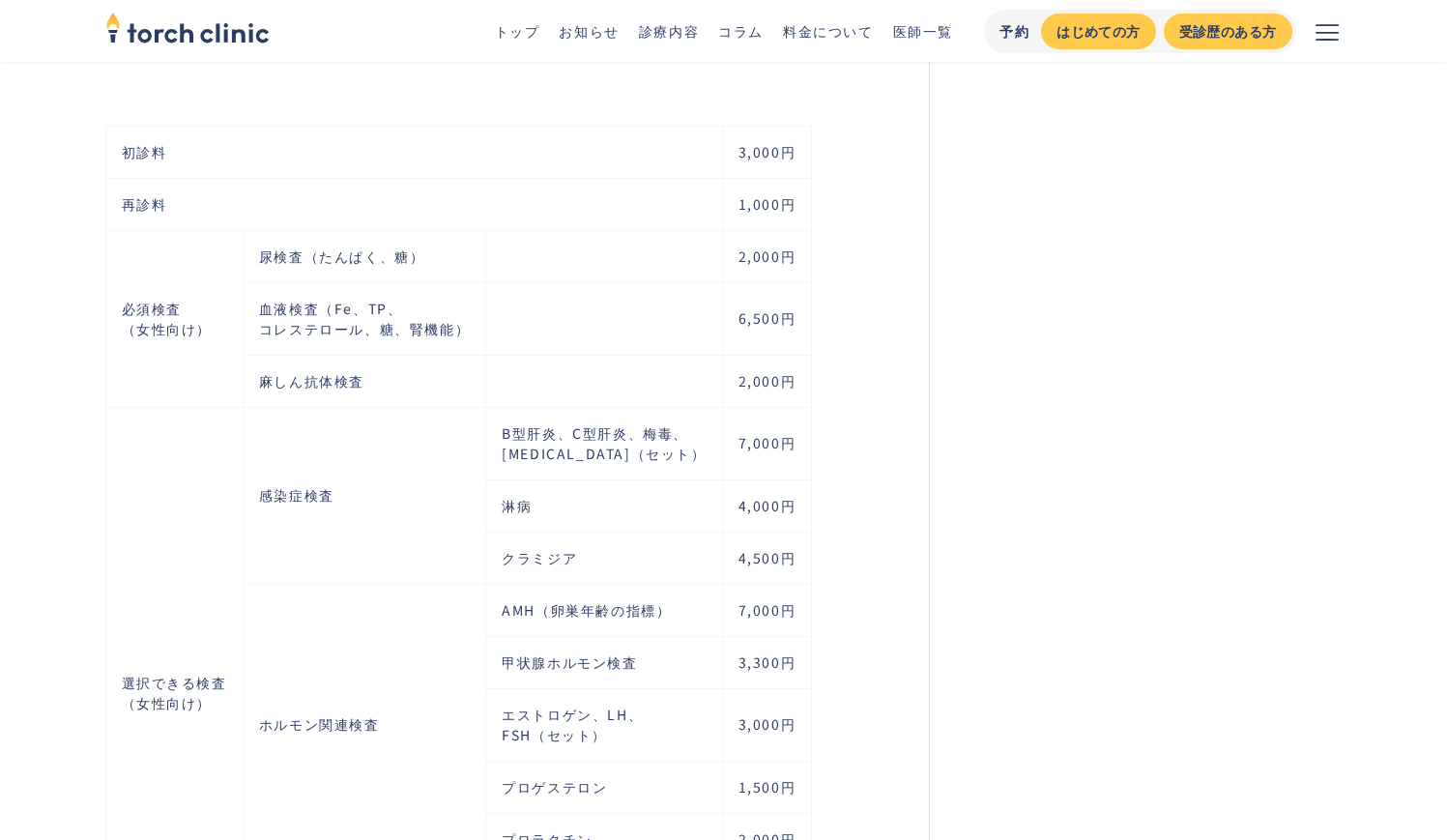
scroll to position [2638, 0]
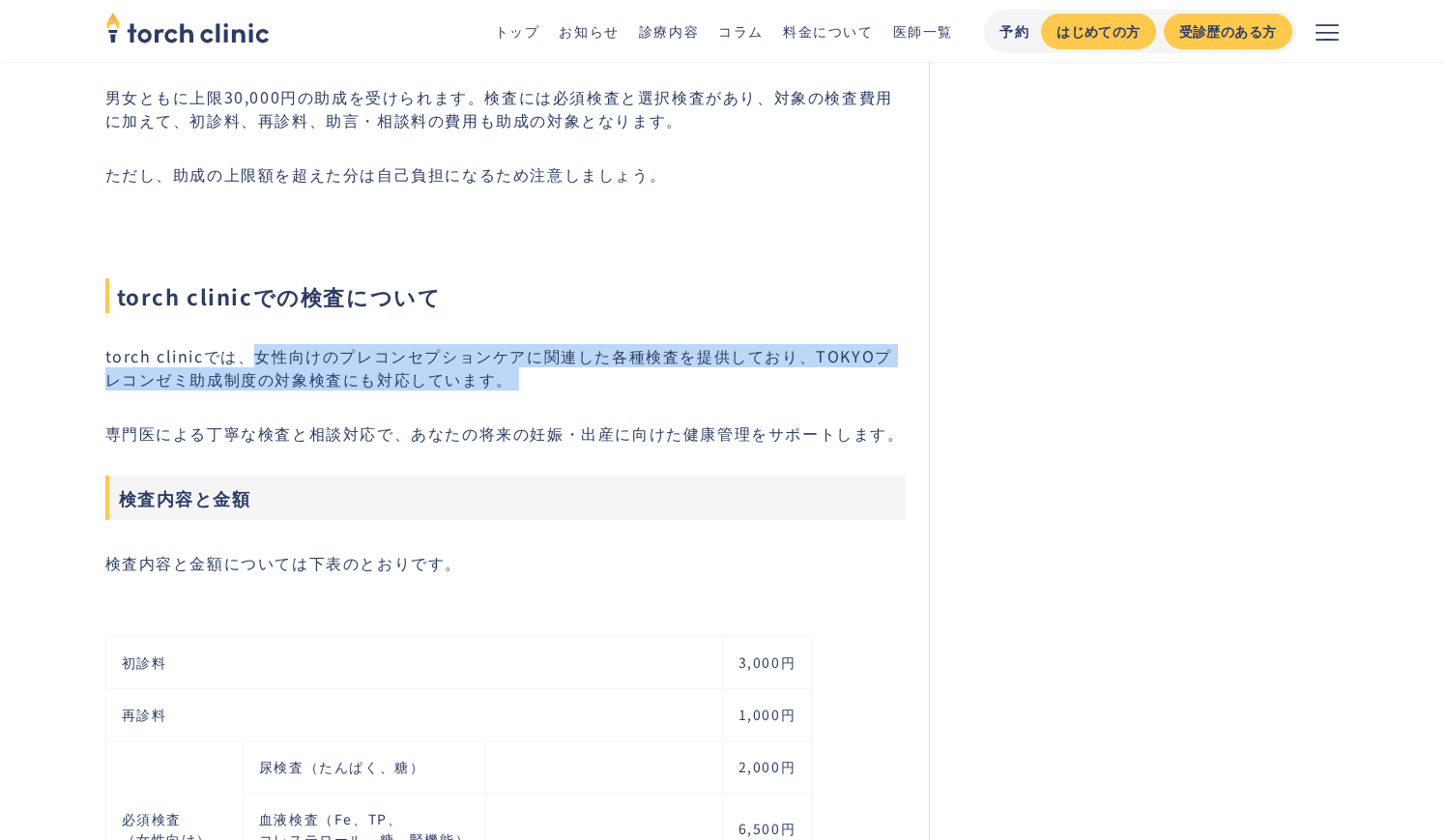
drag, startPoint x: 253, startPoint y: 335, endPoint x: 522, endPoint y: 369, distance: 271.1
click at [522, 369] on div "TOKYOプレコンゼミは、性や妊娠に関するプレコンセプションケアについて、専門家から学べる講座です。受講後は、妊娠・出産前のヘルスチェック検査で最大30,00…" at bounding box center [506, 618] width 801 height 5047
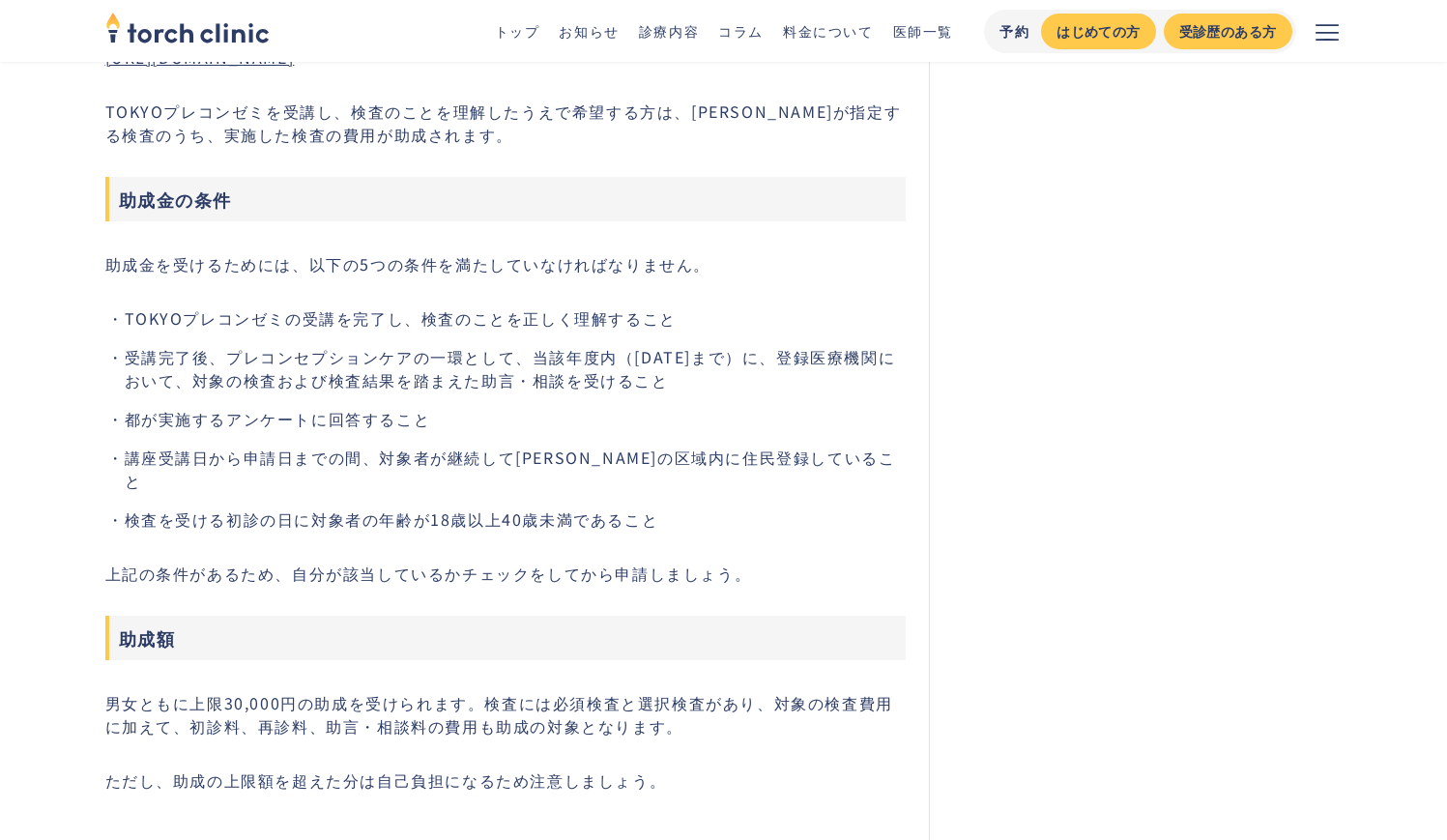
scroll to position [2415, 0]
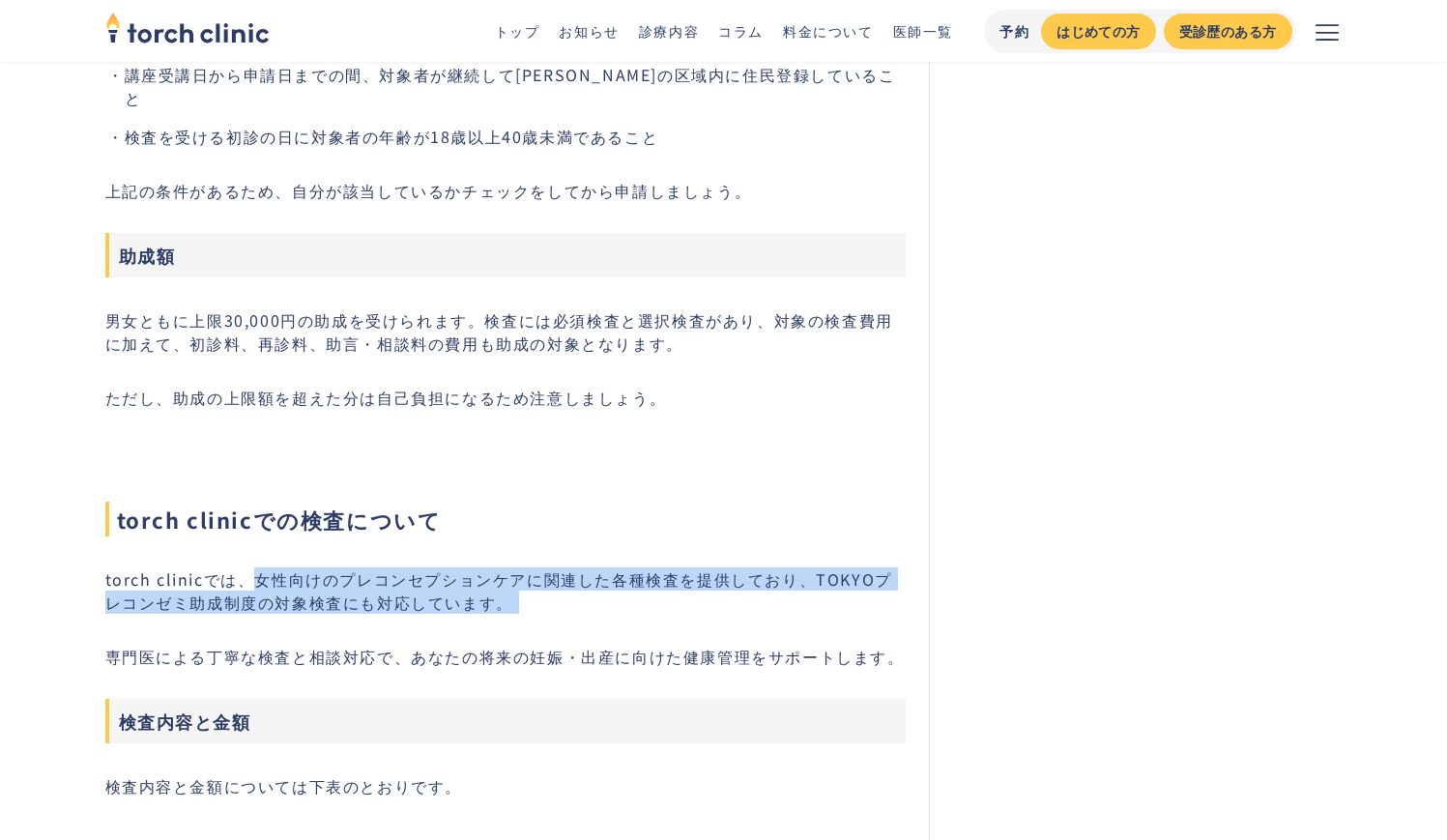
copy p "女性向けのプレコンセプションケアに関連した各種検査を提供しており、TOKYOプレコンゼミ助成制度の対象検査にも対応しています。"
click at [301, 567] on p "torch clinicでは、女性向けのプレコンセプションケアに関連した各種検査を提供しており、TOKYOプレコンゼミ助成制度の対象検査にも対応しています。" at bounding box center [506, 590] width 801 height 47
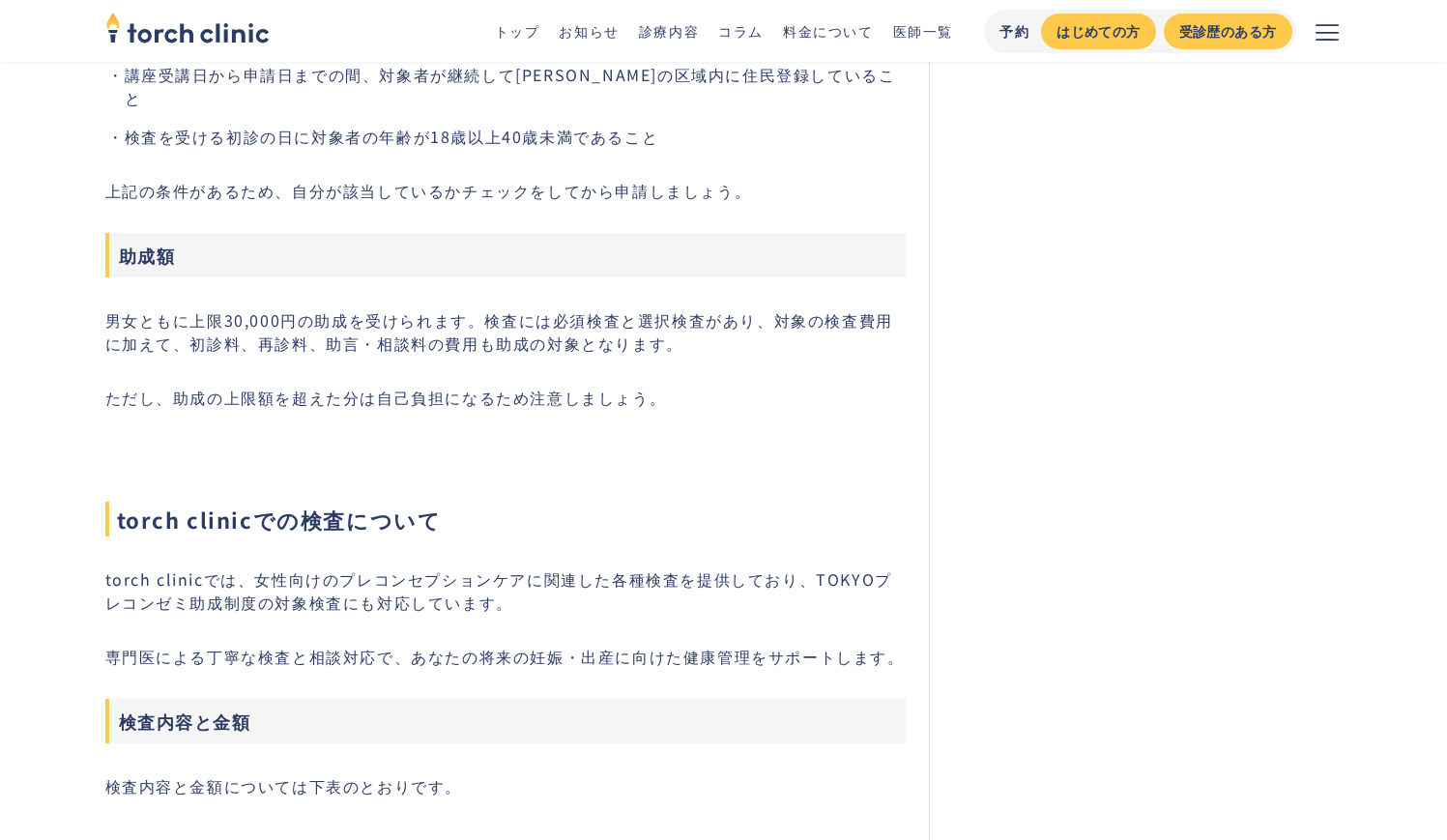
click at [258, 567] on p "torch clinicでは、女性向けのプレコンセプションケアに関連した各種検査を提供しており、TOKYOプレコンゼミ助成制度の対象検査にも対応しています。" at bounding box center [506, 590] width 801 height 47
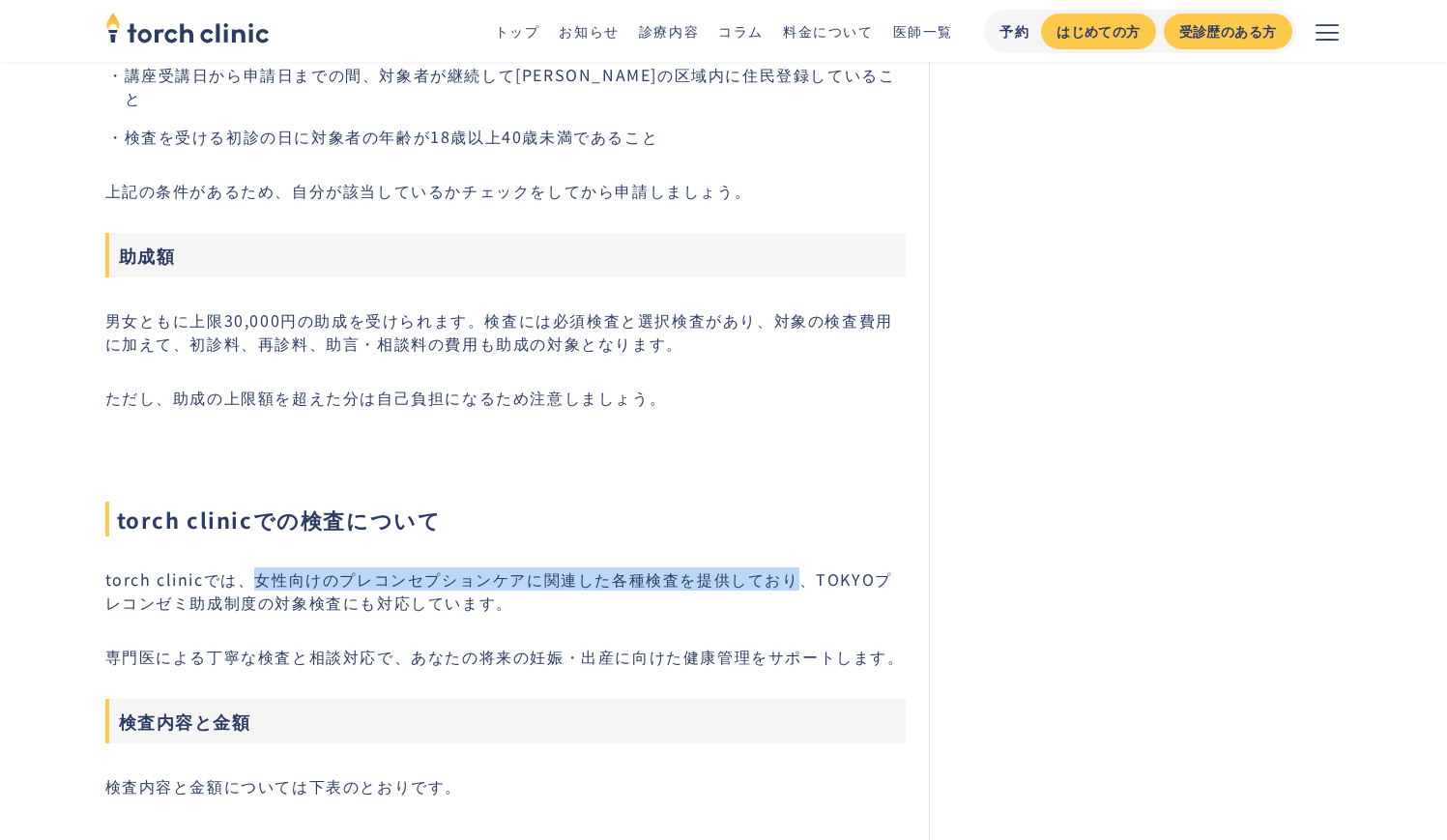
drag, startPoint x: 258, startPoint y: 556, endPoint x: 778, endPoint y: 556, distance: 520.0
click at [778, 567] on p "torch clinicでは、女性向けのプレコンセプションケアに関連した各種検査を提供しており、TOKYOプレコンゼミ助成制度の対象検査にも対応しています。" at bounding box center [506, 590] width 801 height 47
copy p "女性向けのプレコンセプションケアに関連した各種検査を提供しており"
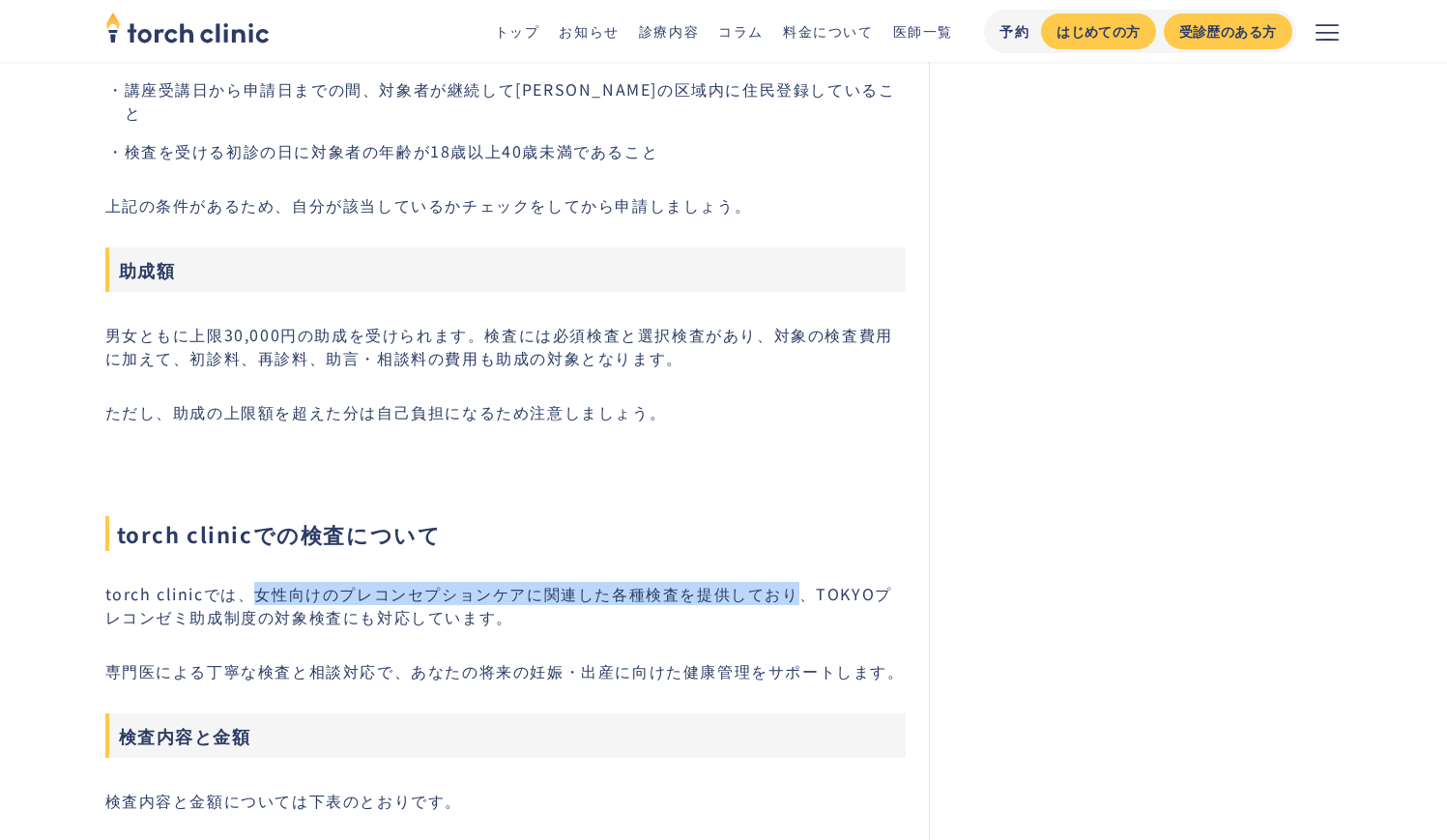
scroll to position [2397, 0]
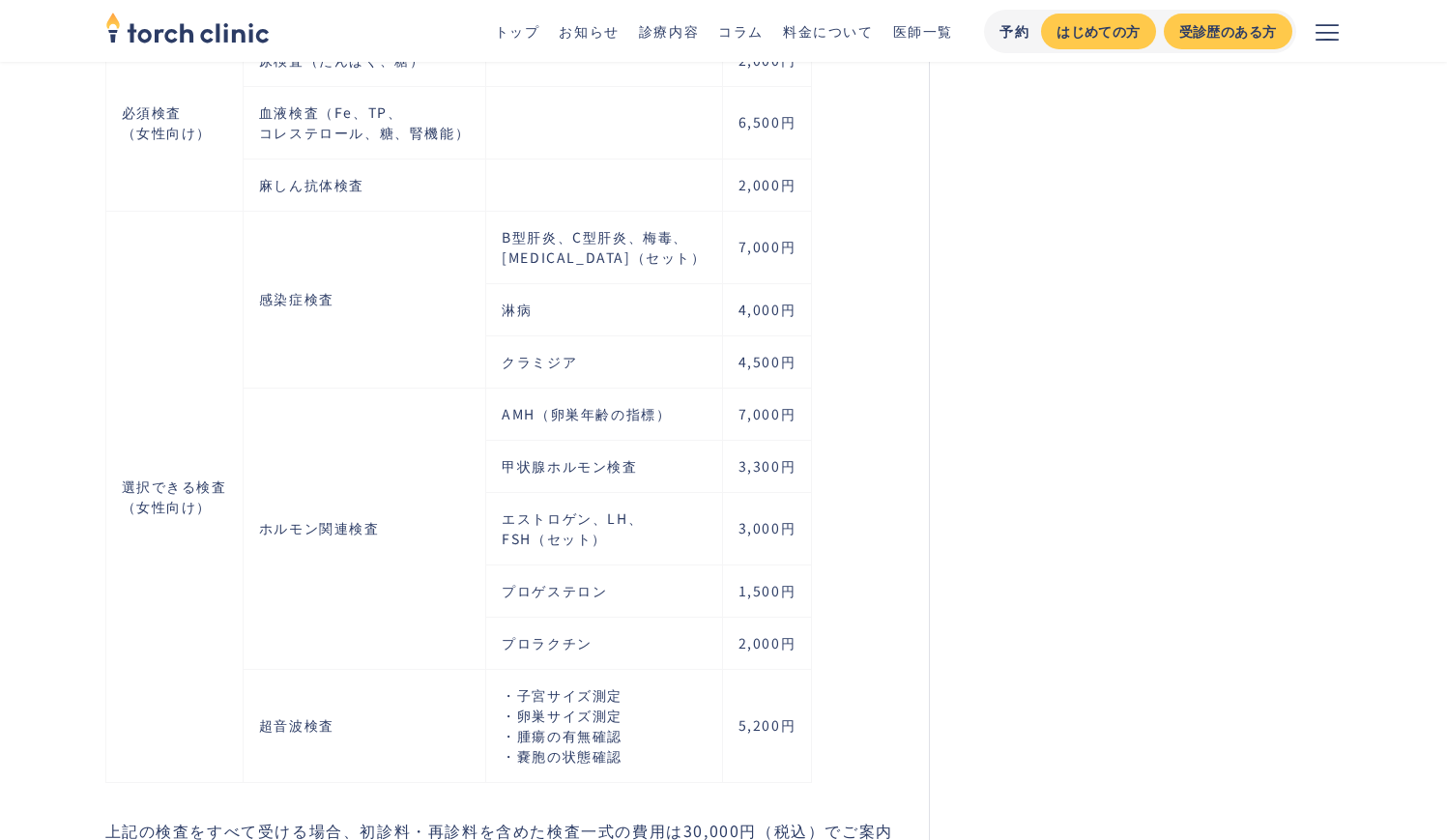
scroll to position [3731, 0]
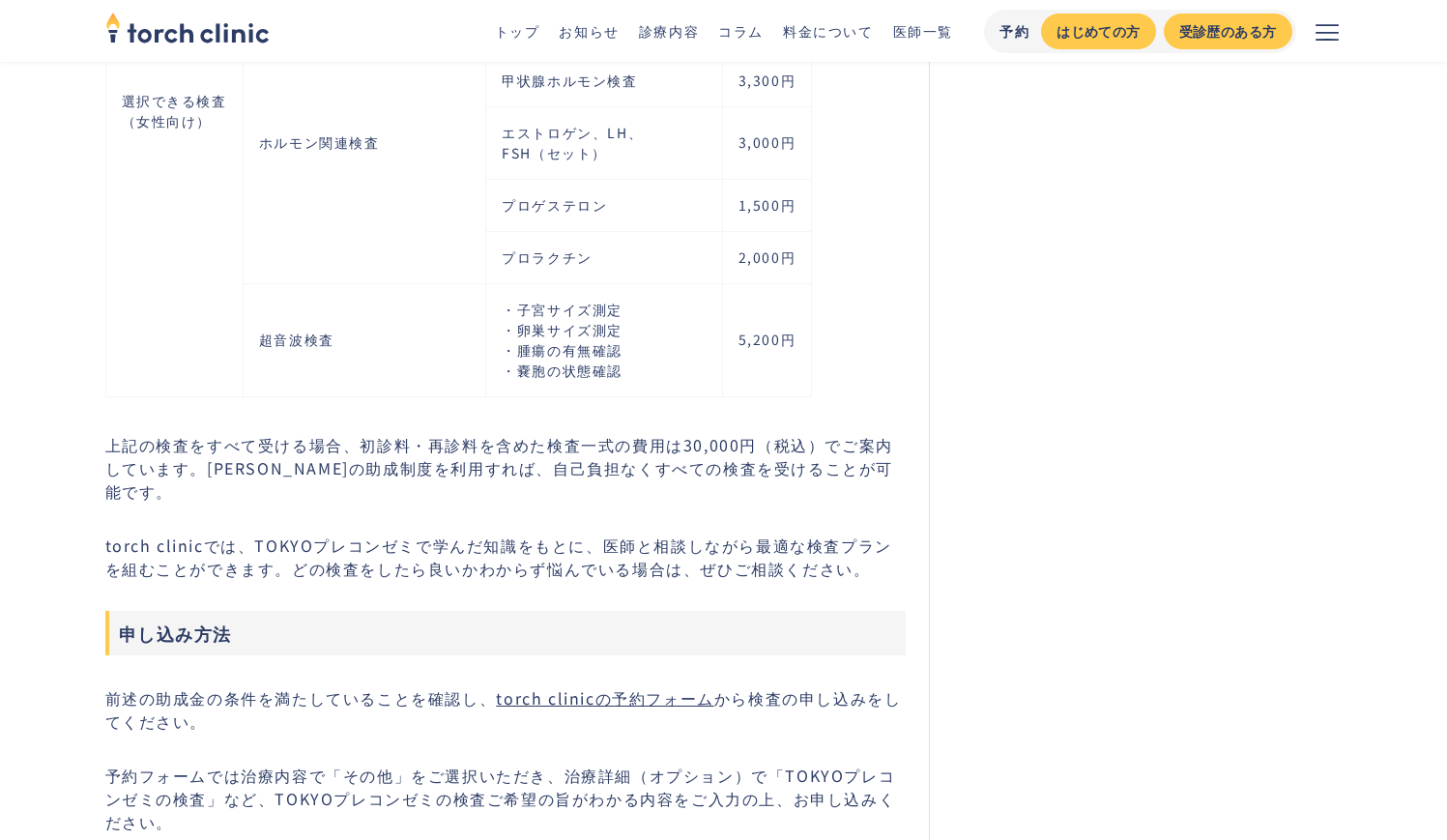
click at [433, 533] on p "torch clinicでは、TOKYOプレコンゼミで学んだ知識をもとに、医師と相談しながら最適な検査プランを組むことができます。どの検査をしたら良いかわから…" at bounding box center [506, 556] width 801 height 47
click at [186, 443] on p "上記の検査をすべて受ける場合、初診料・再診料を含めた検査一式の費用は30,000円（税込）でご案内しています。東京都の助成制度を利用すれば、自己負担なくすべて…" at bounding box center [506, 468] width 801 height 70
drag, startPoint x: 186, startPoint y: 443, endPoint x: 859, endPoint y: 453, distance: 673.1
click at [859, 453] on p "上記の検査をすべて受ける場合、初診料・再診料を含めた検査一式の費用は30,000円（税込）でご案内しています。東京都の助成制度を利用すれば、自己負担なくすべて…" at bounding box center [506, 468] width 801 height 70
copy p "東京都の助成制度を利用すれば、自己負担なくすべての検査を受けることが可能です。"
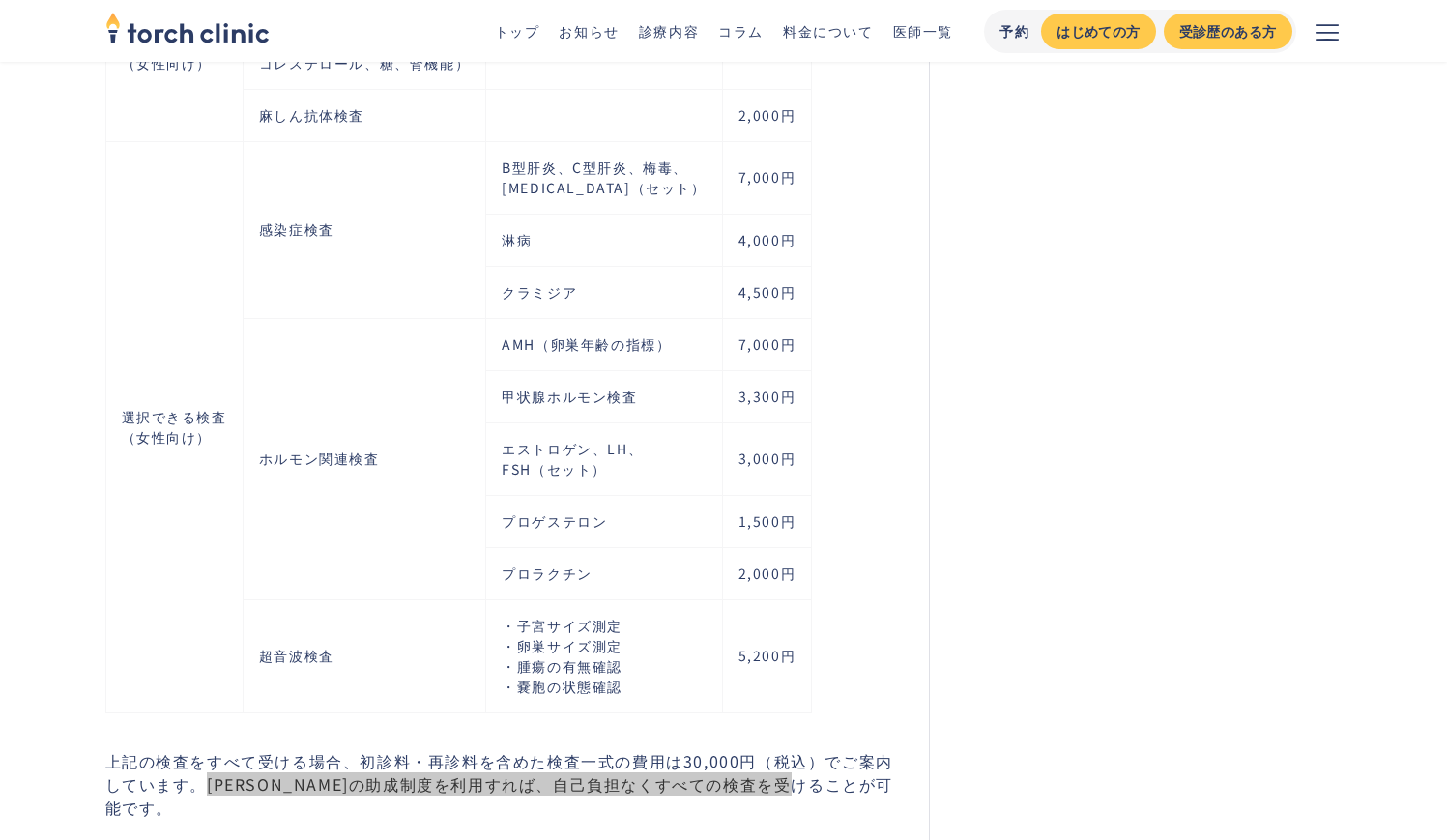
scroll to position [3684, 0]
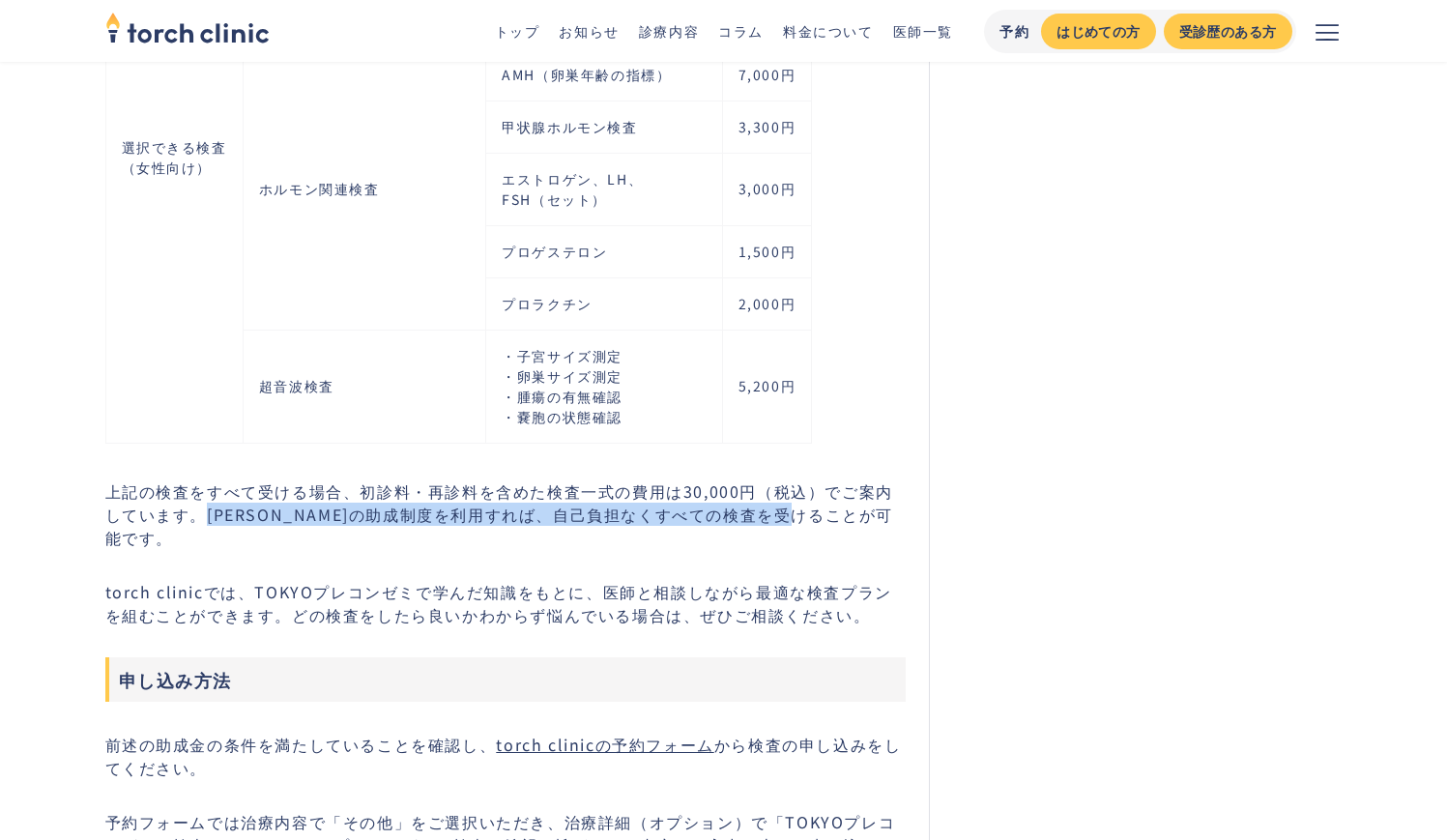
drag, startPoint x: 188, startPoint y: 492, endPoint x: 879, endPoint y: 498, distance: 691.0
click at [879, 498] on p "上記の検査をすべて受ける場合、初診料・再診料を含めた検査一式の費用は30,000円（税込）でご案内しています。東京都の助成制度を利用すれば、自己負担なくすべて…" at bounding box center [506, 515] width 801 height 70
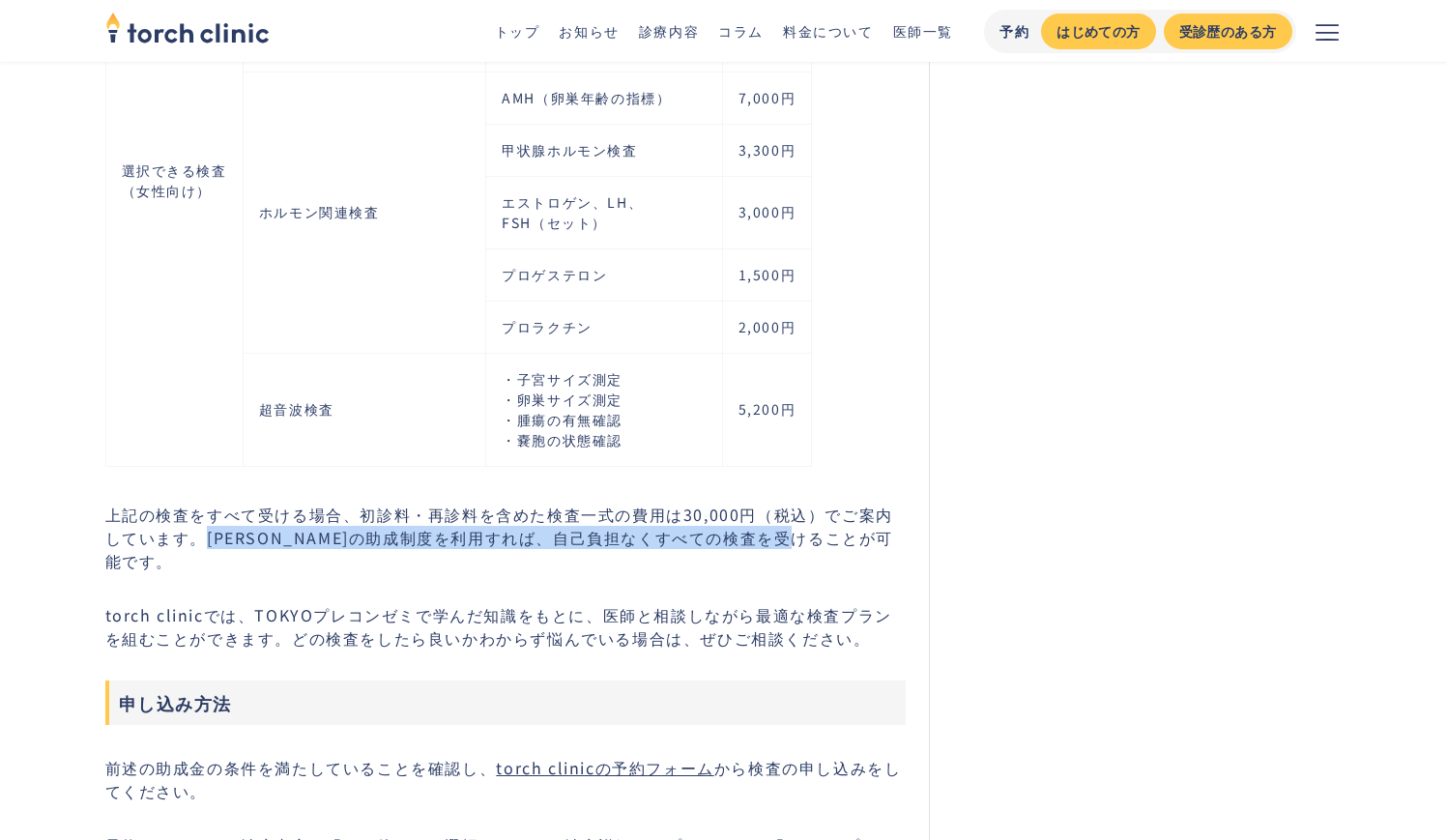
scroll to position [3610, 0]
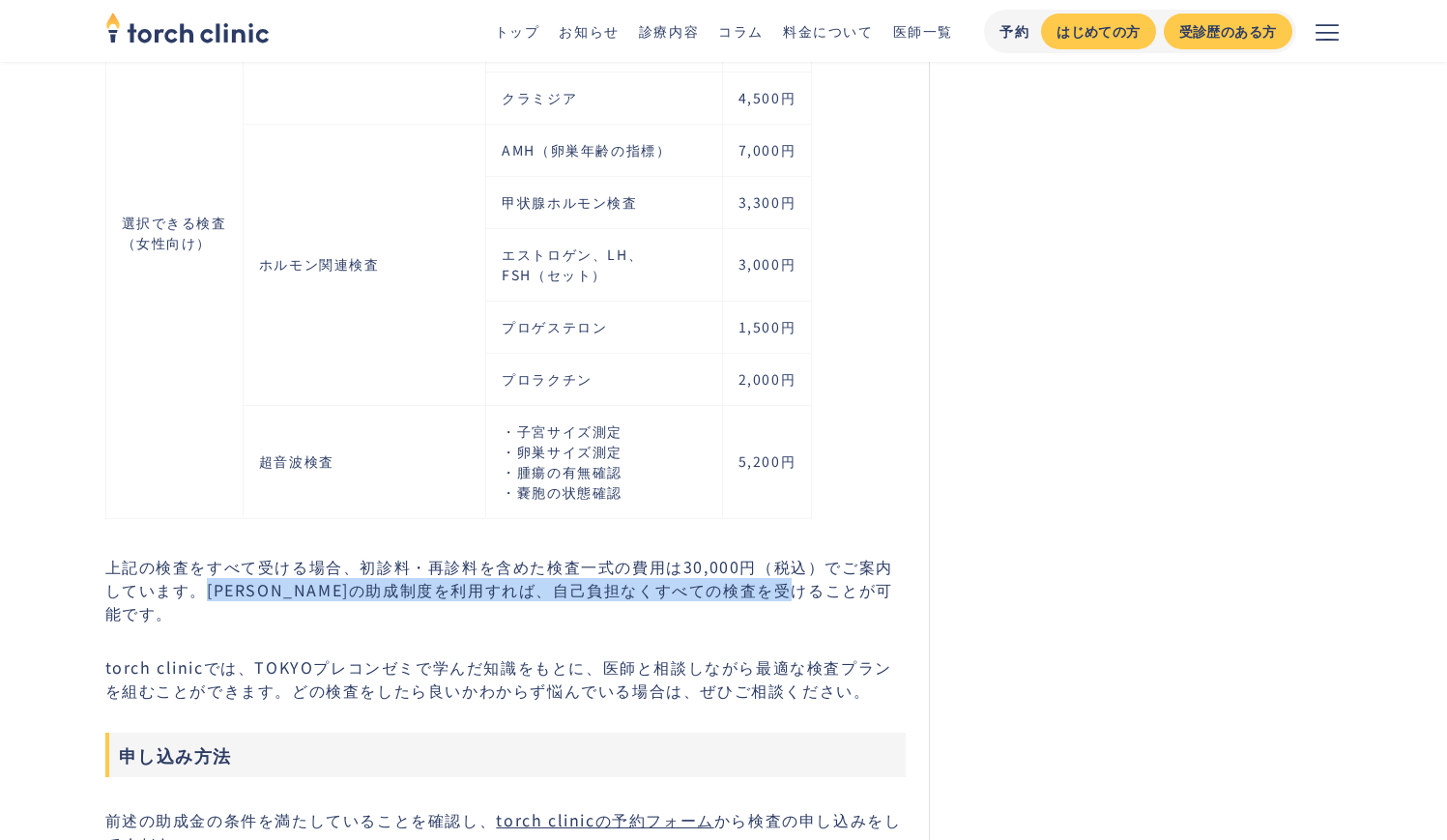
click at [203, 574] on p "上記の検査をすべて受ける場合、初診料・再診料を含めた検査一式の費用は30,000円（税込）でご案内しています。東京都の助成制度を利用すれば、自己負担なくすべて…" at bounding box center [506, 590] width 801 height 70
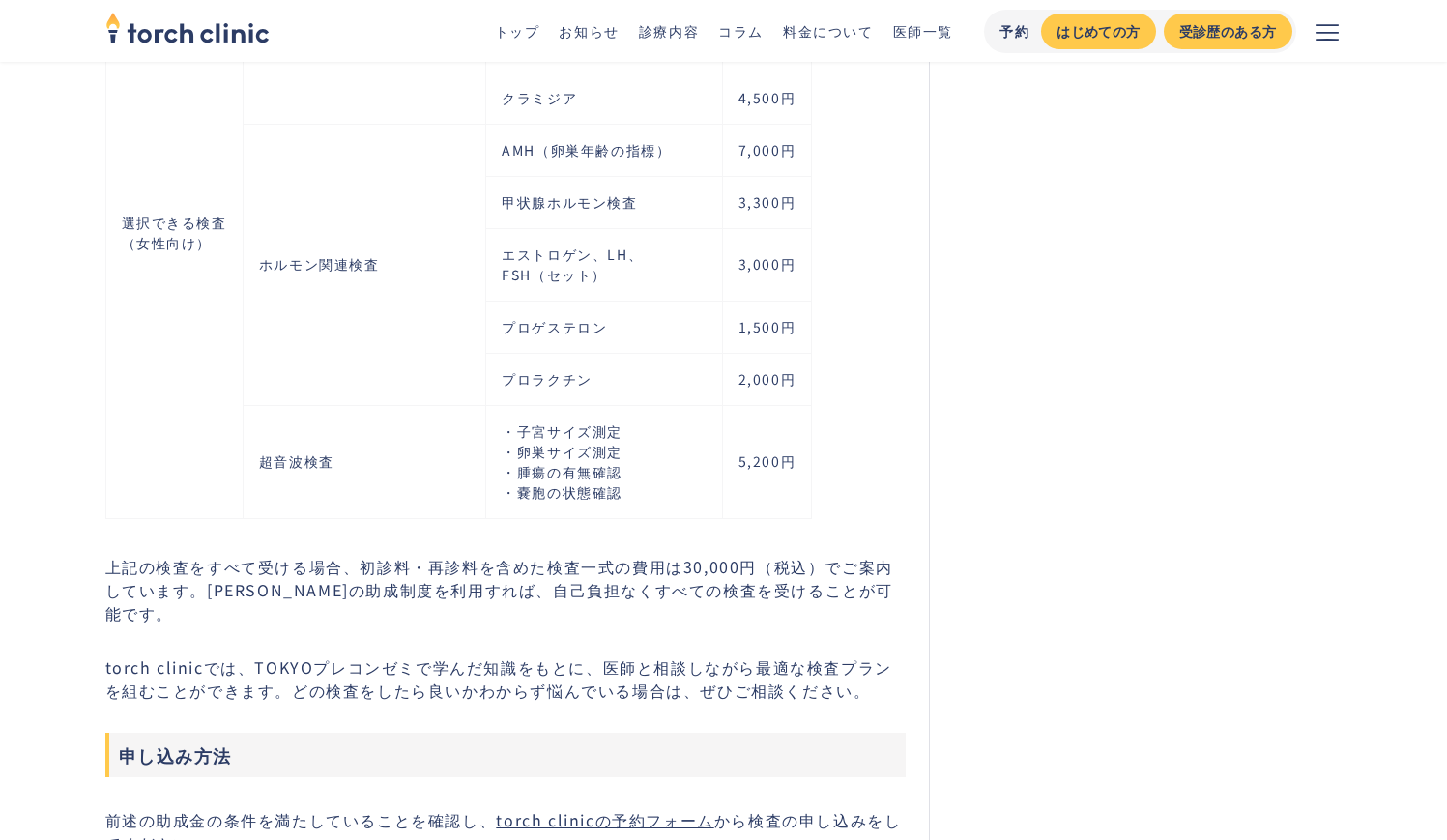
click at [113, 555] on p "上記の検査をすべて受ける場合、初診料・再診料を含めた検査一式の費用は30,000円（税込）でご案内しています。東京都の助成制度を利用すれば、自己負担なくすべて…" at bounding box center [506, 590] width 801 height 70
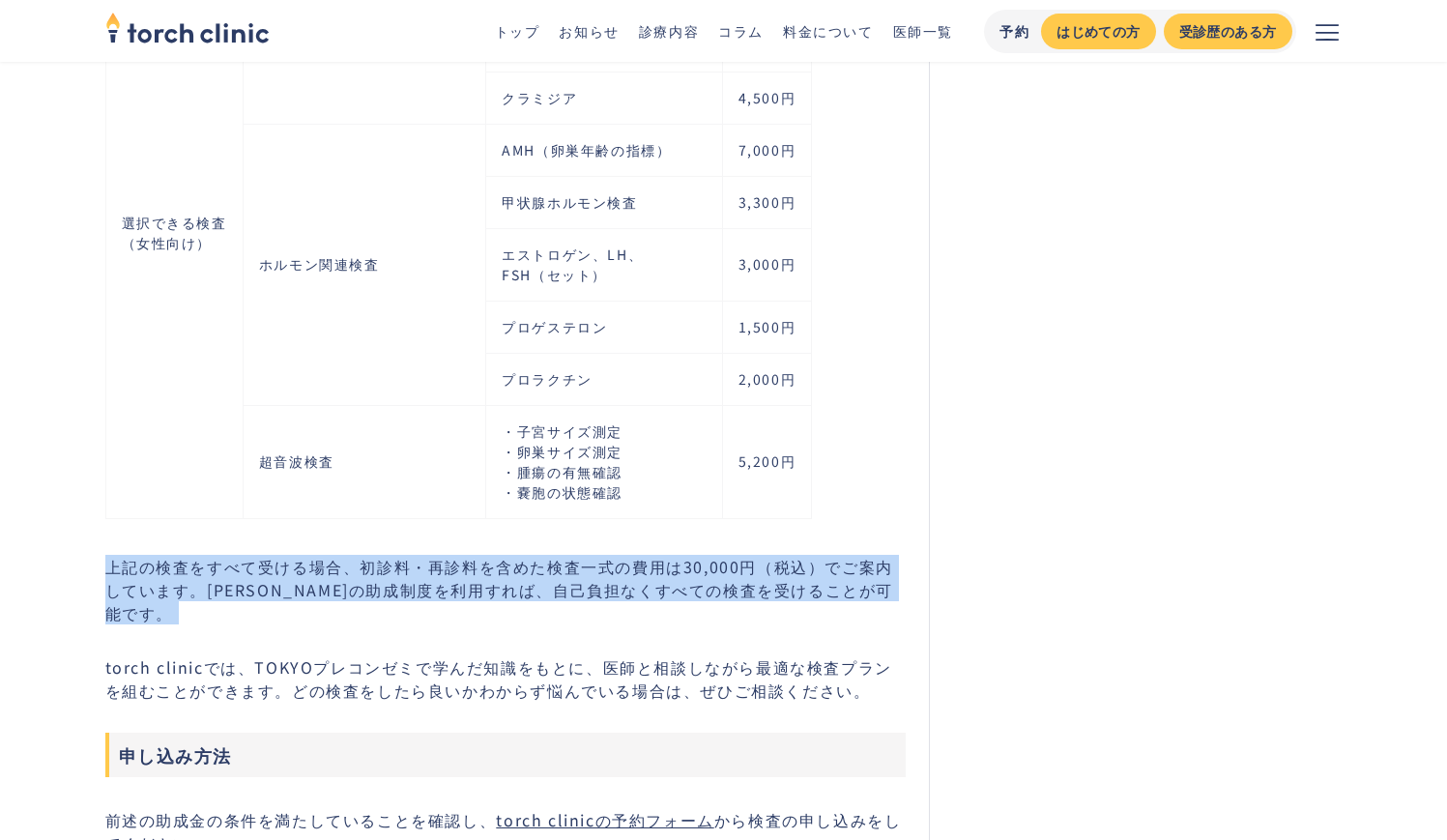
copy p "上記の検査をすべて受ける場合、初診料・再診料を含めた検査一式の費用は30,000円（税込）でご案内しています。東京都の助成制度を利用すれば、自己負担なくすべて…"
drag, startPoint x: 113, startPoint y: 541, endPoint x: 863, endPoint y: 572, distance: 750.6
click at [863, 572] on p "上記の検査をすべて受ける場合、初診料・再診料を含めた検査一式の費用は30,000円（税込）でご案内しています。東京都の助成制度を利用すれば、自己負担なくすべて…" at bounding box center [506, 590] width 801 height 70
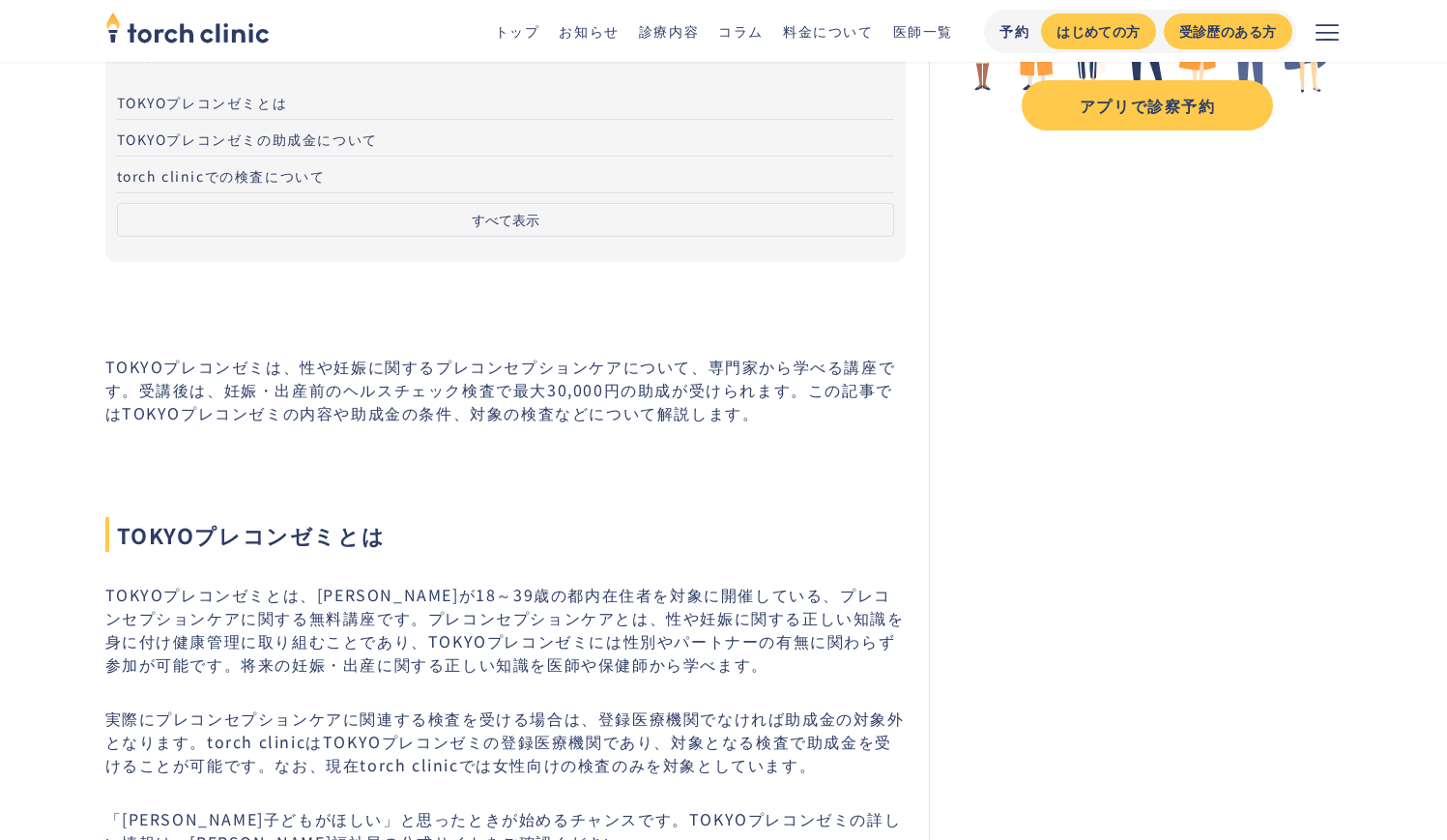
scroll to position [0, 0]
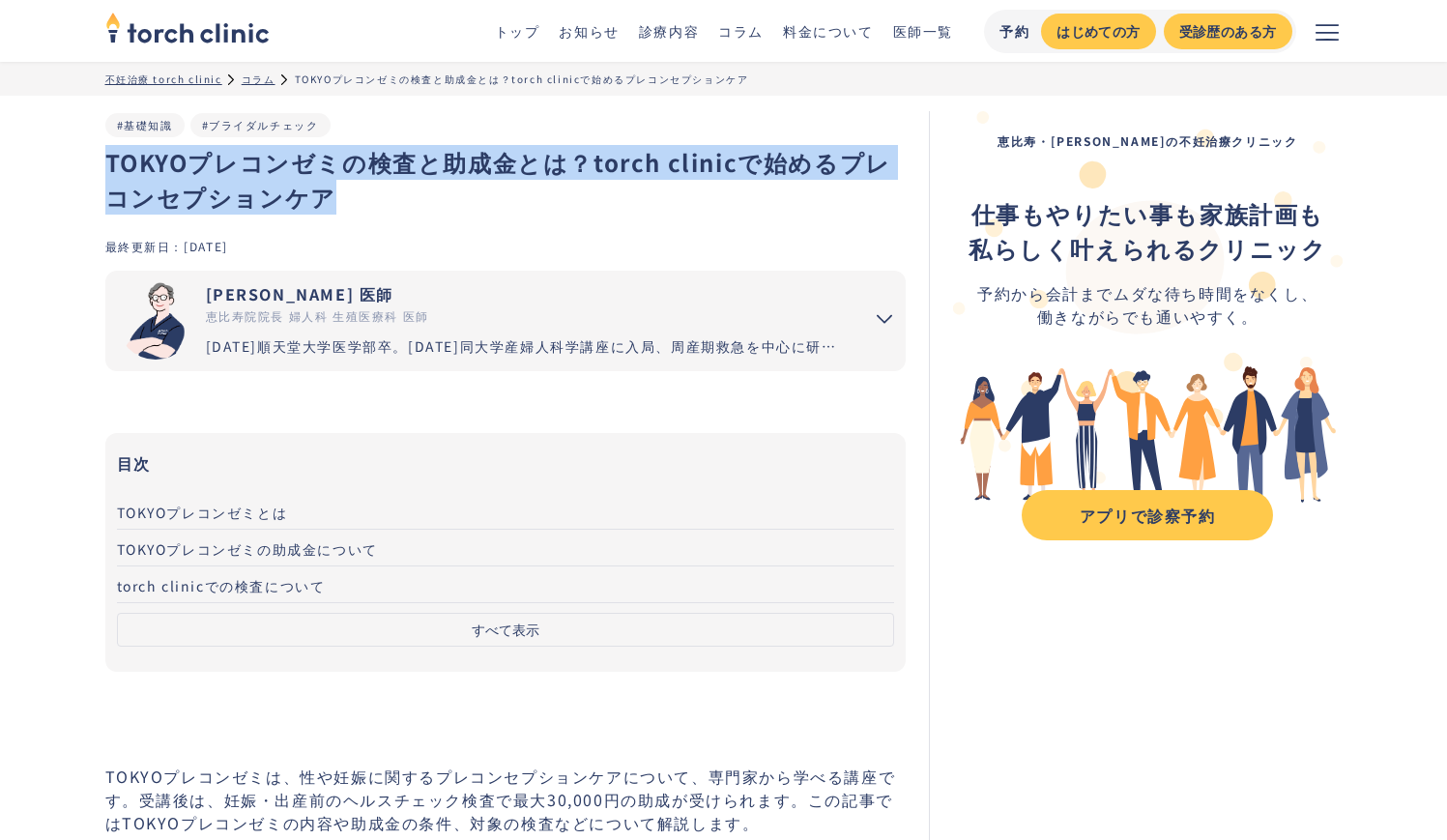
copy h1 "TOKYOプレコンゼミの検査と助成金とは？torch clinicで始めるプレコンセプションケア"
drag, startPoint x: 103, startPoint y: 165, endPoint x: 440, endPoint y: 187, distance: 337.7
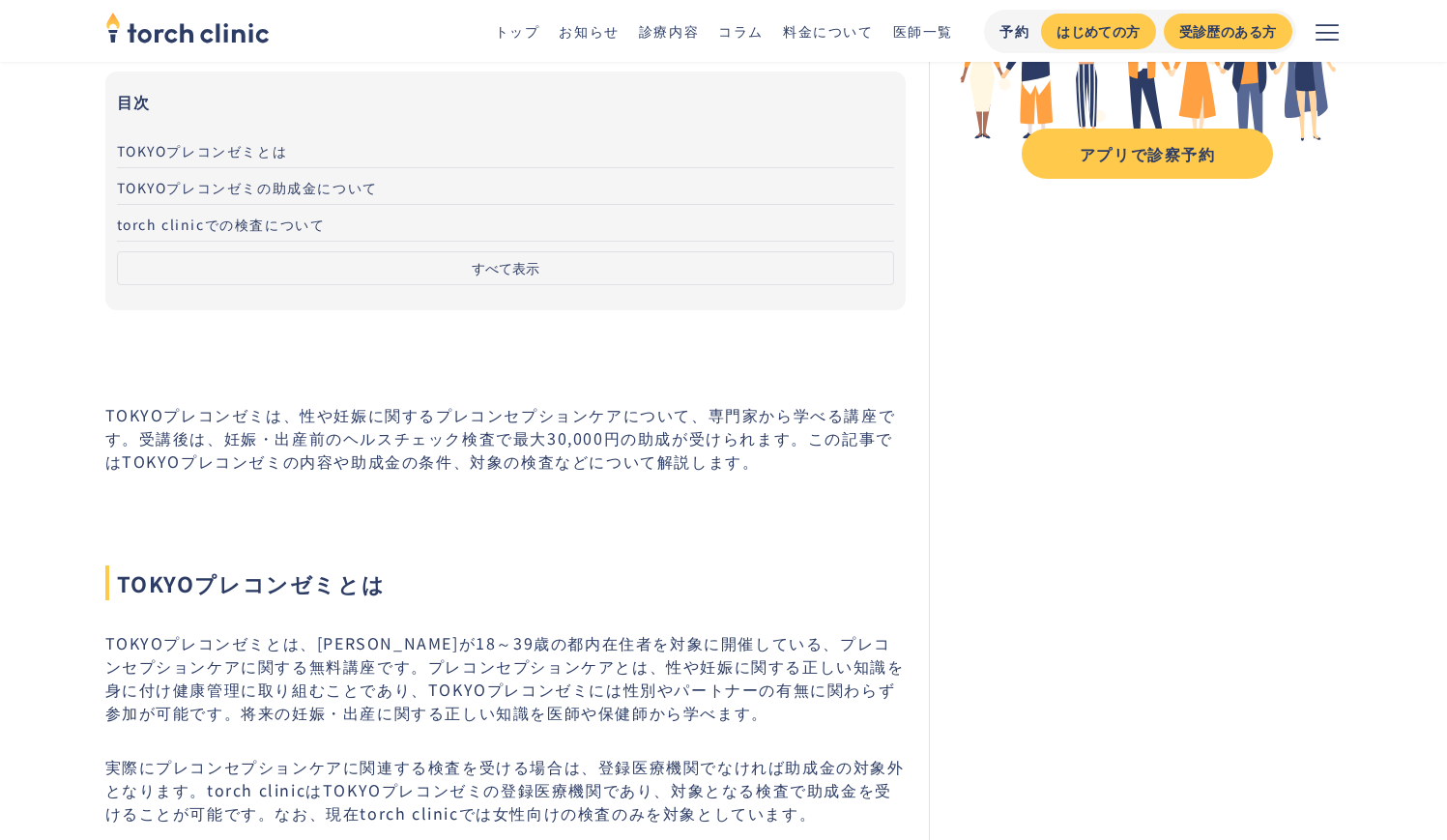
scroll to position [1479, 0]
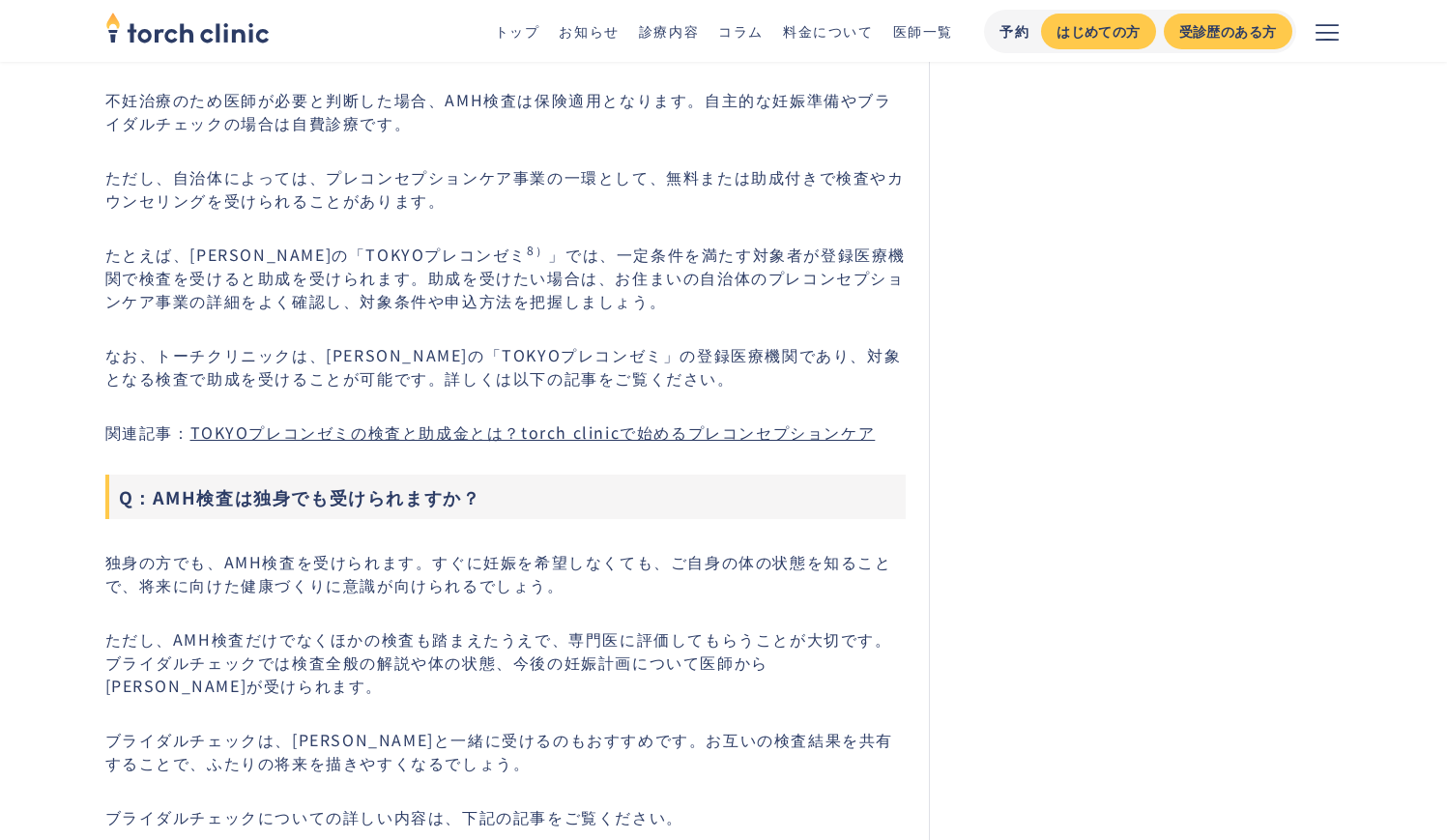
click at [347, 358] on p "なお、トーチクリニックは、東京都の「TOKYOプレコンゼミ」の登録医療機関であり、対象となる検査で助成を受けることが可能です。詳しくは以下の記事をご覧ください。" at bounding box center [506, 366] width 801 height 47
click at [342, 359] on p "なお、トーチクリニックは、東京都の「TOKYOプレコンゼミ」の登録医療機関であり、対象となる検査で助成を受けることが可能です。詳しくは以下の記事をご覧ください。" at bounding box center [506, 366] width 801 height 47
copy p "詳しくは以下の記事をご覧ください。"
drag, startPoint x: 342, startPoint y: 359, endPoint x: 638, endPoint y: 358, distance: 296.0
click at [638, 358] on p "なお、トーチクリニックは、東京都の「TOKYOプレコンゼミ」の登録医療機関であり、対象となる検査で助成を受けることが可能です。詳しくは以下の記事をご覧ください。" at bounding box center [506, 366] width 801 height 47
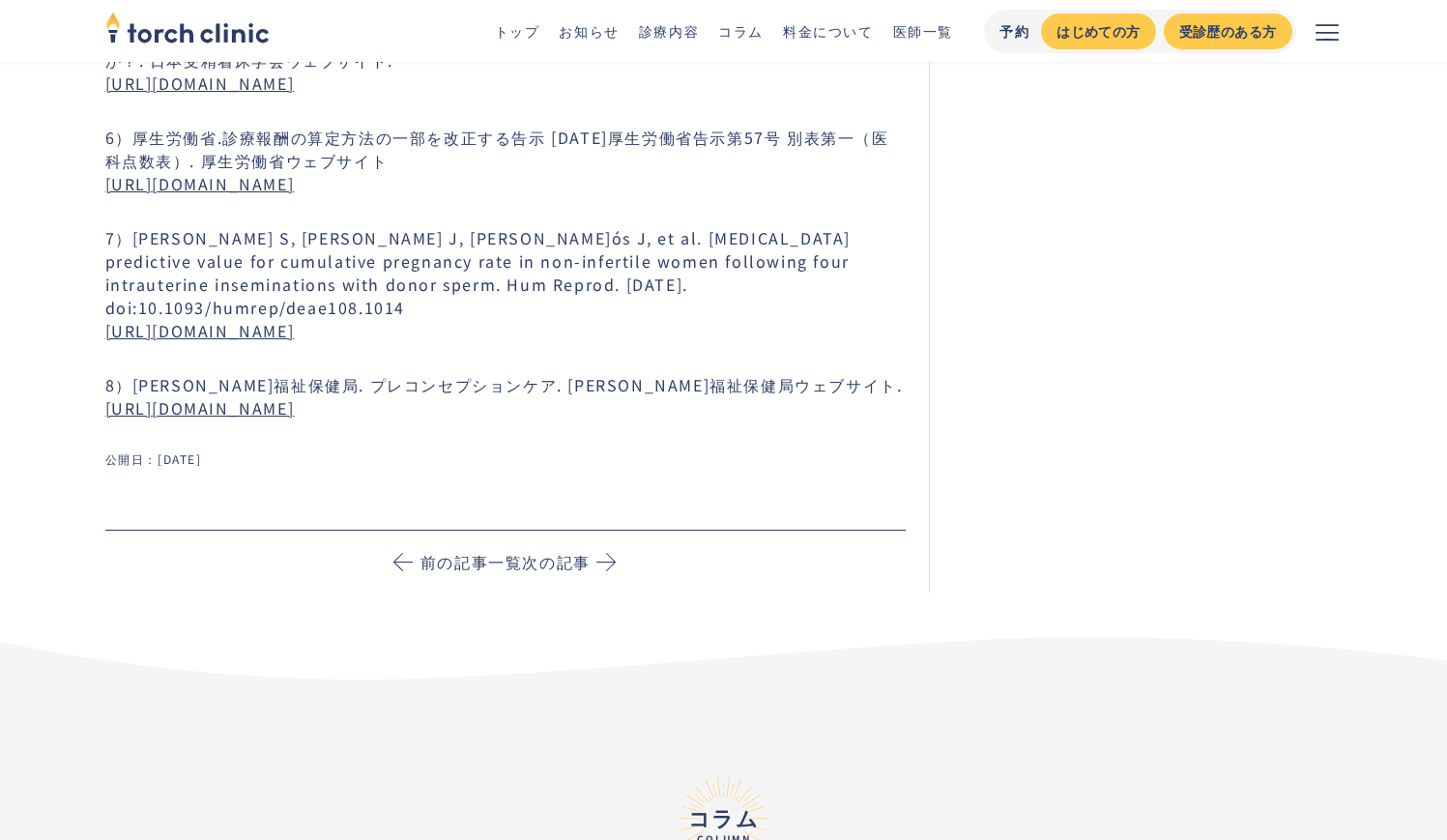
scroll to position [12637, 0]
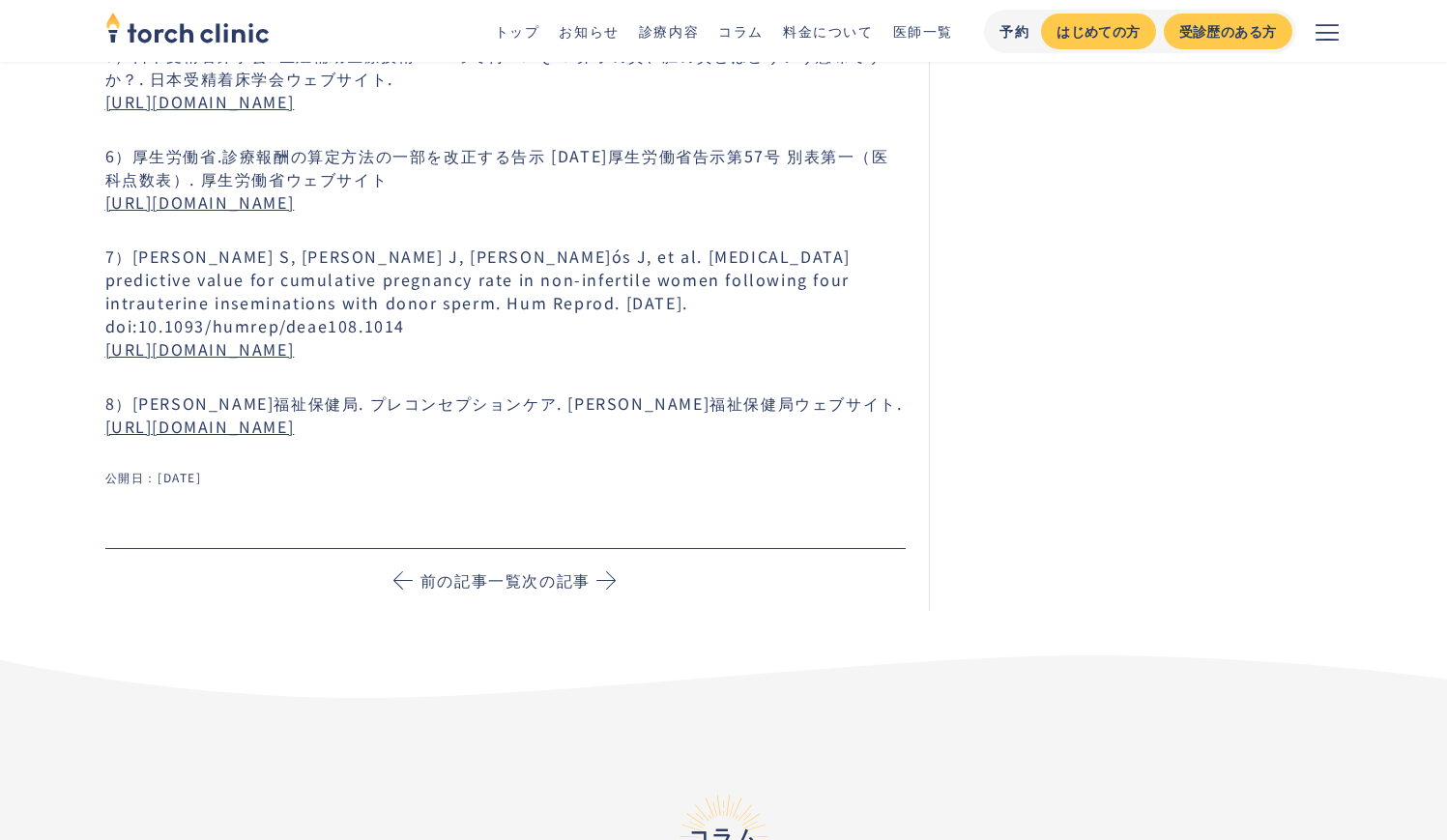
click at [142, 415] on link "https://www.fukushi.metro.tokyo.lg.jp/kodomo/shussan/preconceptioncare" at bounding box center [200, 426] width 189 height 23
drag, startPoint x: 134, startPoint y: 355, endPoint x: 769, endPoint y: 399, distance: 636.5
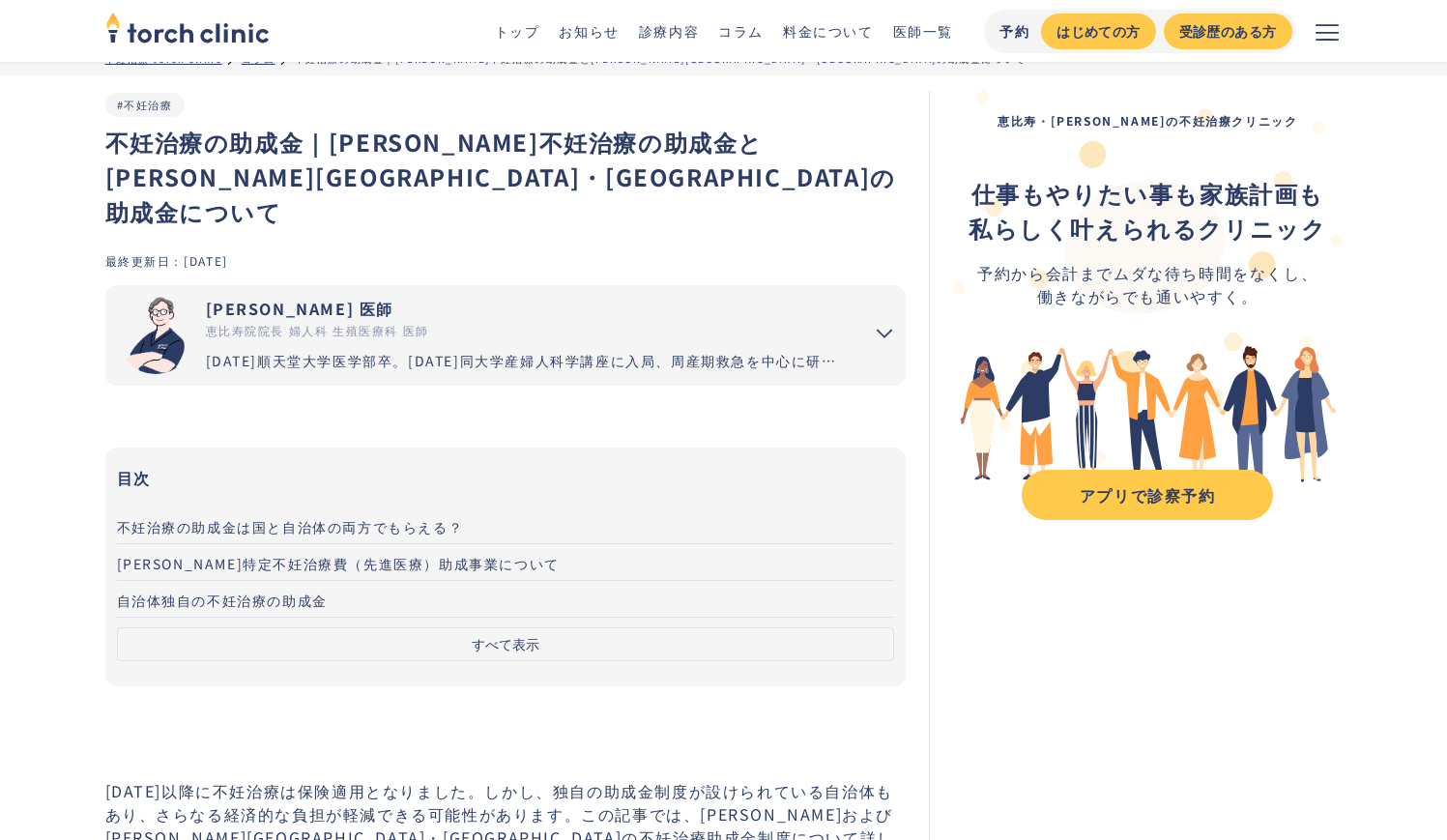
scroll to position [19, 0]
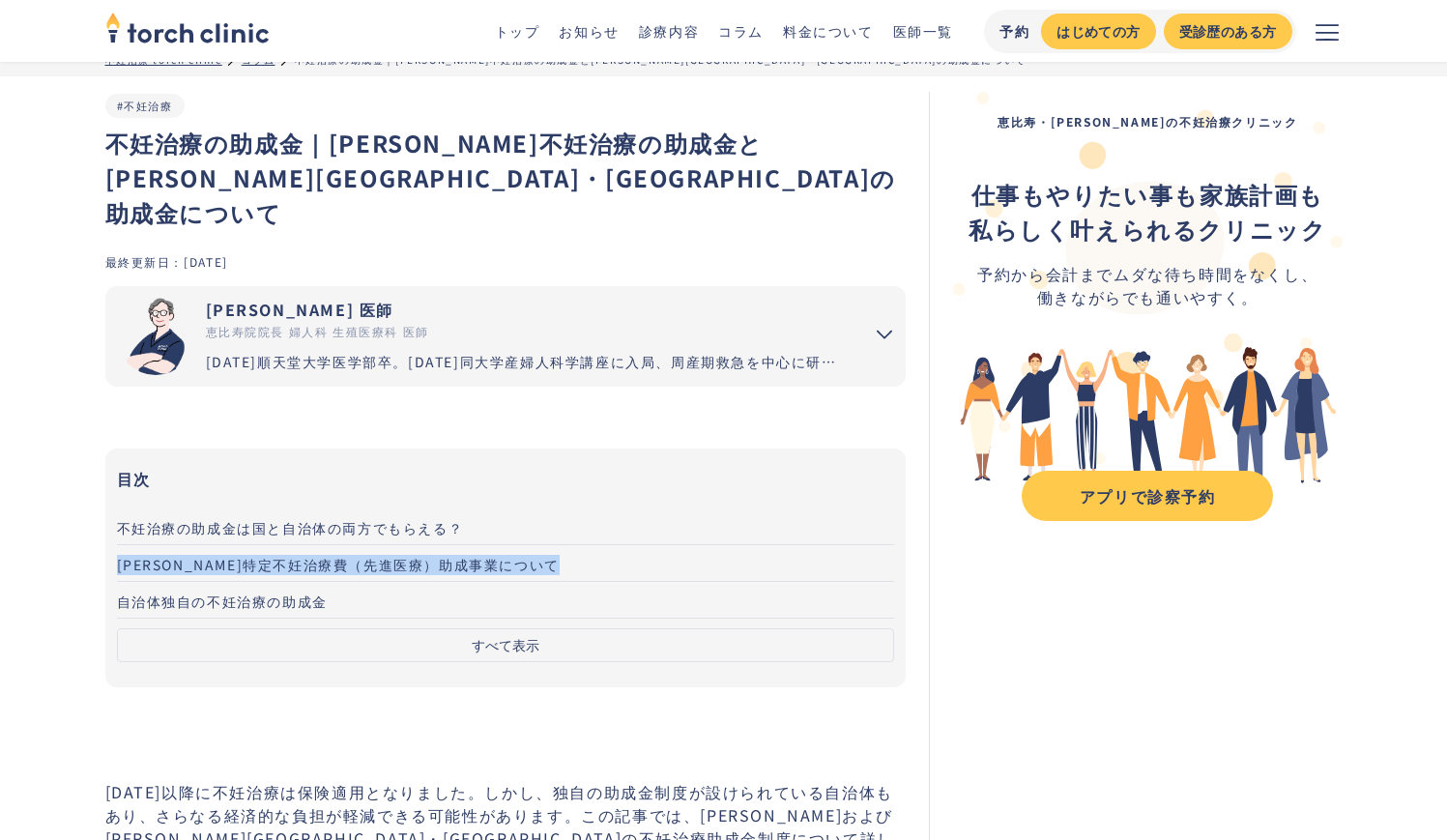
drag, startPoint x: 106, startPoint y: 528, endPoint x: 524, endPoint y: 548, distance: 418.5
click at [524, 548] on nav "目次 不妊治療の助成金は国と自治体の両方でもらえる？ [PERSON_NAME]特定不妊治療費（先進医療）助成事業について 自治体独自の不妊治療の助成金 おわ…" at bounding box center [506, 568] width 801 height 239
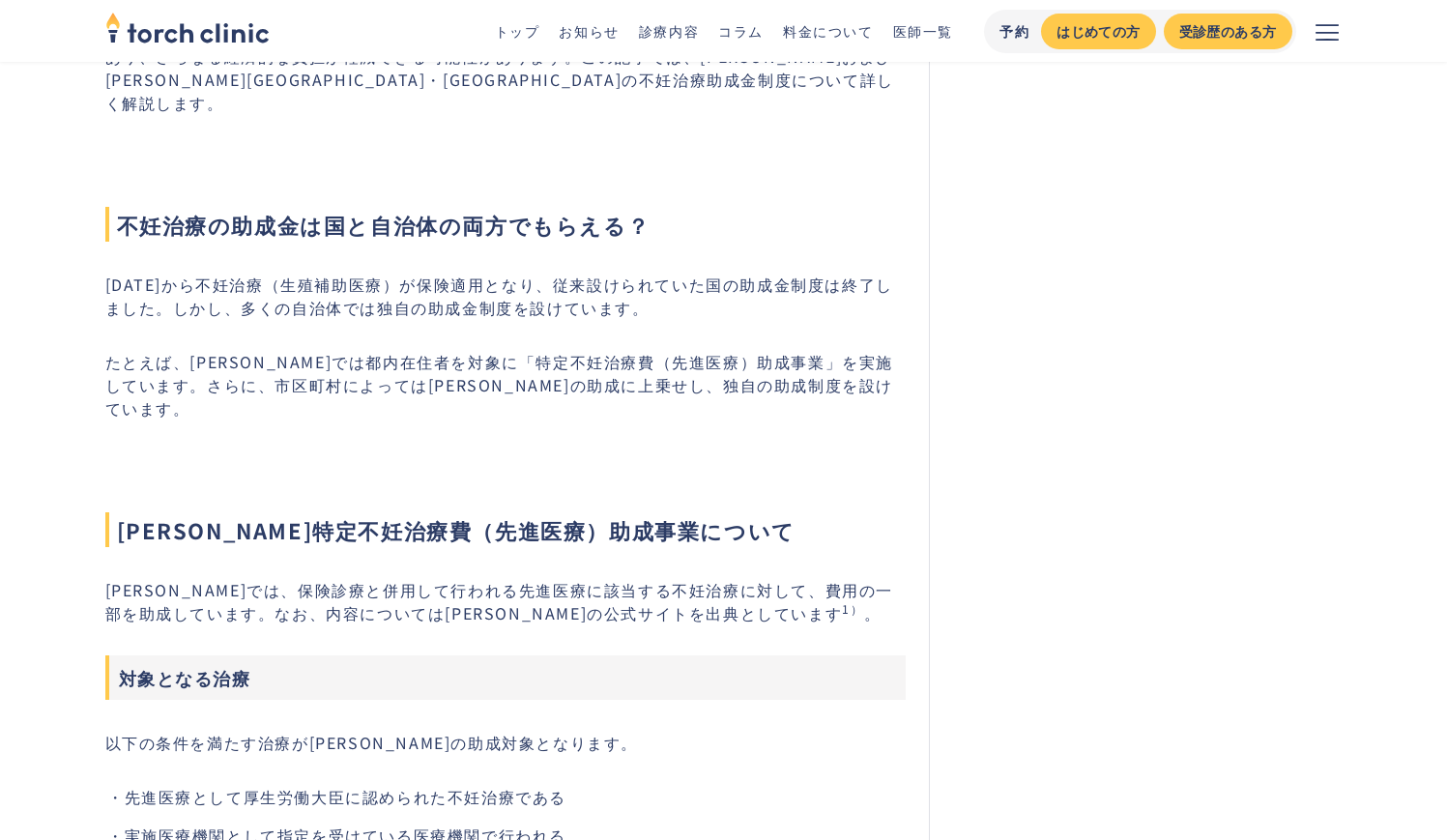
scroll to position [823, 0]
